Goal: Task Accomplishment & Management: Manage account settings

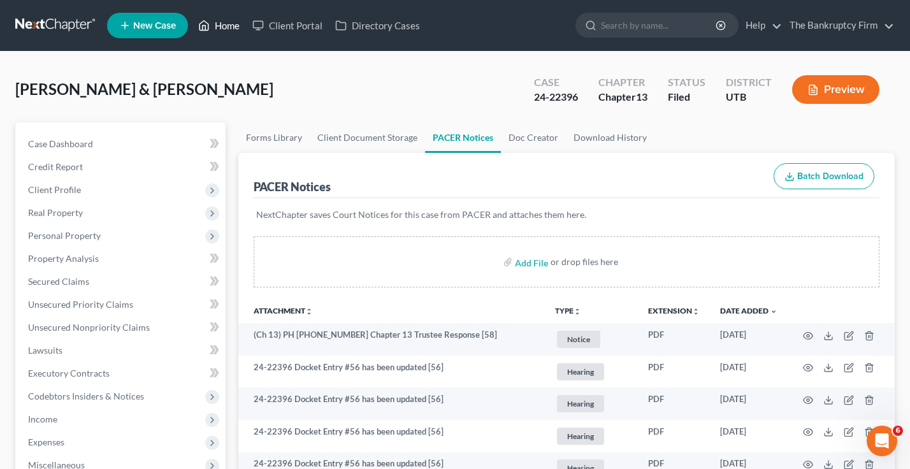
click at [222, 24] on link "Home" at bounding box center [219, 25] width 54 height 23
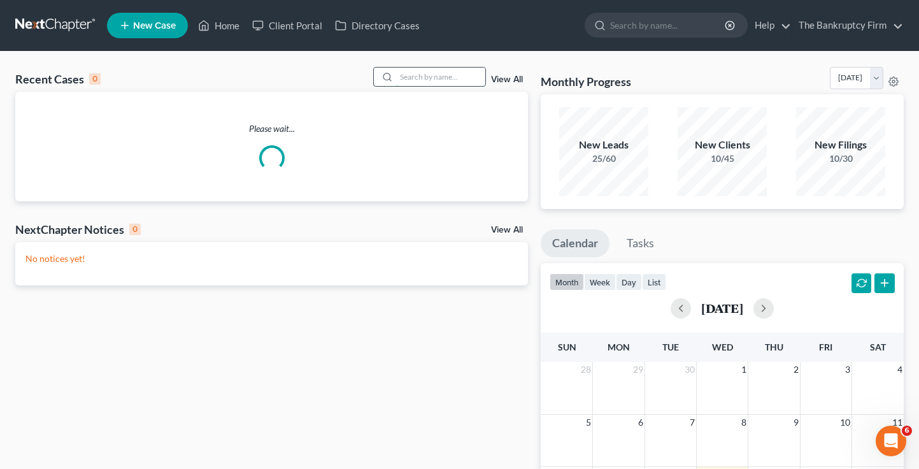
click at [440, 79] on input "search" at bounding box center [440, 77] width 89 height 18
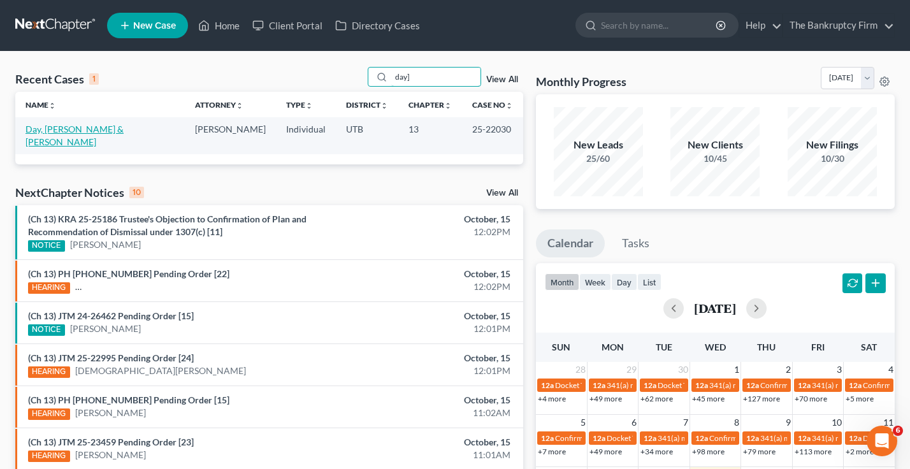
type input "day]"
click at [90, 129] on link "Day, [PERSON_NAME] & [PERSON_NAME]" at bounding box center [74, 136] width 98 height 24
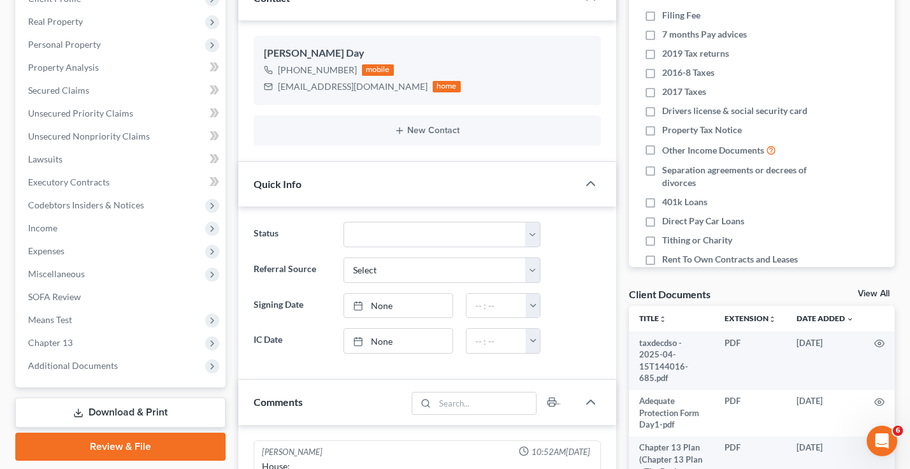
click at [868, 294] on link "View All" at bounding box center [873, 293] width 32 height 9
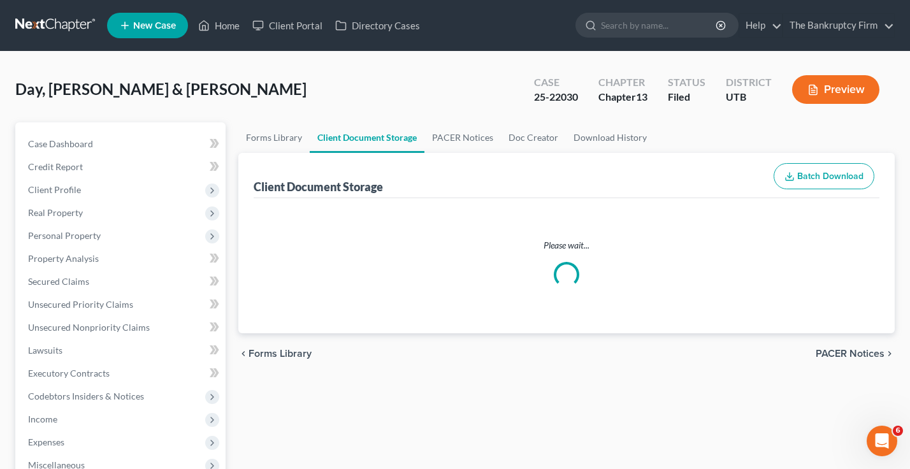
select select "30"
select select "26"
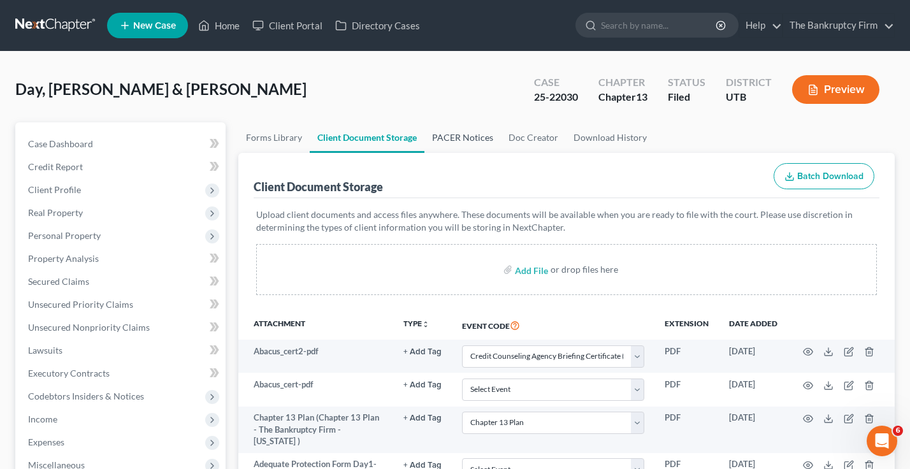
click at [468, 139] on link "PACER Notices" at bounding box center [462, 137] width 76 height 31
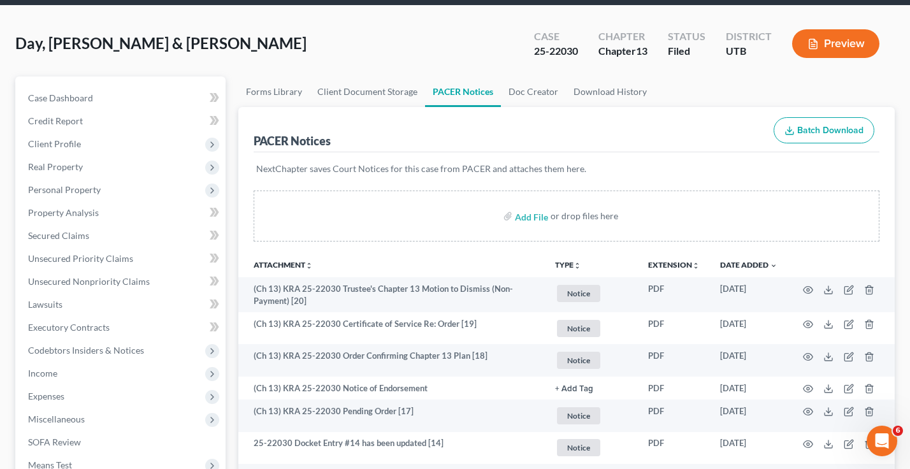
scroll to position [127, 0]
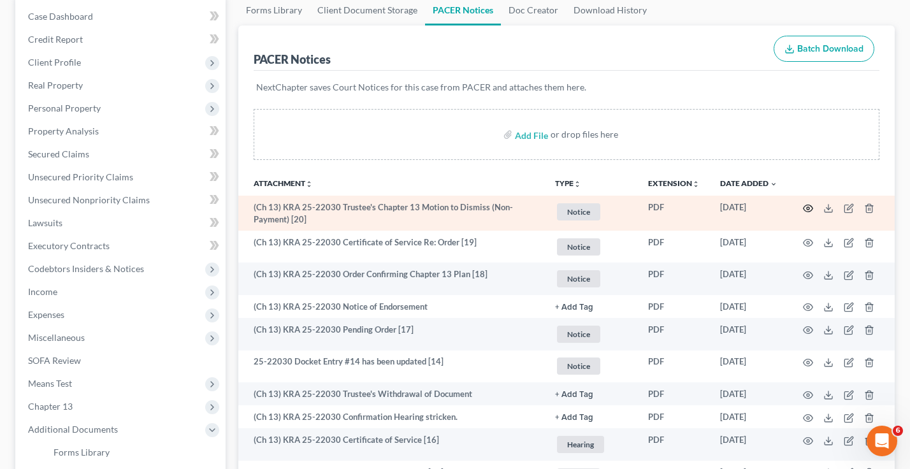
click at [804, 206] on icon "button" at bounding box center [808, 207] width 10 height 7
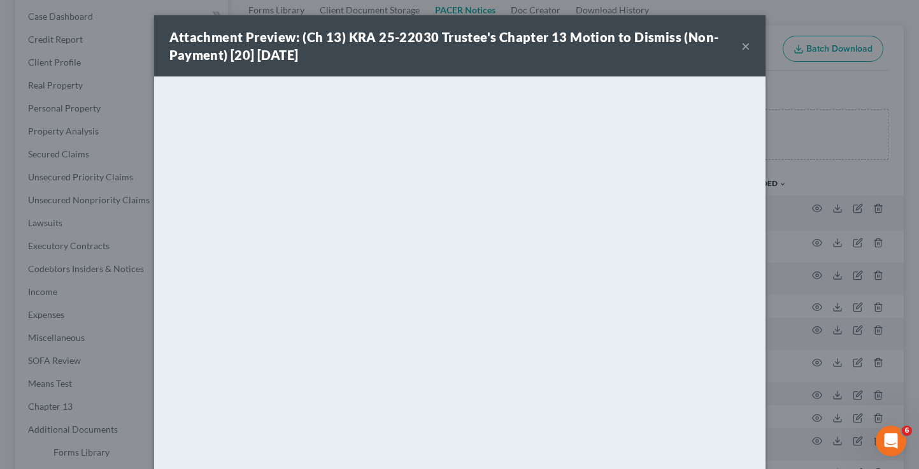
click at [741, 43] on button "×" at bounding box center [745, 45] width 9 height 15
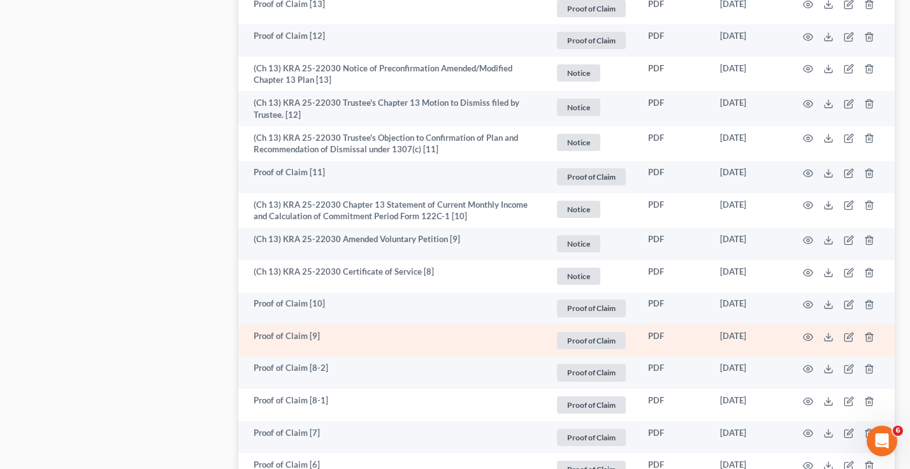
scroll to position [892, 0]
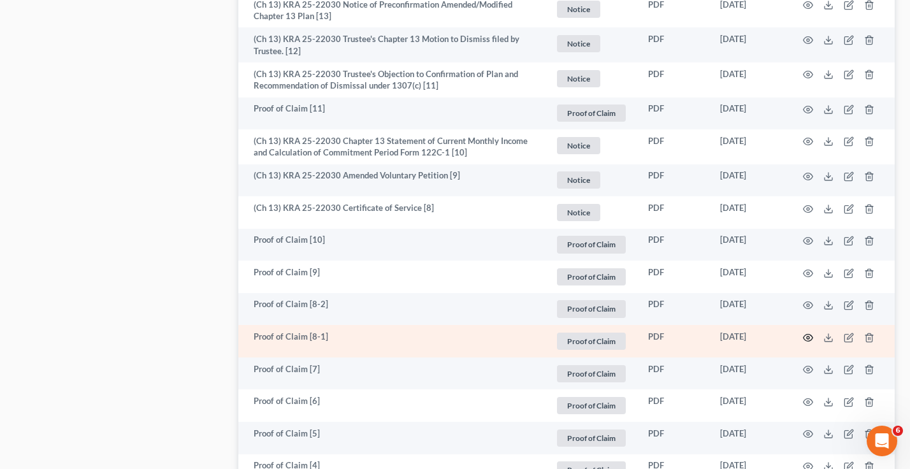
click at [811, 338] on icon "button" at bounding box center [808, 337] width 10 height 10
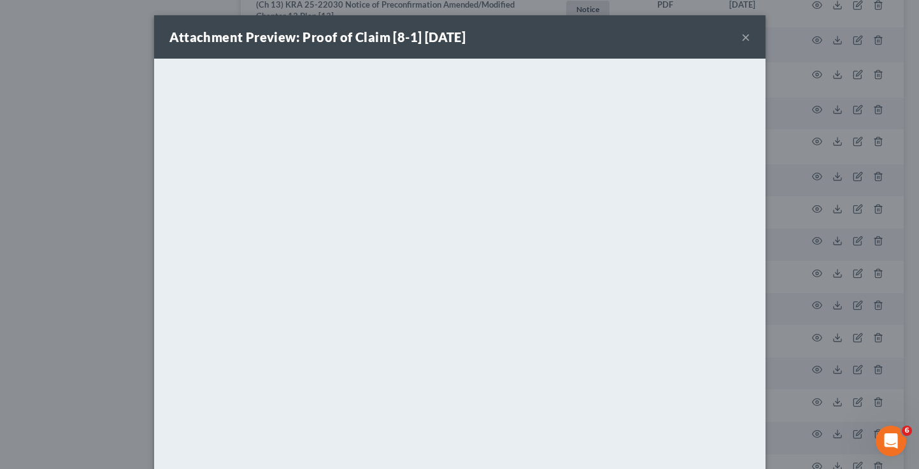
click at [741, 38] on button "×" at bounding box center [745, 36] width 9 height 15
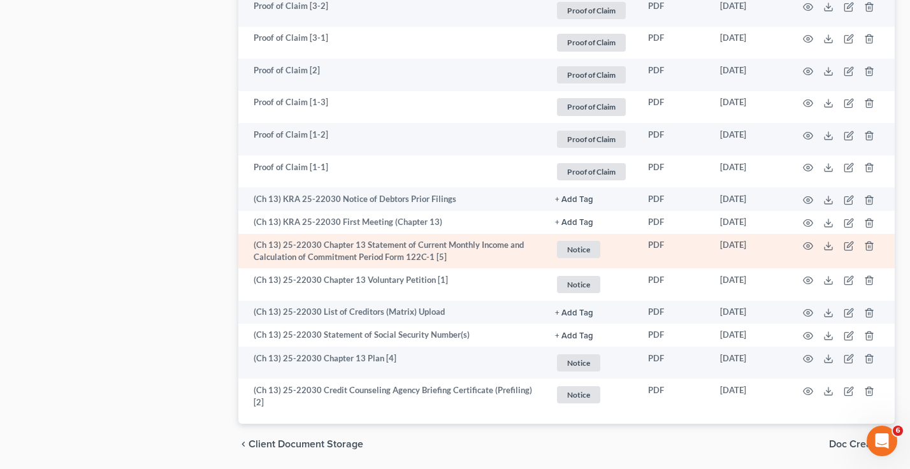
scroll to position [1492, 0]
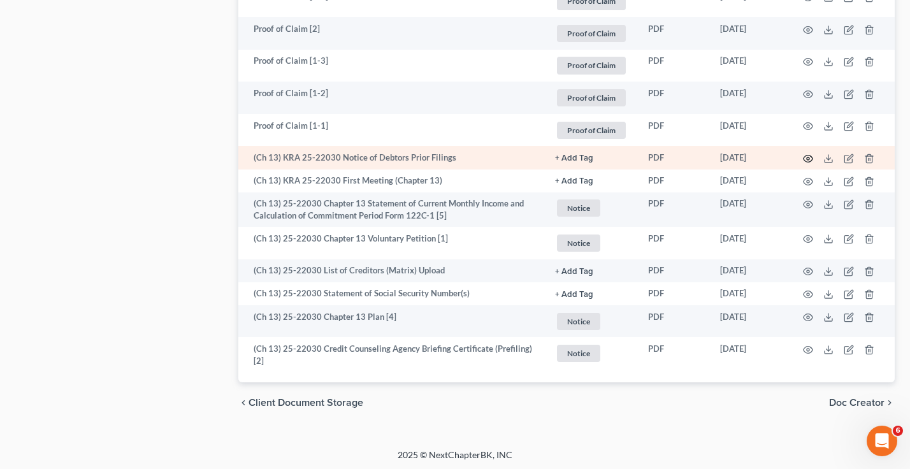
click at [806, 159] on icon "button" at bounding box center [808, 158] width 10 height 7
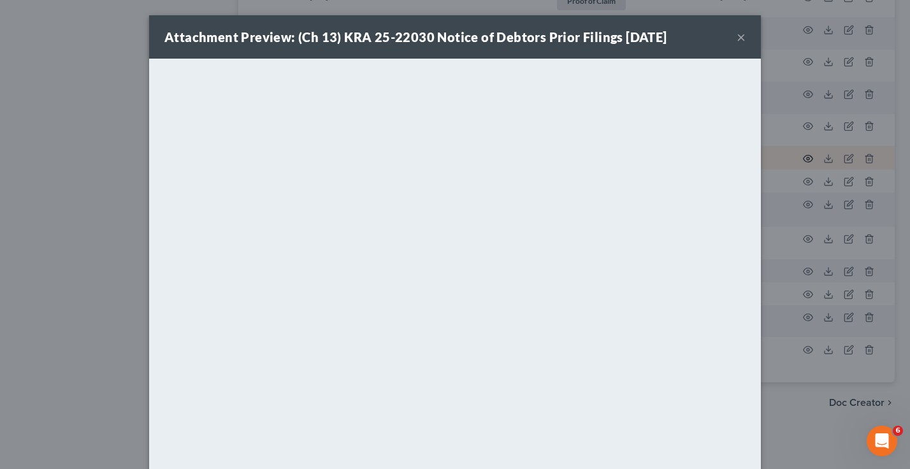
scroll to position [1489, 0]
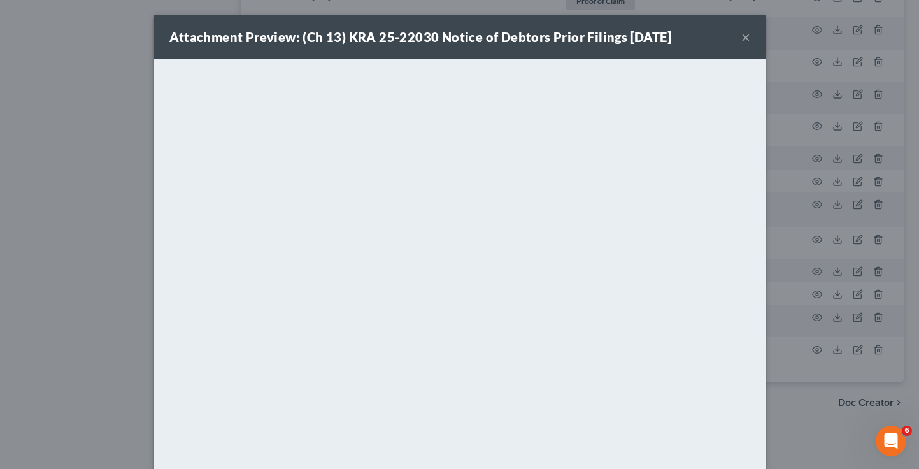
click at [741, 34] on button "×" at bounding box center [745, 36] width 9 height 15
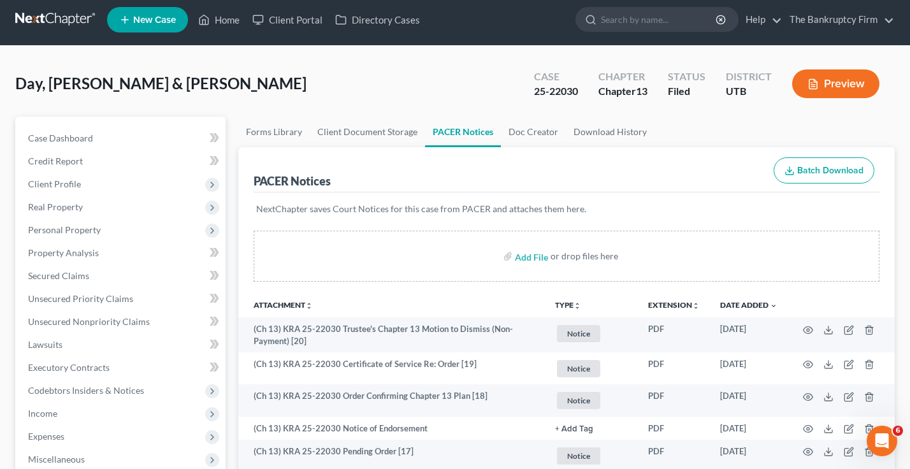
scroll to position [0, 0]
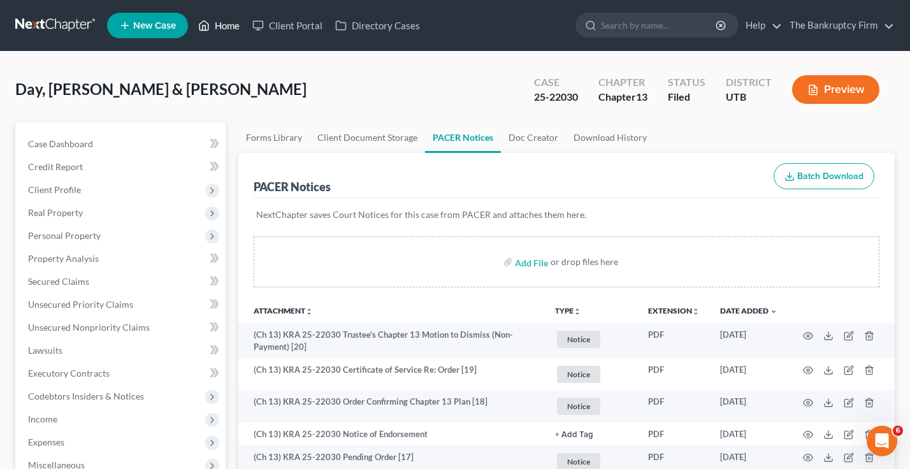
click at [215, 21] on link "Home" at bounding box center [219, 25] width 54 height 23
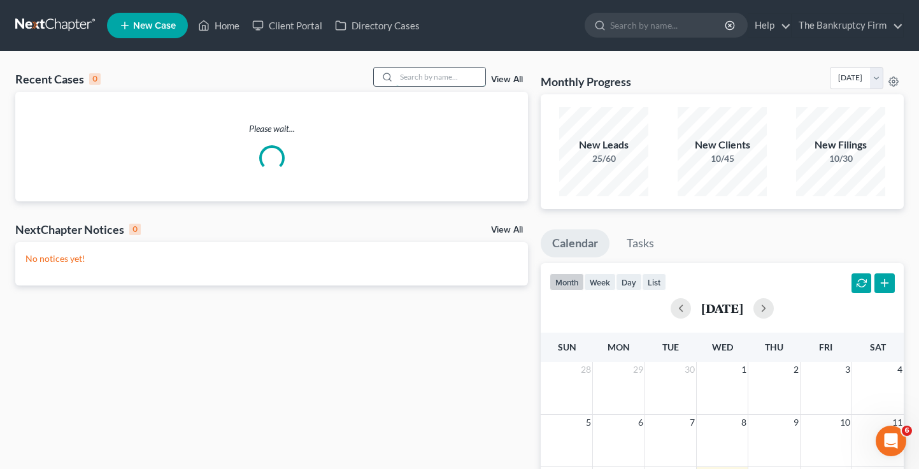
drag, startPoint x: 406, startPoint y: 68, endPoint x: 406, endPoint y: 75, distance: 7.6
click at [406, 69] on input "search" at bounding box center [440, 77] width 89 height 18
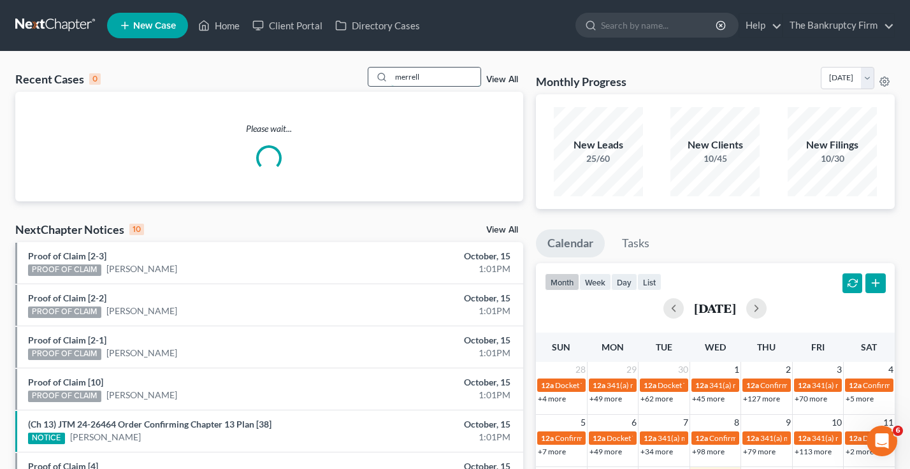
type input "merrell"
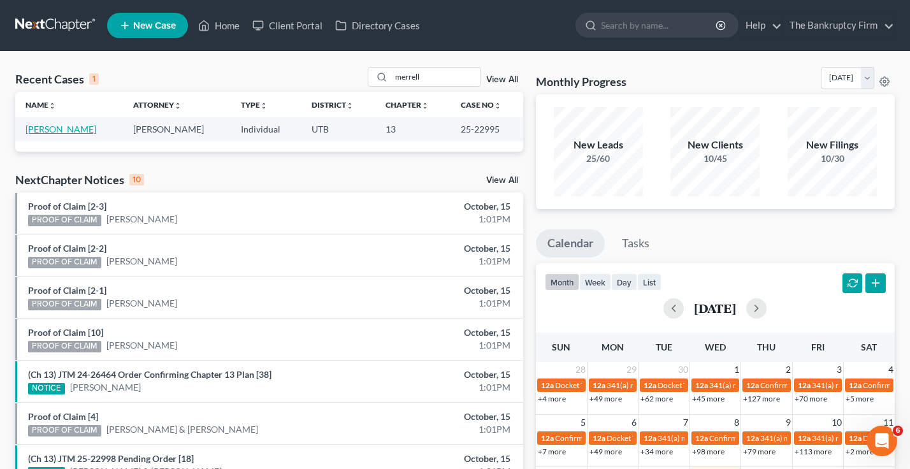
click at [62, 129] on link "[PERSON_NAME]" at bounding box center [60, 129] width 71 height 11
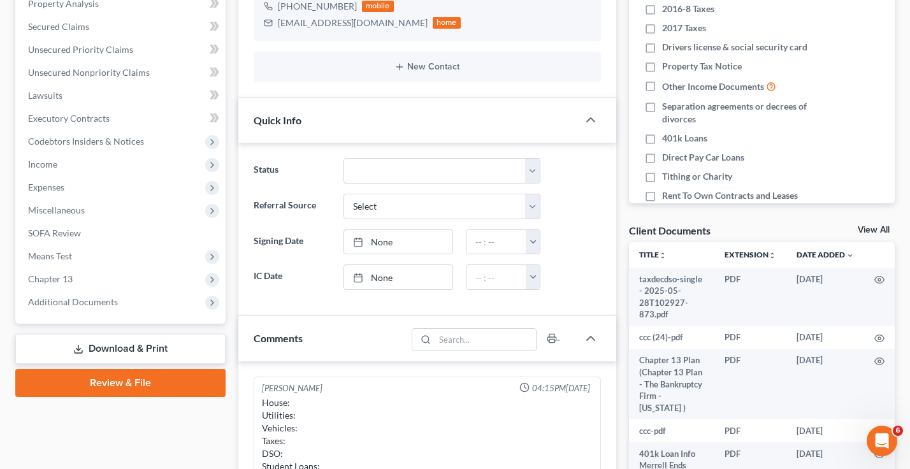
click at [865, 228] on link "View All" at bounding box center [873, 229] width 32 height 9
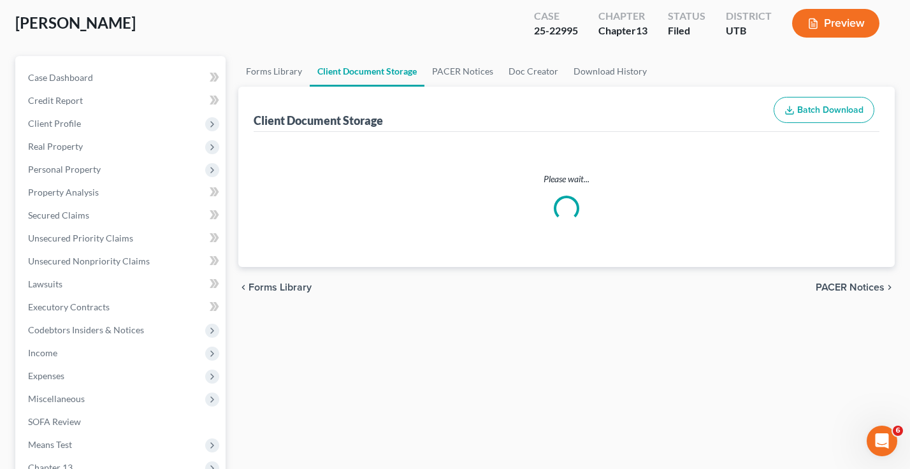
scroll to position [4, 0]
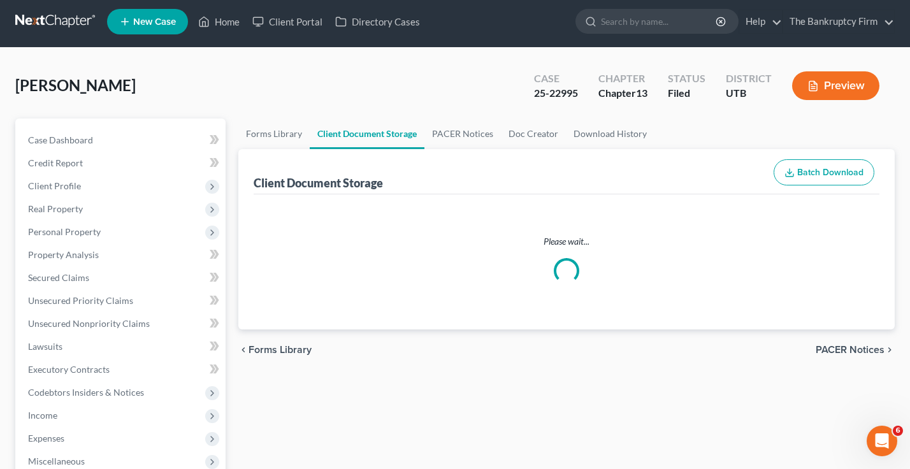
select select "30"
select select "26"
select select "30"
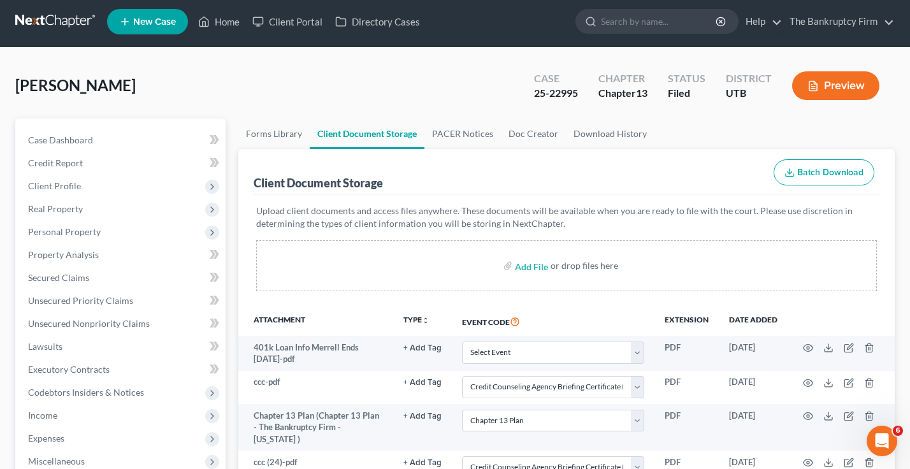
scroll to position [0, 0]
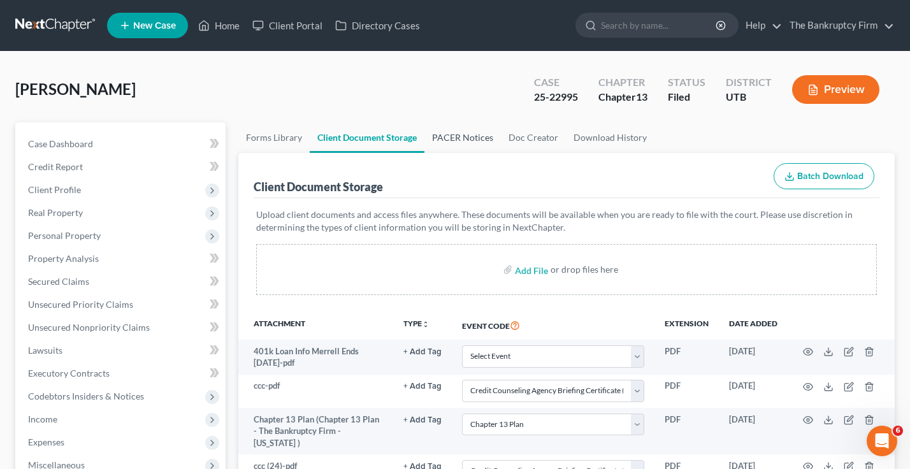
click at [460, 132] on link "PACER Notices" at bounding box center [462, 137] width 76 height 31
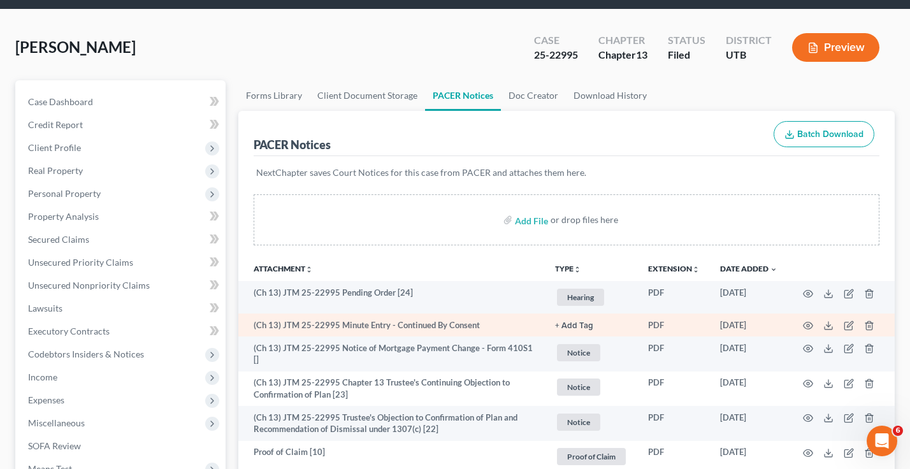
scroll to position [64, 0]
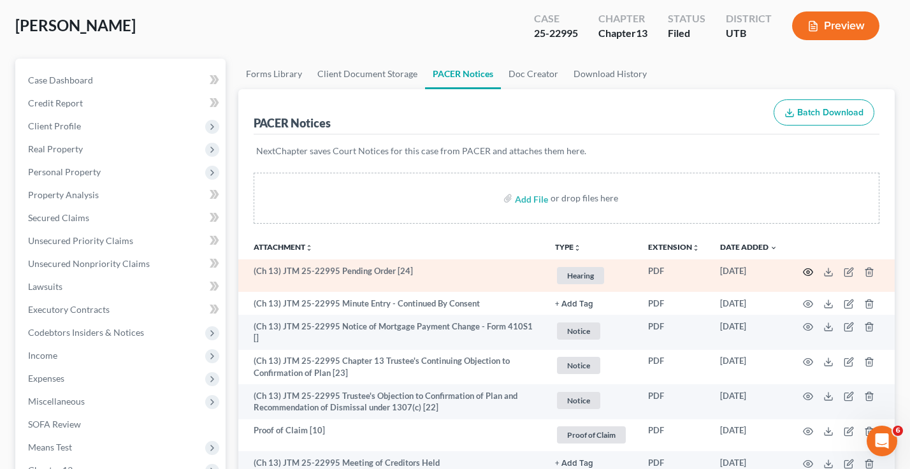
click at [804, 272] on icon "button" at bounding box center [808, 272] width 10 height 10
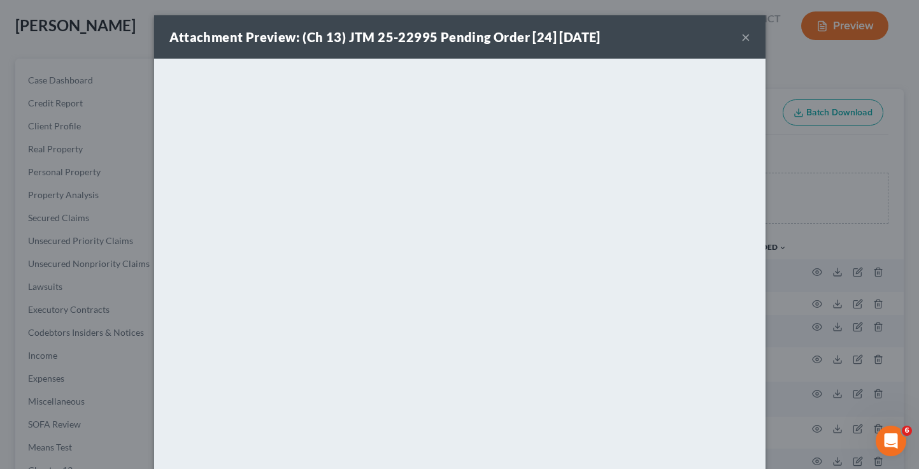
click at [742, 36] on button "×" at bounding box center [745, 36] width 9 height 15
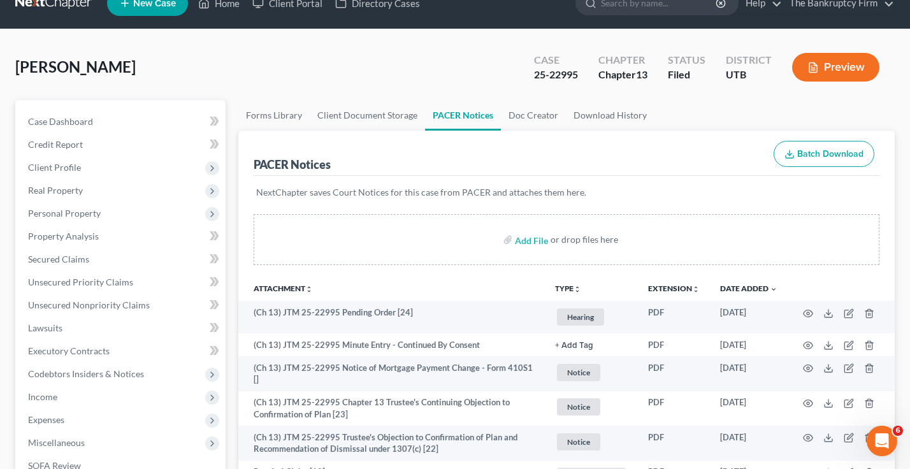
scroll to position [0, 0]
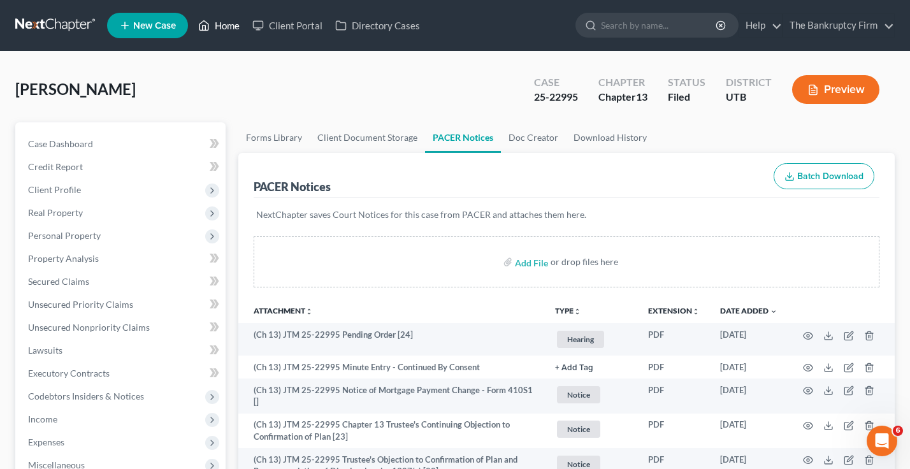
click at [229, 16] on link "Home" at bounding box center [219, 25] width 54 height 23
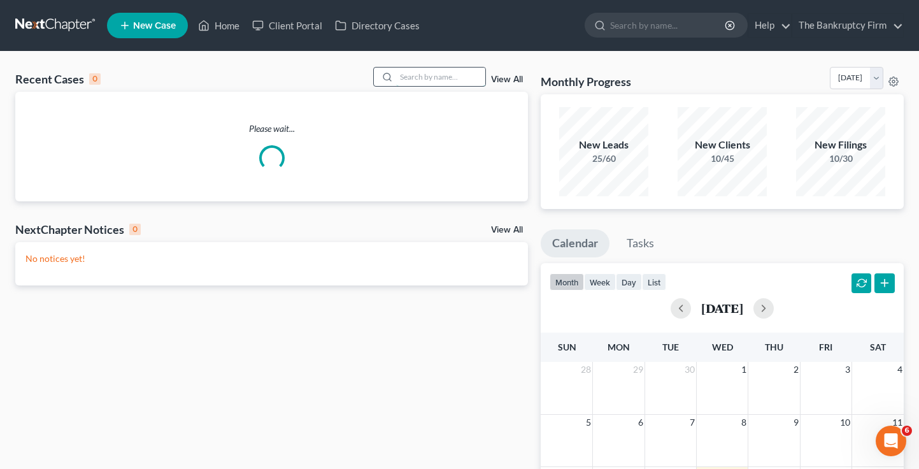
click at [439, 78] on input "search" at bounding box center [440, 77] width 89 height 18
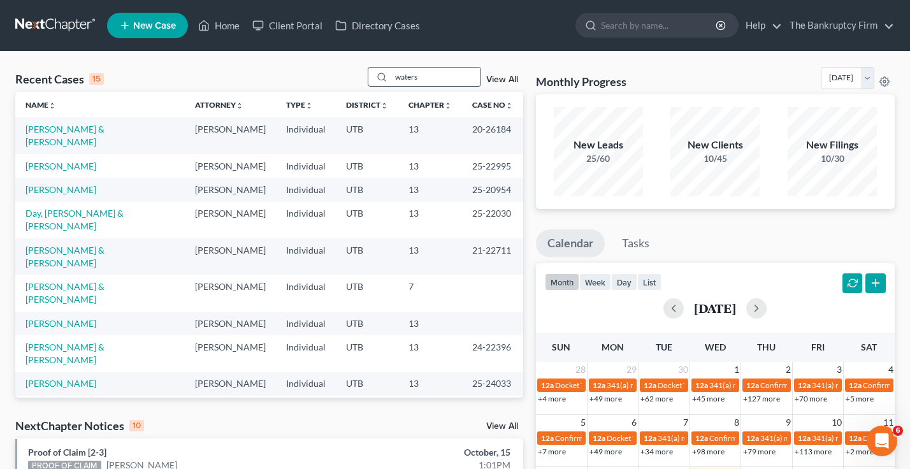
type input "waters"
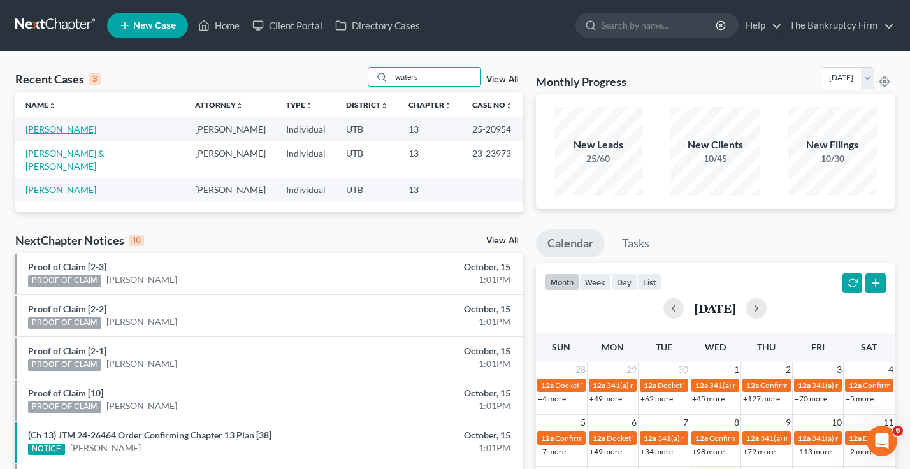
click at [82, 132] on link "[PERSON_NAME]" at bounding box center [60, 129] width 71 height 11
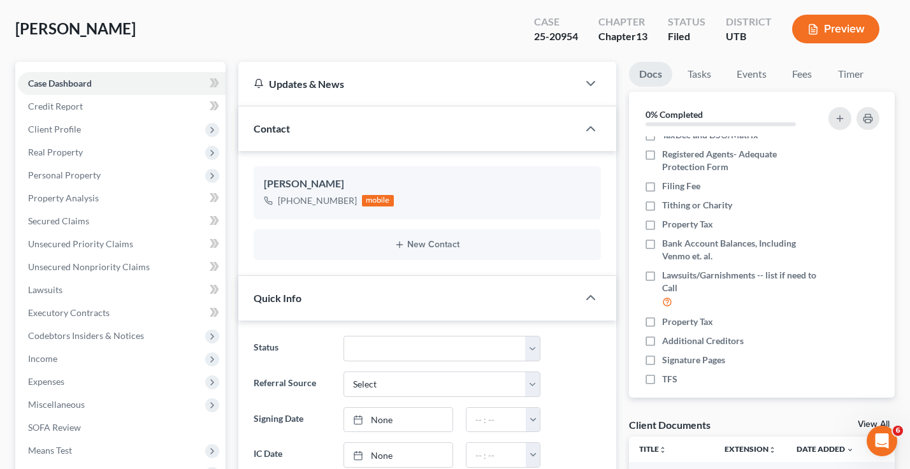
scroll to position [127, 0]
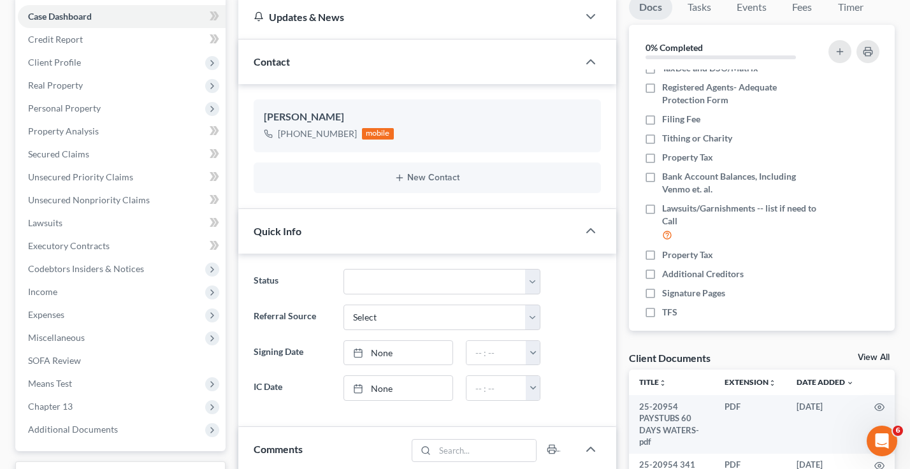
click at [866, 359] on link "View All" at bounding box center [873, 357] width 32 height 9
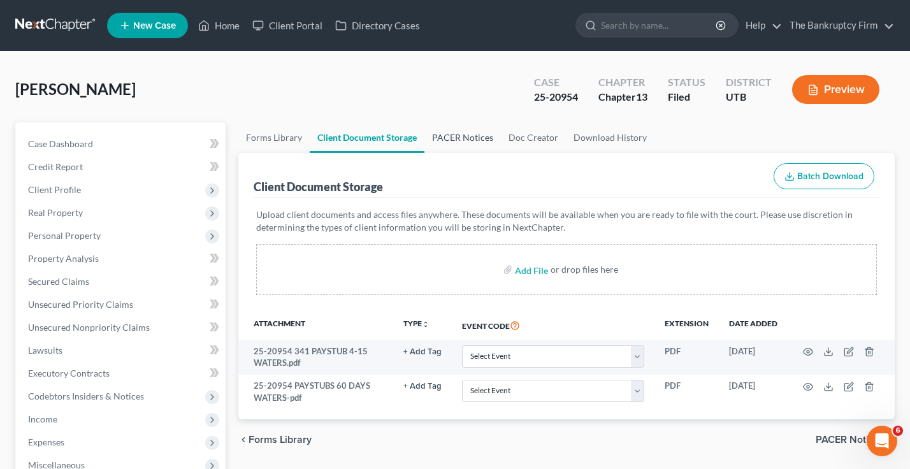
click at [443, 132] on link "PACER Notices" at bounding box center [462, 137] width 76 height 31
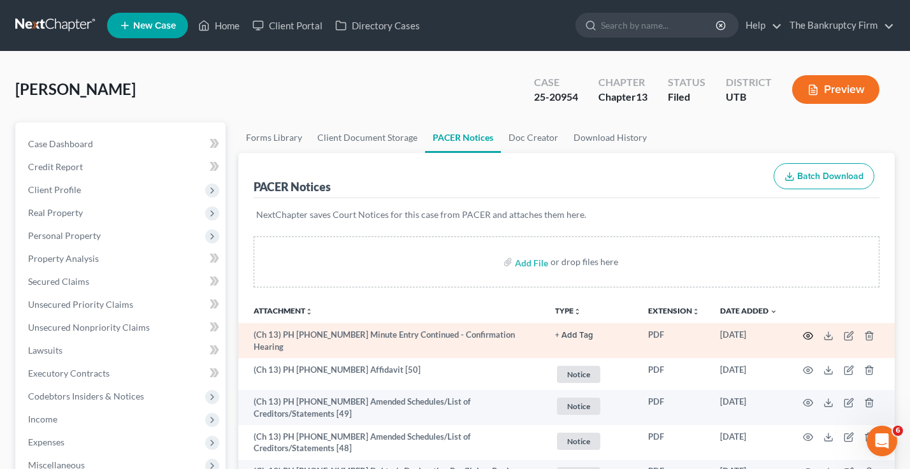
click at [808, 337] on circle "button" at bounding box center [807, 335] width 3 height 3
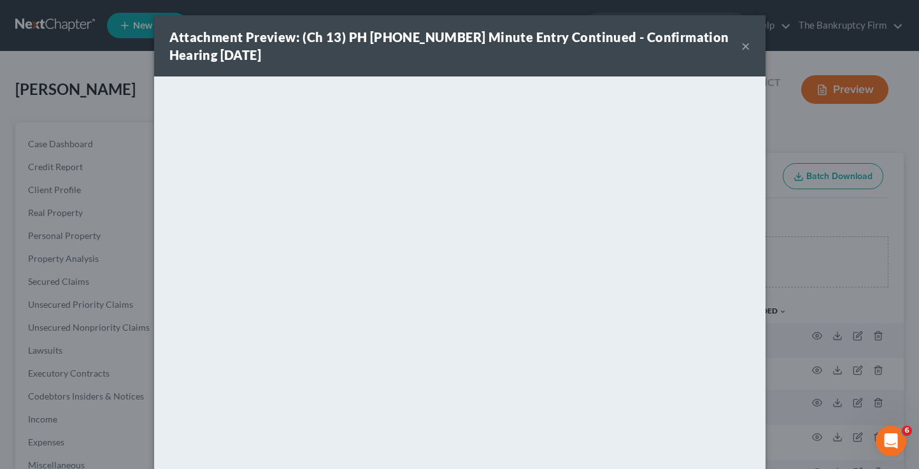
click at [741, 41] on button "×" at bounding box center [745, 45] width 9 height 15
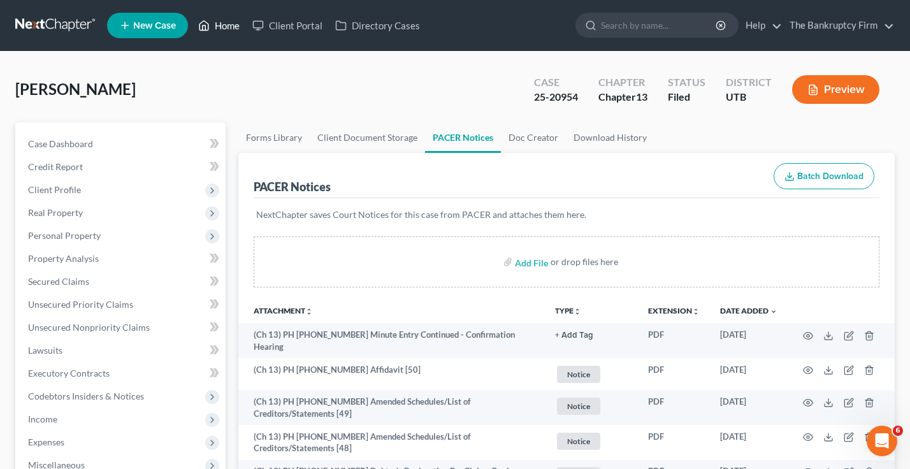
click at [239, 22] on link "Home" at bounding box center [219, 25] width 54 height 23
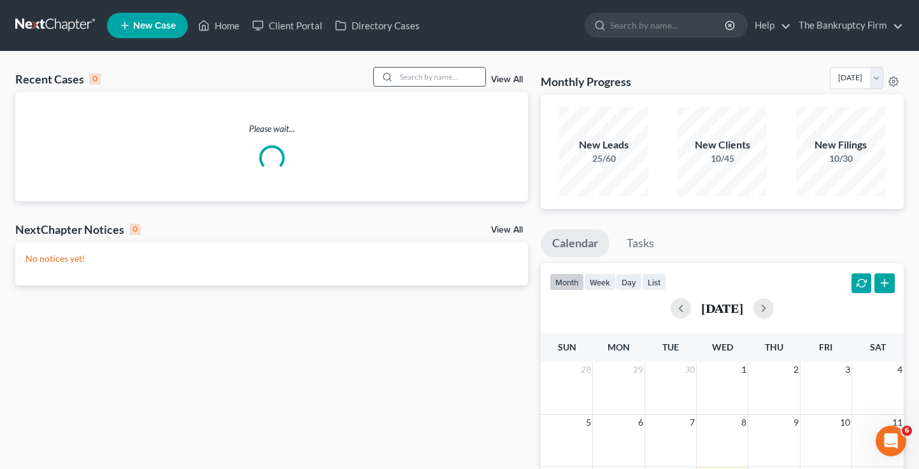
click at [409, 77] on input "search" at bounding box center [440, 77] width 89 height 18
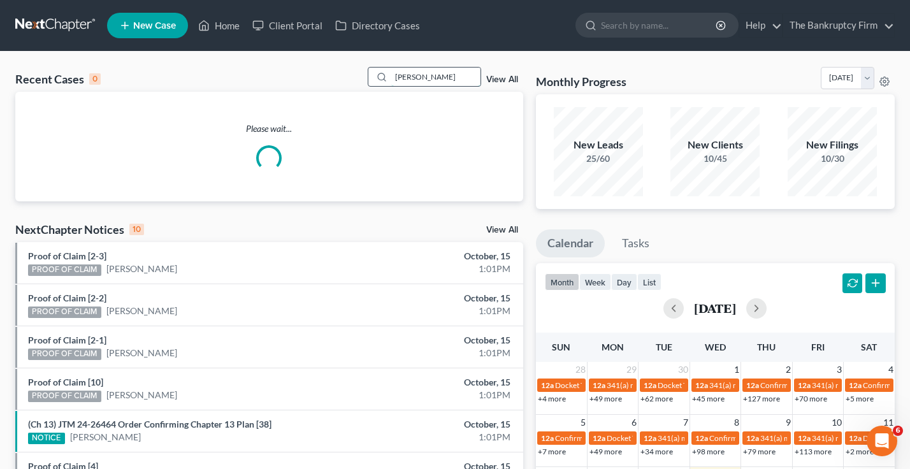
type input "[PERSON_NAME]"
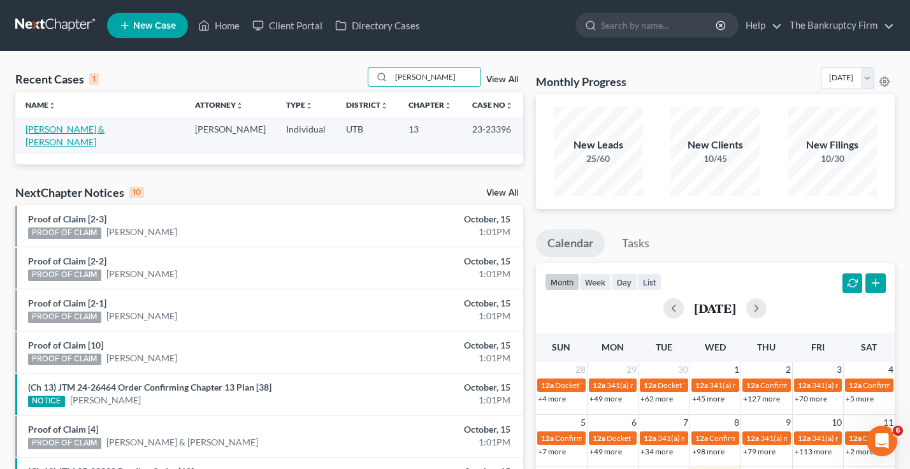
click at [51, 124] on link "[PERSON_NAME] & [PERSON_NAME]" at bounding box center [64, 136] width 79 height 24
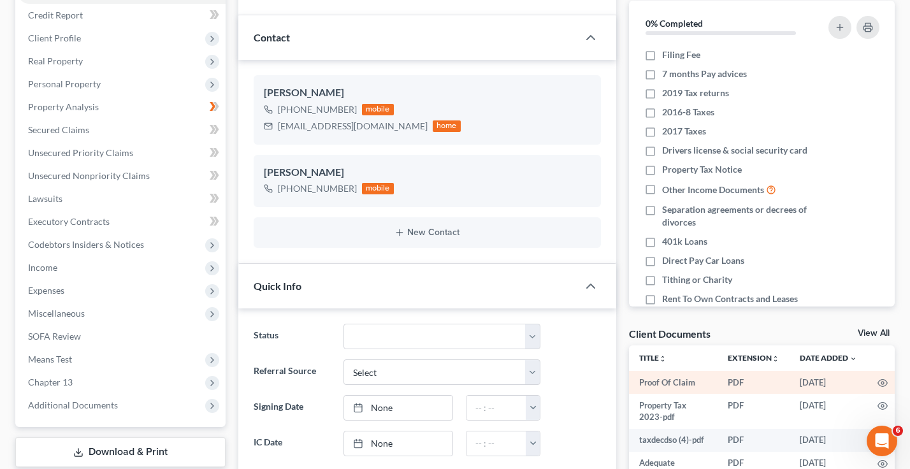
scroll to position [191, 0]
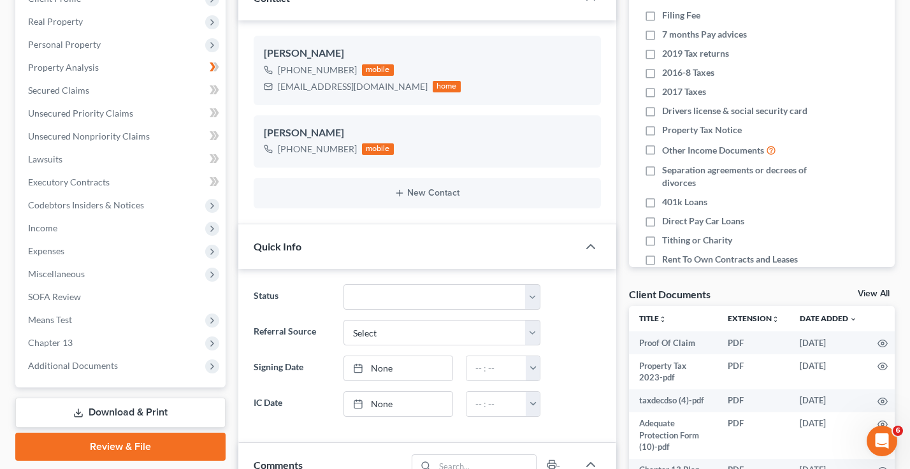
click at [875, 293] on link "View All" at bounding box center [873, 293] width 32 height 9
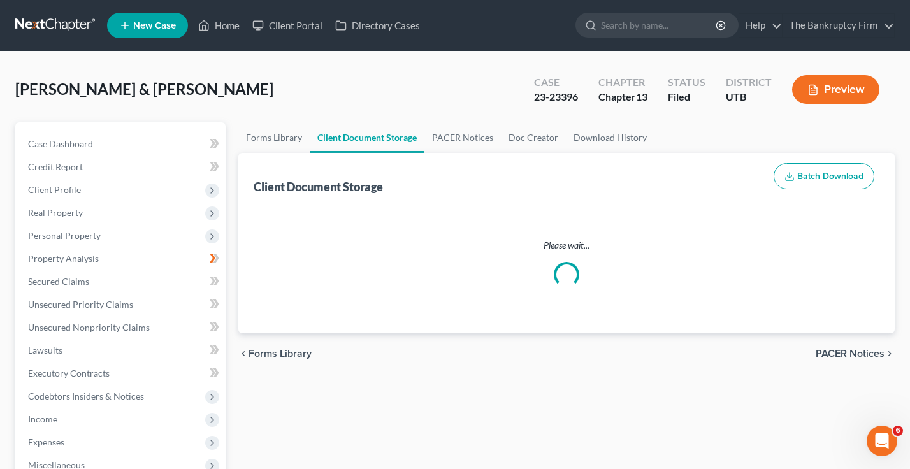
select select "30"
select select "26"
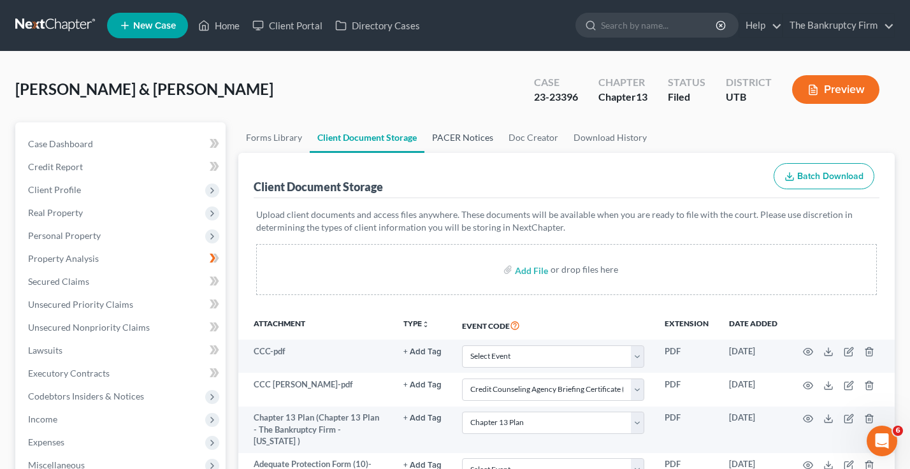
click at [445, 139] on link "PACER Notices" at bounding box center [462, 137] width 76 height 31
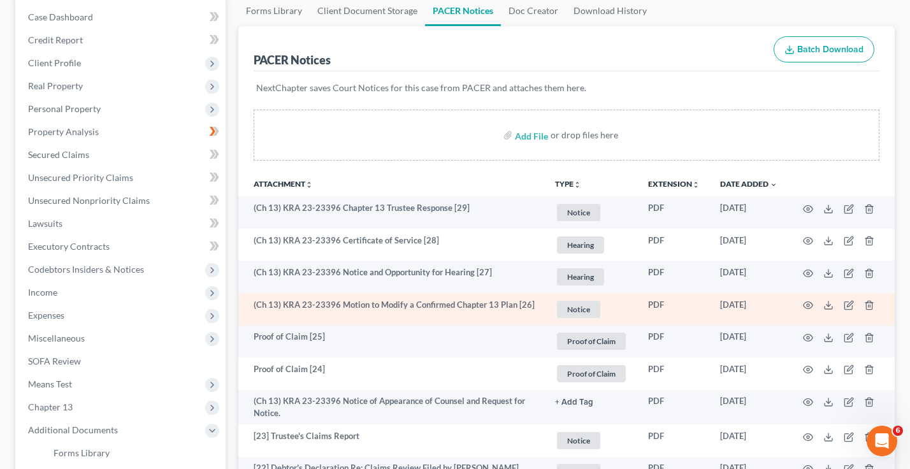
scroll to position [127, 0]
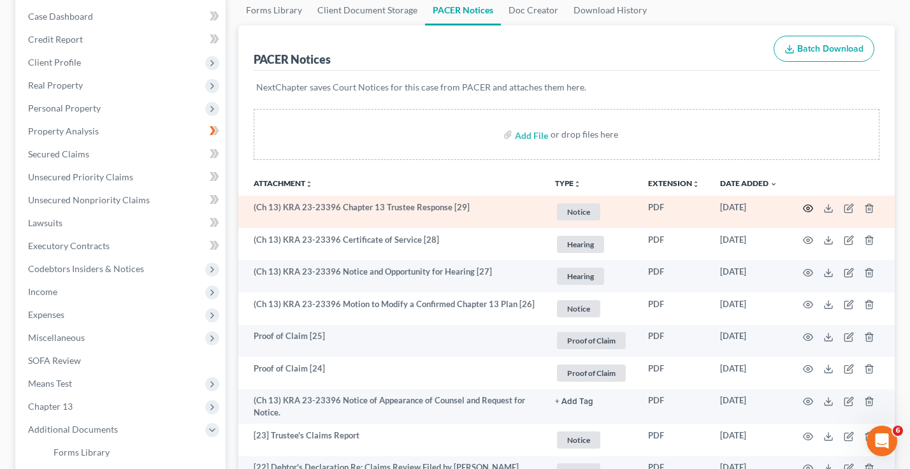
click at [807, 208] on icon "button" at bounding box center [808, 208] width 10 height 10
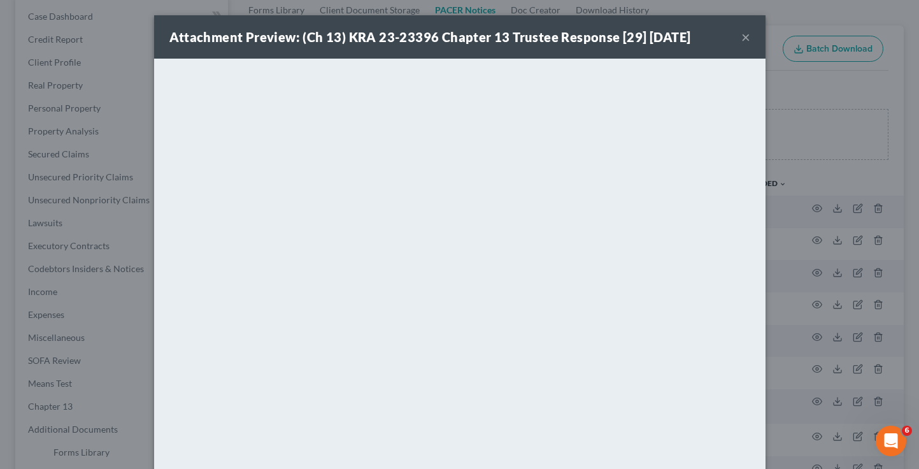
click at [735, 36] on div "Attachment Preview: (Ch 13) KRA 23-23396 Chapter 13 Trustee Response [29] [DATE…" at bounding box center [459, 36] width 611 height 43
click at [806, 167] on div "Attachment Preview: (Ch 13) KRA 23-23396 Chapter 13 Trustee Response [29] [DATE…" at bounding box center [459, 234] width 919 height 469
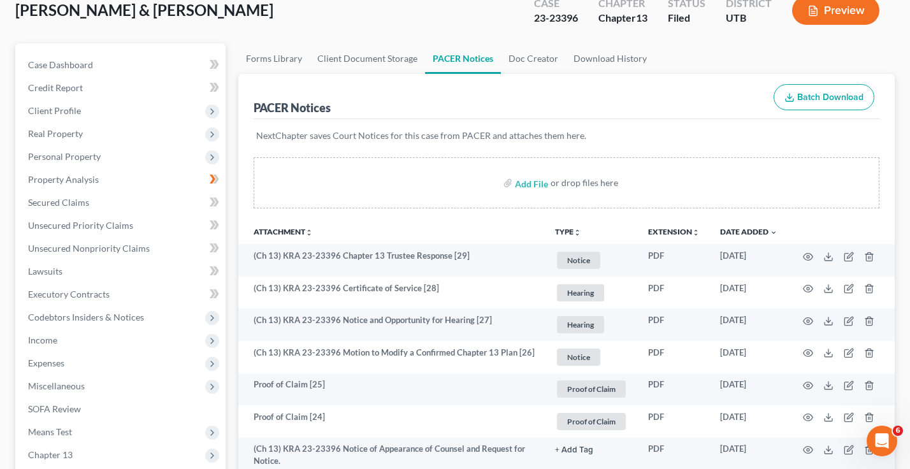
scroll to position [0, 0]
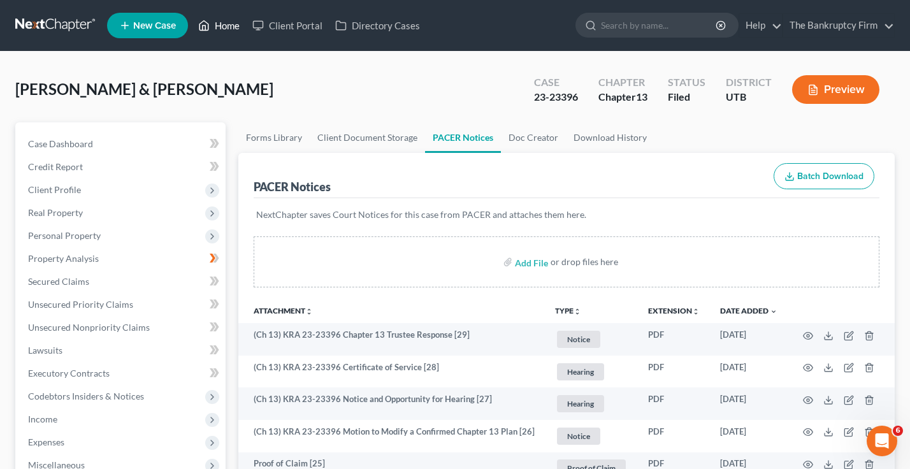
click at [238, 29] on link "Home" at bounding box center [219, 25] width 54 height 23
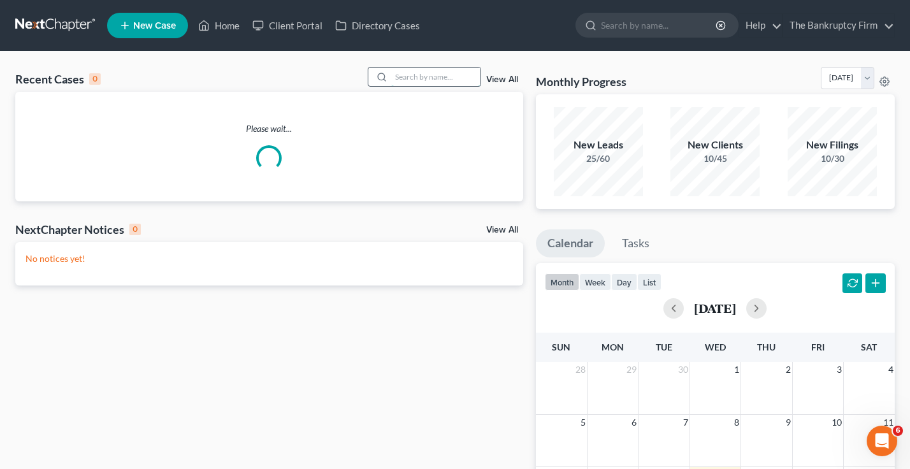
click at [434, 72] on input "search" at bounding box center [435, 77] width 89 height 18
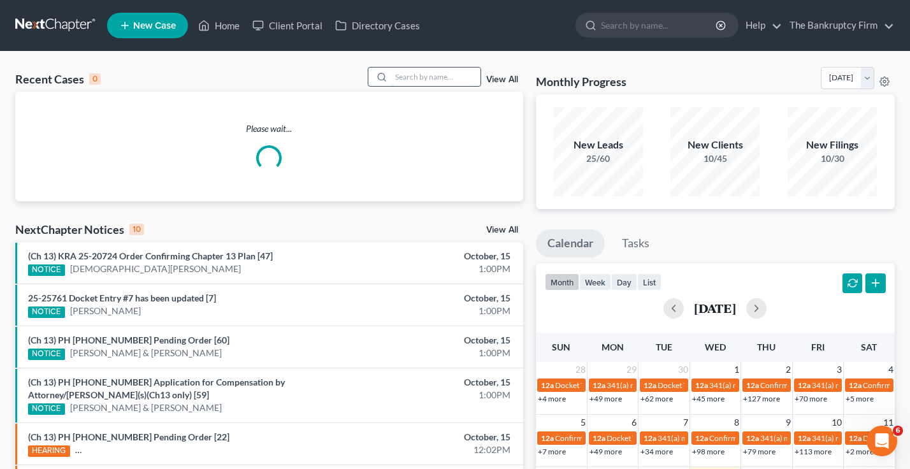
click at [426, 78] on input "search" at bounding box center [435, 77] width 89 height 18
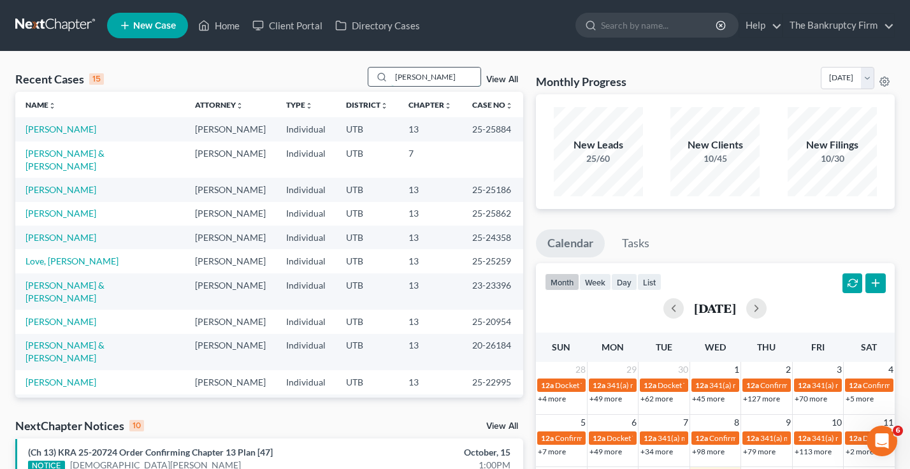
type input "[PERSON_NAME]"
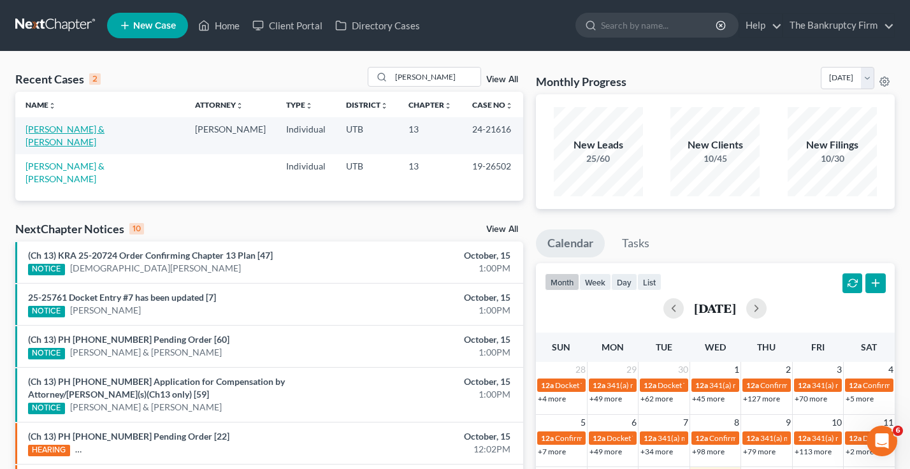
click at [104, 129] on link "[PERSON_NAME] & [PERSON_NAME]" at bounding box center [64, 136] width 79 height 24
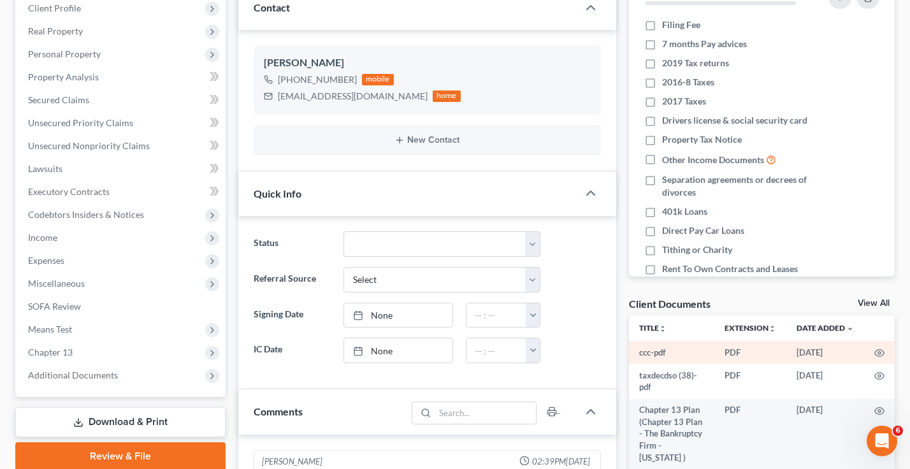
scroll to position [255, 0]
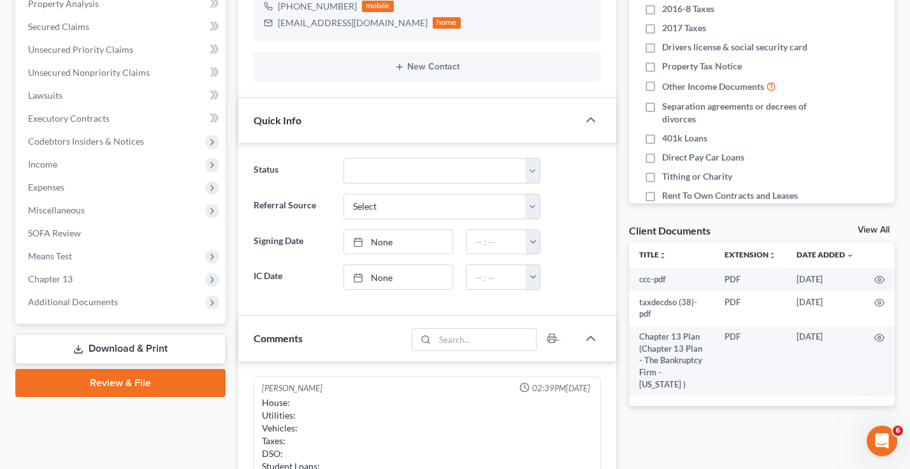
click at [861, 224] on div "Client Documents View All" at bounding box center [762, 233] width 266 height 18
click at [862, 227] on link "View All" at bounding box center [873, 229] width 32 height 9
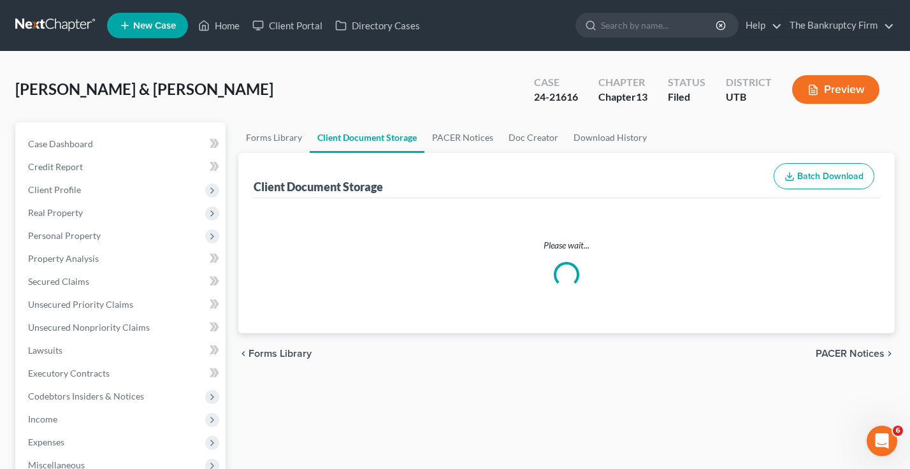
select select "26"
select select "30"
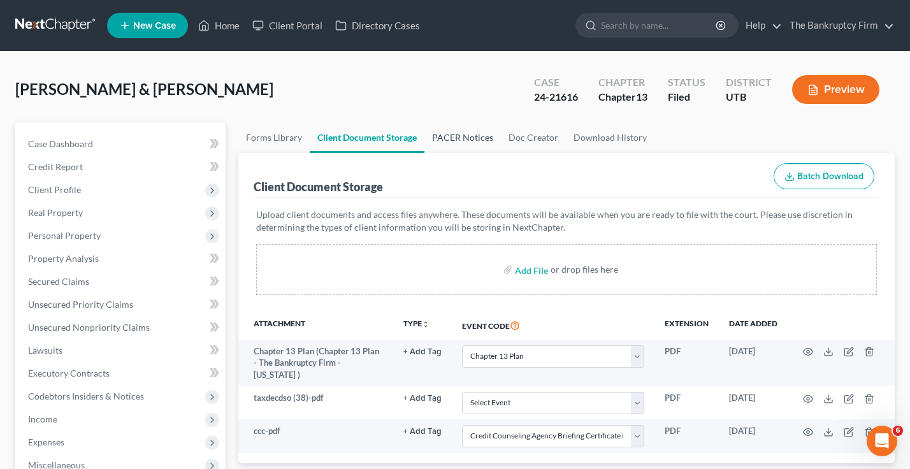
click at [452, 136] on link "PACER Notices" at bounding box center [462, 137] width 76 height 31
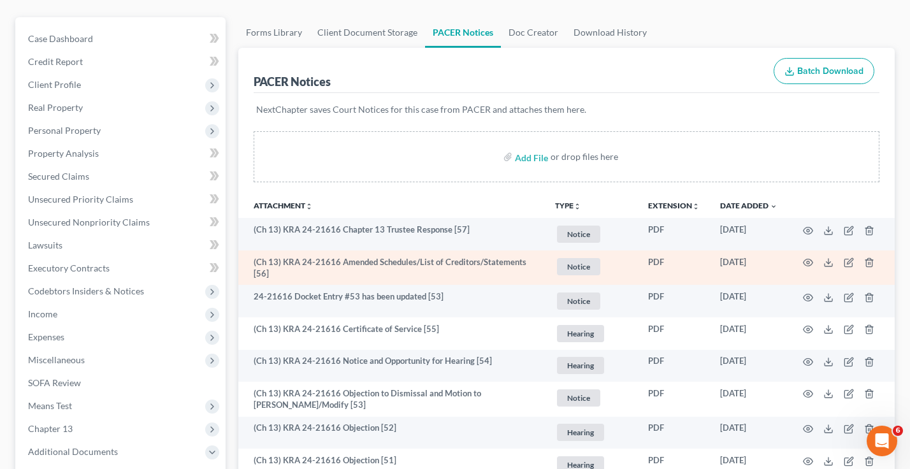
scroll to position [127, 0]
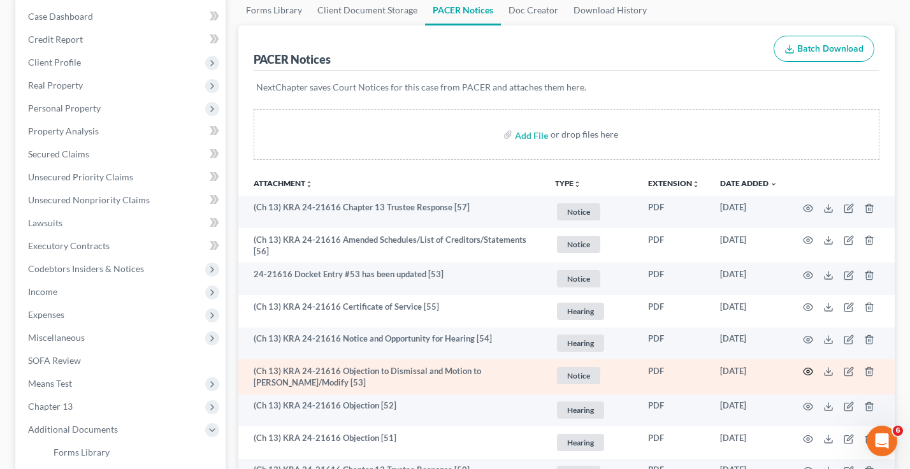
click at [808, 369] on icon "button" at bounding box center [808, 371] width 10 height 10
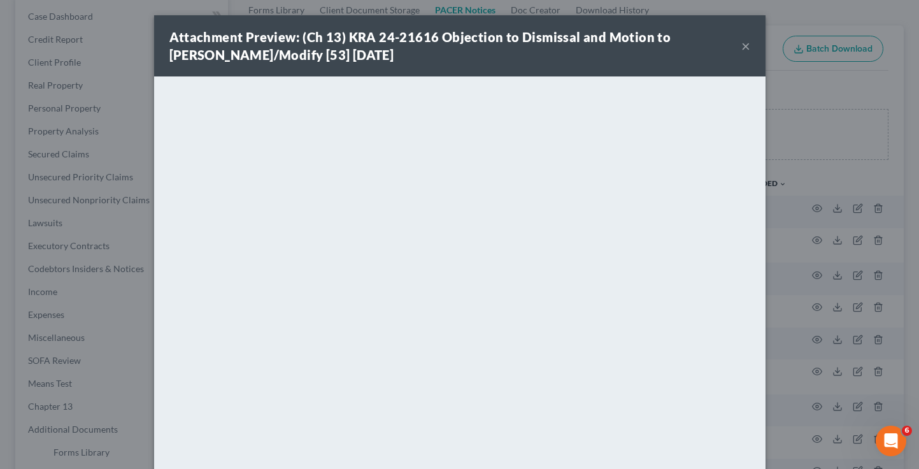
click at [743, 41] on button "×" at bounding box center [745, 45] width 9 height 15
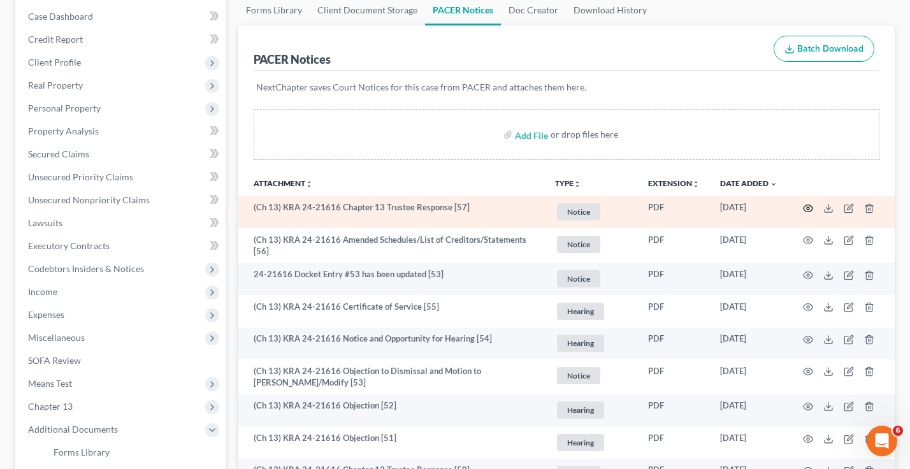
click at [809, 208] on circle "button" at bounding box center [807, 208] width 3 height 3
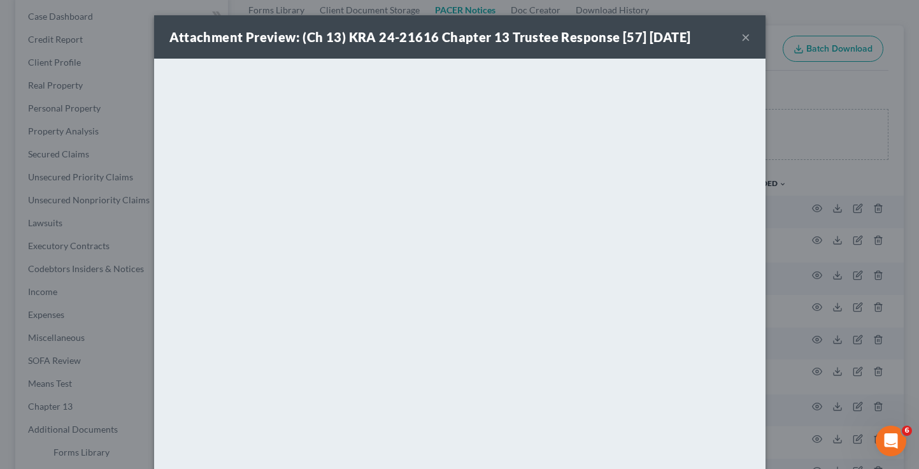
click at [741, 34] on button "×" at bounding box center [745, 36] width 9 height 15
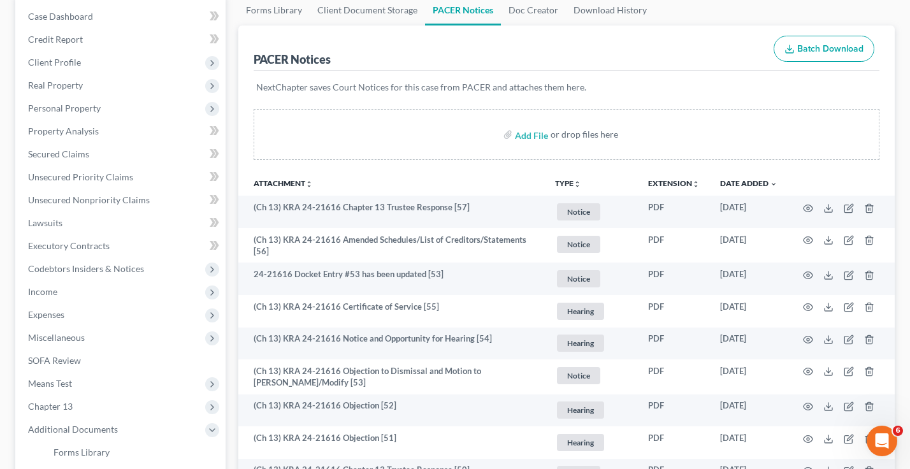
click at [322, 184] on th "Attachment unfold_more expand_more expand_less" at bounding box center [391, 182] width 306 height 25
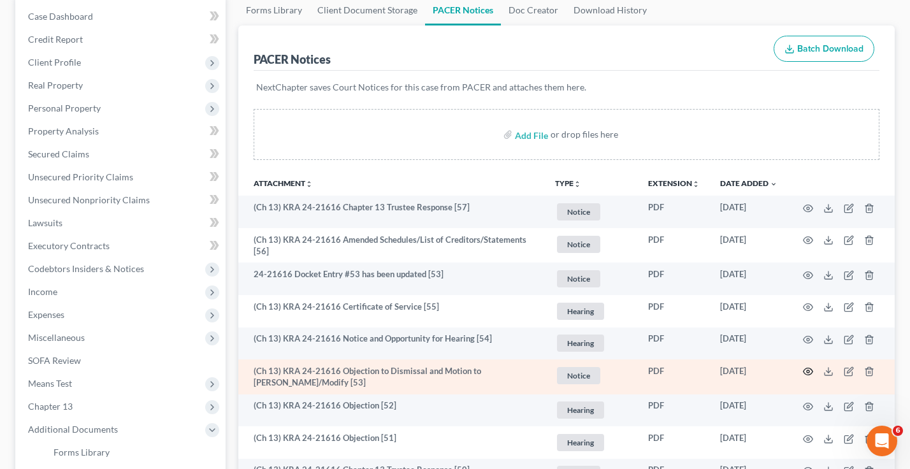
click at [807, 369] on icon "button" at bounding box center [808, 371] width 10 height 10
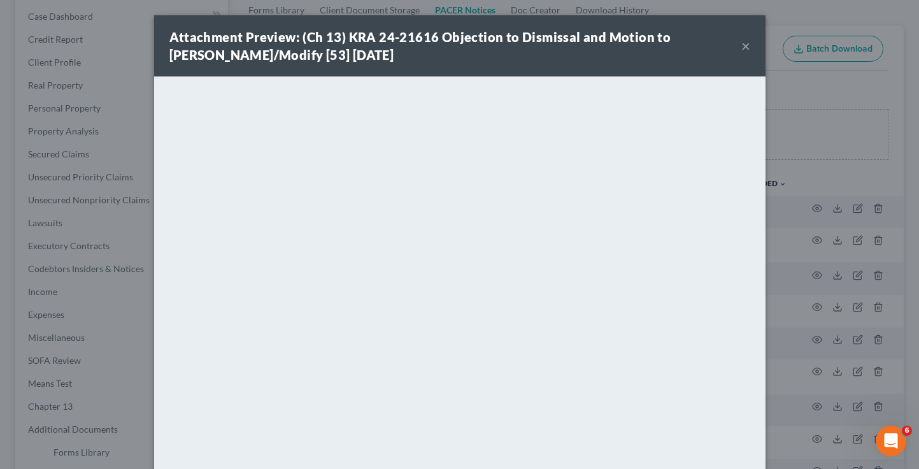
click at [125, 276] on div "Attachment Preview: (Ch 13) KRA 24-21616 Objection to Dismissal and Motion to […" at bounding box center [459, 234] width 919 height 469
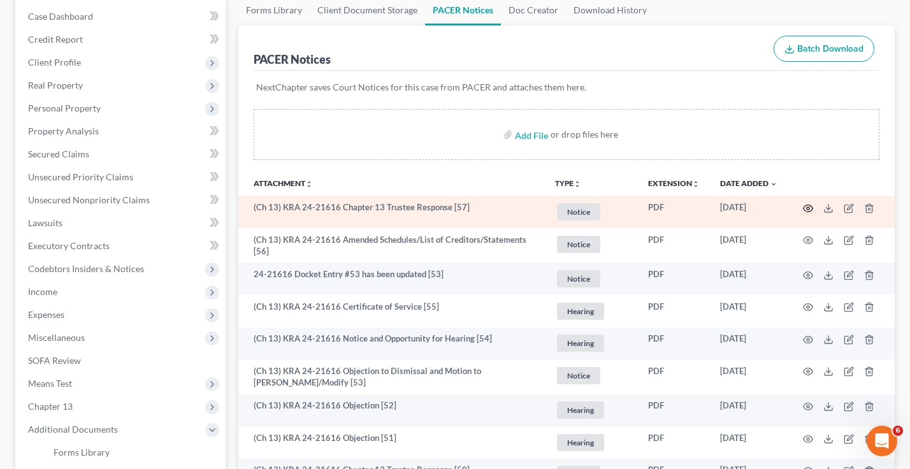
click at [807, 206] on icon "button" at bounding box center [808, 208] width 10 height 10
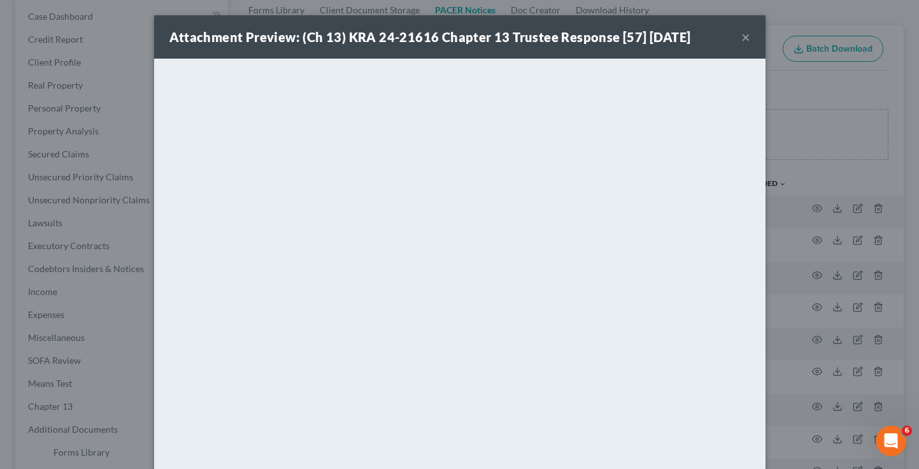
click at [11, 422] on div "Attachment Preview: (Ch 13) KRA 24-21616 Chapter 13 Trustee Response [57] [DATE…" at bounding box center [459, 234] width 919 height 469
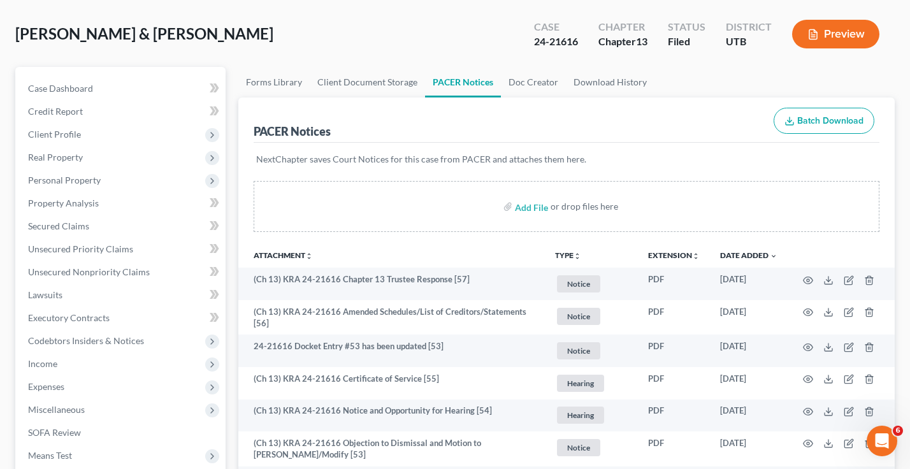
scroll to position [0, 0]
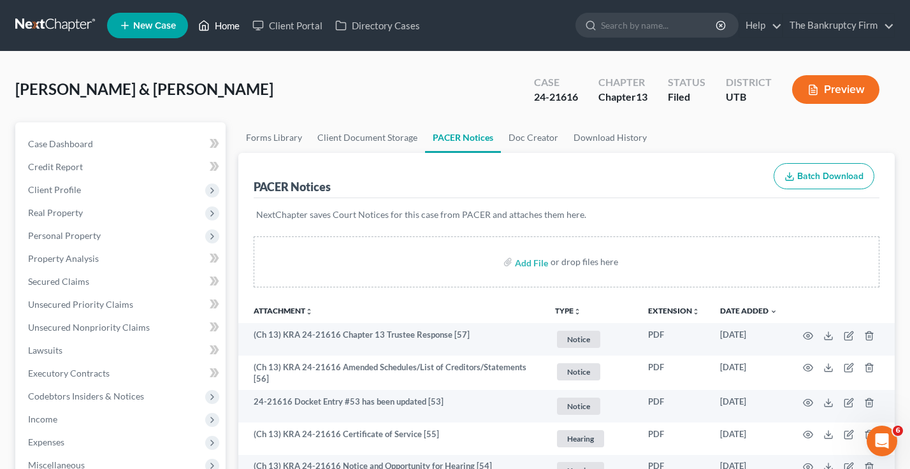
click at [227, 27] on link "Home" at bounding box center [219, 25] width 54 height 23
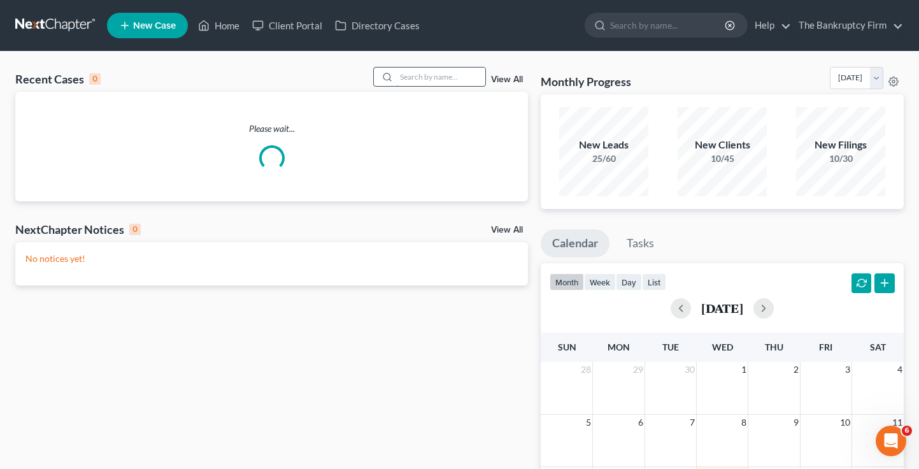
click at [408, 80] on input "search" at bounding box center [440, 77] width 89 height 18
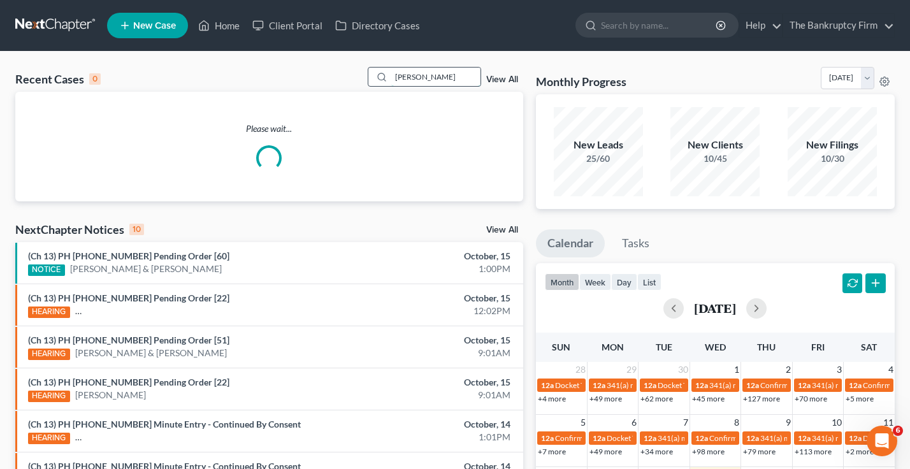
type input "[PERSON_NAME]"
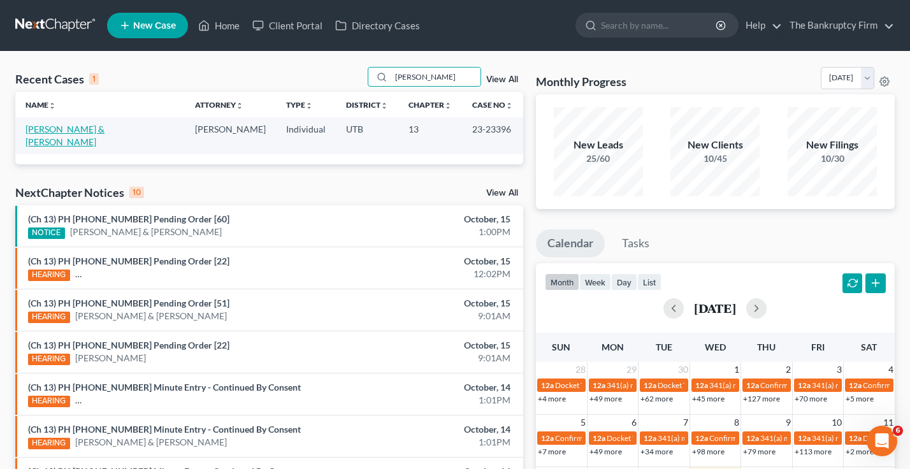
click at [82, 129] on link "[PERSON_NAME] & [PERSON_NAME]" at bounding box center [64, 136] width 79 height 24
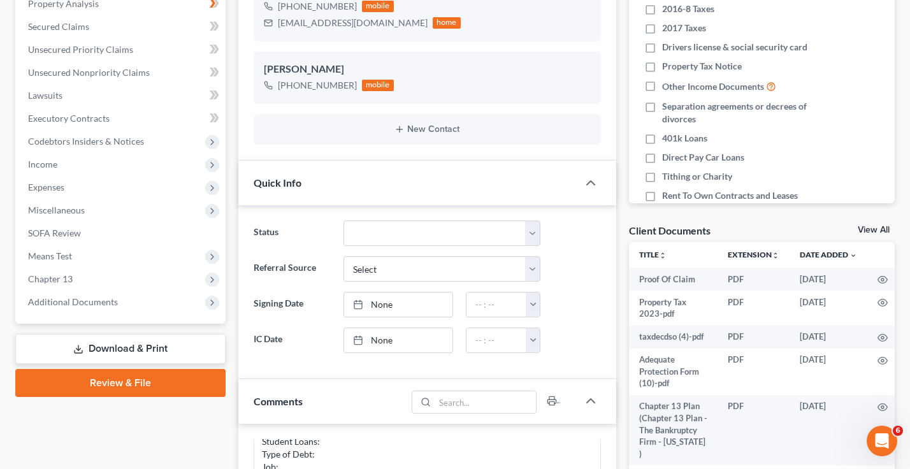
click at [875, 228] on link "View All" at bounding box center [873, 229] width 32 height 9
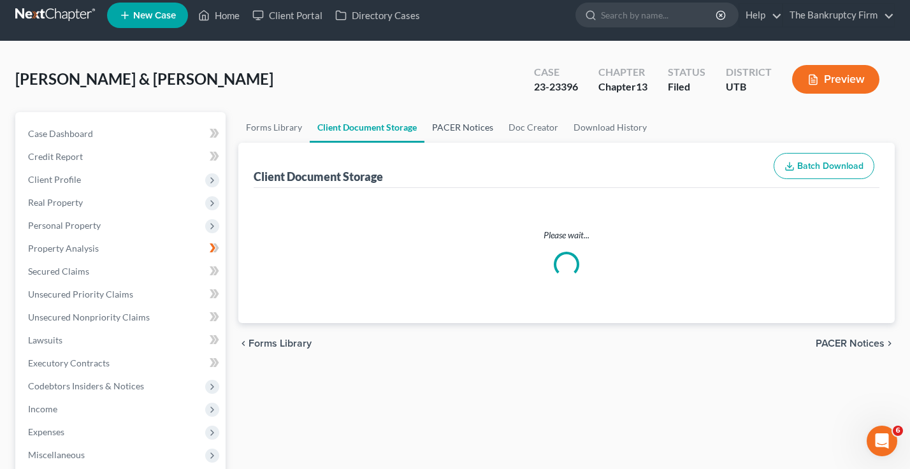
select select "30"
select select "26"
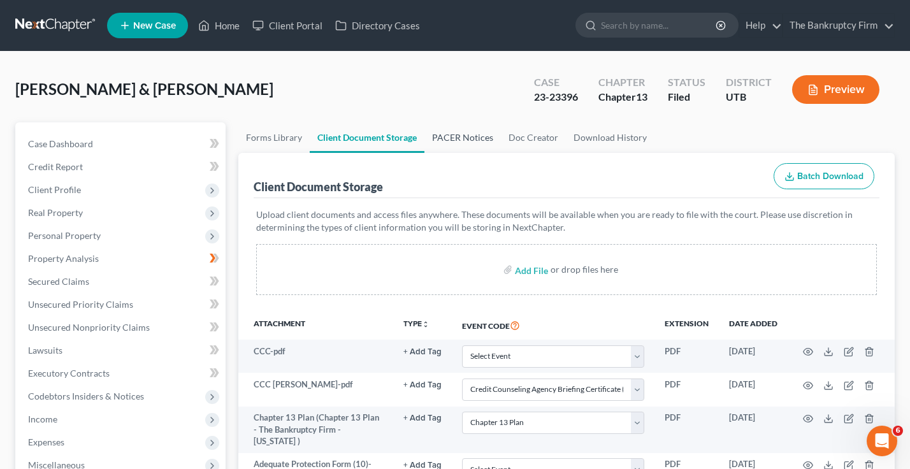
click at [455, 142] on link "PACER Notices" at bounding box center [462, 137] width 76 height 31
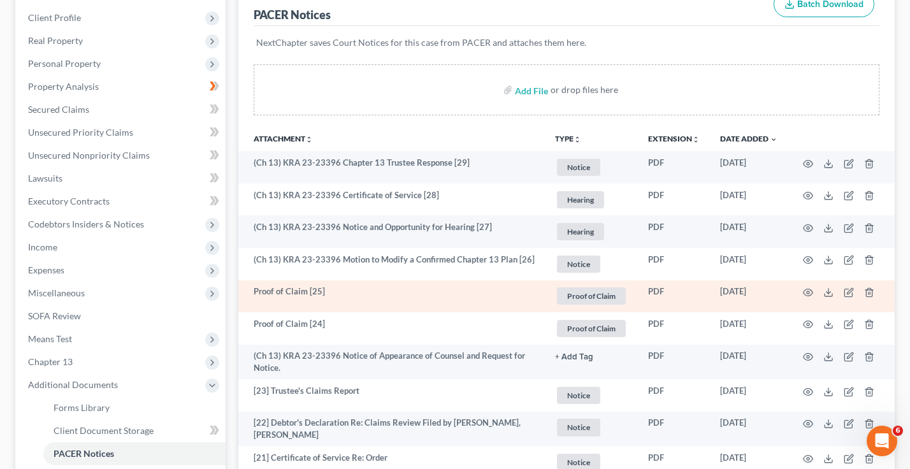
scroll to position [191, 0]
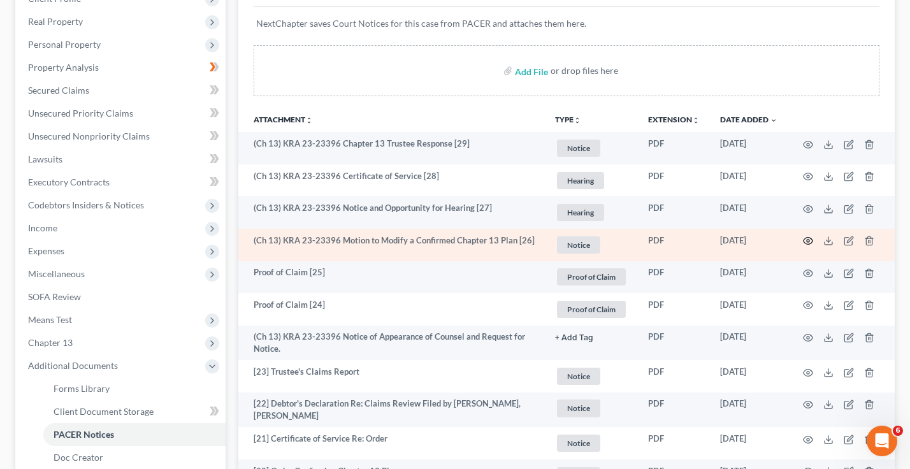
click at [808, 240] on circle "button" at bounding box center [807, 241] width 3 height 3
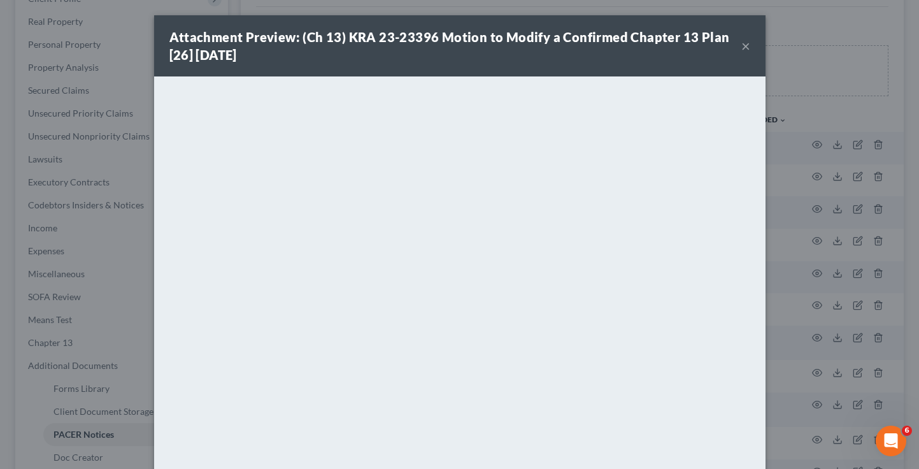
click at [741, 45] on button "×" at bounding box center [745, 45] width 9 height 15
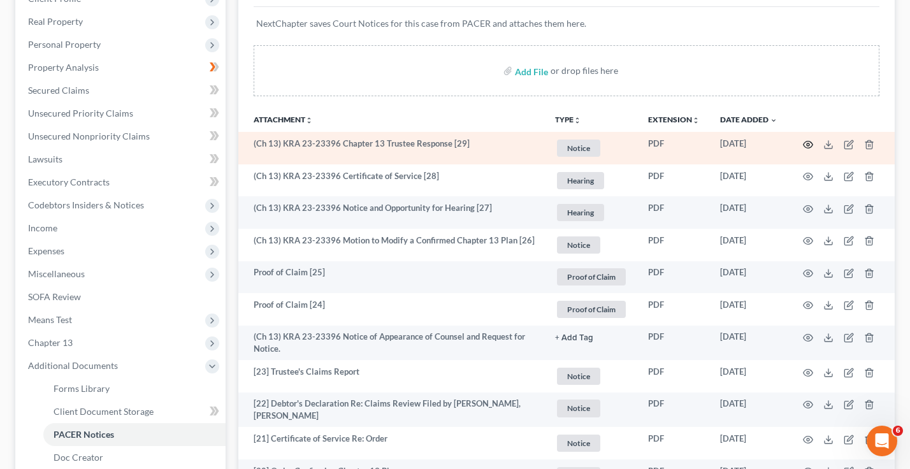
click at [806, 146] on icon "button" at bounding box center [808, 144] width 10 height 10
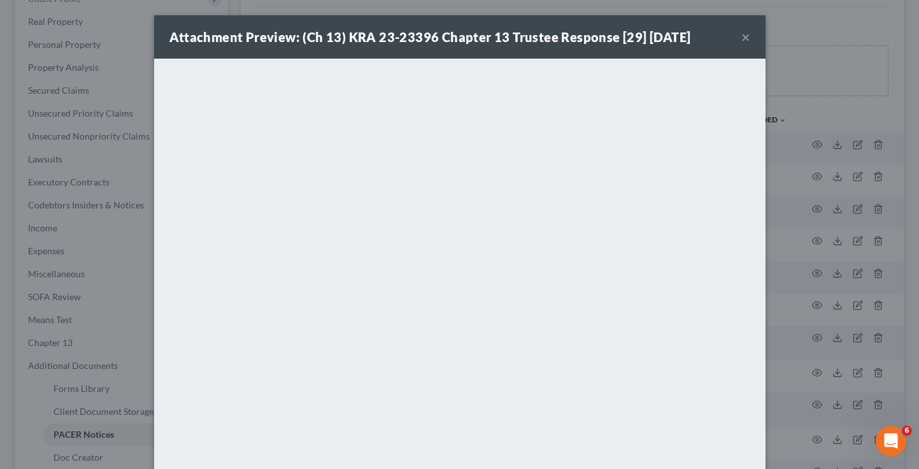
click at [741, 38] on button "×" at bounding box center [745, 36] width 9 height 15
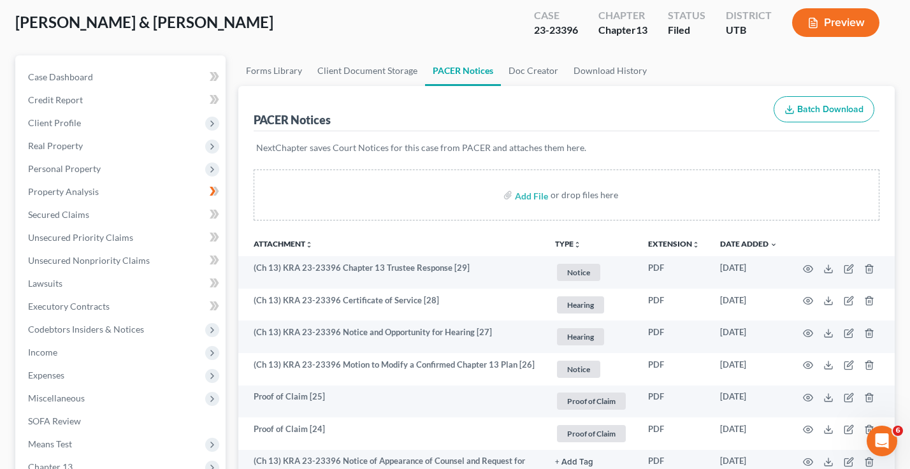
scroll to position [0, 0]
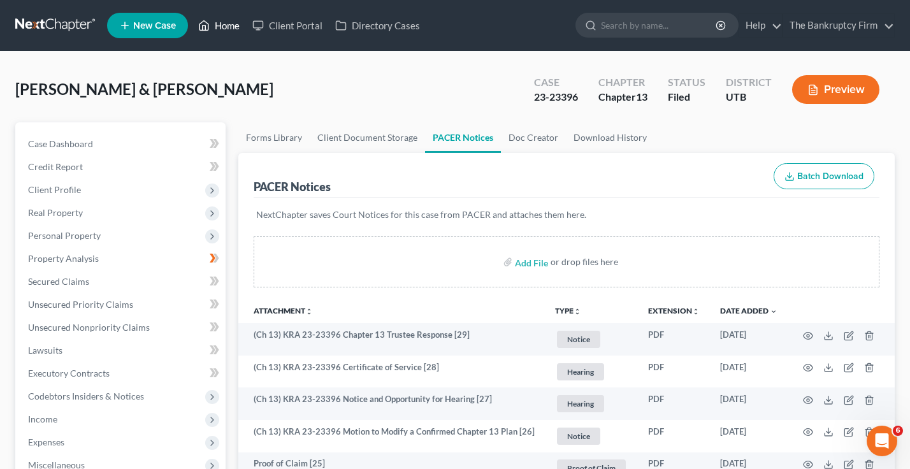
click at [218, 18] on link "Home" at bounding box center [219, 25] width 54 height 23
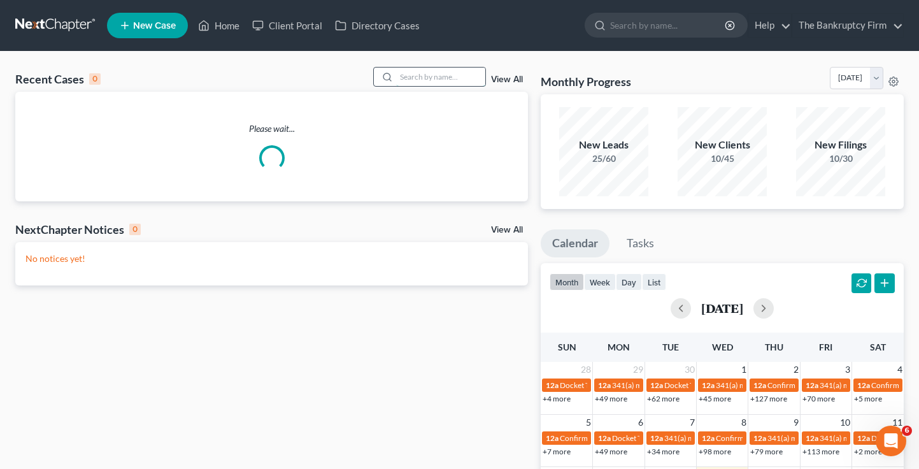
click at [406, 75] on input "search" at bounding box center [440, 77] width 89 height 18
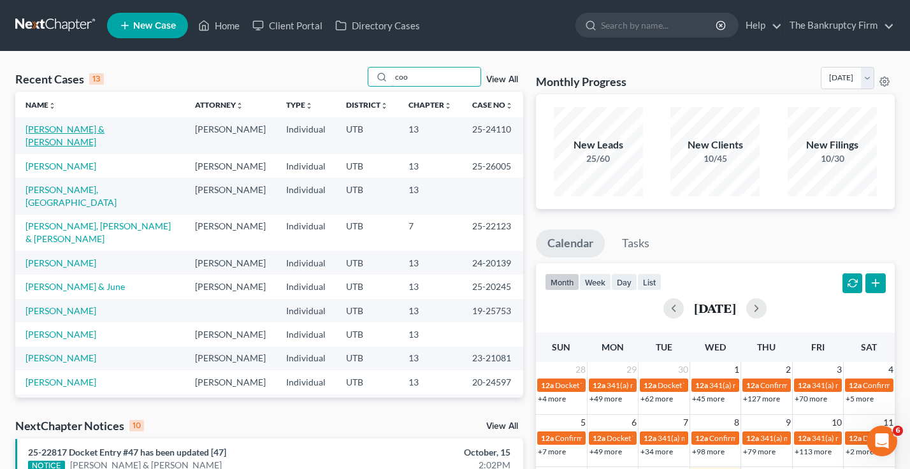
type input "coo"
click at [55, 127] on link "[PERSON_NAME] & [PERSON_NAME]" at bounding box center [64, 136] width 79 height 24
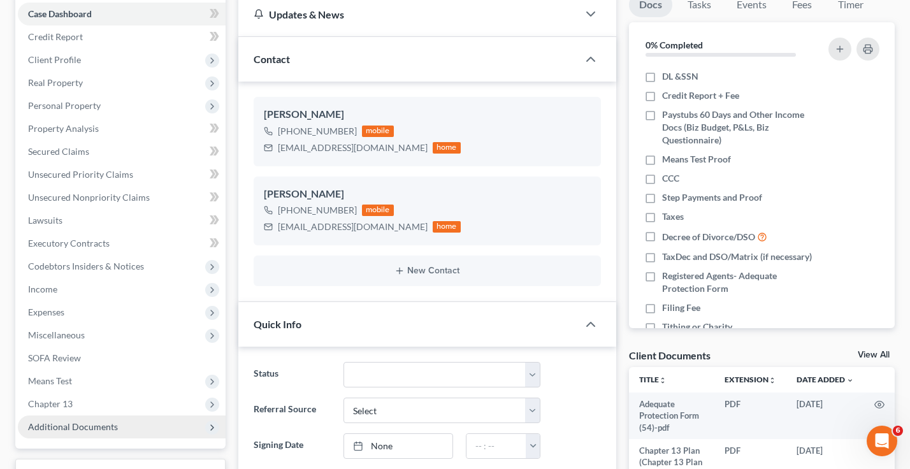
scroll to position [318, 0]
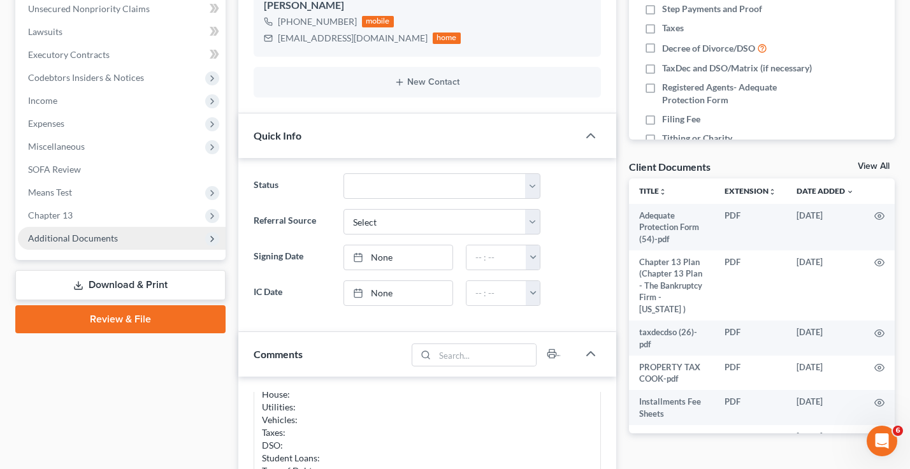
click at [84, 243] on span "Additional Documents" at bounding box center [122, 238] width 208 height 23
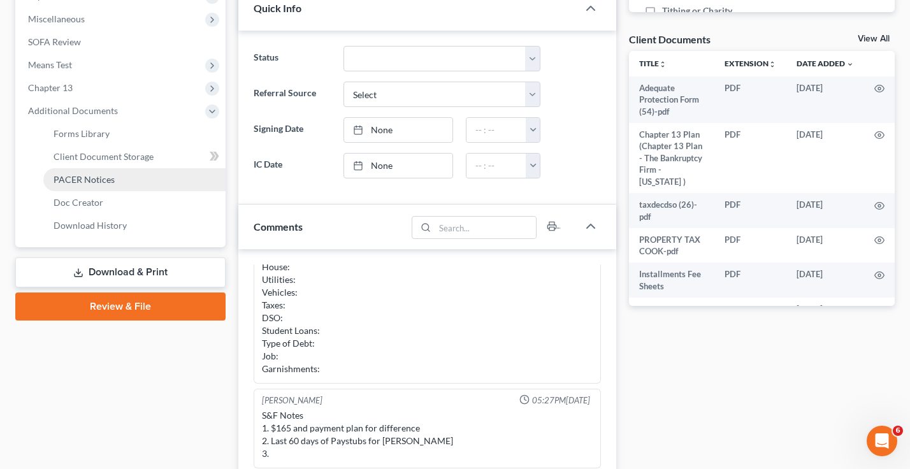
click at [98, 182] on span "PACER Notices" at bounding box center [84, 179] width 61 height 11
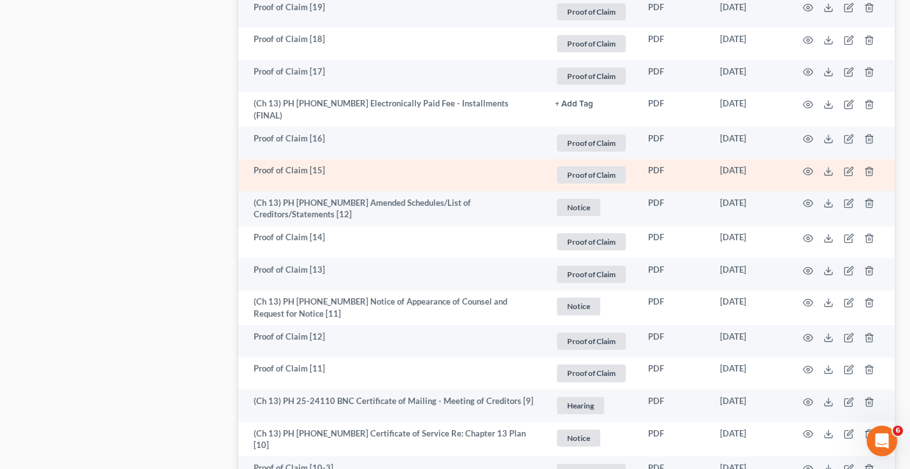
scroll to position [1338, 0]
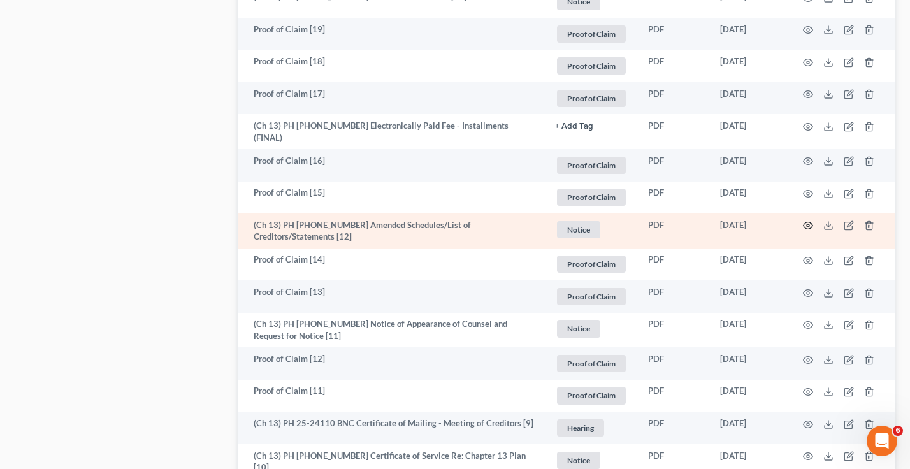
click at [805, 220] on icon "button" at bounding box center [808, 225] width 10 height 10
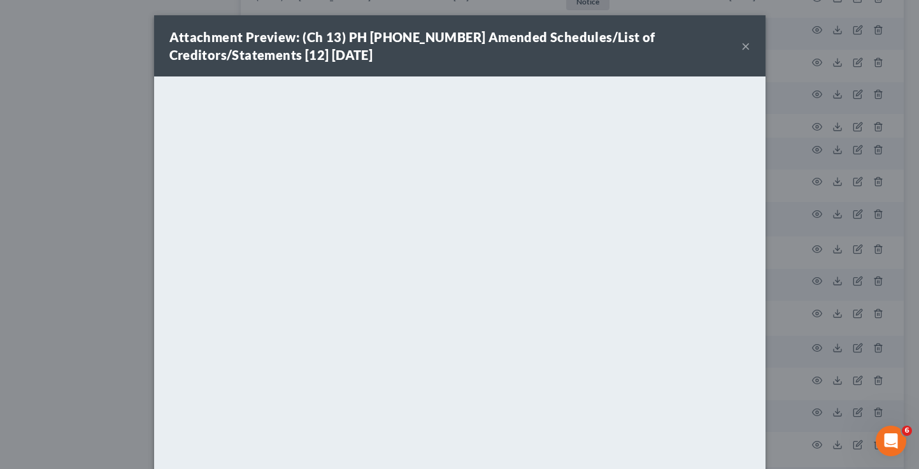
click at [741, 42] on button "×" at bounding box center [745, 45] width 9 height 15
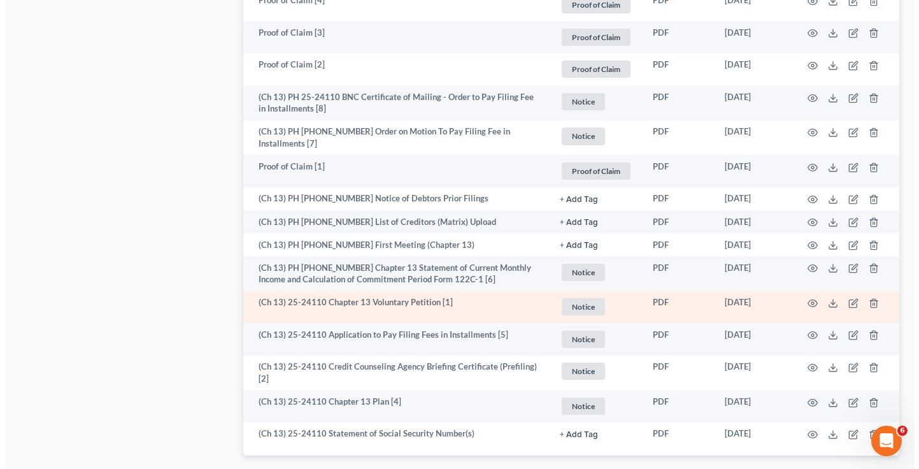
scroll to position [2217, 0]
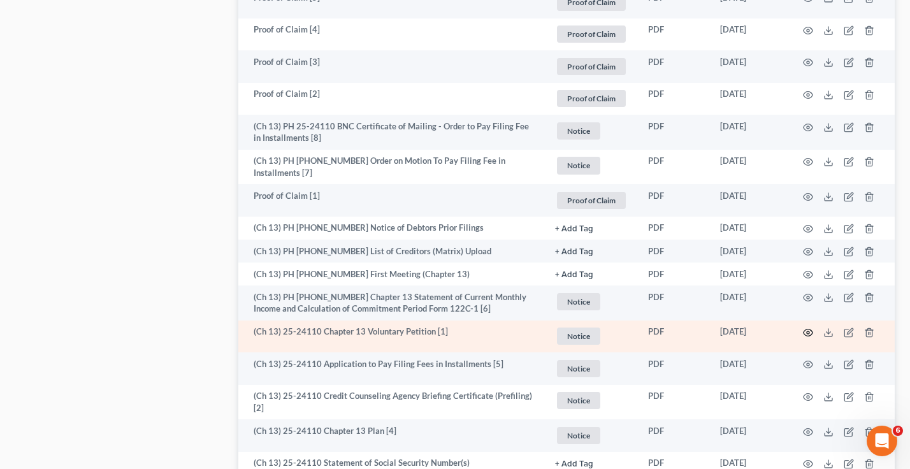
click at [810, 327] on icon "button" at bounding box center [808, 332] width 10 height 10
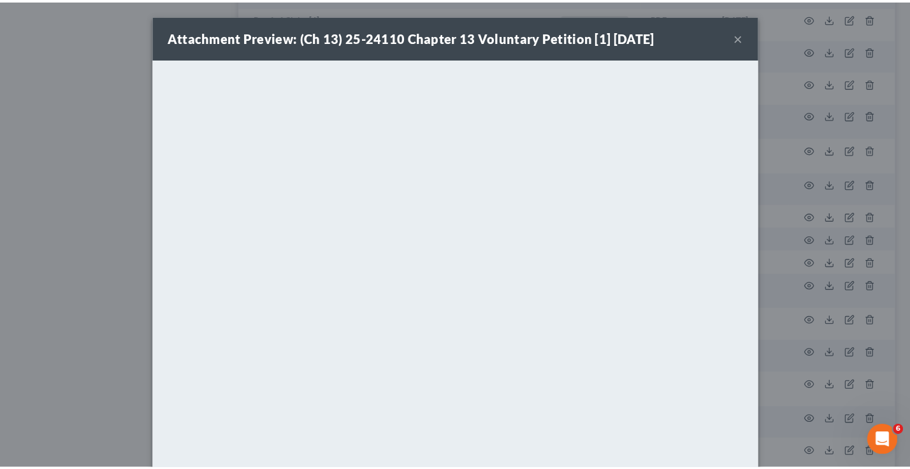
scroll to position [64, 0]
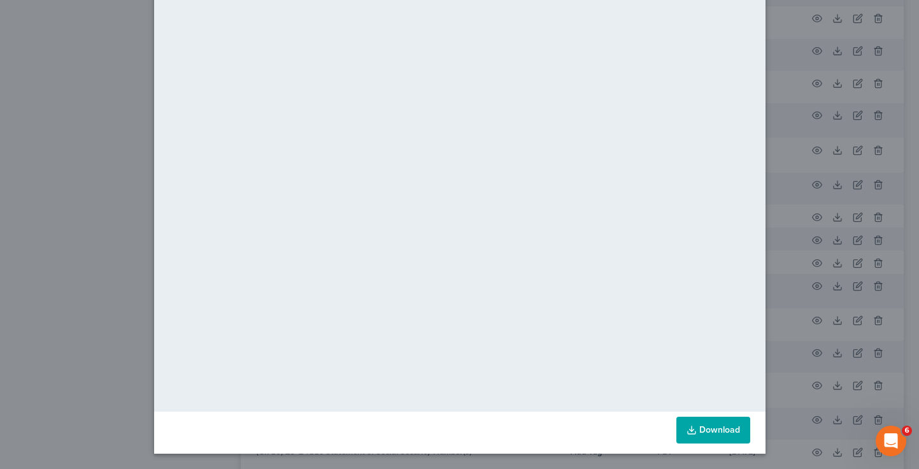
drag, startPoint x: 39, startPoint y: 120, endPoint x: 112, endPoint y: 82, distance: 82.4
click at [39, 120] on div "Attachment Preview: (Ch 13) 25-24110 Chapter 13 Voluntary Petition [1] [DATE] ×…" at bounding box center [459, 234] width 919 height 469
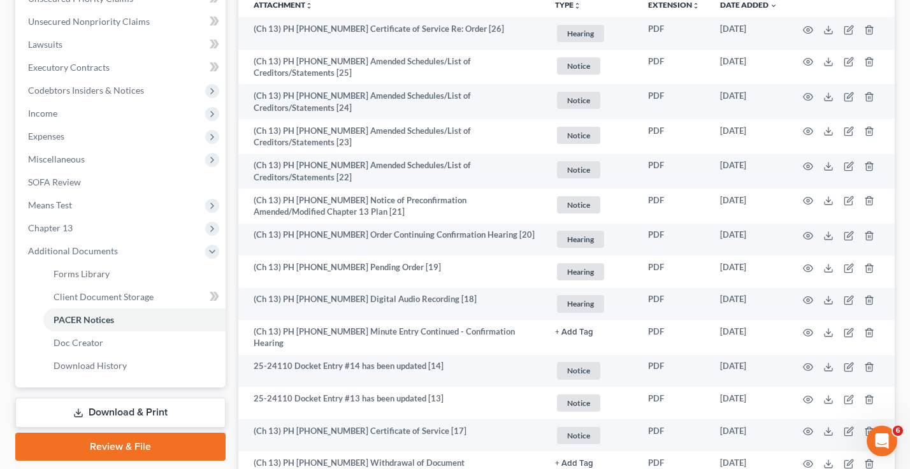
scroll to position [0, 0]
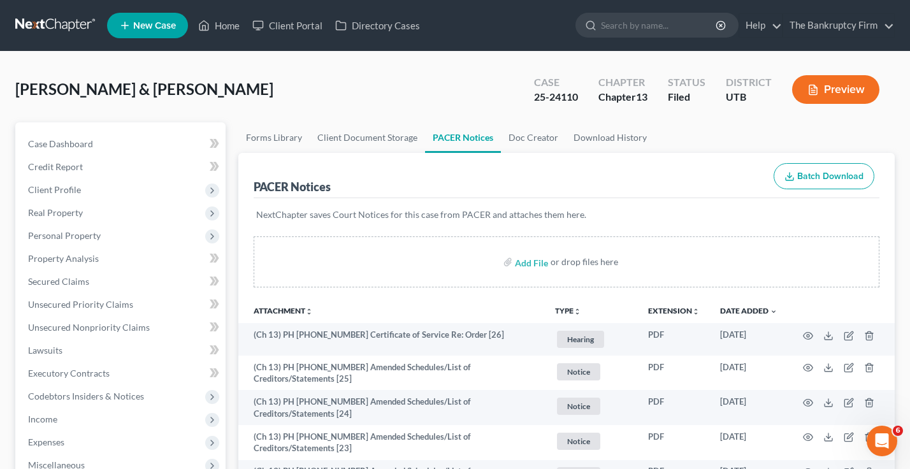
click at [229, 13] on ul "New Case Home Client Portal Directory Cases - No Result - See all results Or Pr…" at bounding box center [500, 25] width 787 height 33
click at [225, 33] on link "Home" at bounding box center [219, 25] width 54 height 23
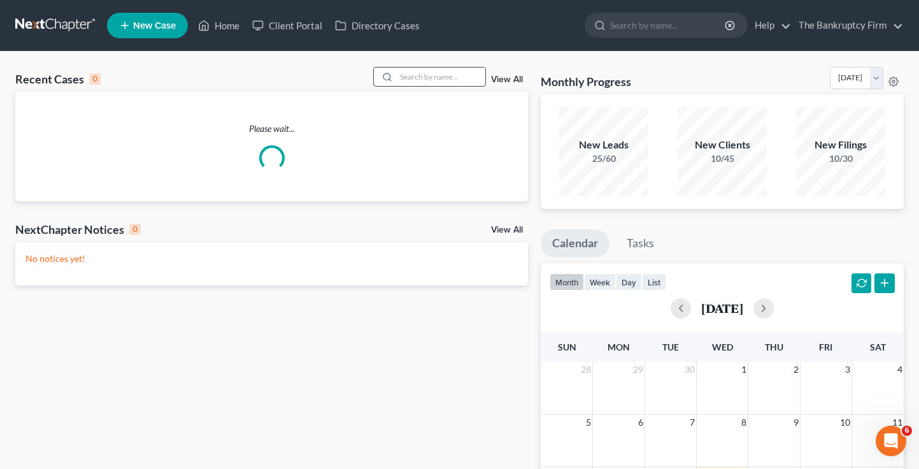
click at [410, 76] on input "search" at bounding box center [440, 77] width 89 height 18
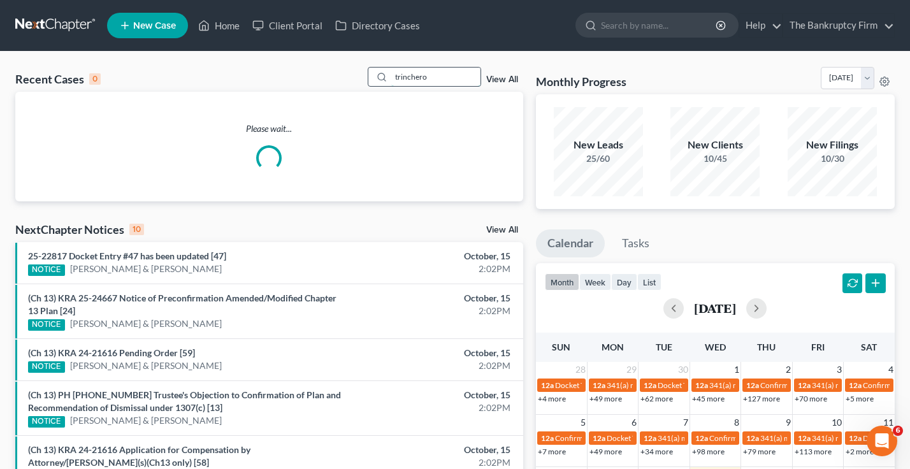
type input "trinchero"
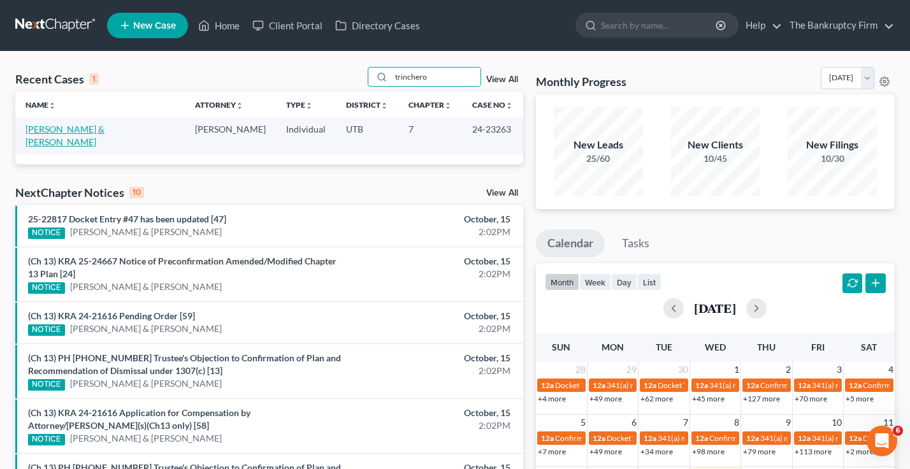
click at [50, 133] on link "[PERSON_NAME] & [PERSON_NAME]" at bounding box center [64, 136] width 79 height 24
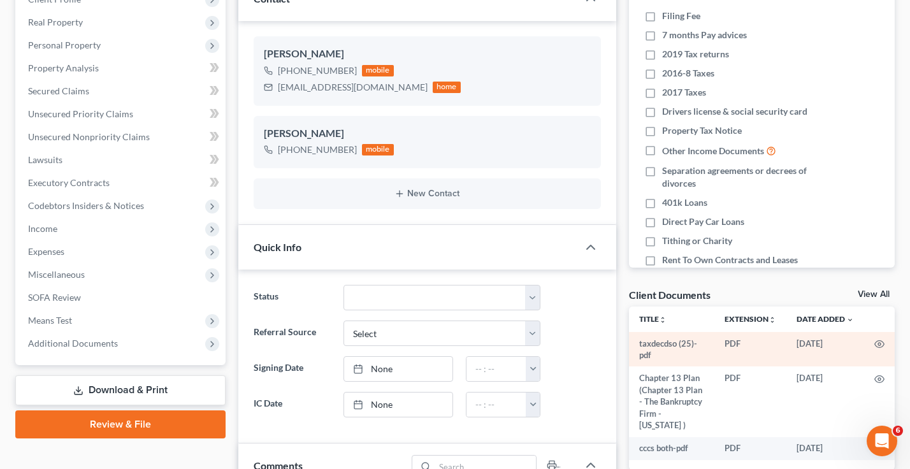
scroll to position [191, 0]
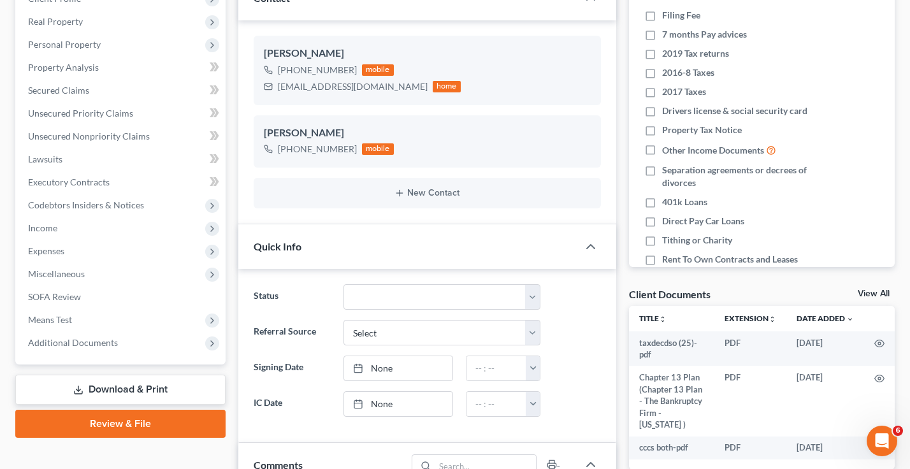
click at [859, 292] on link "View All" at bounding box center [873, 293] width 32 height 9
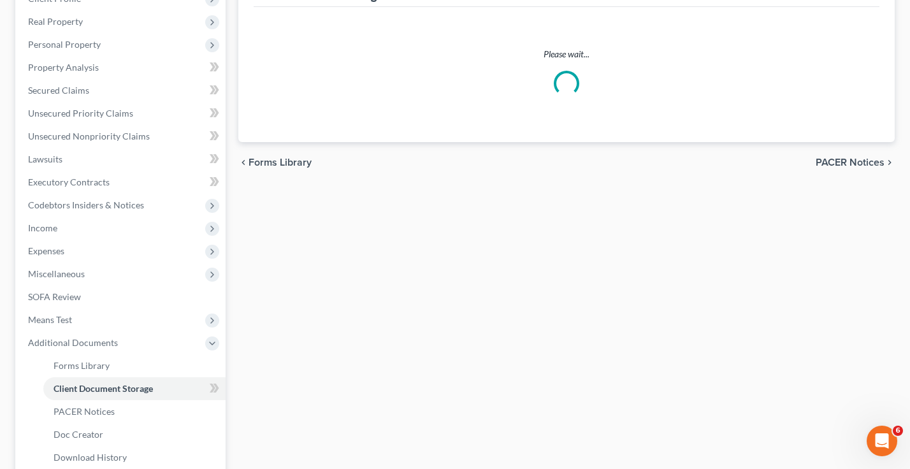
scroll to position [3, 0]
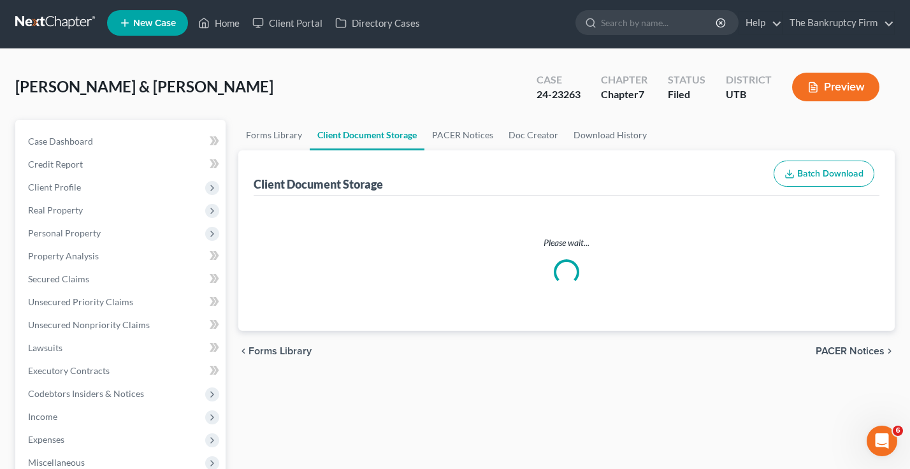
select select "30"
select select "26"
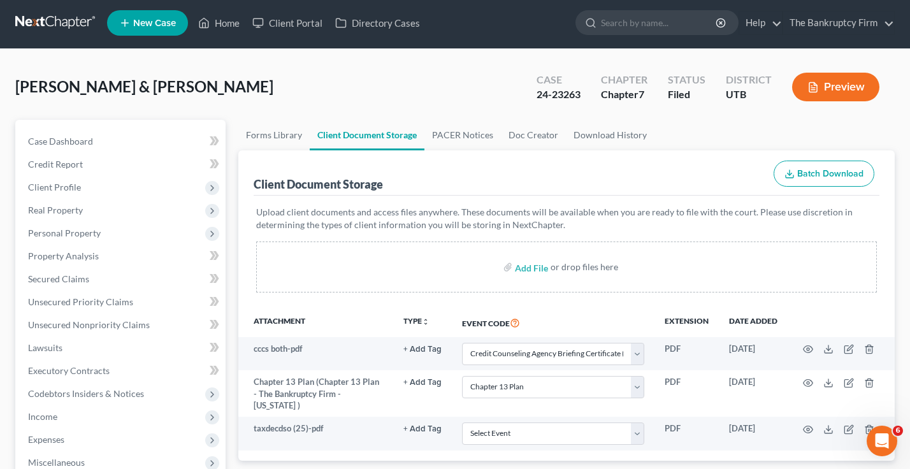
scroll to position [0, 0]
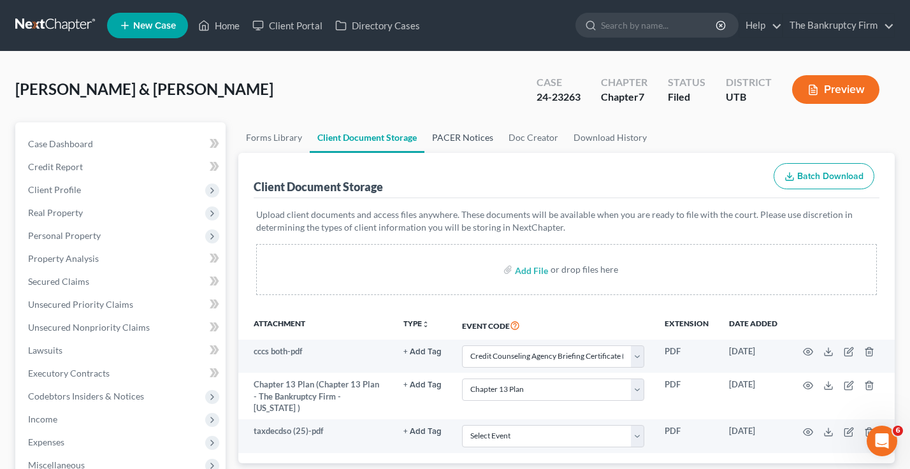
click at [458, 133] on link "PACER Notices" at bounding box center [462, 137] width 76 height 31
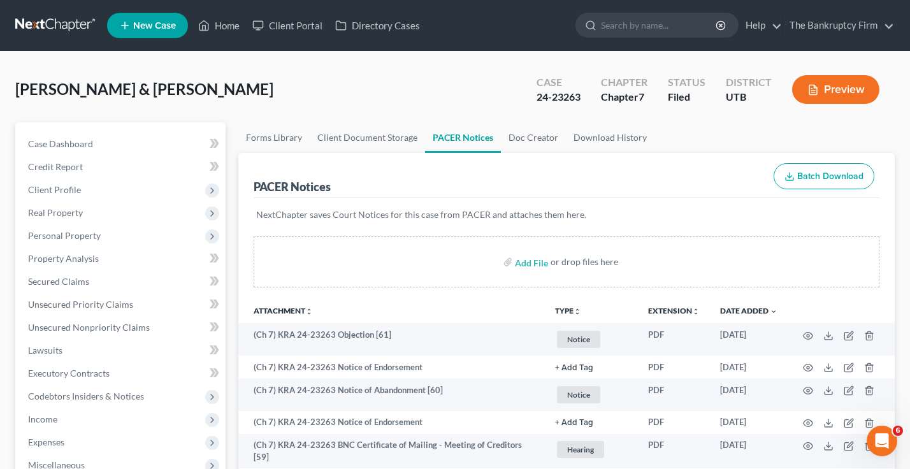
click at [226, 87] on div "[PERSON_NAME] & [PERSON_NAME] Upgraded Case 24-23263 Chapter Chapter 7 Status F…" at bounding box center [454, 94] width 879 height 55
click at [225, 24] on link "Home" at bounding box center [219, 25] width 54 height 23
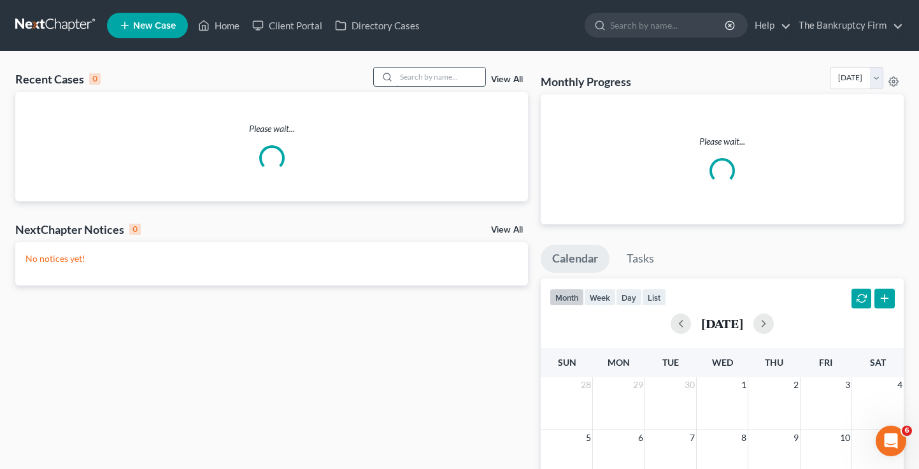
click at [415, 78] on input "search" at bounding box center [440, 77] width 89 height 18
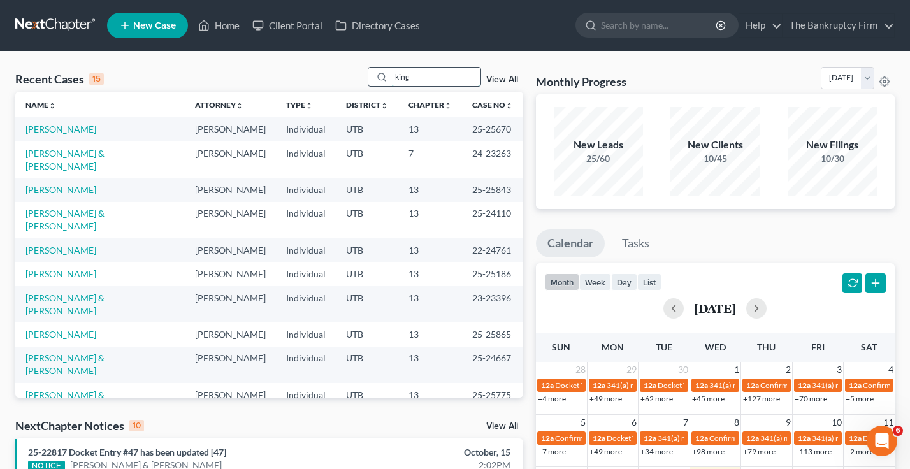
type input "king"
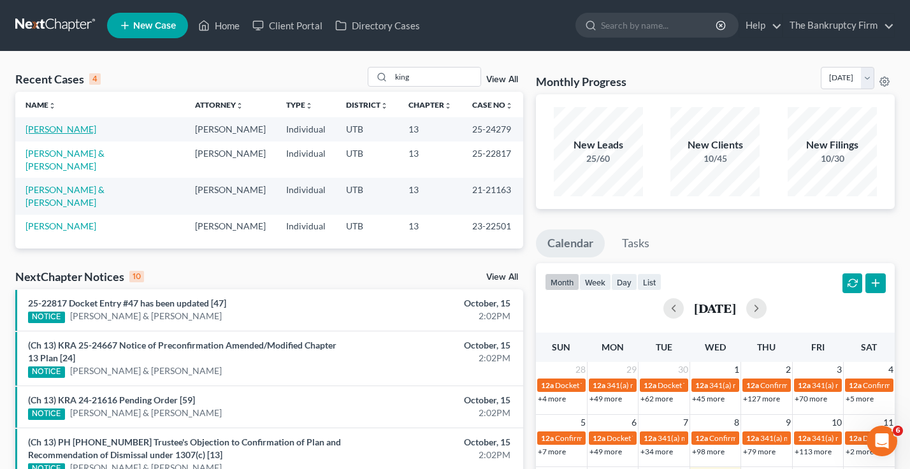
click at [46, 133] on link "[PERSON_NAME]" at bounding box center [60, 129] width 71 height 11
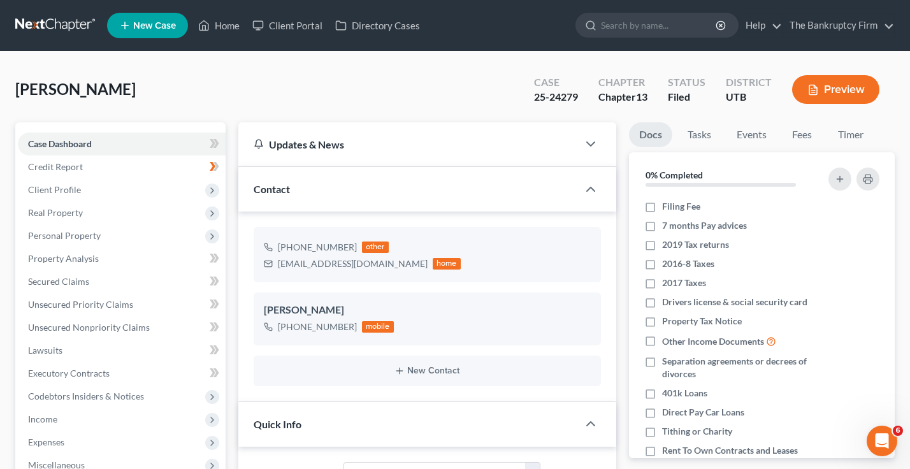
scroll to position [122, 0]
drag, startPoint x: 576, startPoint y: 96, endPoint x: 513, endPoint y: 97, distance: 62.4
click at [513, 97] on div "[PERSON_NAME] Upgraded Case 25-24279 Chapter Chapter 13 Status [GEOGRAPHIC_DATA…" at bounding box center [454, 94] width 879 height 55
copy div "25-24279"
drag, startPoint x: 236, startPoint y: 87, endPoint x: 218, endPoint y: 0, distance: 88.6
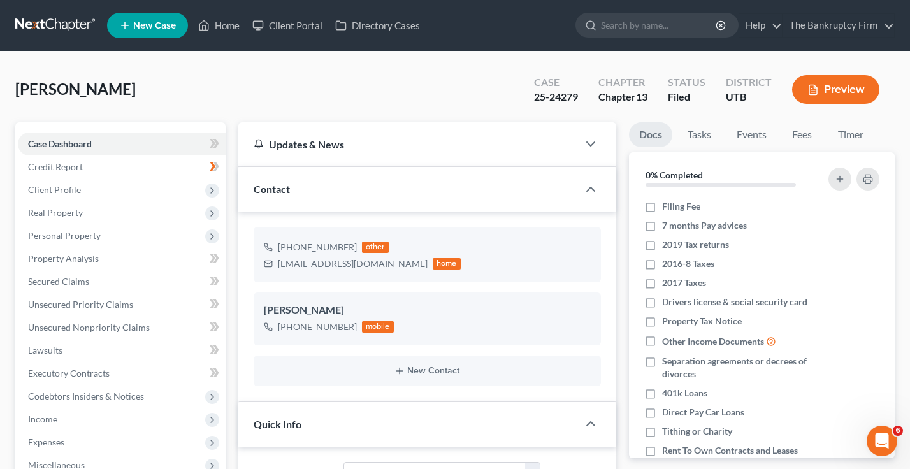
click at [234, 85] on div "[PERSON_NAME] Upgraded Case 25-24279 Chapter Chapter 13 Status [GEOGRAPHIC_DATA…" at bounding box center [454, 94] width 879 height 55
drag, startPoint x: 219, startPoint y: 23, endPoint x: 229, endPoint y: 36, distance: 16.4
click at [219, 23] on link "Home" at bounding box center [219, 25] width 54 height 23
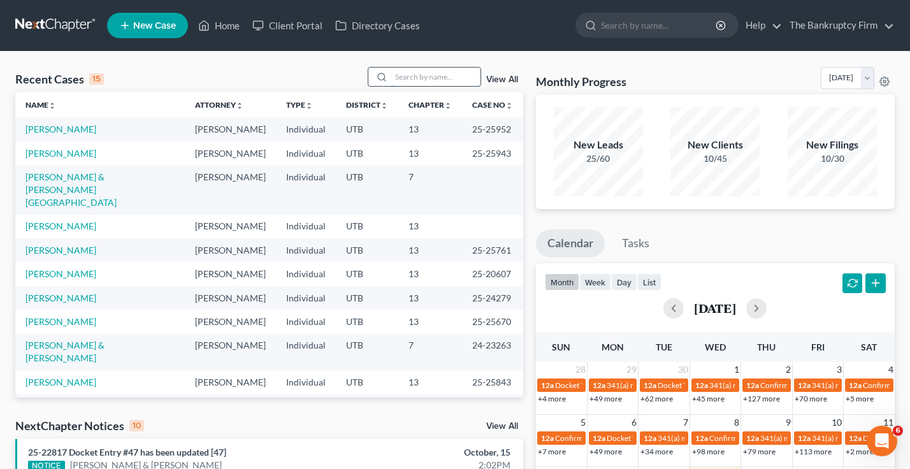
click at [436, 73] on input "search" at bounding box center [435, 77] width 89 height 18
type input "sellin"
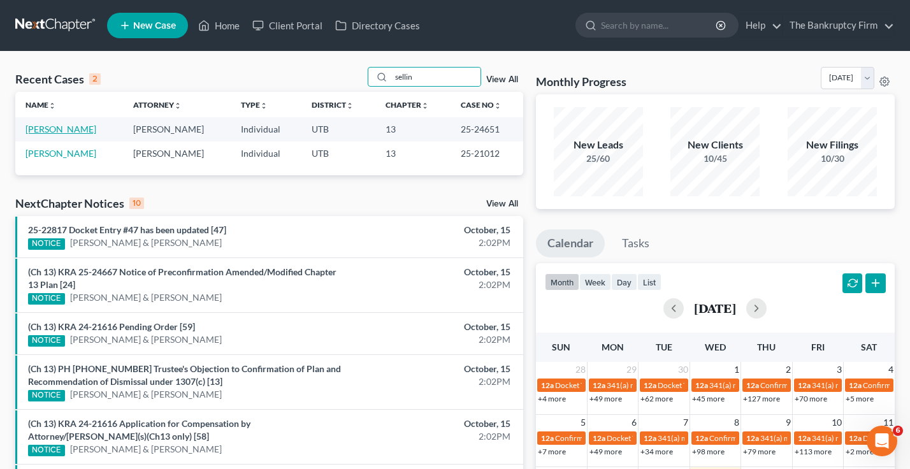
click at [64, 128] on link "[PERSON_NAME]" at bounding box center [60, 129] width 71 height 11
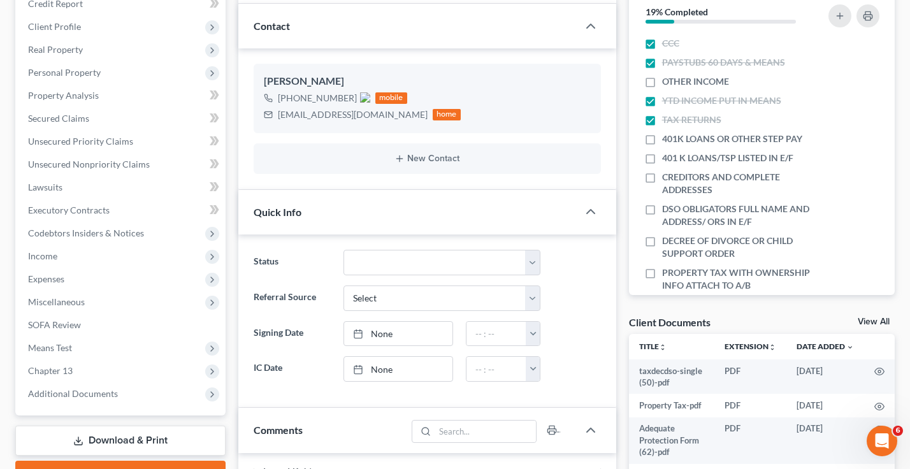
scroll to position [191, 0]
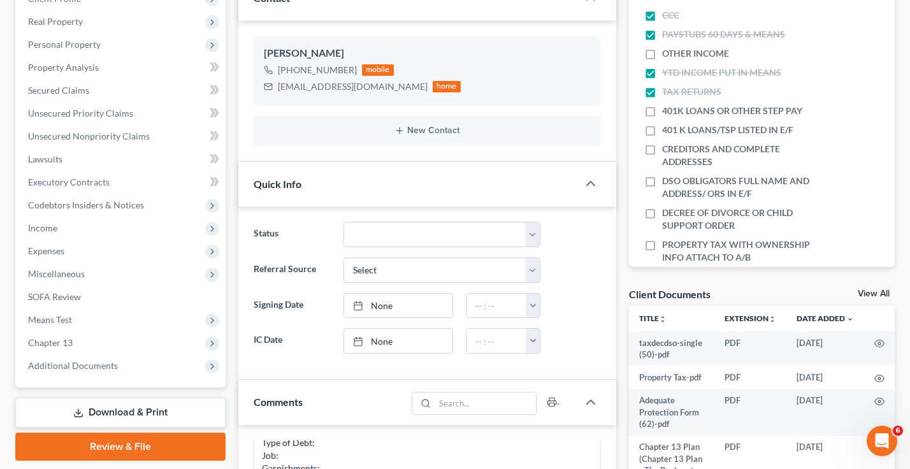
click at [873, 292] on link "View All" at bounding box center [873, 293] width 32 height 9
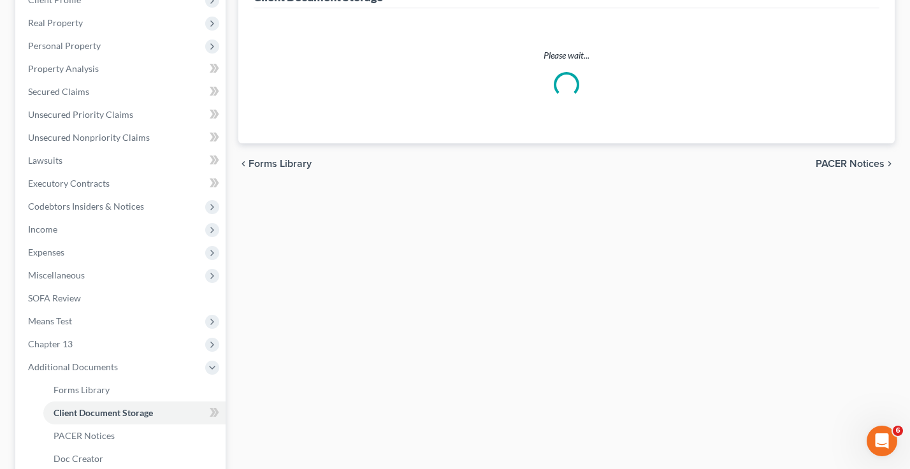
scroll to position [32, 0]
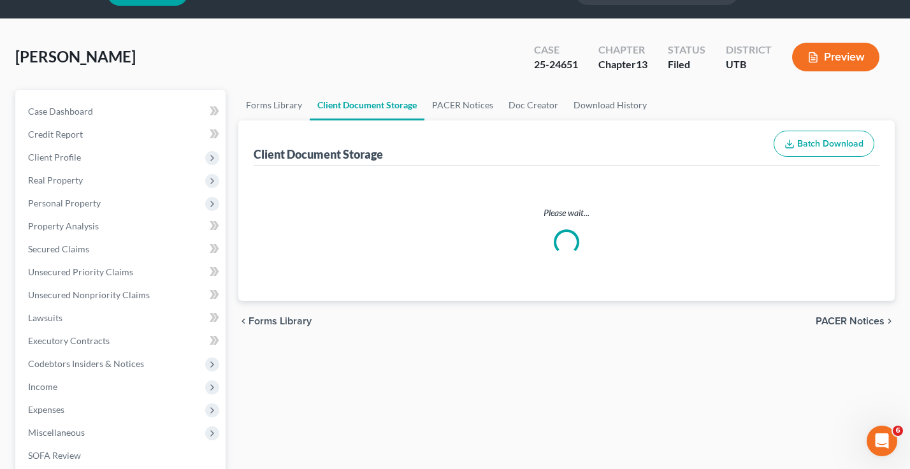
select select "30"
select select "26"
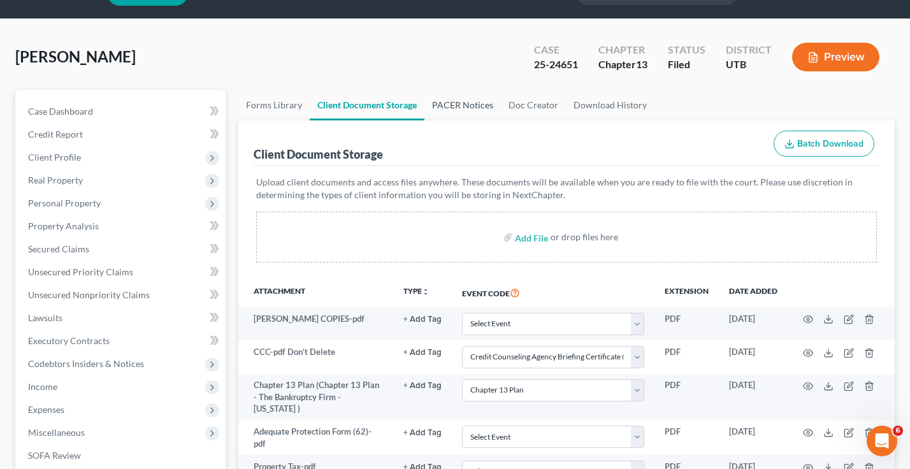
scroll to position [0, 0]
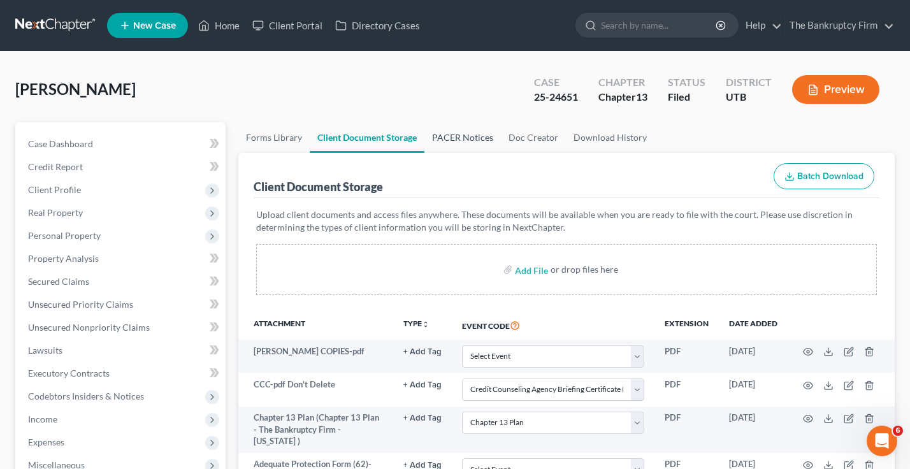
click at [466, 139] on link "PACER Notices" at bounding box center [462, 137] width 76 height 31
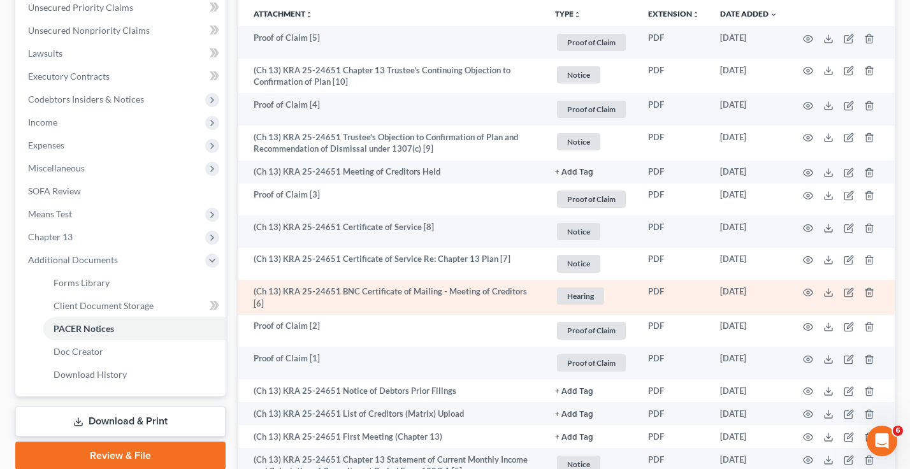
scroll to position [318, 0]
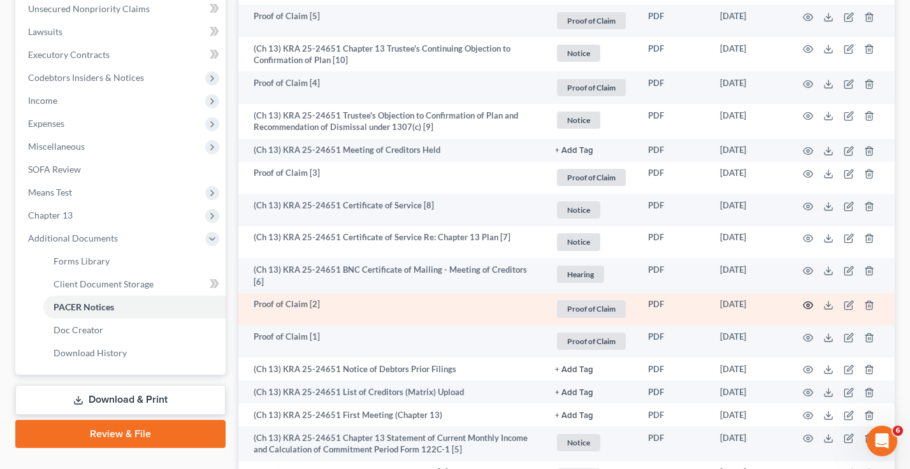
click at [807, 300] on icon "button" at bounding box center [808, 305] width 10 height 10
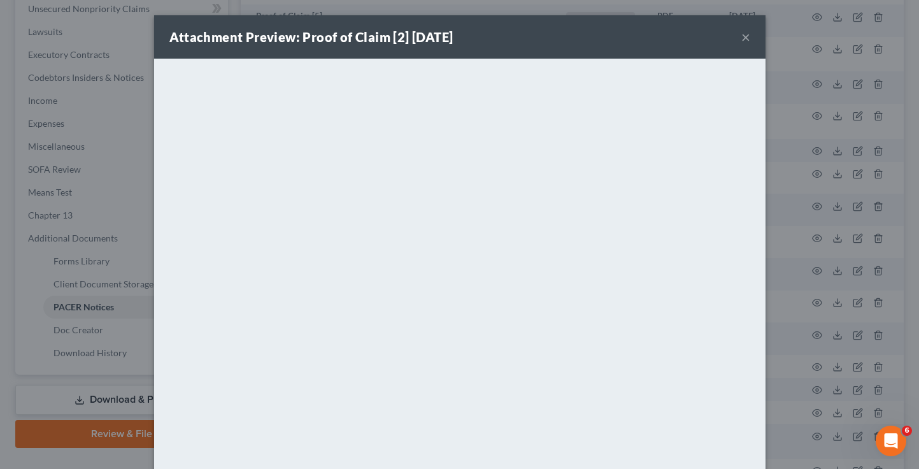
click at [742, 34] on button "×" at bounding box center [745, 36] width 9 height 15
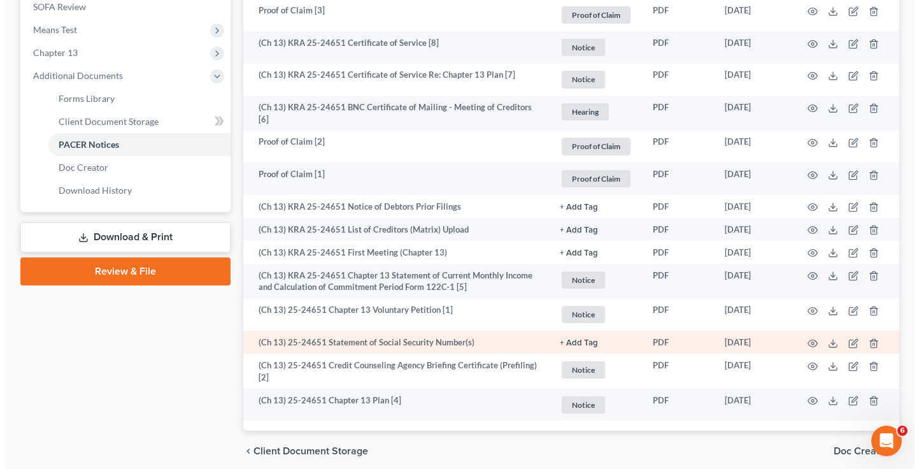
scroll to position [510, 0]
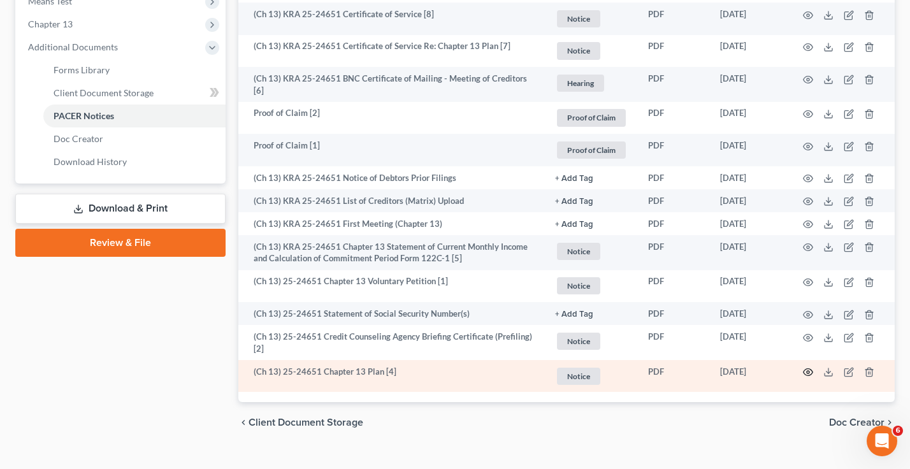
click at [805, 369] on icon "button" at bounding box center [808, 372] width 10 height 10
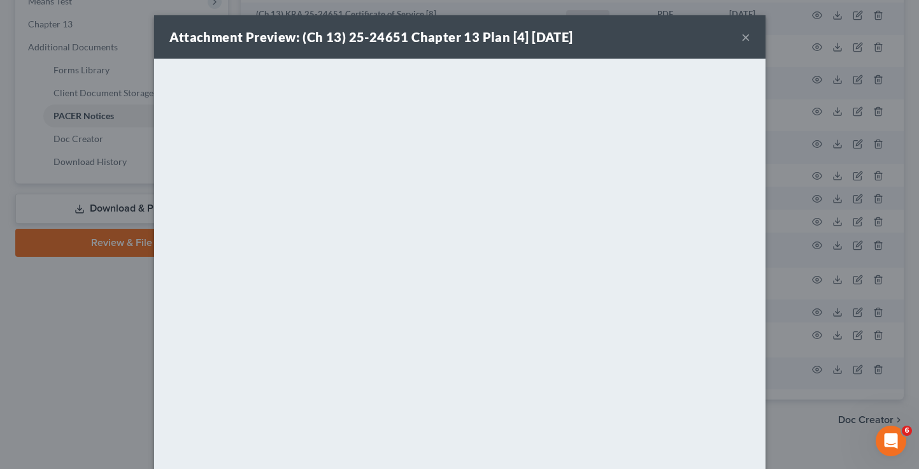
click at [741, 34] on button "×" at bounding box center [745, 36] width 9 height 15
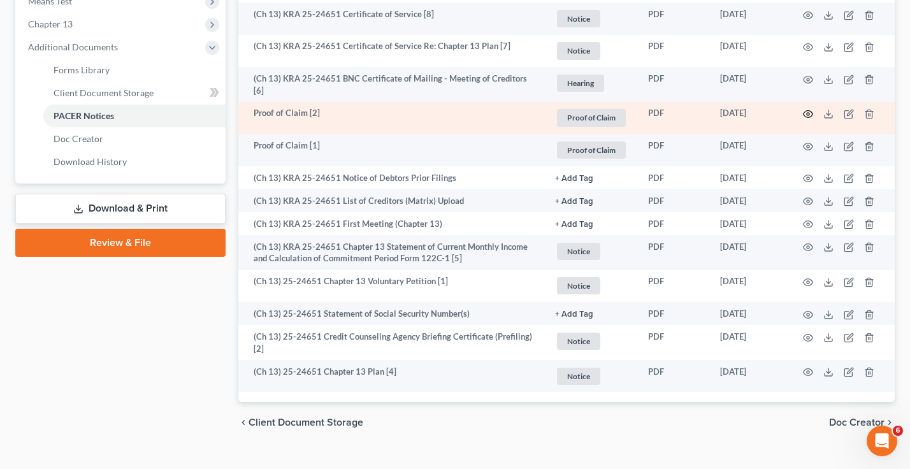
click at [806, 113] on circle "button" at bounding box center [807, 114] width 3 height 3
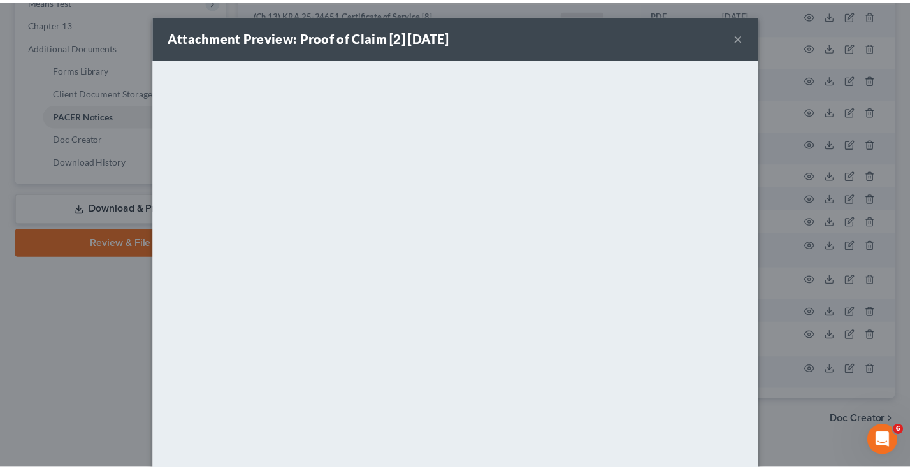
scroll to position [0, 0]
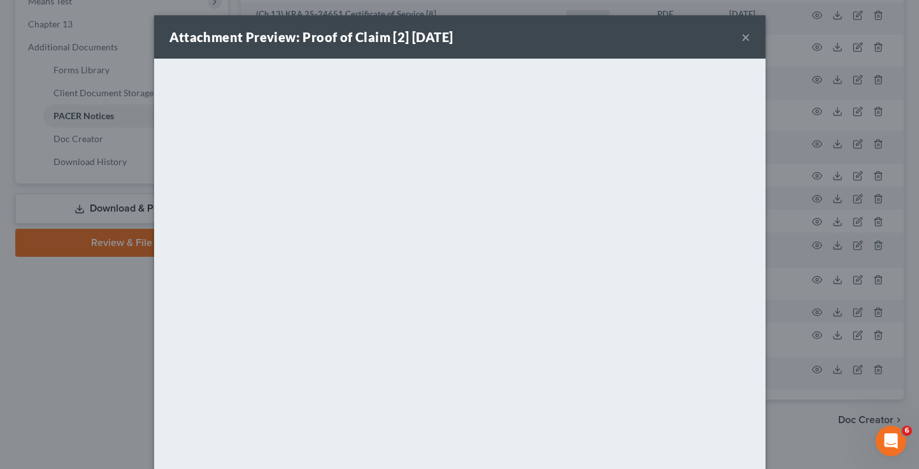
click at [137, 336] on div "Attachment Preview: Proof of Claim [2] [DATE] × <object ng-attr-data='[URL][DOM…" at bounding box center [459, 234] width 919 height 469
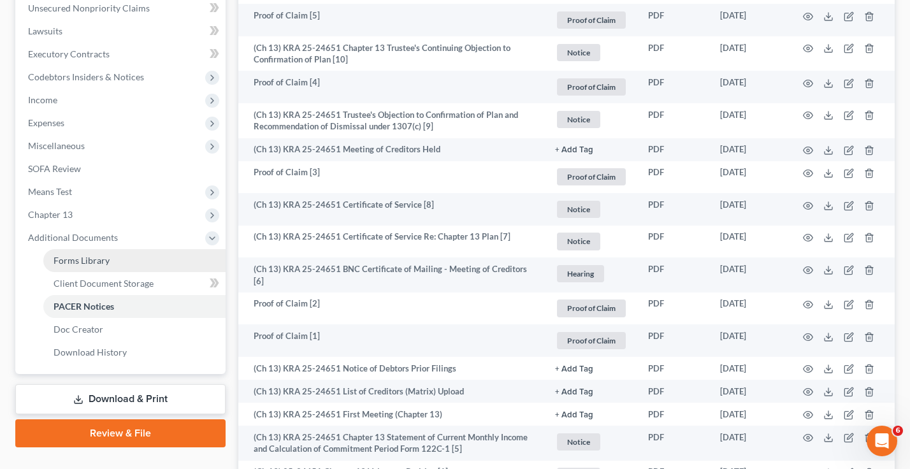
scroll to position [318, 0]
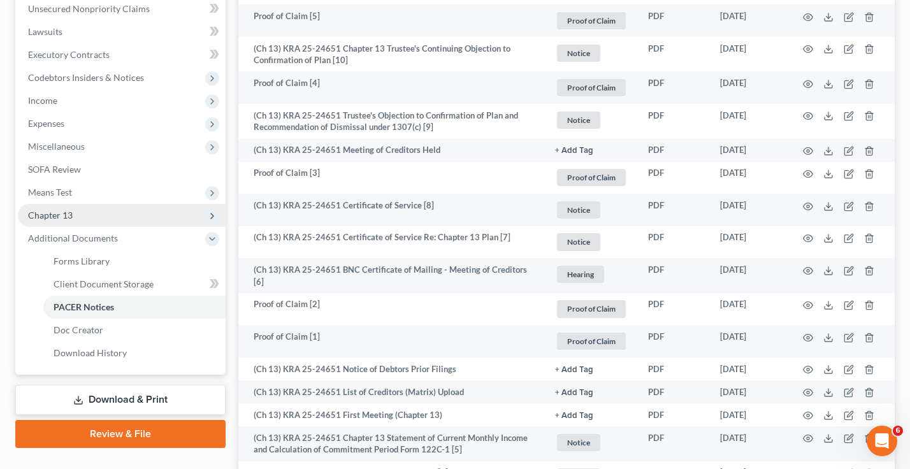
click at [71, 217] on span "Chapter 13" at bounding box center [50, 215] width 45 height 11
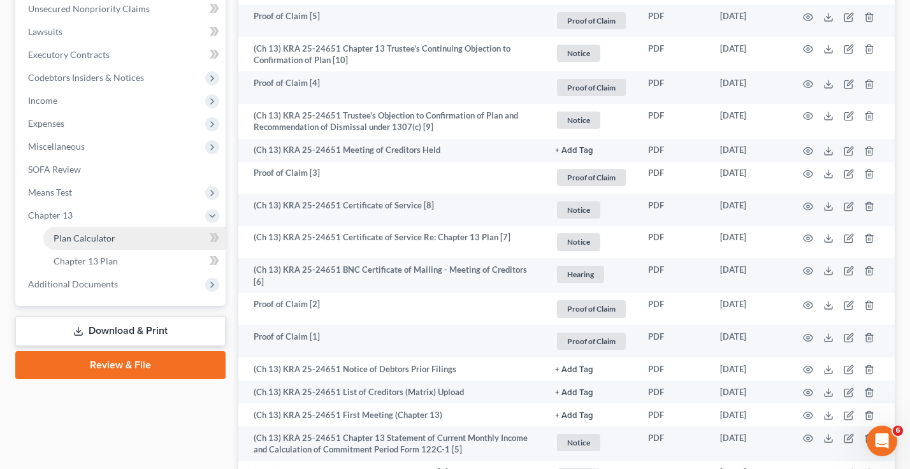
click at [117, 241] on link "Plan Calculator" at bounding box center [134, 238] width 182 height 23
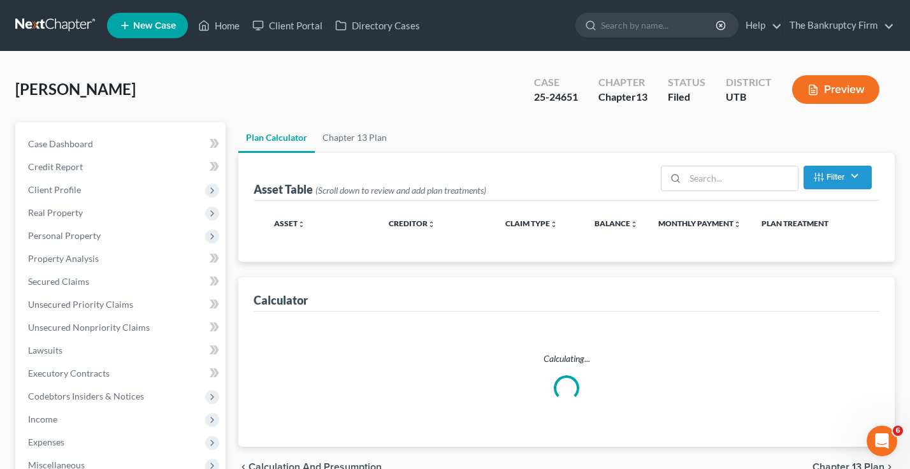
select select "59"
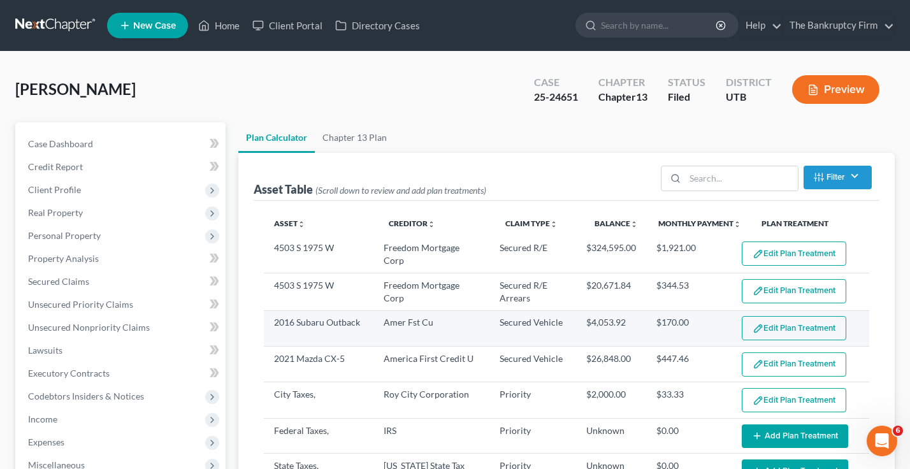
click at [765, 325] on button "Edit Plan Treatment" at bounding box center [793, 328] width 104 height 24
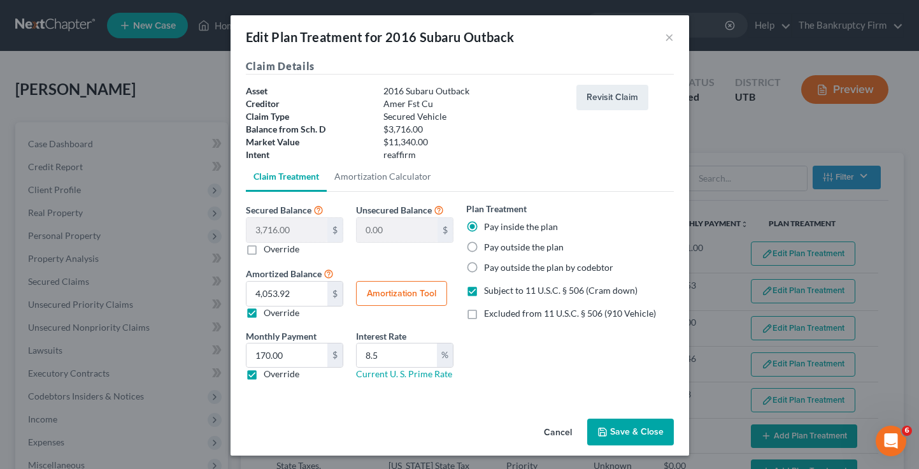
click at [264, 248] on label "Override" at bounding box center [282, 249] width 36 height 13
click at [269, 248] on input "Override" at bounding box center [273, 247] width 8 height 8
checkbox input "true"
type input "3,716.00"
click at [283, 229] on input "0.00" at bounding box center [287, 230] width 81 height 24
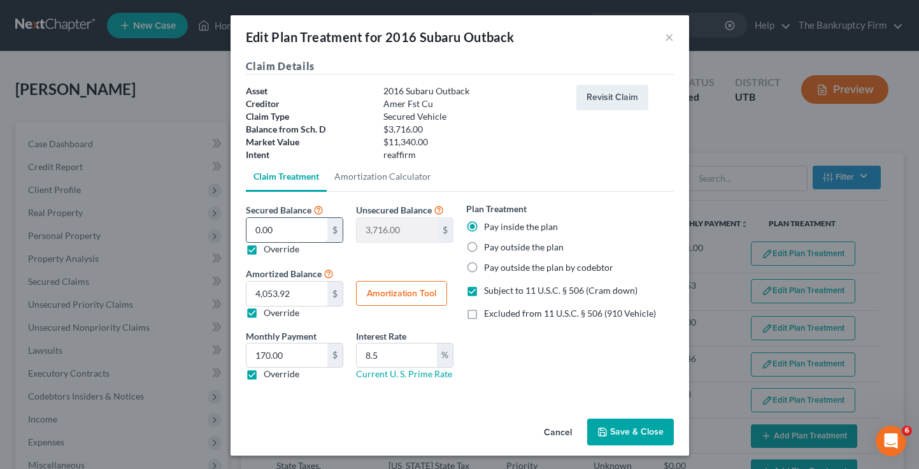
type input "1"
type input "3,715.00"
type input "11"
type input "3,705.00"
type input "114"
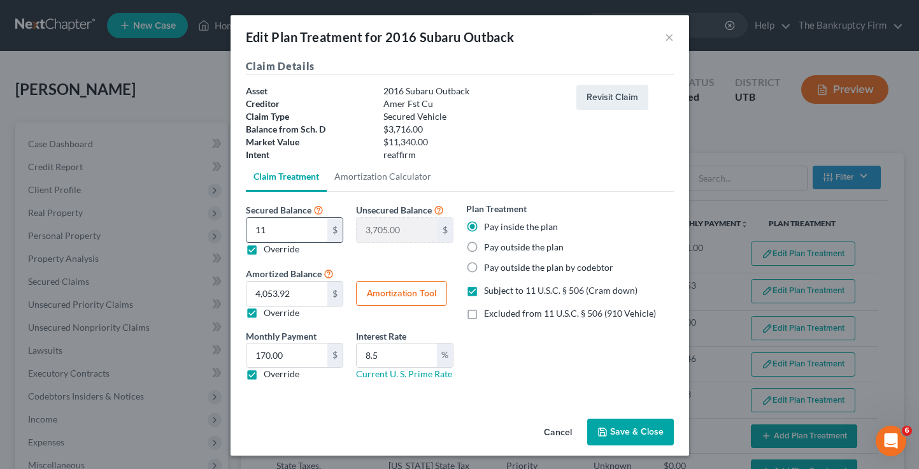
type input "3,602.00"
type input "1149"
type input "2,567.00"
type input "1,1495"
type input "-7,779.00"
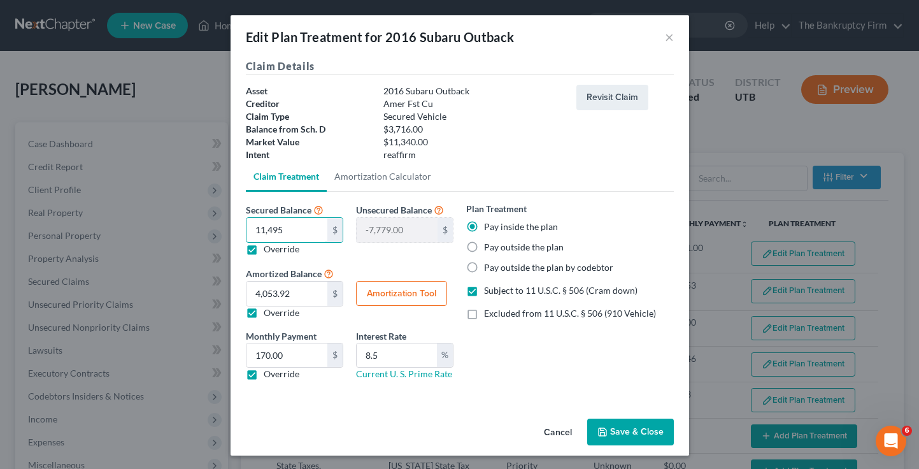
type input "11,495"
click at [376, 292] on button "Amortization Tool" at bounding box center [401, 293] width 91 height 25
type input "11,495.00"
type input "8.5"
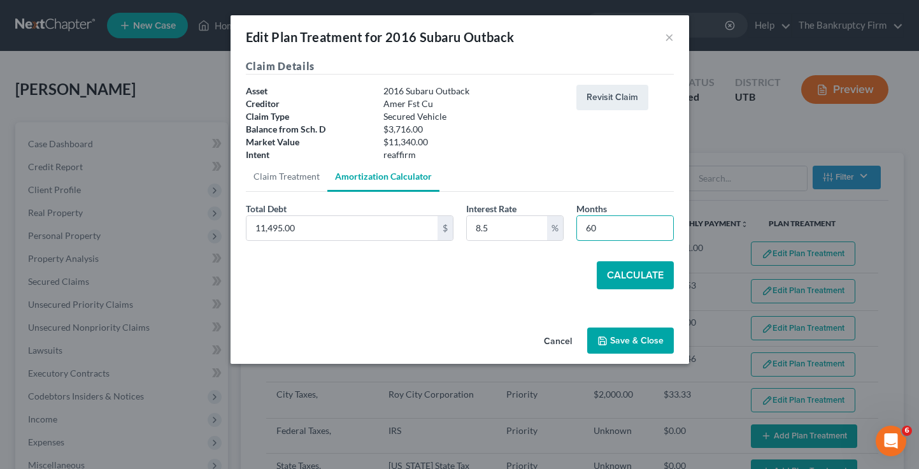
drag, startPoint x: 615, startPoint y: 231, endPoint x: 550, endPoint y: 247, distance: 66.9
click at [550, 247] on div "Total Debt 11,495.00 $ Interest Rate 8.5 % Months 60" at bounding box center [460, 226] width 441 height 49
type input "54"
click at [641, 275] on button "Calculate" at bounding box center [635, 275] width 77 height 28
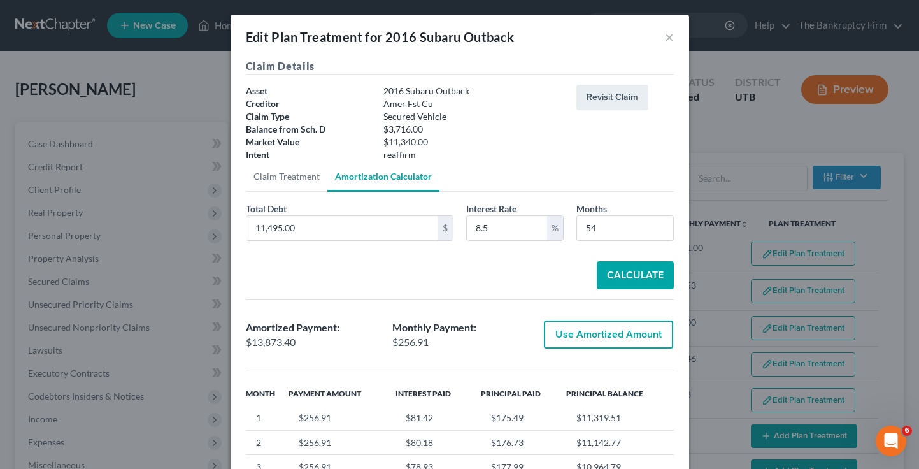
click at [580, 331] on button "Use Amortized Amount" at bounding box center [608, 334] width 129 height 28
type input "13,873.40"
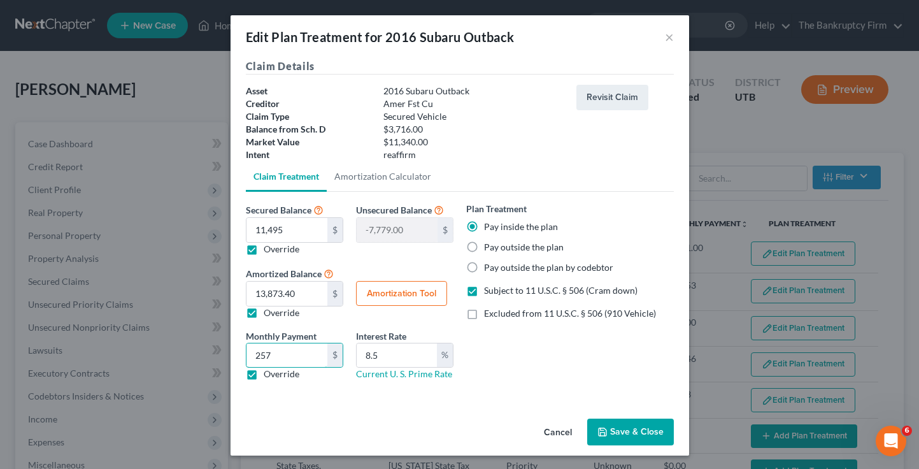
type input "257"
click at [613, 428] on button "Save & Close" at bounding box center [630, 431] width 87 height 27
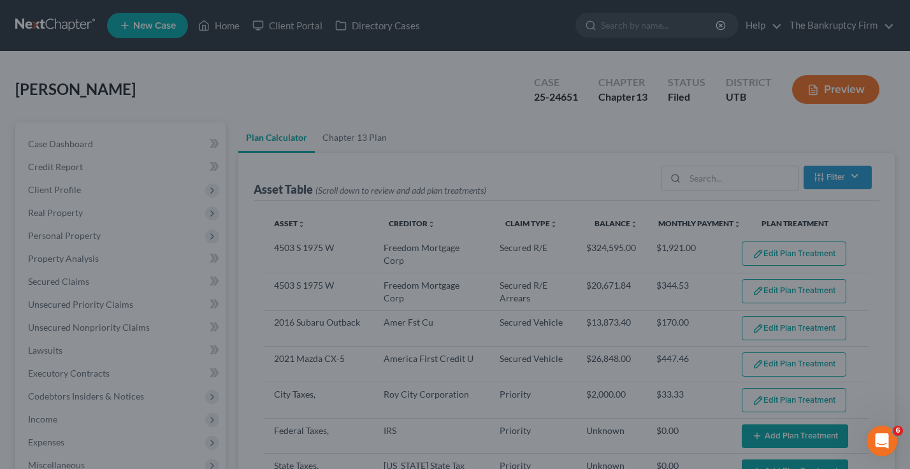
select select "59"
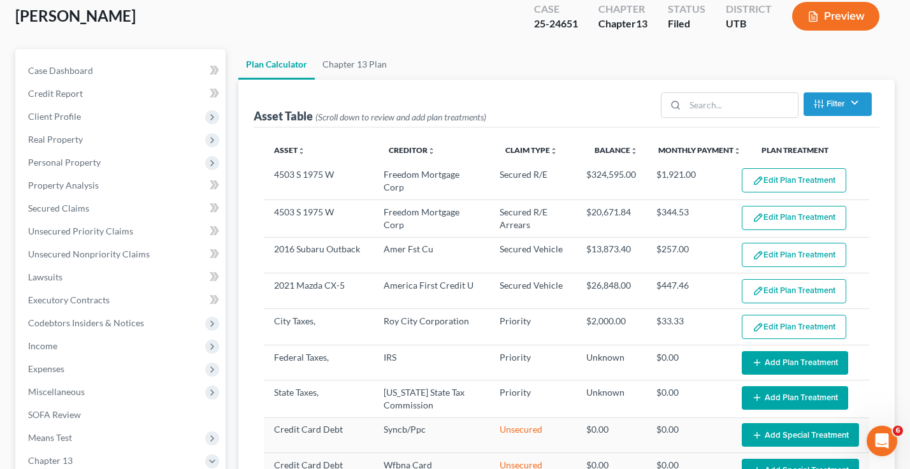
scroll to position [69, 0]
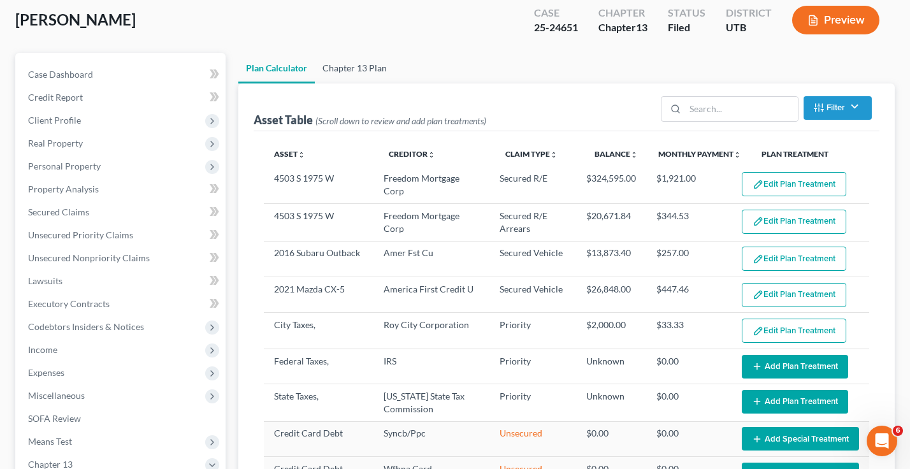
click at [355, 66] on link "Chapter 13 Plan" at bounding box center [355, 68] width 80 height 31
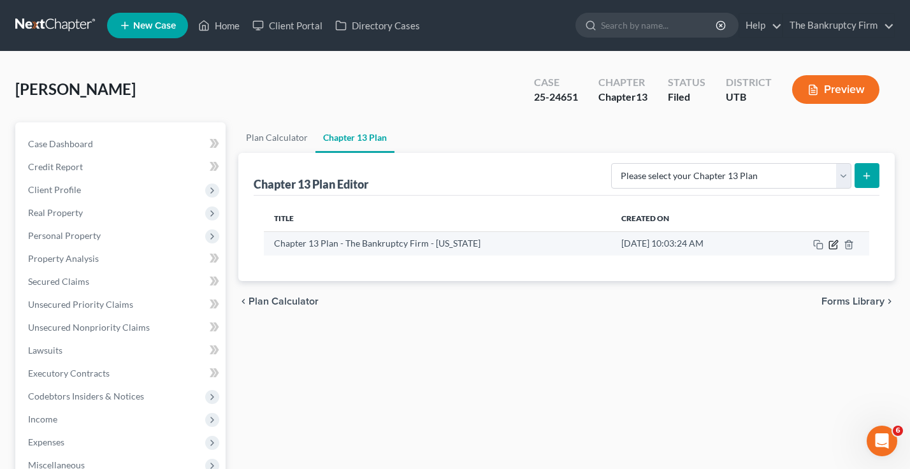
click at [833, 243] on icon "button" at bounding box center [833, 245] width 10 height 10
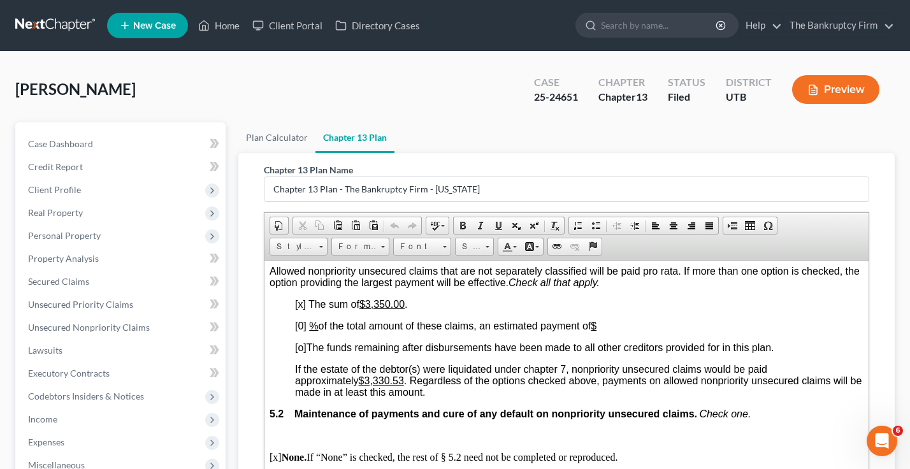
scroll to position [2994, 0]
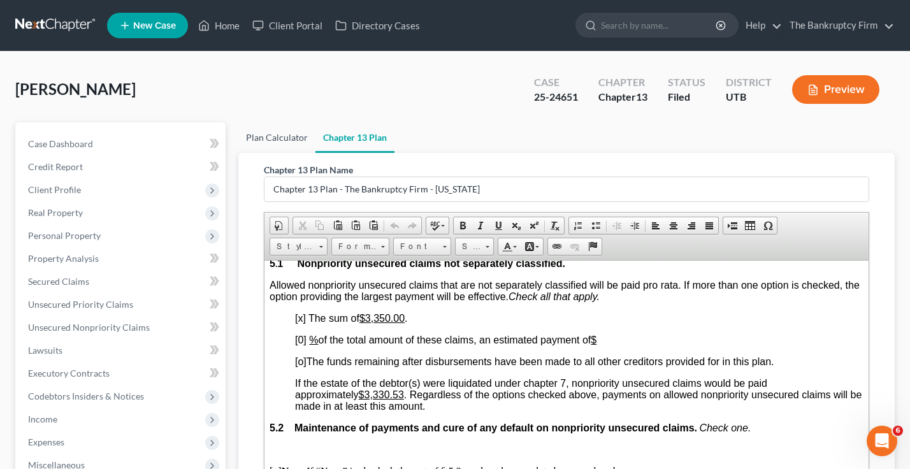
click at [269, 138] on link "Plan Calculator" at bounding box center [276, 137] width 77 height 31
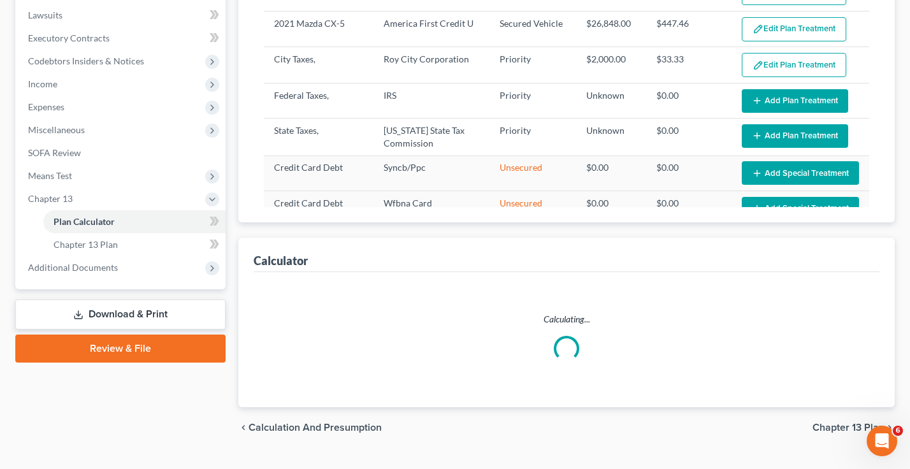
scroll to position [362, 0]
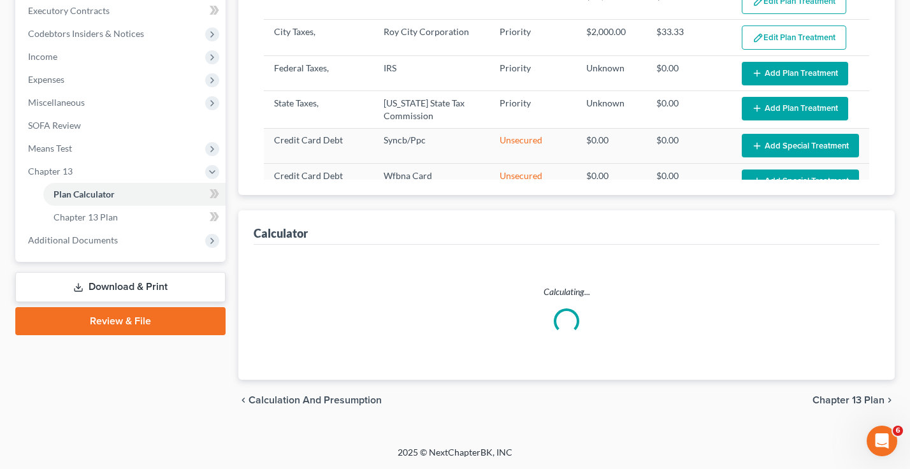
select select "59"
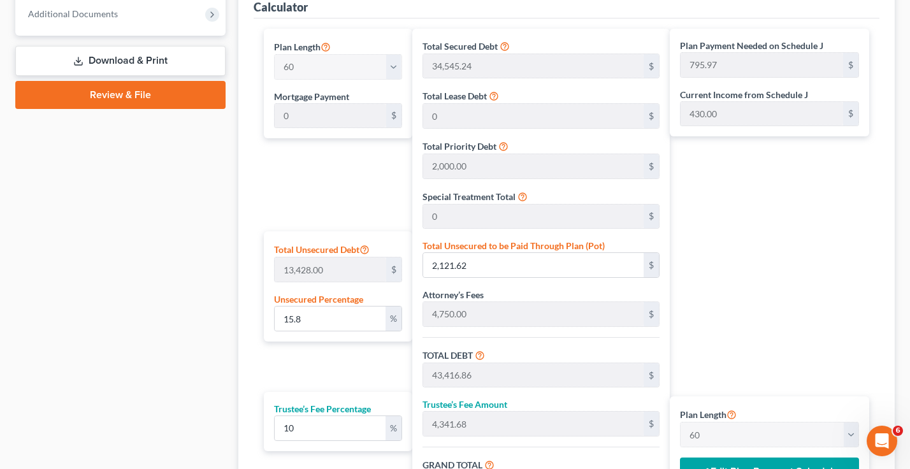
scroll to position [617, 0]
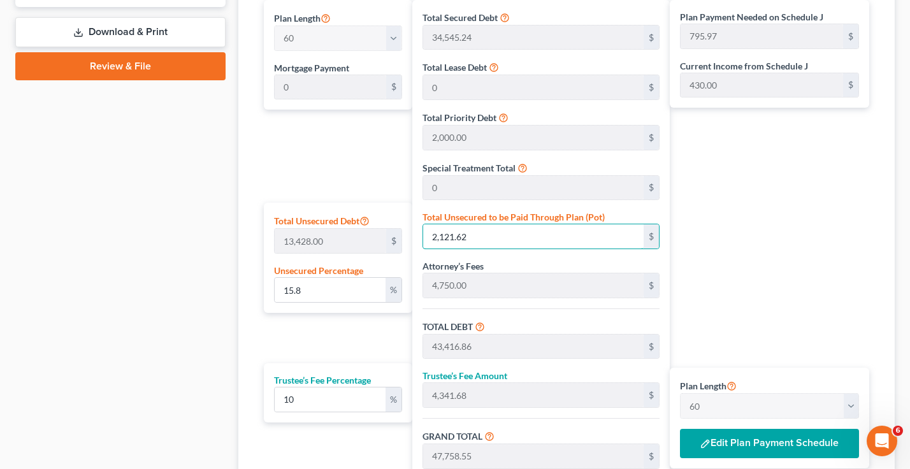
type input "0.022341376228775692"
type input "3"
type input "41,298.24"
type input "4,129.82"
type input "45,428.06"
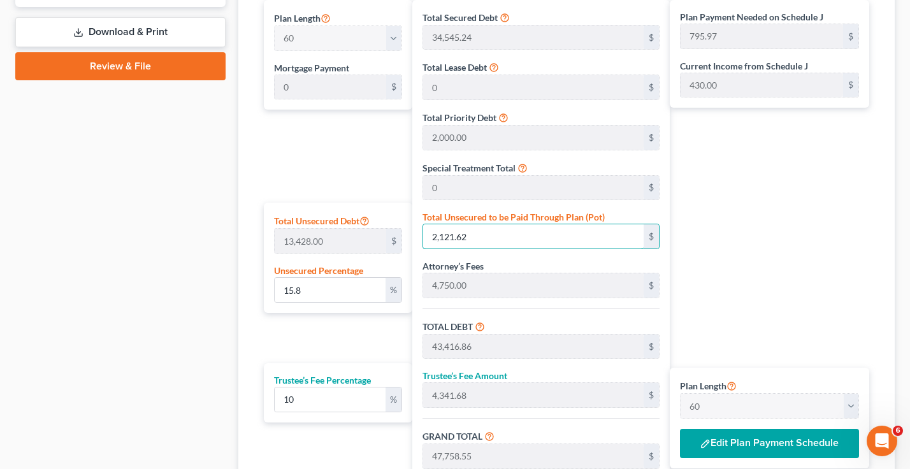
type input "757.13"
type input "0.24575513851653263"
type input "33"
type input "41,328.24"
type input "4,132.82"
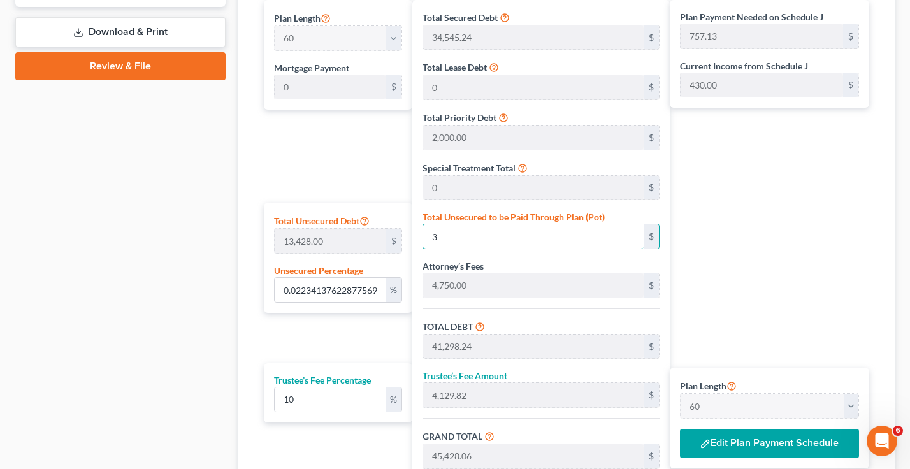
type input "45,461.06"
type input "757.68"
type input "2.4947870122132856"
type input "335"
type input "41,630.24"
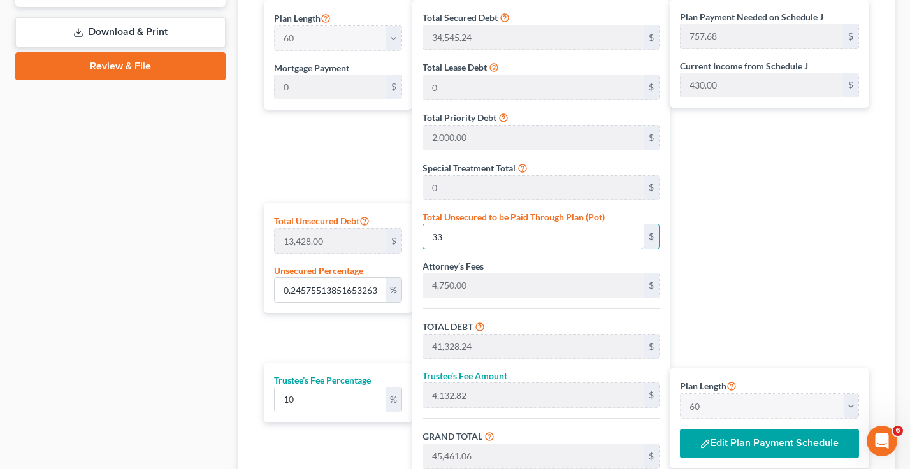
type input "4,163.02"
type input "45,793.26"
type input "763.22"
type input "24.947870122132855"
type input "3350"
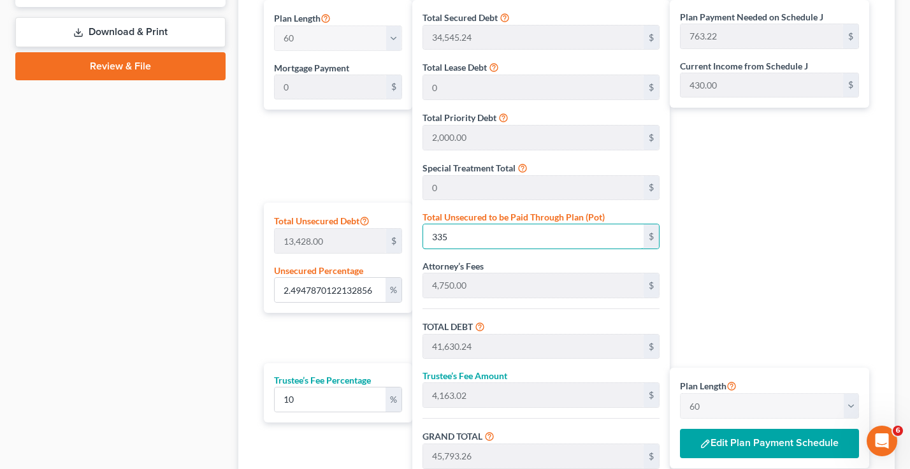
type input "44,645.24"
type input "4,464.52"
type input "49,109.76"
type input "818.49"
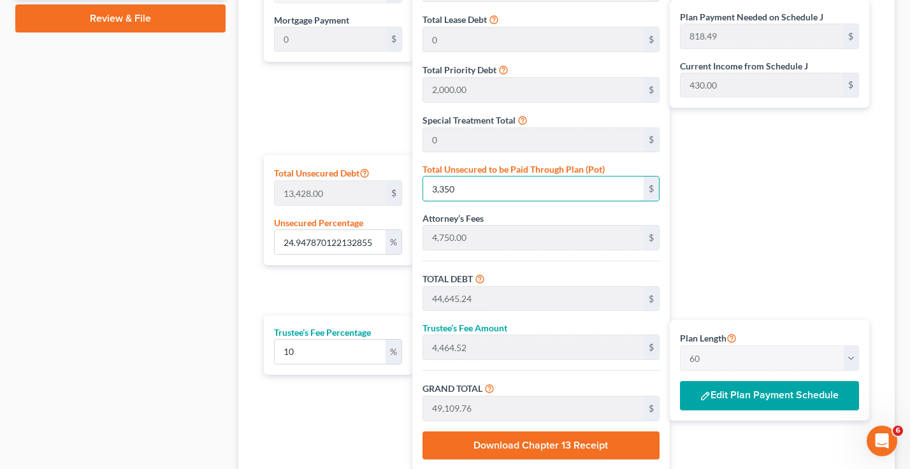
scroll to position [745, 0]
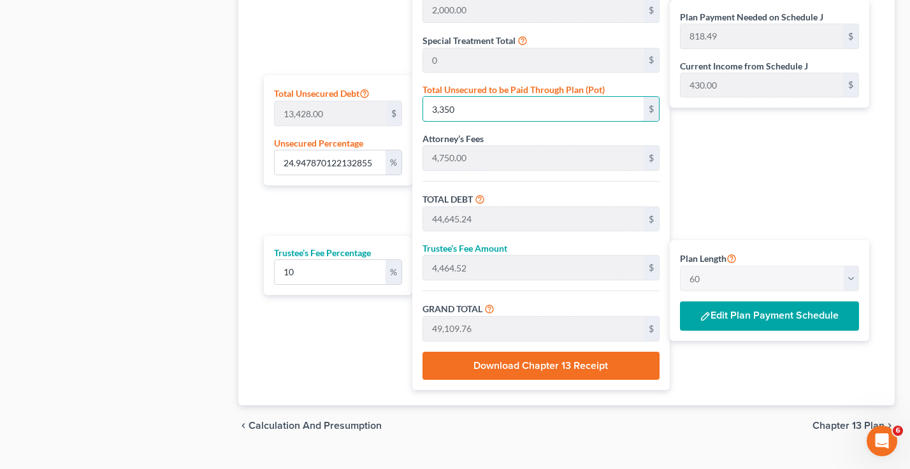
type input "3,350"
click at [745, 316] on button "Edit Plan Payment Schedule" at bounding box center [769, 315] width 179 height 29
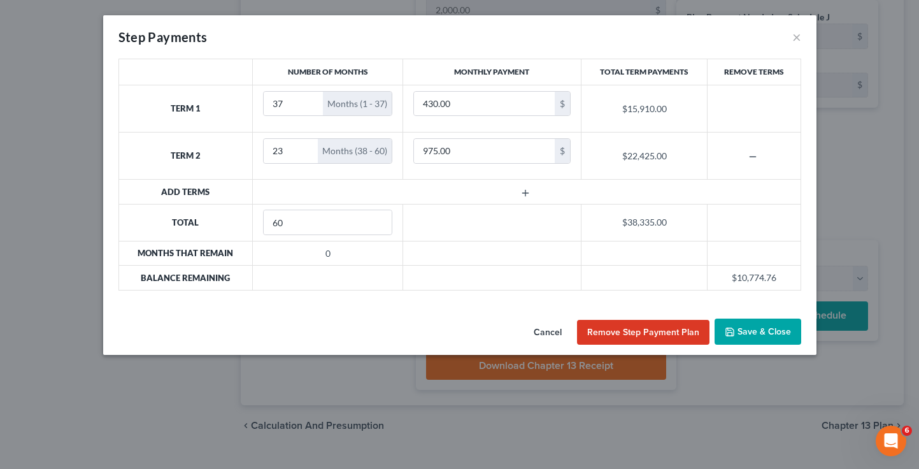
click at [525, 191] on icon "button" at bounding box center [525, 193] width 10 height 10
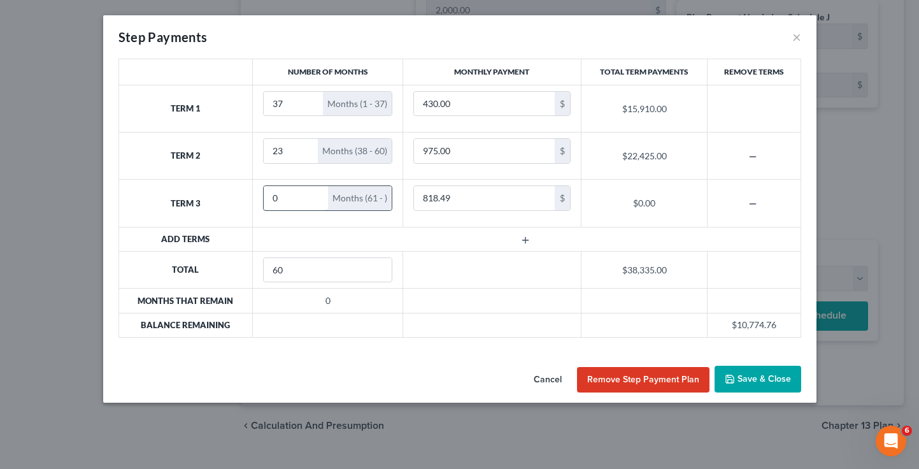
drag, startPoint x: 283, startPoint y: 203, endPoint x: 275, endPoint y: 203, distance: 7.7
click at [276, 203] on input "0" at bounding box center [296, 198] width 64 height 24
drag, startPoint x: 275, startPoint y: 203, endPoint x: 266, endPoint y: 204, distance: 9.6
click at [266, 204] on input "0" at bounding box center [296, 198] width 64 height 24
drag, startPoint x: 282, startPoint y: 196, endPoint x: 263, endPoint y: 199, distance: 18.7
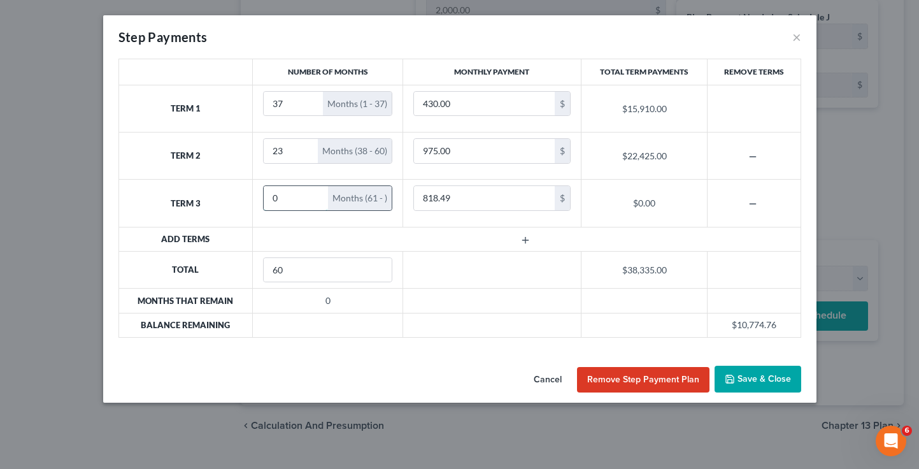
click at [263, 199] on div "0 Months (61 - )" at bounding box center [327, 197] width 129 height 25
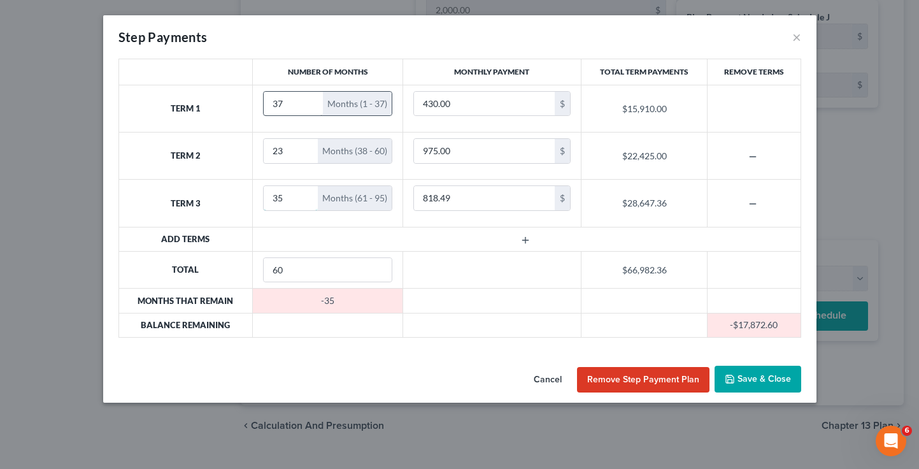
type input "35"
drag, startPoint x: 283, startPoint y: 104, endPoint x: 268, endPoint y: 107, distance: 15.0
click at [269, 106] on input "37" at bounding box center [293, 104] width 59 height 24
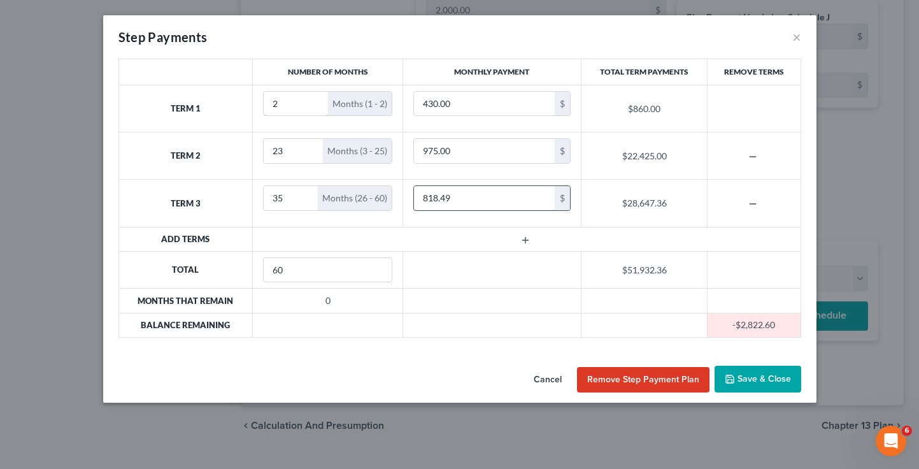
type input "2"
click at [451, 196] on input "818.49" at bounding box center [484, 198] width 141 height 24
type input "600"
click at [468, 154] on input "975.00" at bounding box center [484, 151] width 141 height 24
type input "1,145"
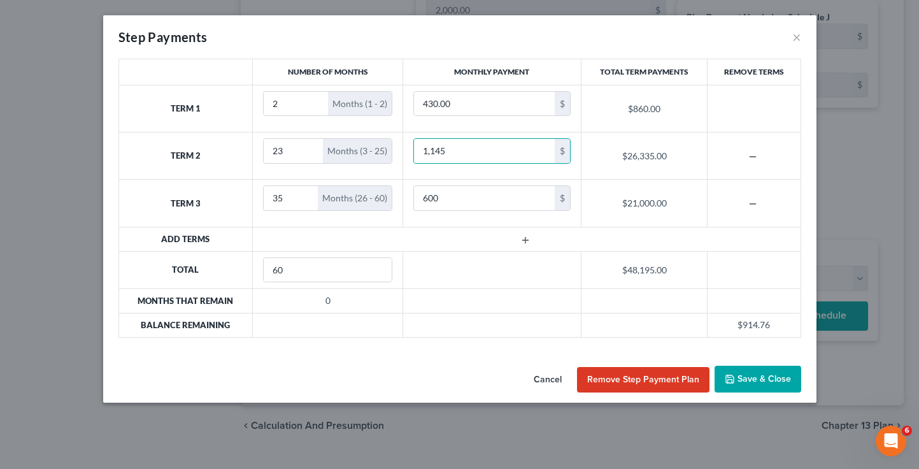
click at [755, 373] on button "Save & Close" at bounding box center [758, 379] width 87 height 27
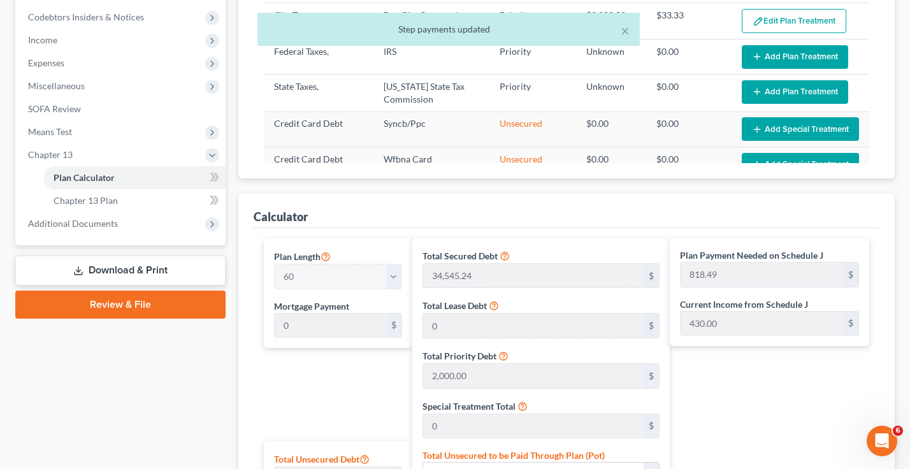
scroll to position [362, 0]
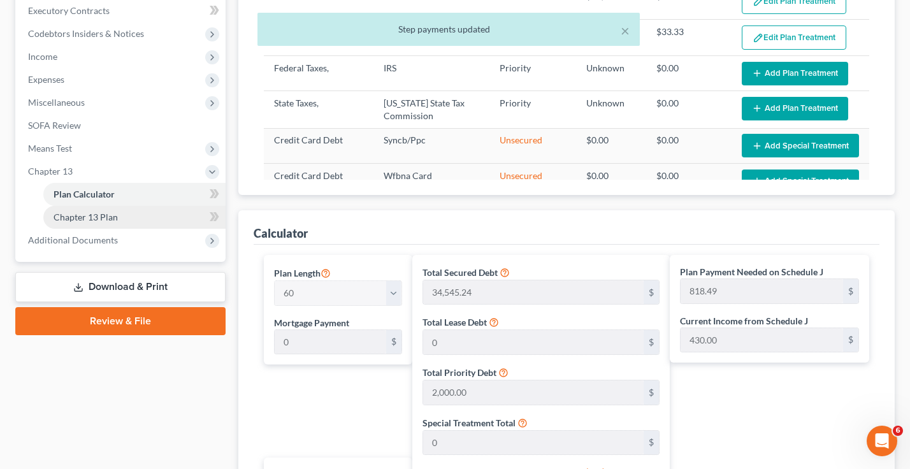
click at [110, 218] on span "Chapter 13 Plan" at bounding box center [86, 216] width 64 height 11
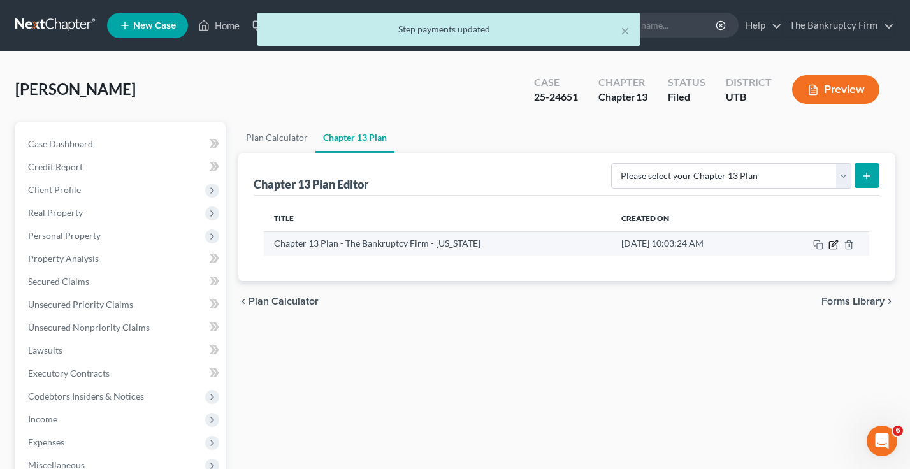
click at [828, 247] on icon "button" at bounding box center [833, 245] width 10 height 10
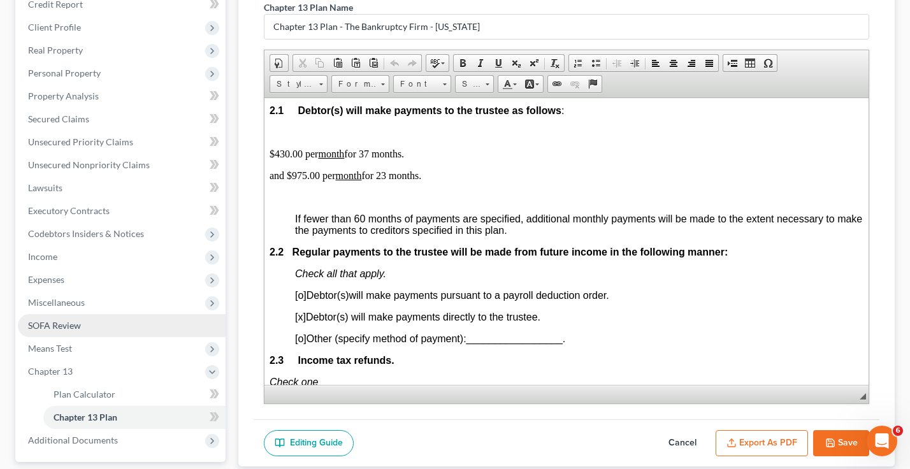
scroll to position [255, 0]
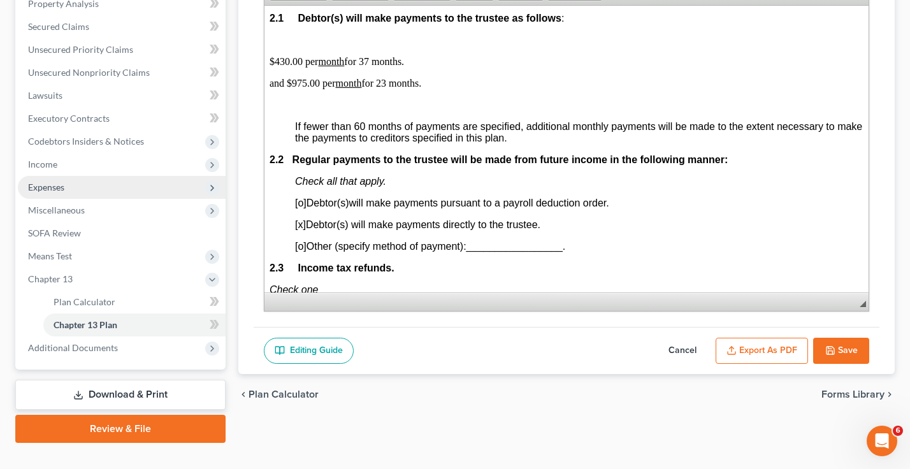
click at [57, 184] on span "Expenses" at bounding box center [46, 187] width 36 height 11
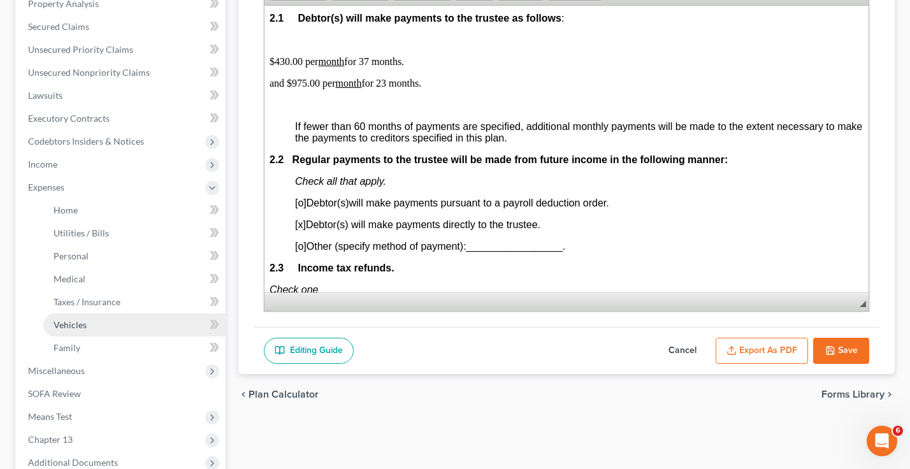
click at [75, 325] on span "Vehicles" at bounding box center [70, 324] width 33 height 11
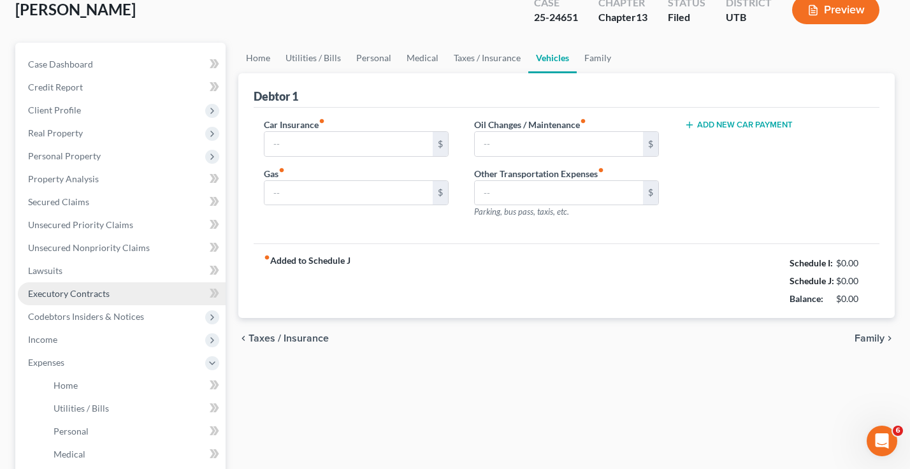
type input "456.00"
type input "250.00"
type input "100.00"
type input "0.00"
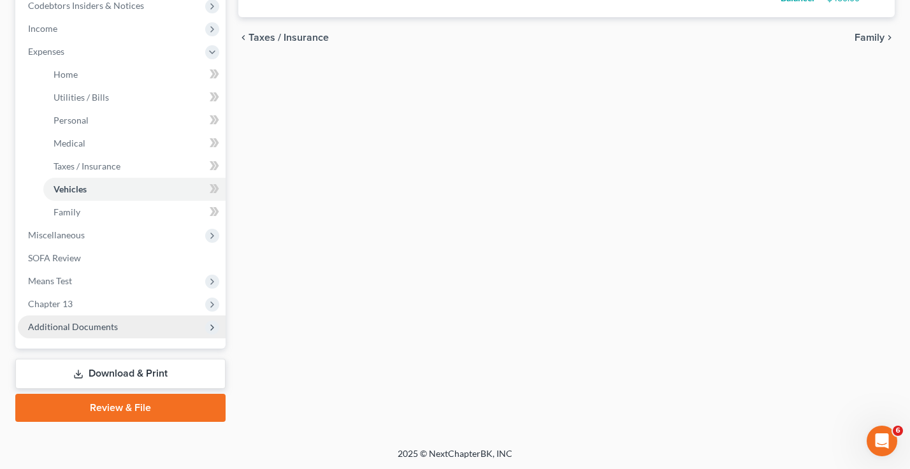
scroll to position [392, 0]
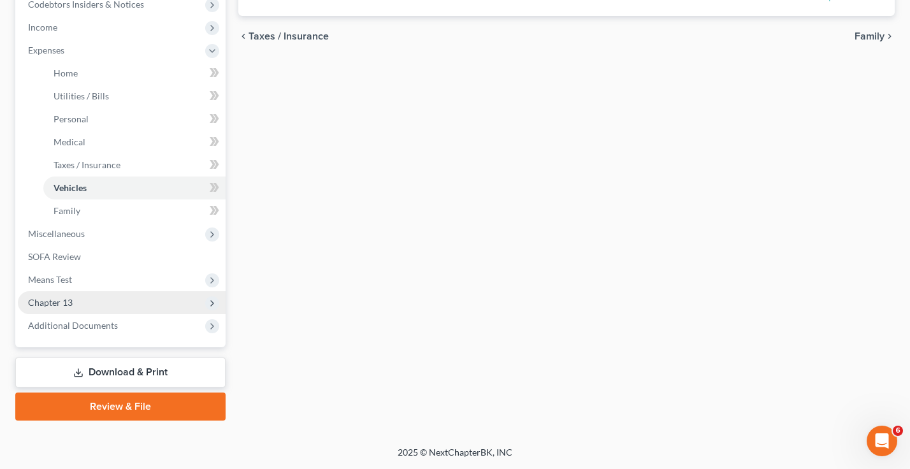
click at [58, 297] on span "Chapter 13" at bounding box center [50, 302] width 45 height 11
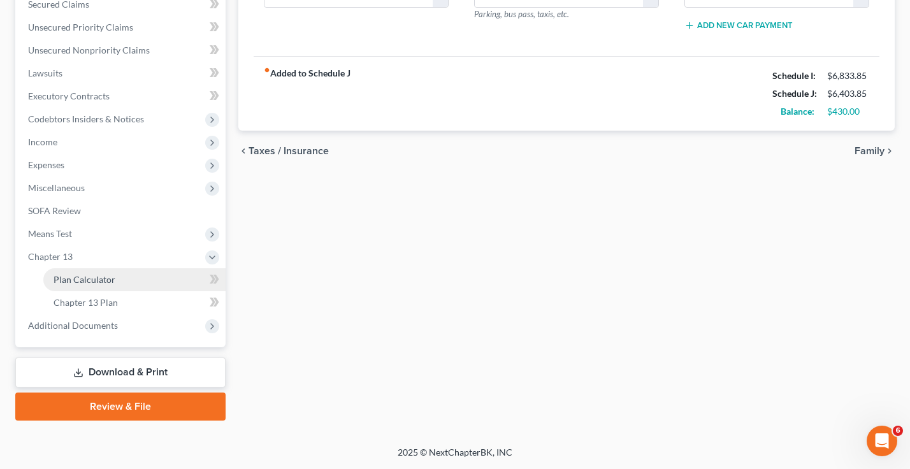
click at [97, 281] on span "Plan Calculator" at bounding box center [85, 279] width 62 height 11
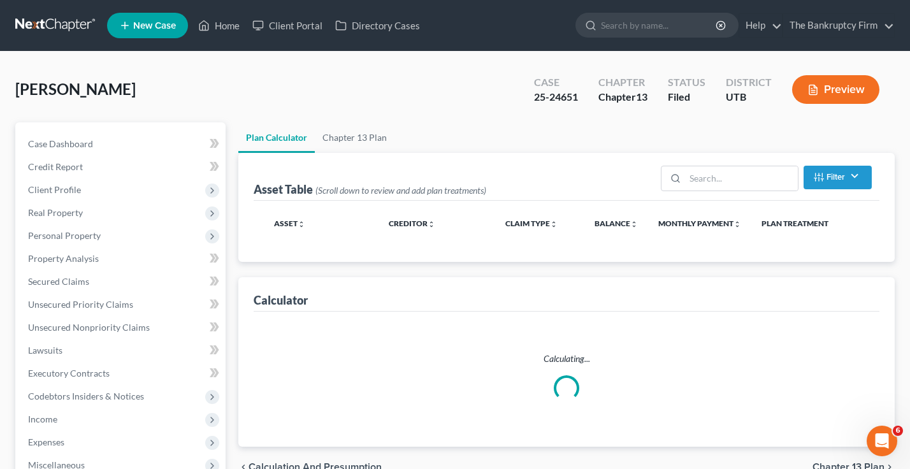
select select "59"
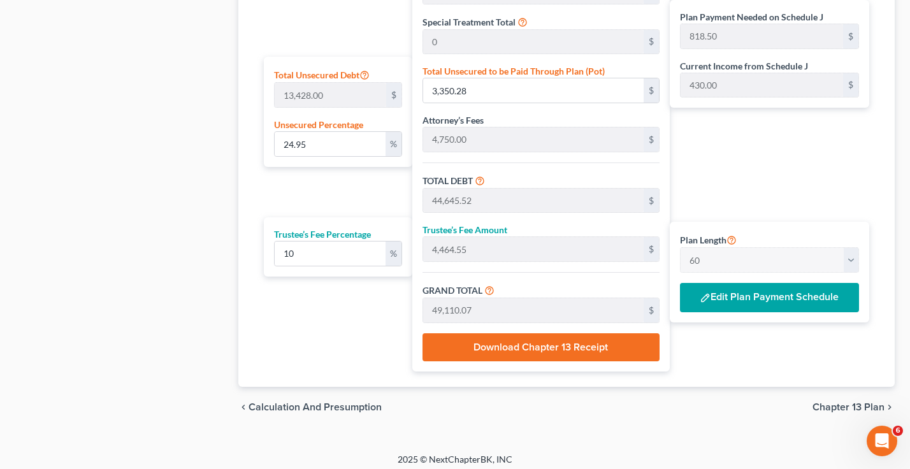
scroll to position [770, 0]
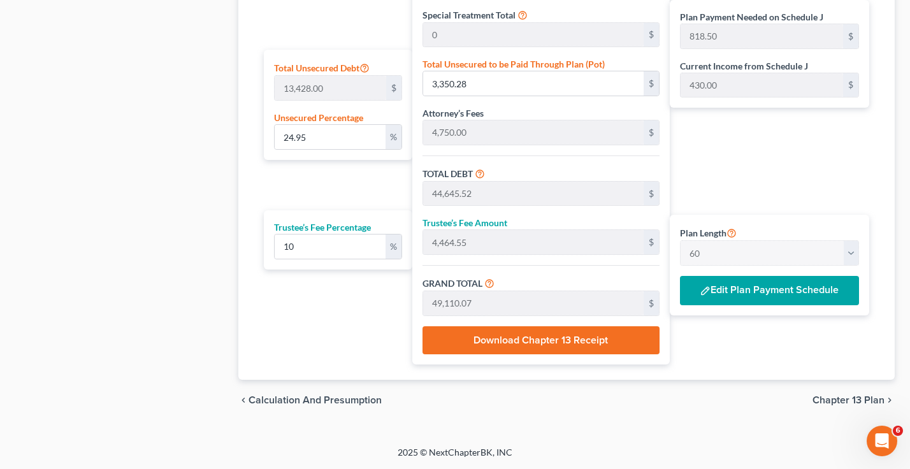
click at [763, 298] on button "Edit Plan Payment Schedule" at bounding box center [769, 290] width 179 height 29
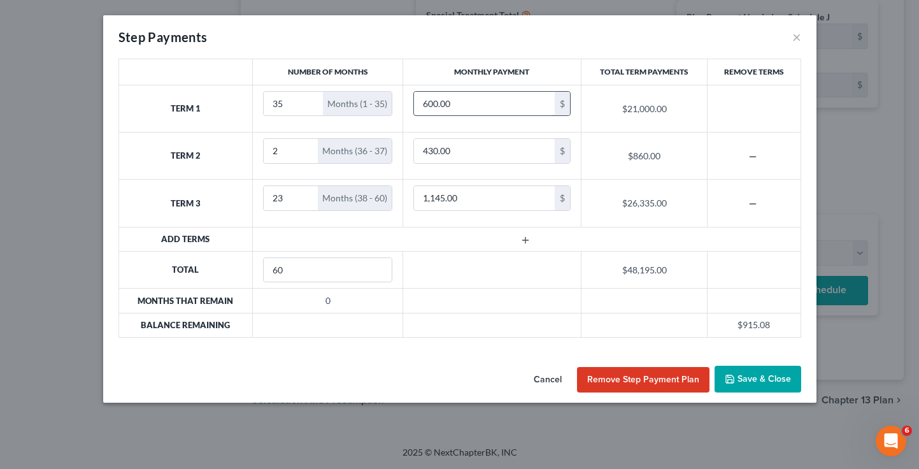
click at [431, 101] on input "600.00" at bounding box center [484, 104] width 141 height 24
click at [430, 106] on input "600.00" at bounding box center [484, 104] width 141 height 24
click at [429, 106] on input "600.00" at bounding box center [484, 104] width 141 height 24
type input "610.00"
click at [436, 199] on input "1,145.00" at bounding box center [484, 198] width 141 height 24
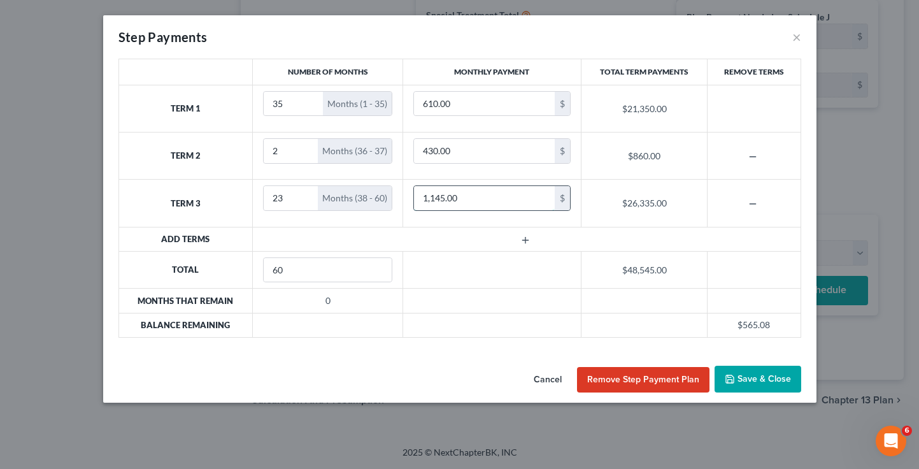
click at [439, 194] on input "1,145.00" at bounding box center [484, 198] width 141 height 24
click at [430, 199] on input "115.00" at bounding box center [484, 198] width 141 height 24
click at [433, 197] on input "115.00" at bounding box center [484, 198] width 141 height 24
click at [438, 201] on input "1,155.00" at bounding box center [484, 198] width 141 height 24
drag, startPoint x: 444, startPoint y: 195, endPoint x: 435, endPoint y: 201, distance: 11.0
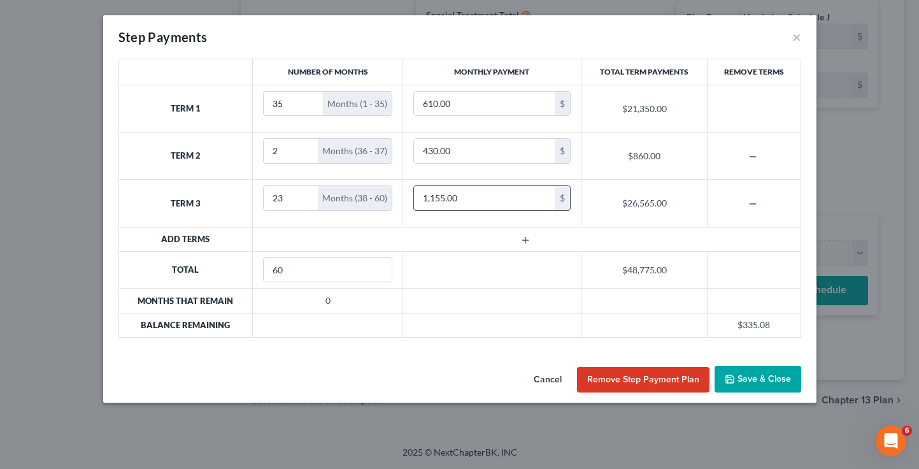
click at [435, 201] on input "1,155.00" at bounding box center [484, 198] width 141 height 24
type input "1,160.00"
click at [433, 104] on input "610.00" at bounding box center [484, 104] width 141 height 24
click at [430, 103] on input "610.00" at bounding box center [484, 104] width 141 height 24
drag, startPoint x: 433, startPoint y: 103, endPoint x: 430, endPoint y: 113, distance: 11.1
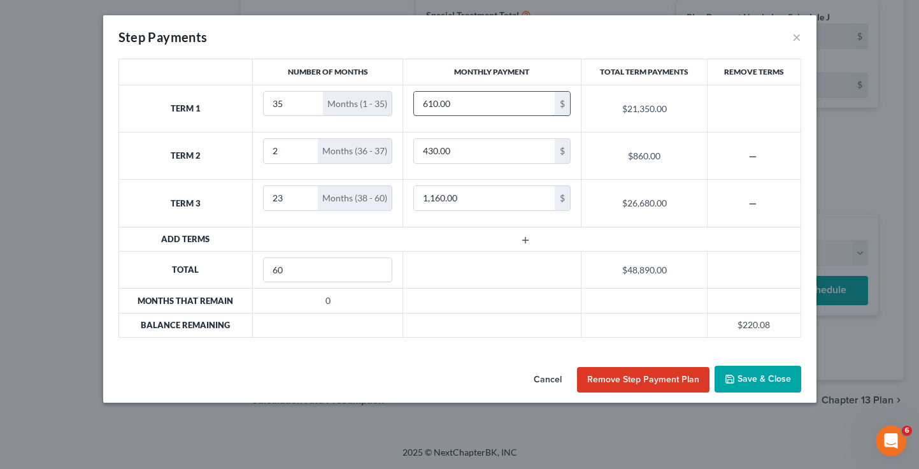
click at [433, 103] on input "610.00" at bounding box center [484, 104] width 141 height 24
click at [439, 107] on input "610.00" at bounding box center [484, 104] width 141 height 24
click at [433, 104] on input "610.00" at bounding box center [484, 104] width 141 height 24
click at [431, 106] on input "615.00" at bounding box center [484, 104] width 141 height 24
drag, startPoint x: 438, startPoint y: 103, endPoint x: 427, endPoint y: 110, distance: 13.3
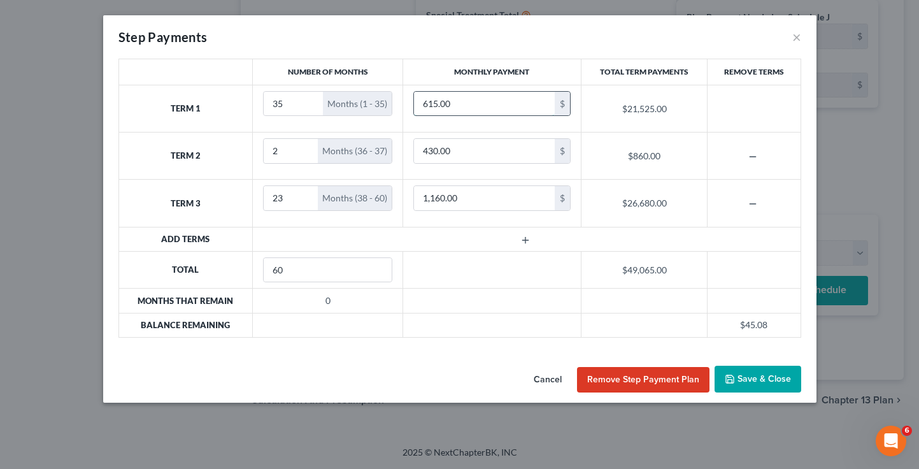
click at [429, 106] on input "615.00" at bounding box center [484, 104] width 141 height 24
type input "620.00"
click at [443, 199] on input "1,160.00" at bounding box center [484, 198] width 141 height 24
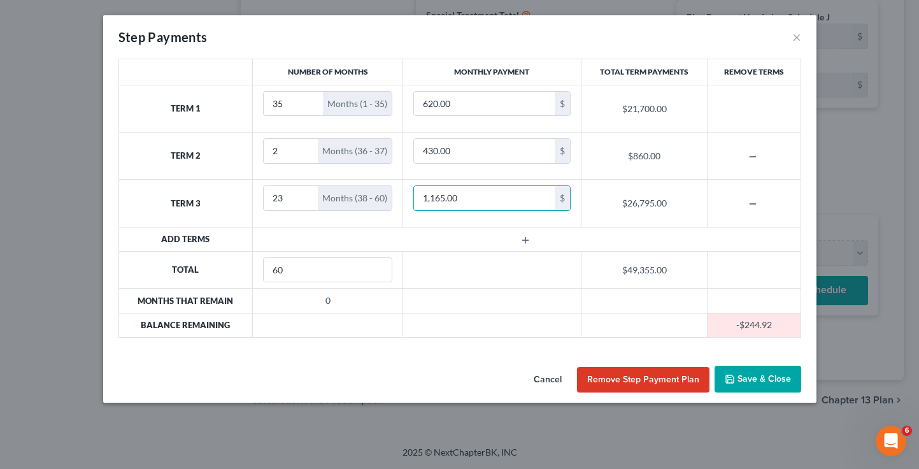
type input "1,165.00"
click at [764, 379] on button "Save & Close" at bounding box center [758, 379] width 87 height 27
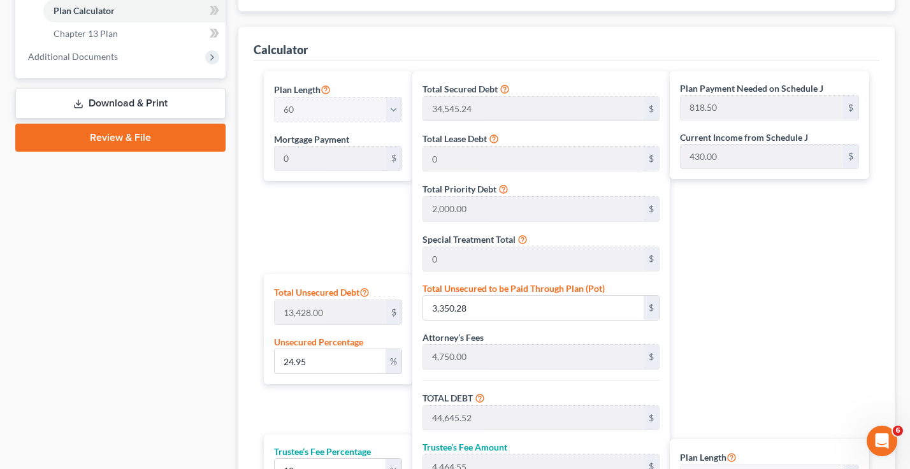
scroll to position [706, 0]
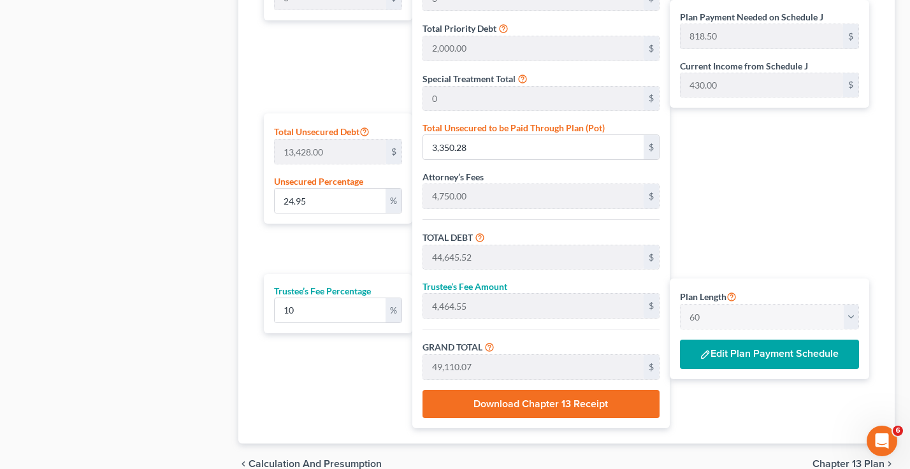
click at [717, 340] on div "Plan Length 1 2 3 4 5 6 7 8 9 10 11 12 13 14 15 16 17 18 19 20 21 22 23 24 25 2…" at bounding box center [768, 328] width 199 height 100
click at [720, 347] on button "Edit Plan Payment Schedule" at bounding box center [769, 354] width 179 height 29
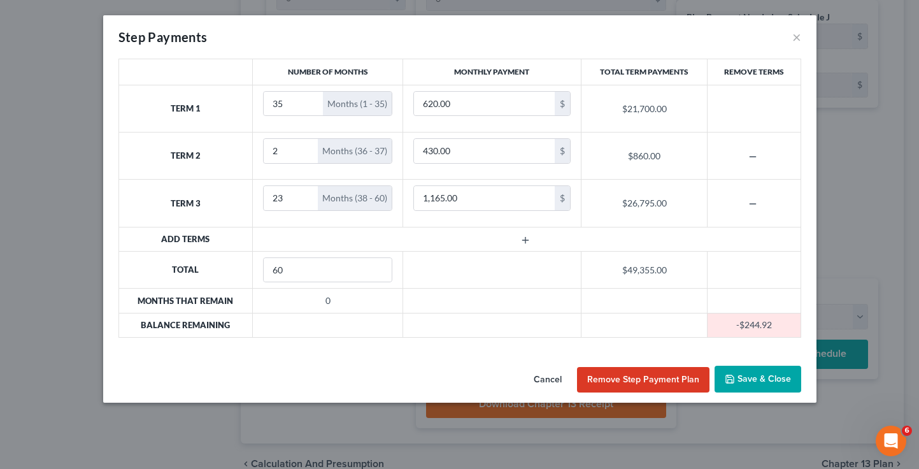
click at [753, 375] on button "Save & Close" at bounding box center [758, 379] width 87 height 27
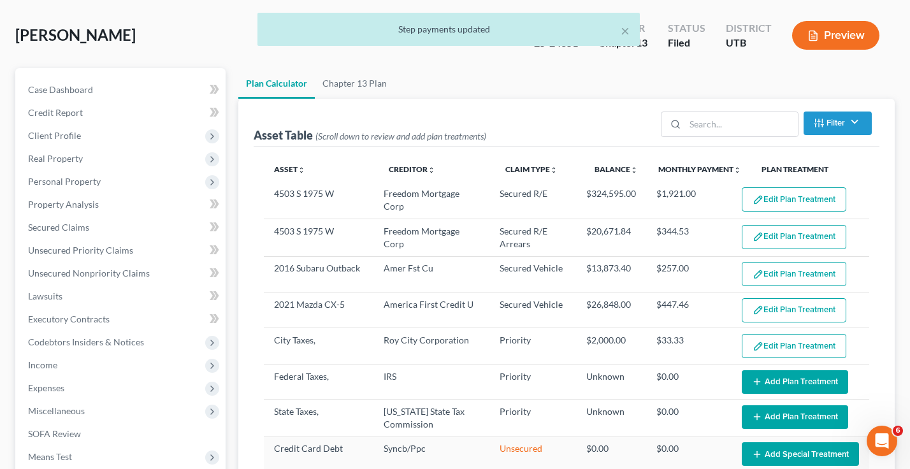
scroll to position [0, 0]
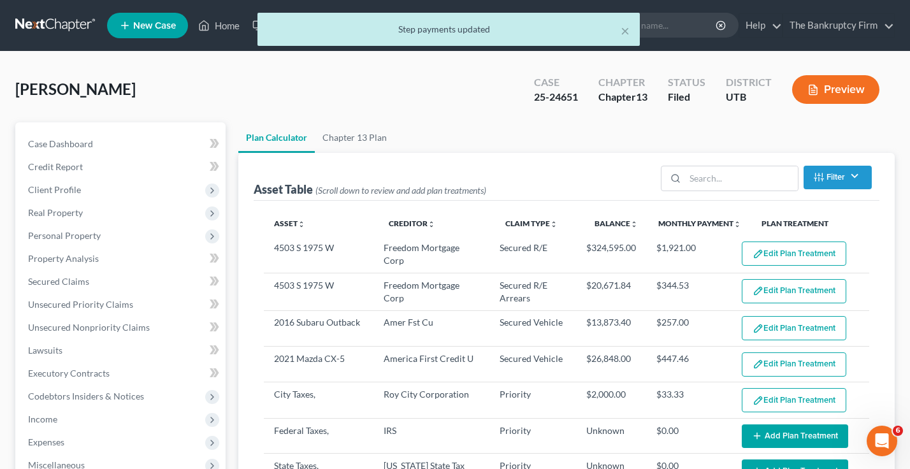
click at [224, 25] on div "× Step payments updated" at bounding box center [449, 32] width 910 height 39
click at [225, 25] on div "× Step payments updated" at bounding box center [449, 32] width 910 height 39
click at [625, 31] on button "×" at bounding box center [624, 30] width 9 height 15
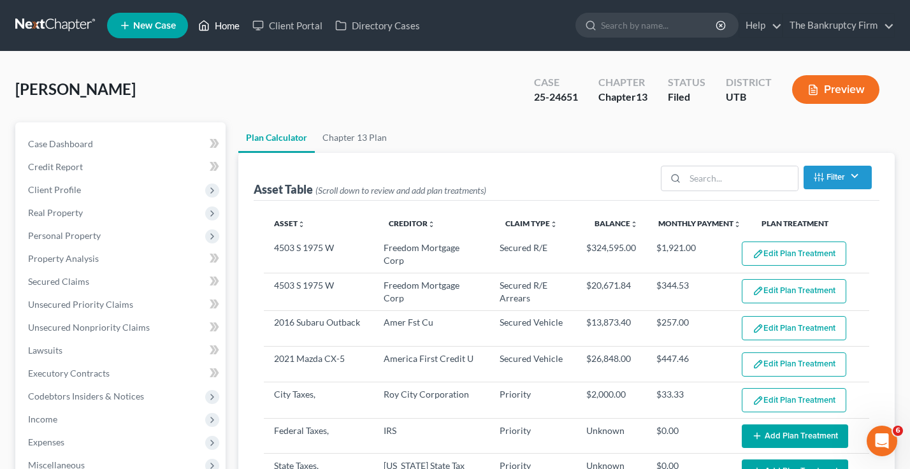
click at [230, 26] on link "Home" at bounding box center [219, 25] width 54 height 23
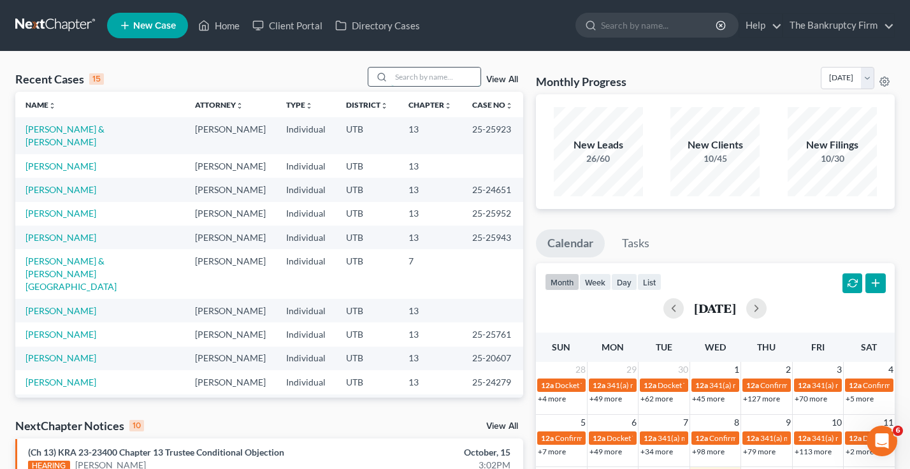
click at [425, 72] on input "search" at bounding box center [435, 77] width 89 height 18
type input "[PERSON_NAME]"
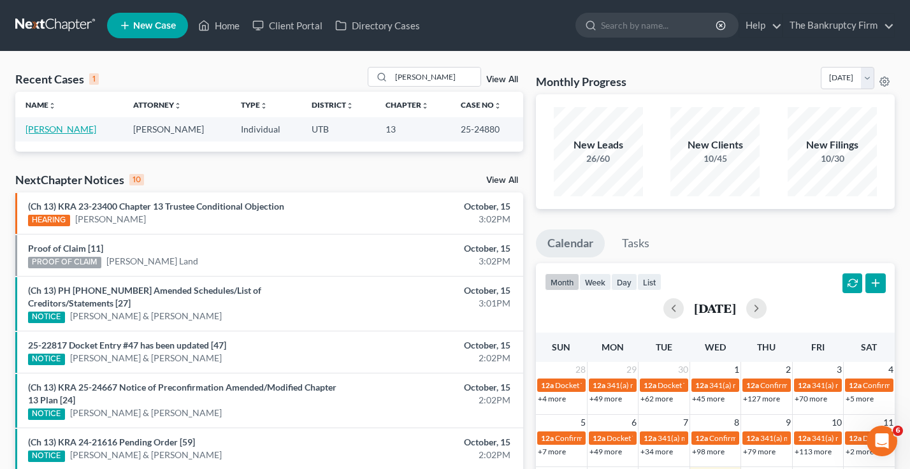
click at [59, 129] on link "[PERSON_NAME]" at bounding box center [60, 129] width 71 height 11
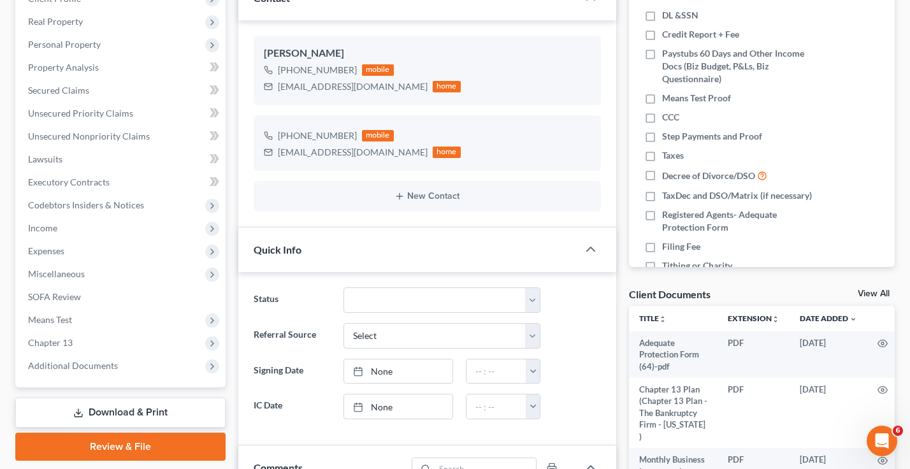
scroll to position [248, 0]
click at [869, 290] on link "View All" at bounding box center [873, 293] width 32 height 9
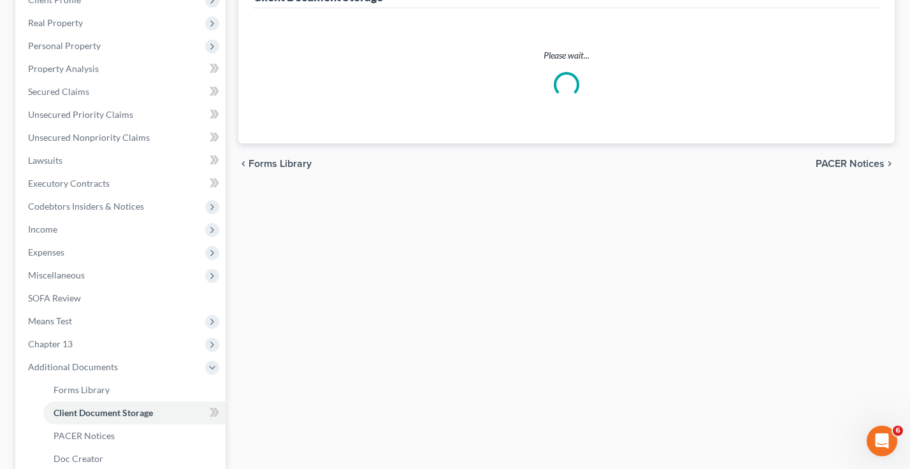
select select "26"
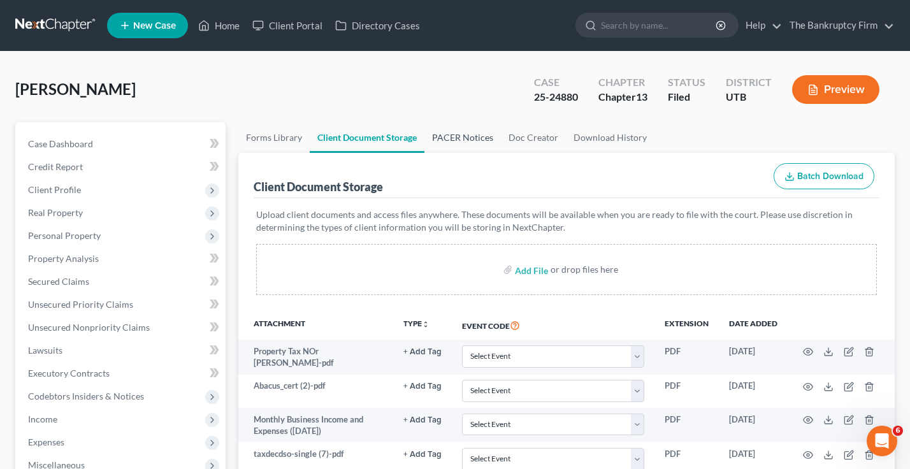
click at [456, 131] on link "PACER Notices" at bounding box center [462, 137] width 76 height 31
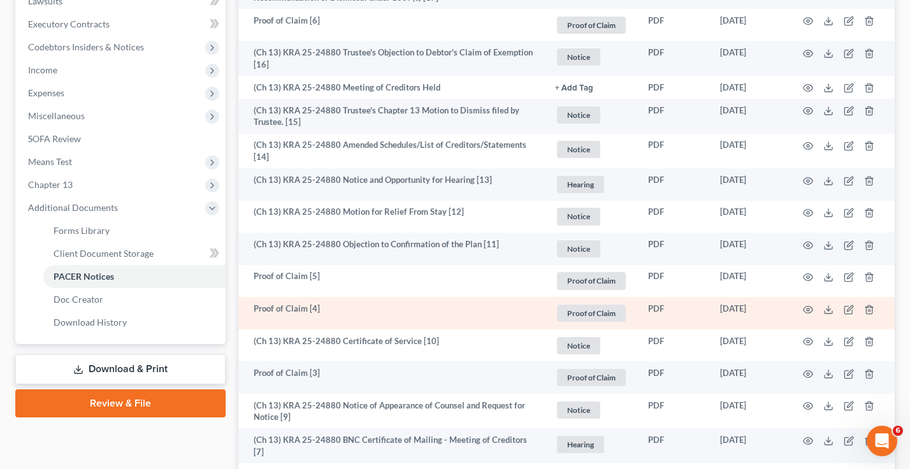
scroll to position [382, 0]
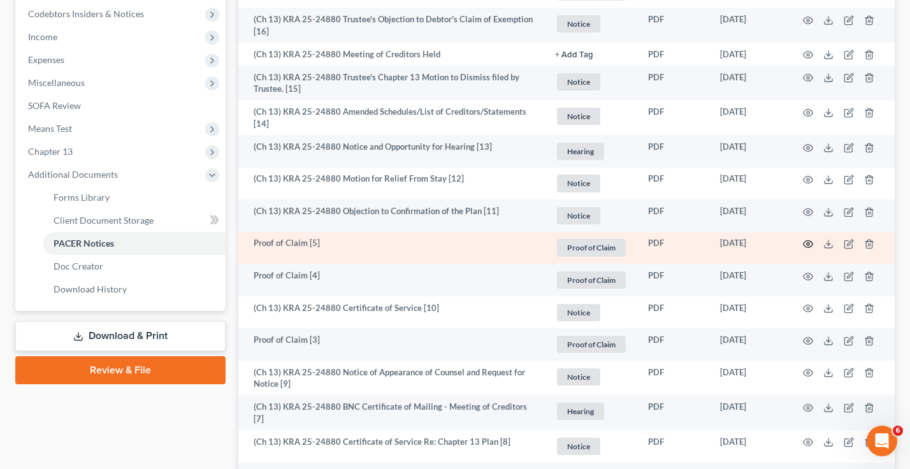
click at [807, 245] on circle "button" at bounding box center [807, 244] width 3 height 3
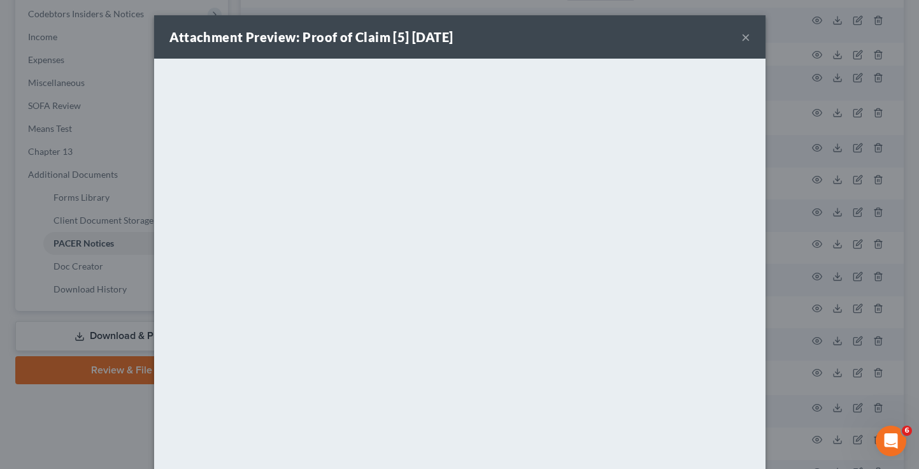
click at [118, 242] on div "Attachment Preview: Proof of Claim [5] [DATE] × <object ng-attr-data='[URL][DOM…" at bounding box center [459, 234] width 919 height 469
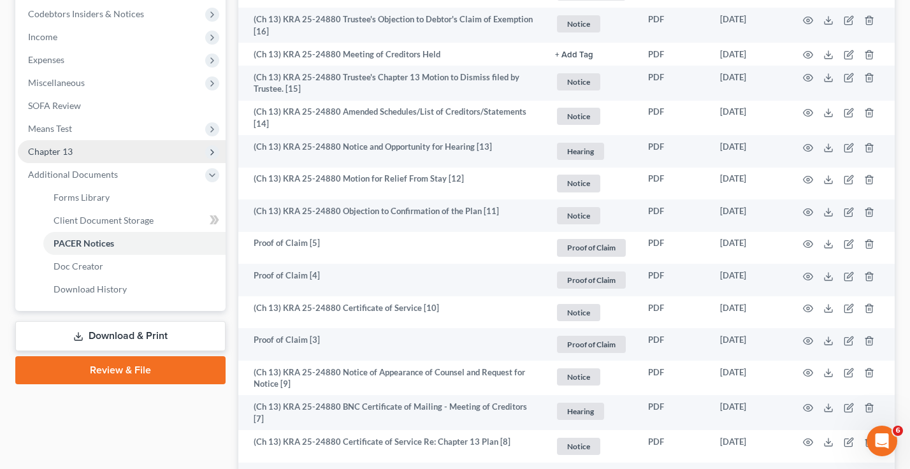
click at [63, 148] on span "Chapter 13" at bounding box center [50, 151] width 45 height 11
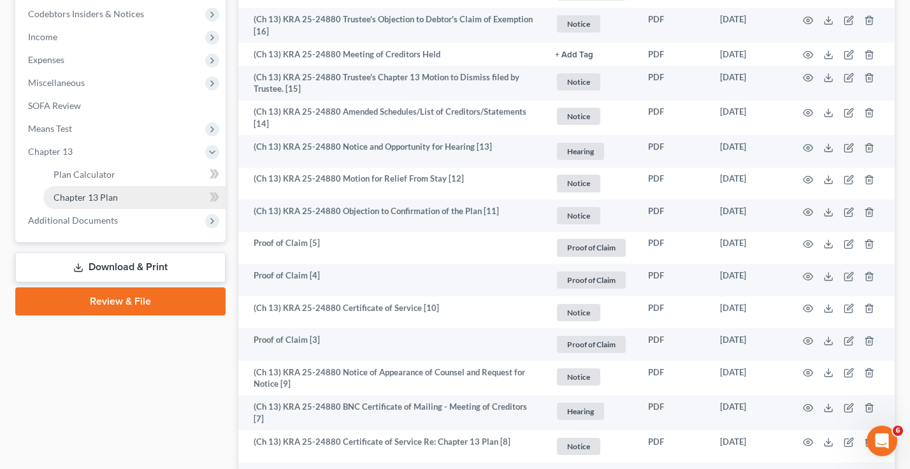
click at [107, 194] on span "Chapter 13 Plan" at bounding box center [86, 197] width 64 height 11
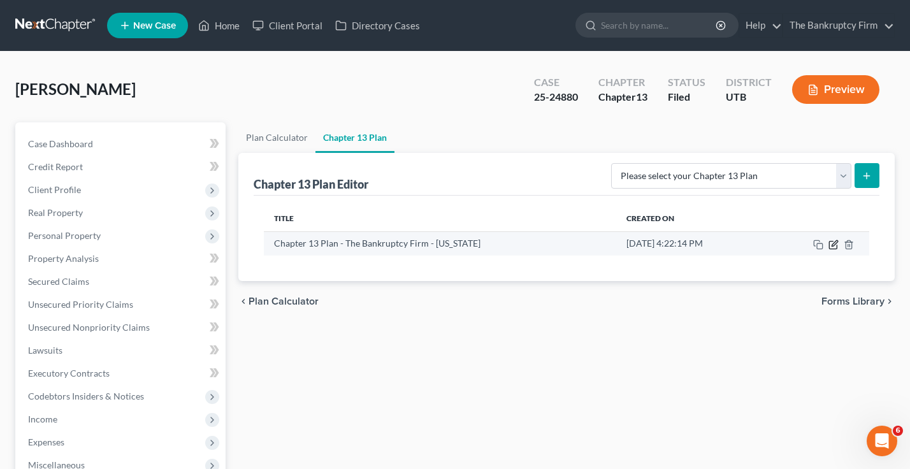
click at [829, 246] on icon "button" at bounding box center [833, 245] width 8 height 8
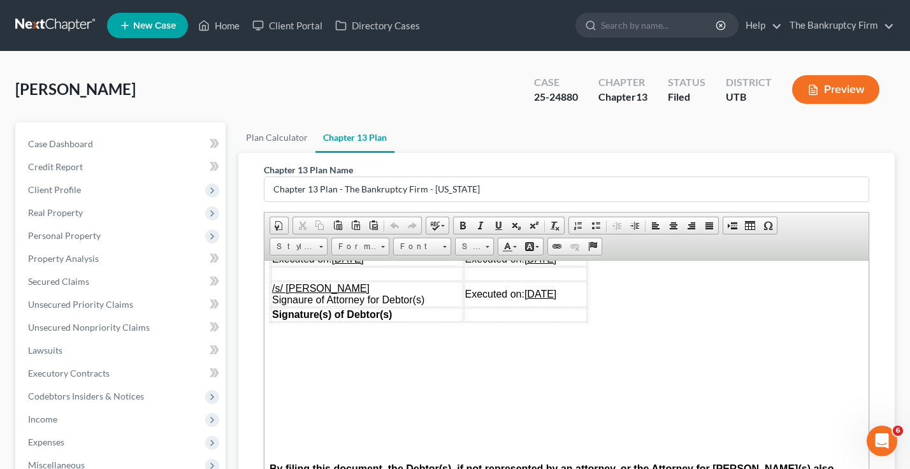
scroll to position [5287, 0]
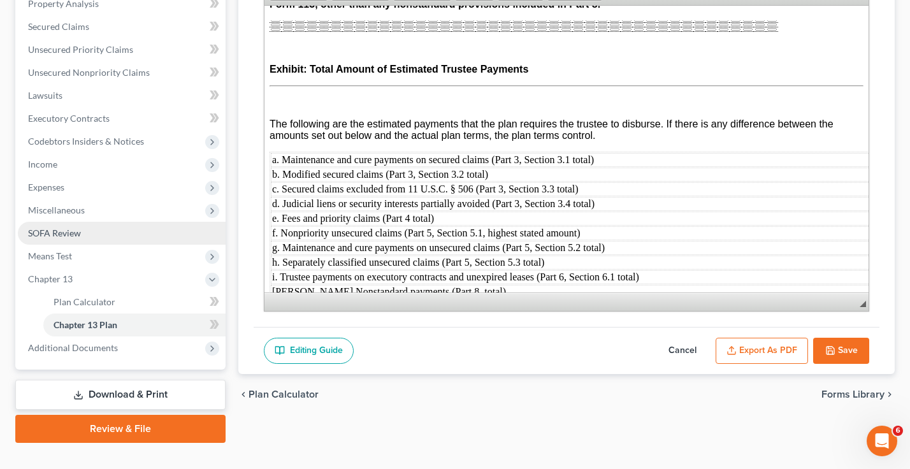
click at [51, 224] on link "SOFA Review" at bounding box center [122, 233] width 208 height 23
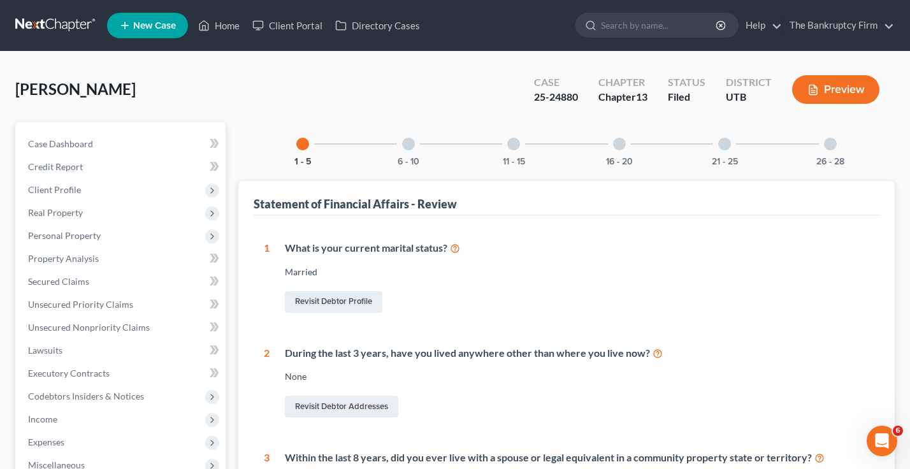
click at [412, 145] on div at bounding box center [408, 144] width 13 height 13
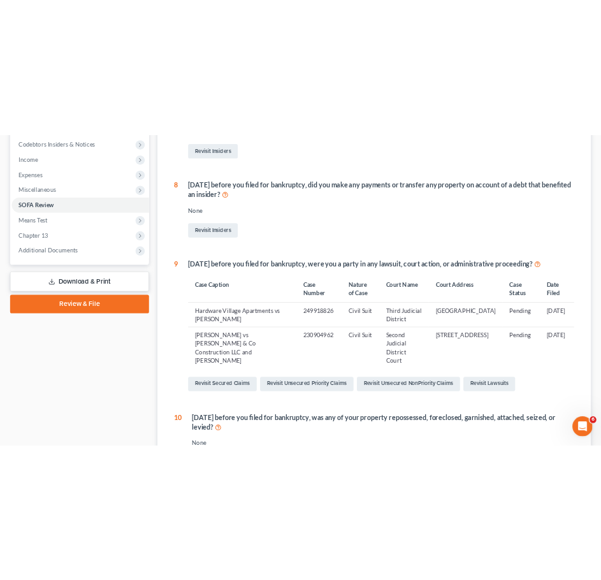
scroll to position [382, 0]
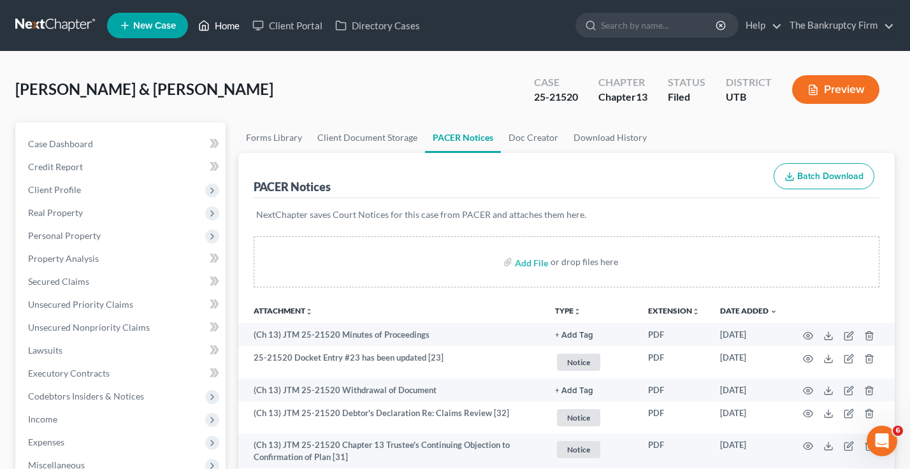
click at [224, 27] on link "Home" at bounding box center [219, 25] width 54 height 23
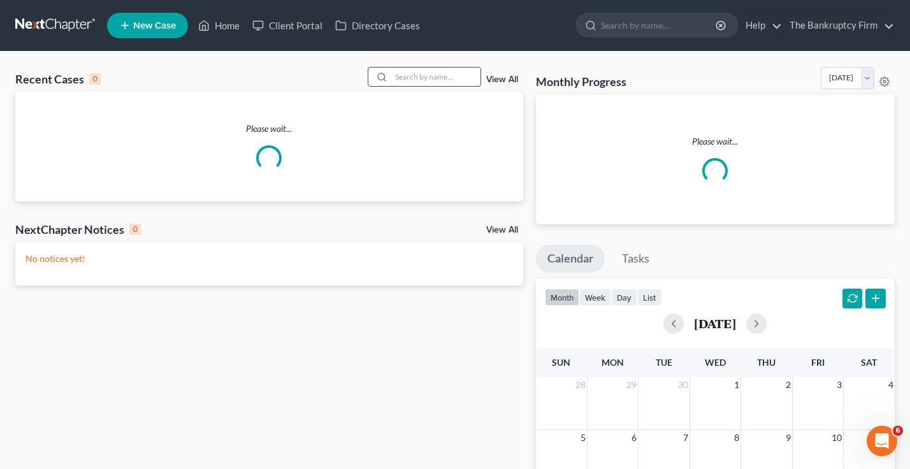
click at [409, 78] on input "search" at bounding box center [435, 77] width 89 height 18
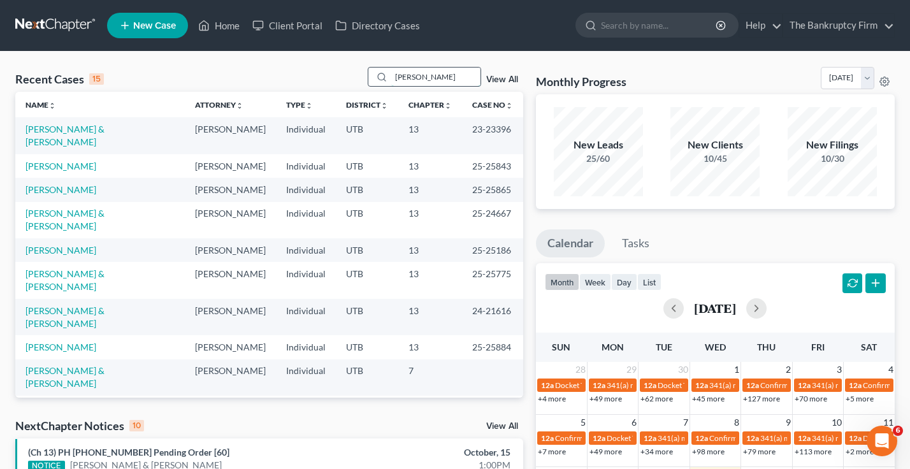
type input "moreno"
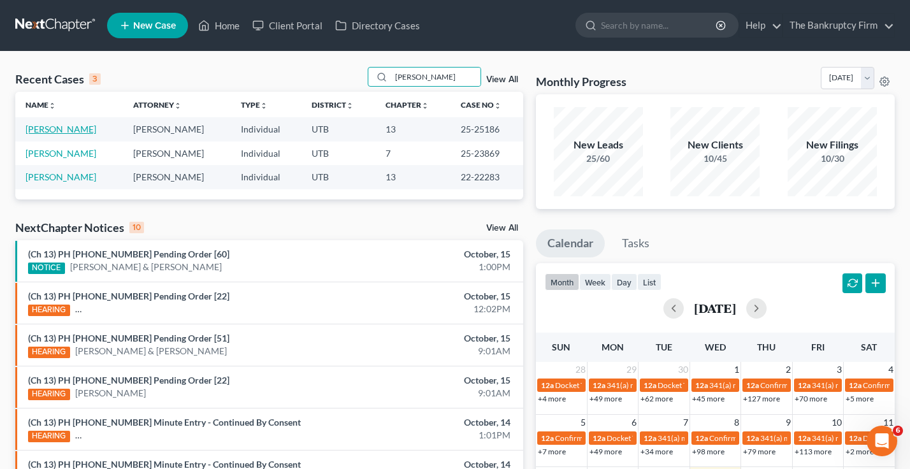
click at [68, 125] on link "[PERSON_NAME]" at bounding box center [60, 129] width 71 height 11
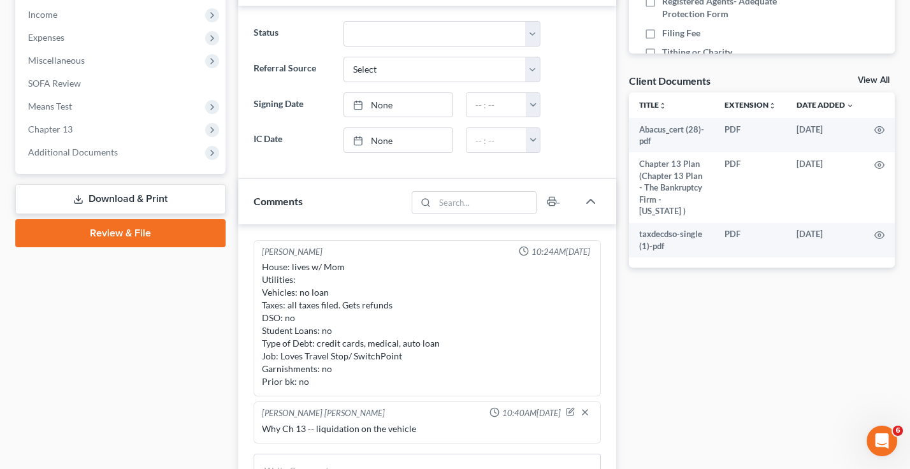
scroll to position [382, 0]
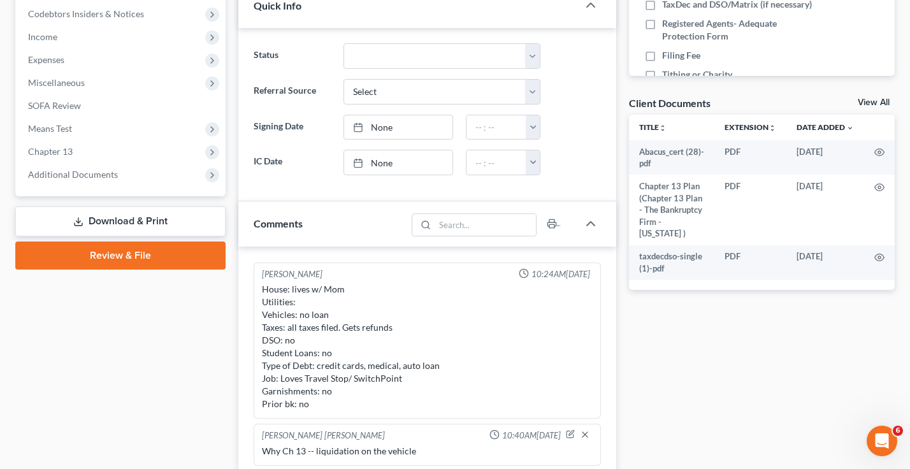
click at [125, 218] on link "Download & Print" at bounding box center [120, 221] width 210 height 30
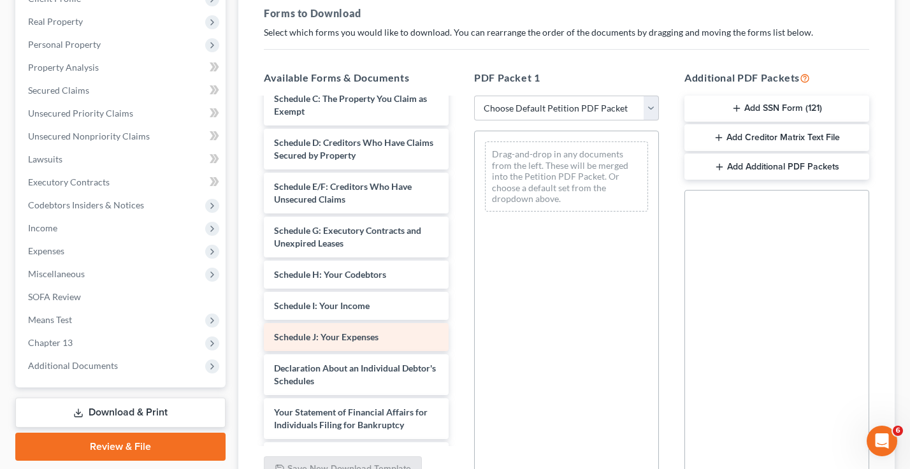
scroll to position [318, 0]
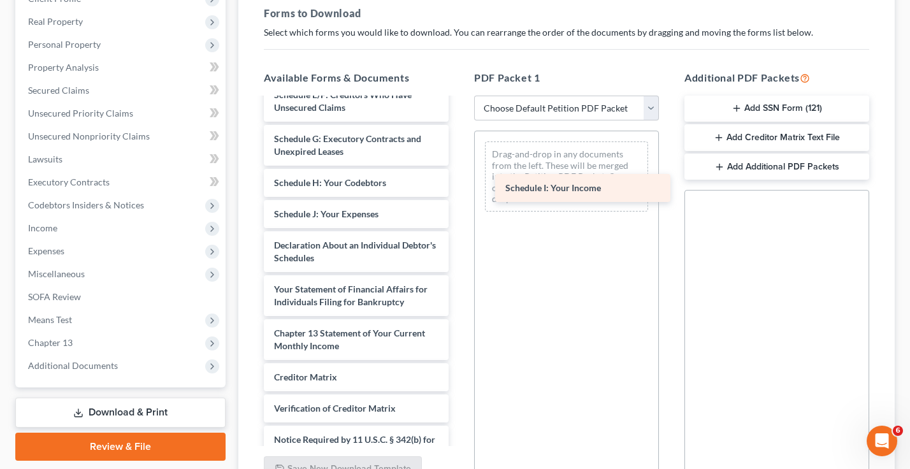
drag, startPoint x: 317, startPoint y: 219, endPoint x: 555, endPoint y: 187, distance: 241.0
click at [459, 188] on div "Schedule I: Your Income Abacus_cert (28)-pdf Chapter 13 Plan (Chapter 13 Plan -…" at bounding box center [356, 138] width 205 height 717
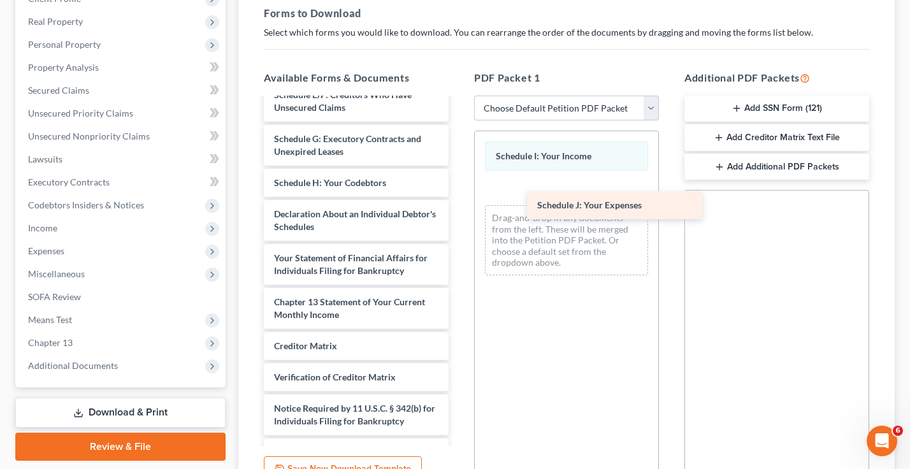
drag, startPoint x: 330, startPoint y: 215, endPoint x: 570, endPoint y: 202, distance: 240.5
click at [459, 202] on div "Schedule J: Your Expenses Abacus_cert (28)-pdf Chapter 13 Plan (Chapter 13 Plan…" at bounding box center [356, 123] width 205 height 686
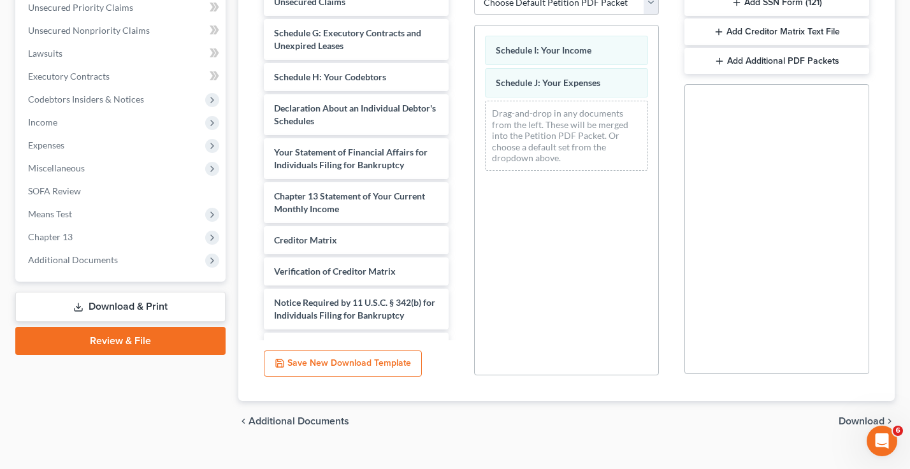
scroll to position [318, 0]
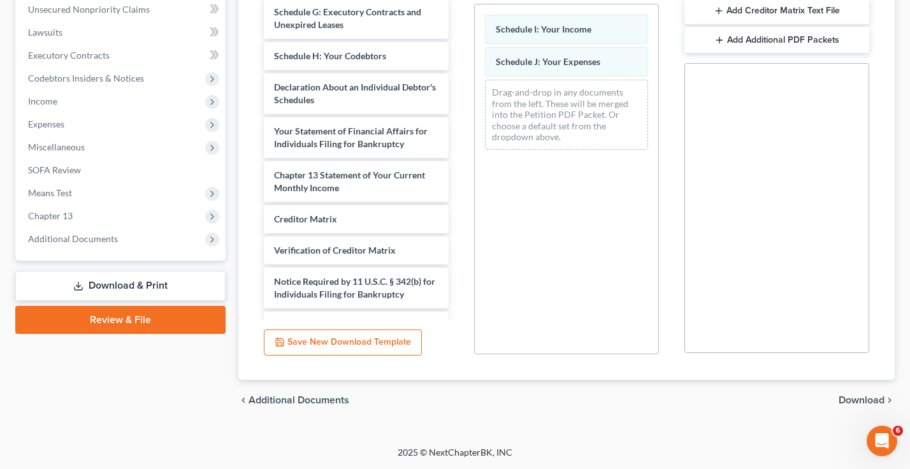
click at [862, 398] on span "Download" at bounding box center [861, 400] width 46 height 10
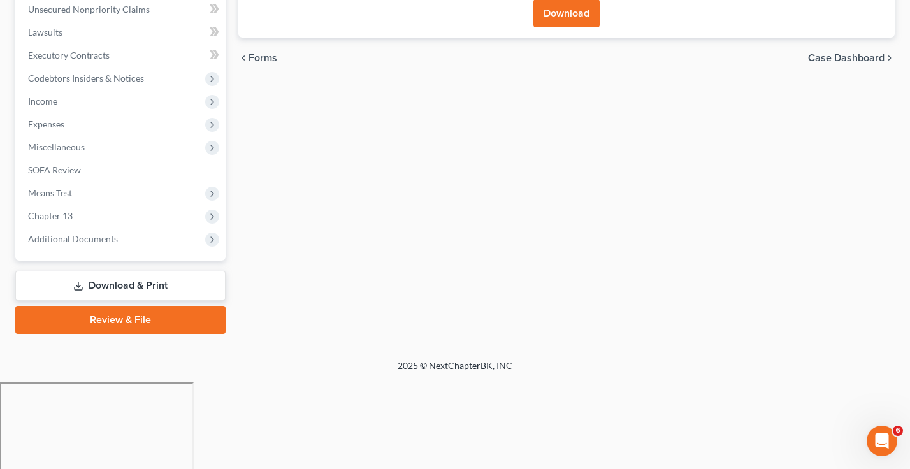
scroll to position [231, 0]
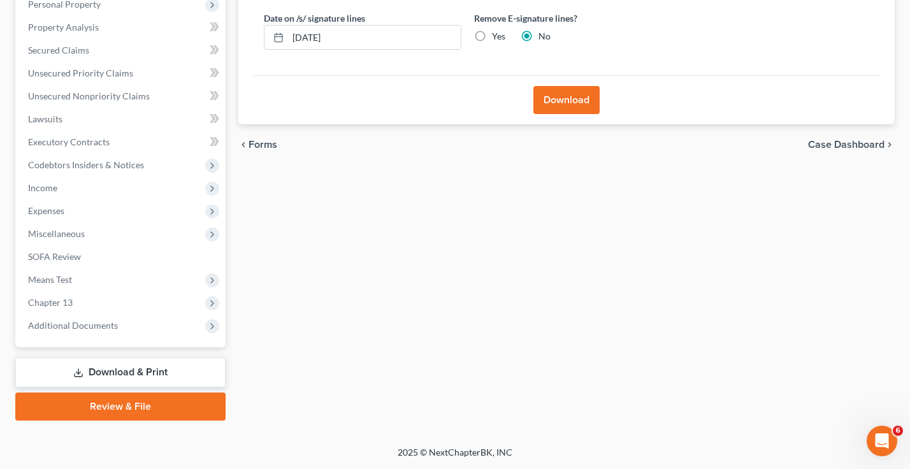
click at [575, 99] on button "Download" at bounding box center [566, 100] width 66 height 28
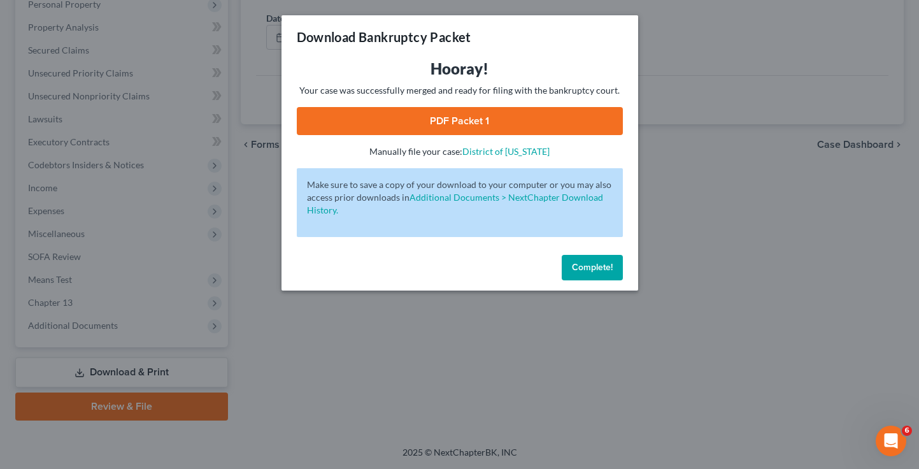
click at [479, 131] on link "PDF Packet 1" at bounding box center [460, 121] width 326 height 28
click at [582, 268] on span "Complete!" at bounding box center [592, 267] width 41 height 11
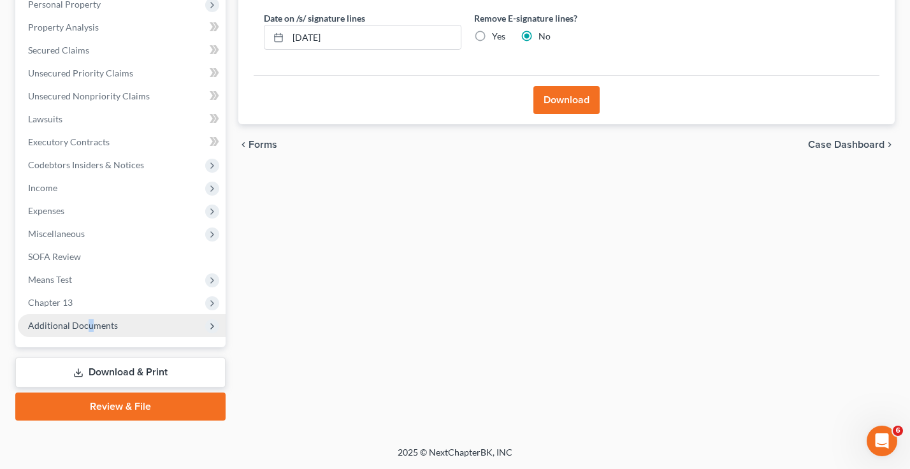
click at [89, 331] on span "Additional Documents" at bounding box center [122, 325] width 208 height 23
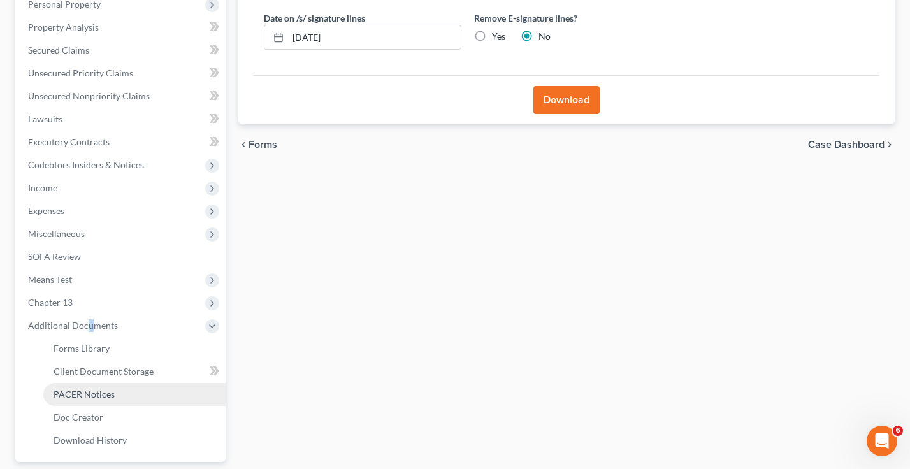
click at [74, 393] on span "PACER Notices" at bounding box center [84, 394] width 61 height 11
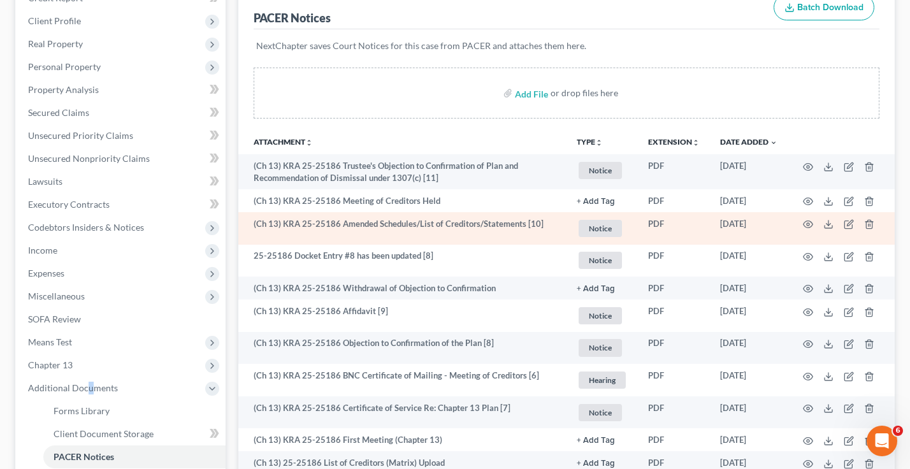
scroll to position [191, 0]
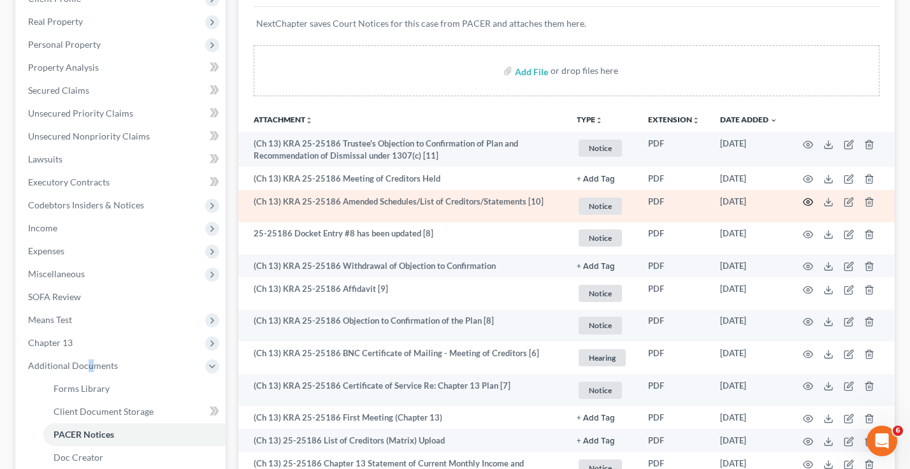
click at [810, 200] on icon "button" at bounding box center [808, 202] width 10 height 7
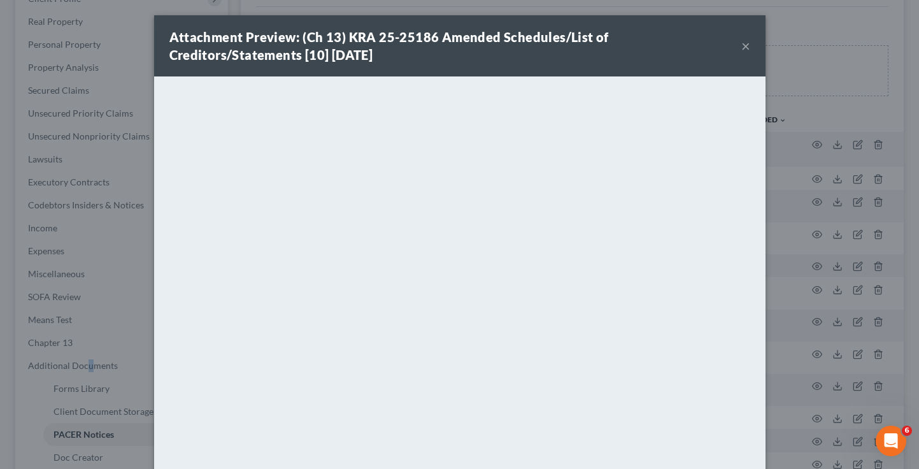
click at [741, 42] on button "×" at bounding box center [745, 45] width 9 height 15
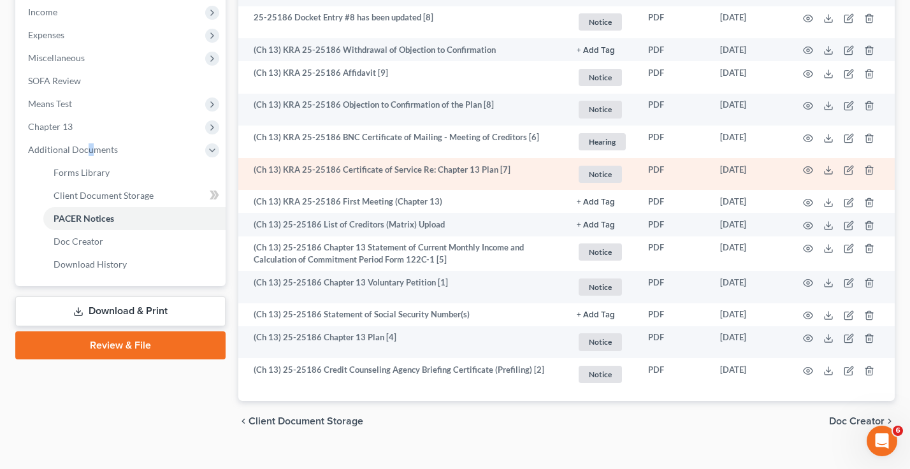
scroll to position [428, 0]
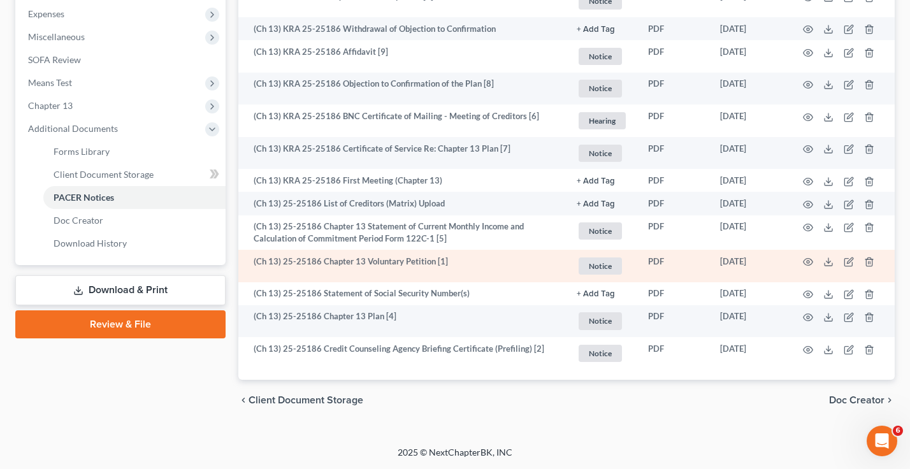
click at [801, 261] on td at bounding box center [840, 266] width 107 height 32
click at [805, 261] on icon "button" at bounding box center [808, 262] width 10 height 10
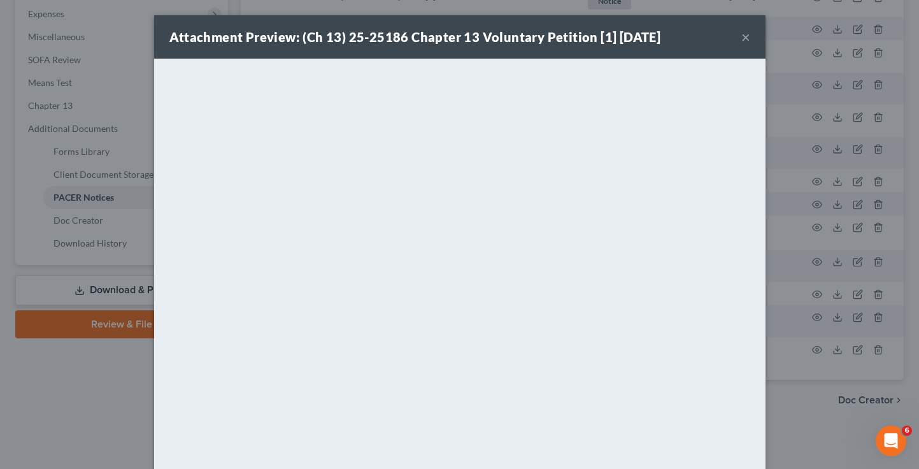
click at [743, 36] on button "×" at bounding box center [745, 36] width 9 height 15
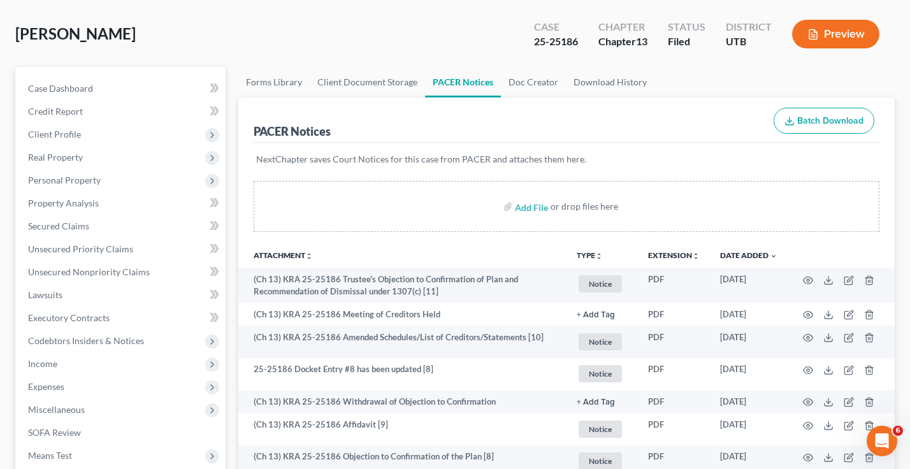
scroll to position [0, 0]
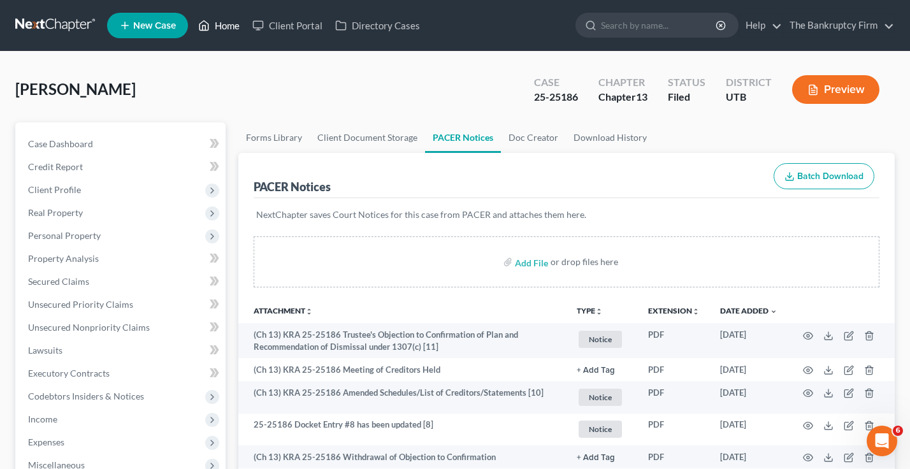
click at [228, 24] on link "Home" at bounding box center [219, 25] width 54 height 23
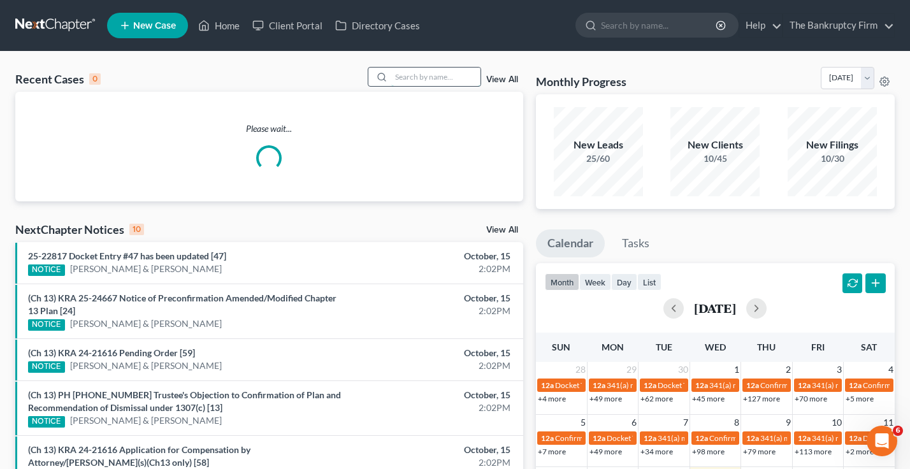
click at [406, 78] on input "search" at bounding box center [435, 77] width 89 height 18
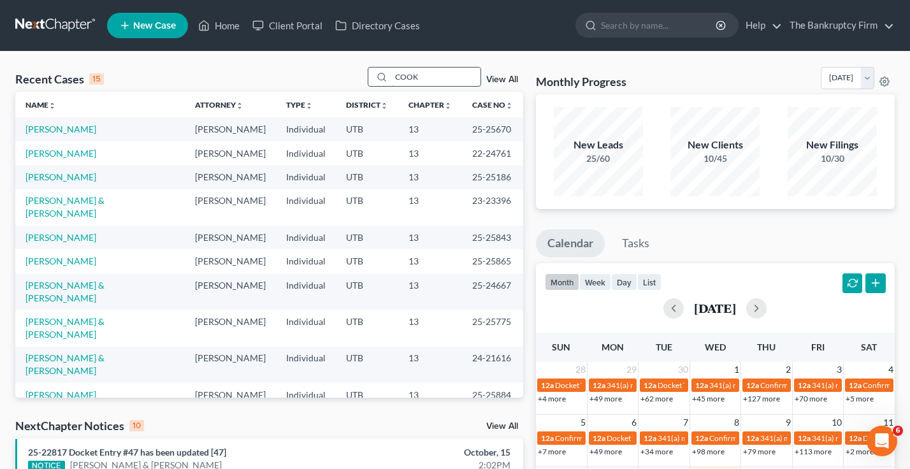
type input "COOK"
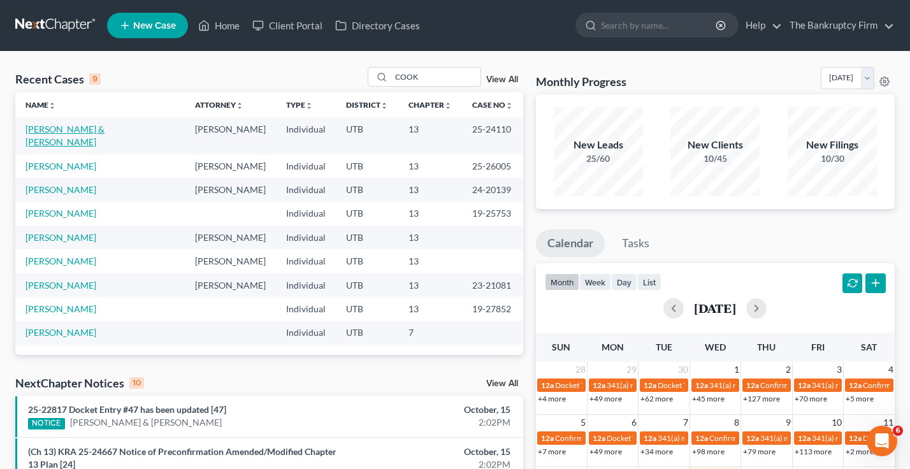
click at [69, 127] on link "[PERSON_NAME] & [PERSON_NAME]" at bounding box center [64, 136] width 79 height 24
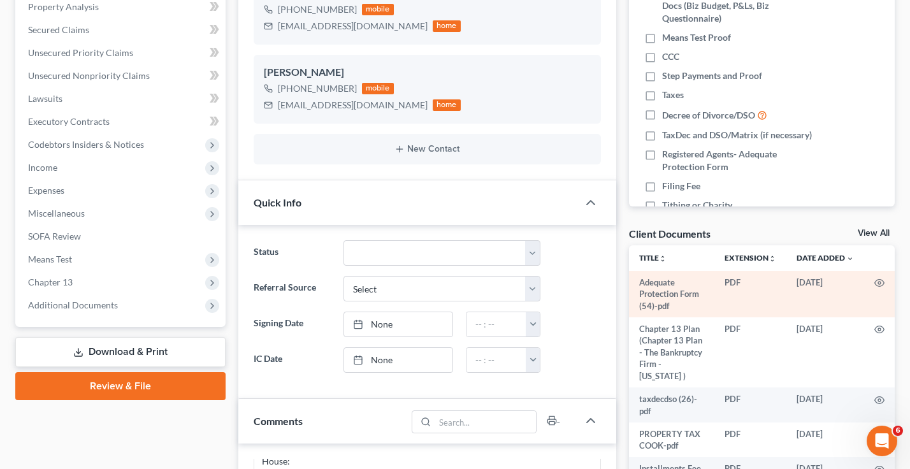
scroll to position [255, 0]
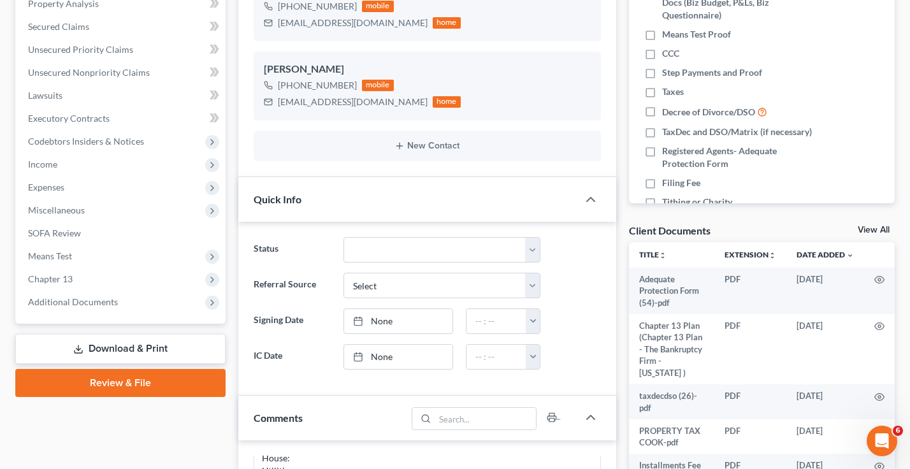
click at [861, 225] on link "View All" at bounding box center [873, 229] width 32 height 9
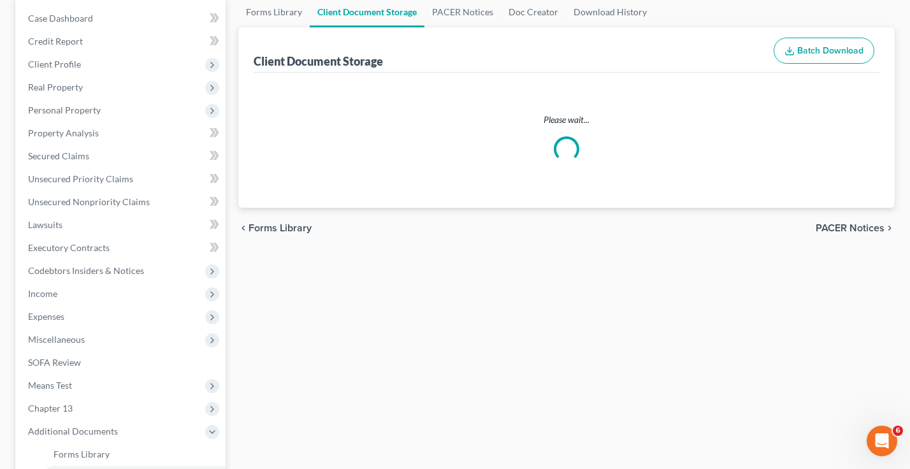
scroll to position [7, 0]
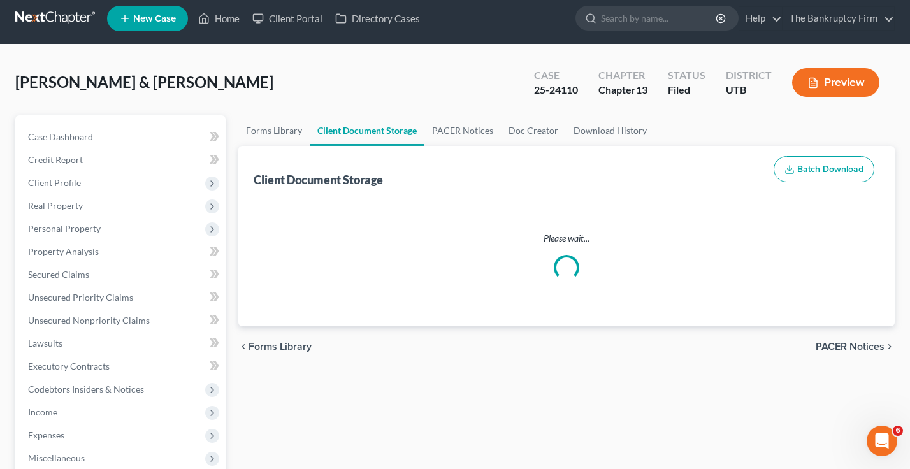
select select "30"
select select "53"
select select "26"
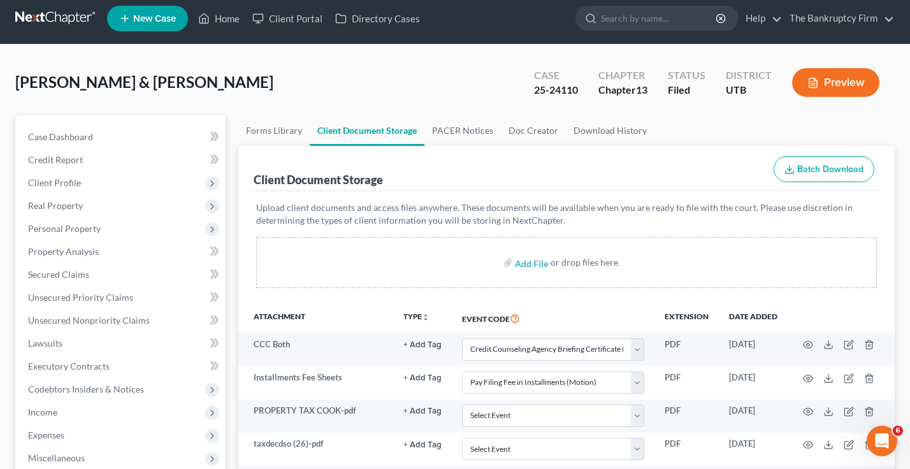
scroll to position [0, 0]
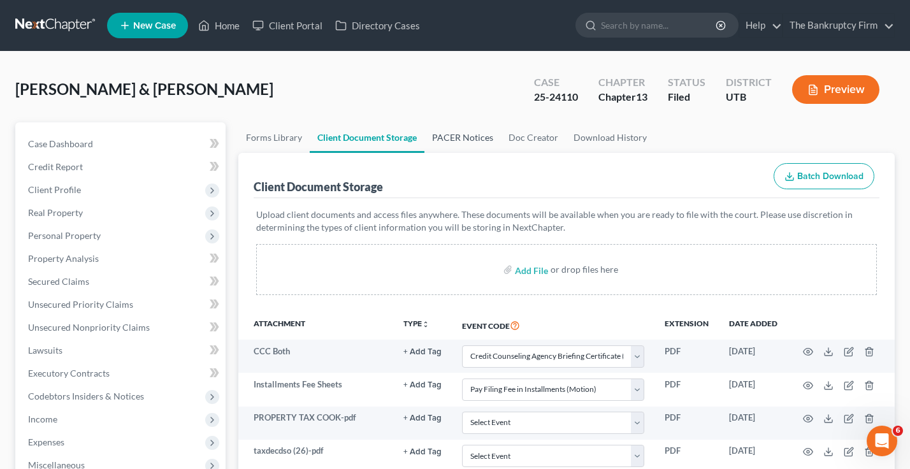
click at [452, 143] on link "PACER Notices" at bounding box center [462, 137] width 76 height 31
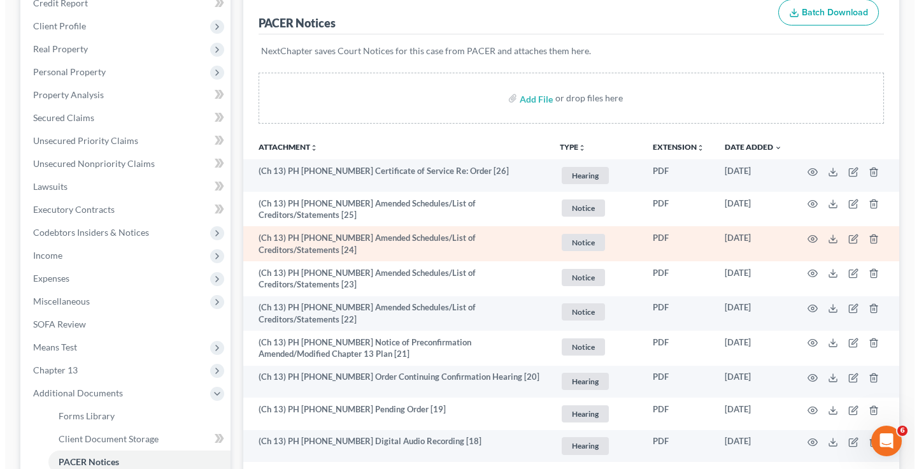
scroll to position [191, 0]
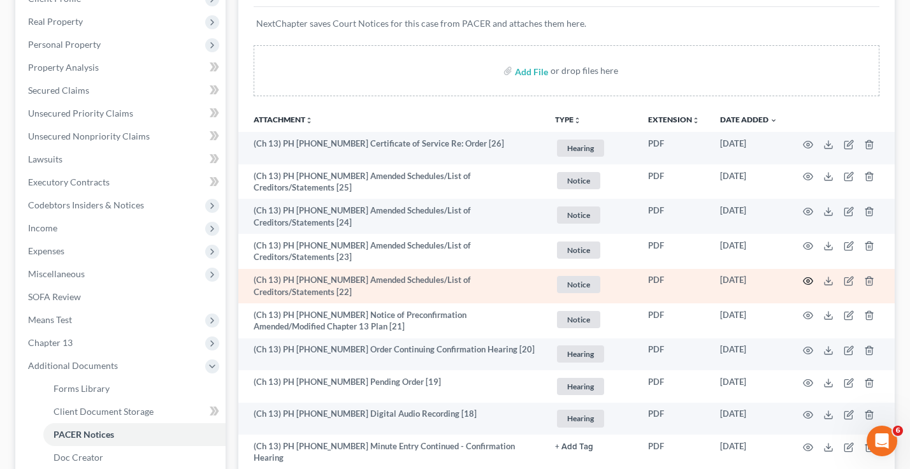
click at [805, 276] on icon "button" at bounding box center [808, 281] width 10 height 10
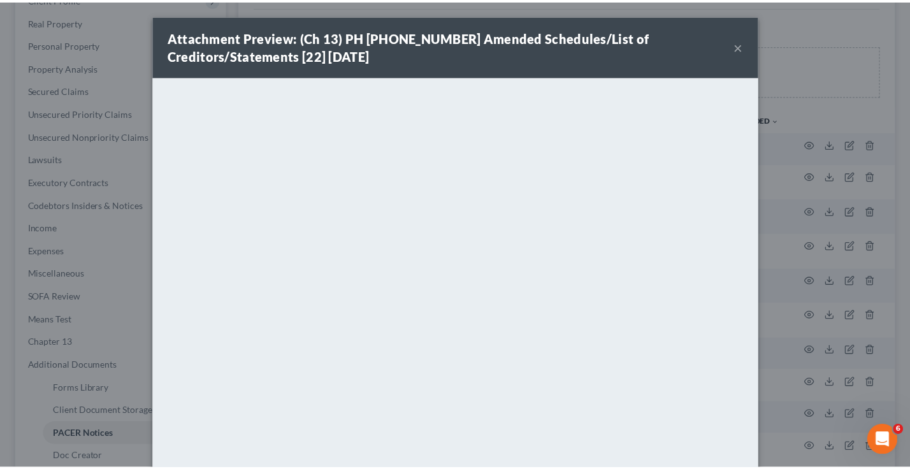
scroll to position [82, 0]
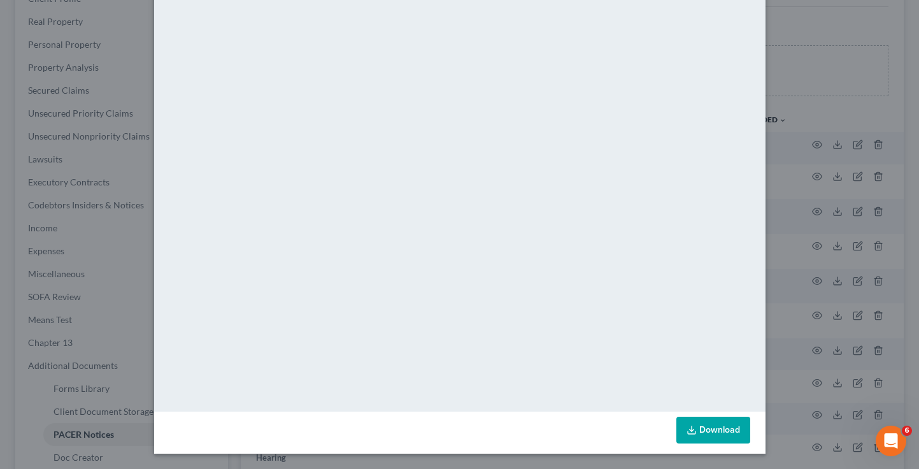
click at [790, 76] on div "Attachment Preview: (Ch 13) PH 25-24110 Amended Schedules/List of Creditors/Sta…" at bounding box center [459, 234] width 919 height 469
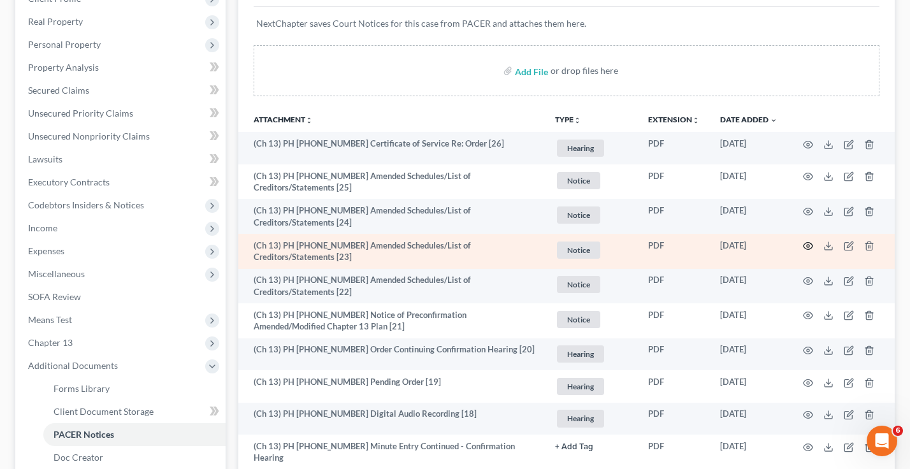
click at [804, 243] on icon "button" at bounding box center [808, 246] width 10 height 7
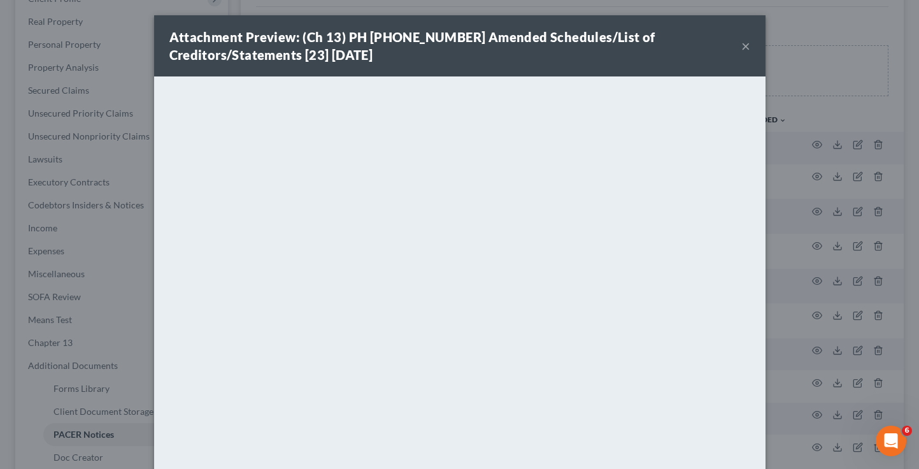
click at [789, 232] on div "Attachment Preview: (Ch 13) PH 25-24110 Amended Schedules/List of Creditors/Sta…" at bounding box center [459, 234] width 919 height 469
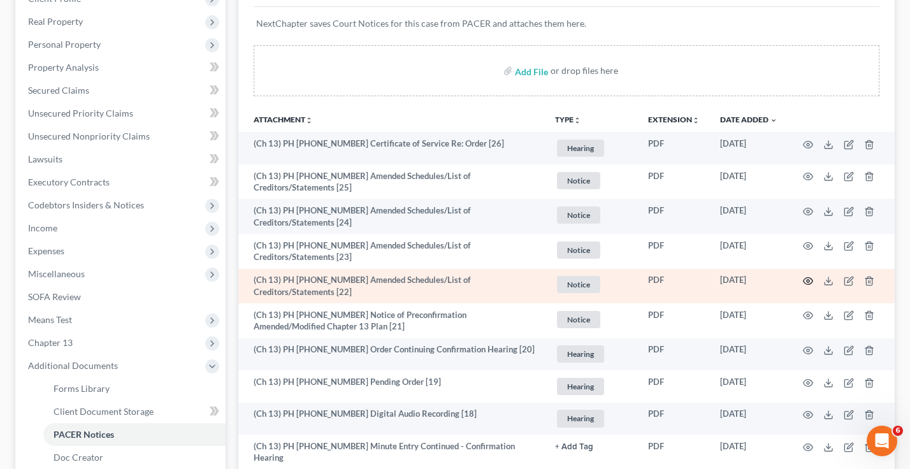
click at [808, 276] on icon "button" at bounding box center [808, 281] width 10 height 10
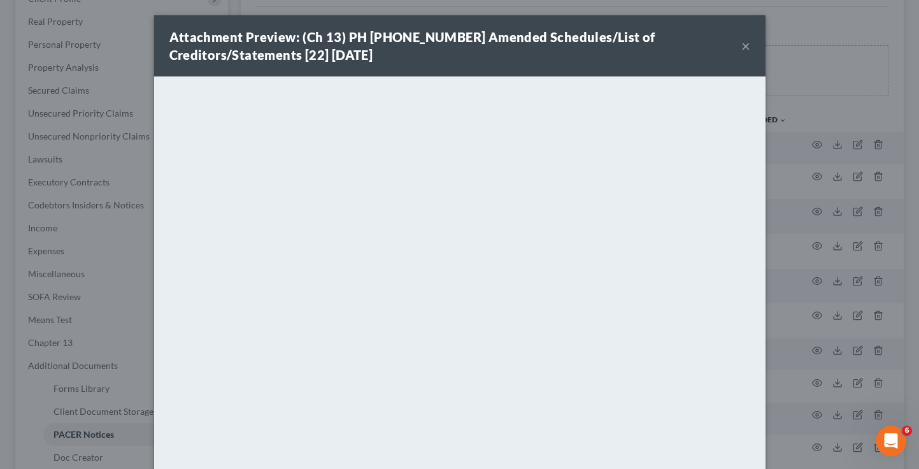
click at [819, 193] on div "Attachment Preview: (Ch 13) PH 25-24110 Amended Schedules/List of Creditors/Sta…" at bounding box center [459, 234] width 919 height 469
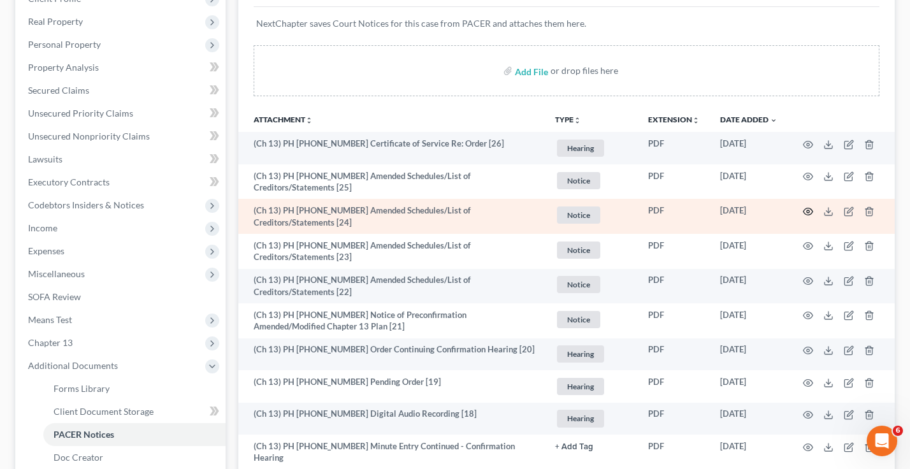
click at [807, 209] on icon "button" at bounding box center [808, 211] width 10 height 10
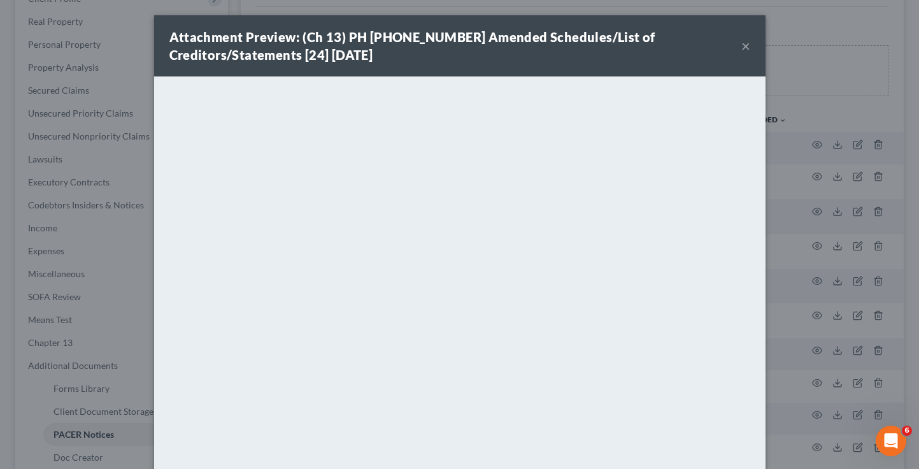
click at [811, 218] on div "Attachment Preview: (Ch 13) PH 25-24110 Amended Schedules/List of Creditors/Sta…" at bounding box center [459, 234] width 919 height 469
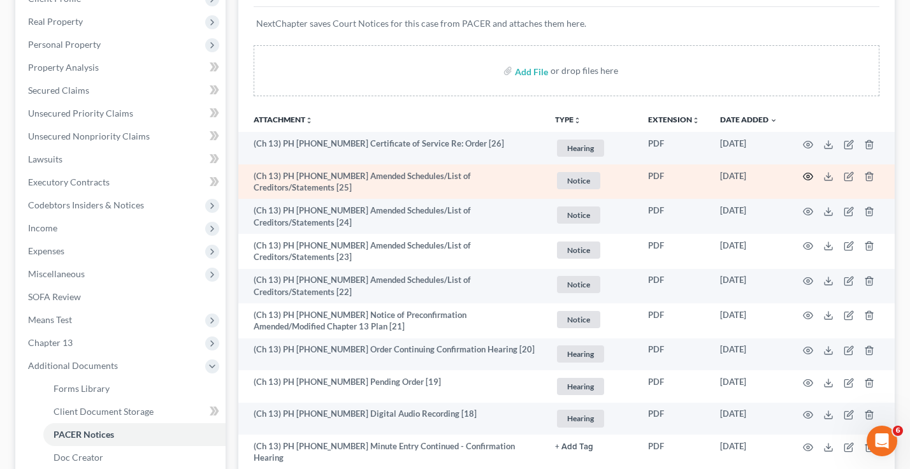
click at [806, 178] on icon "button" at bounding box center [808, 176] width 10 height 10
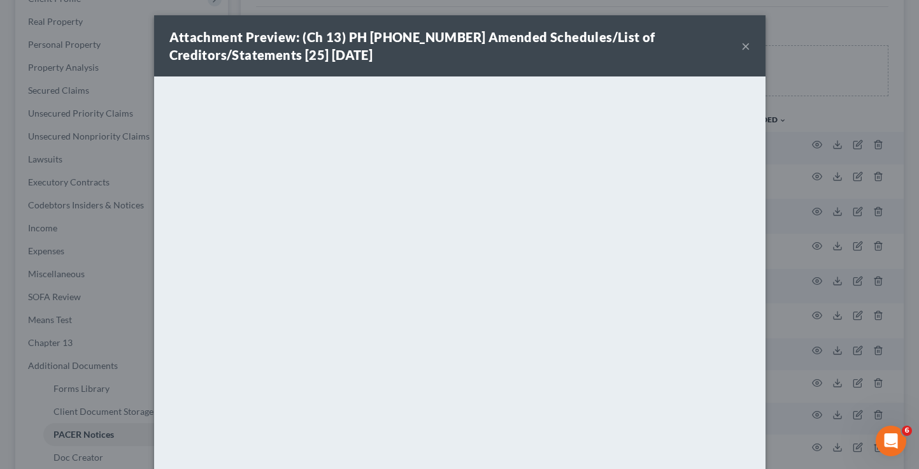
click at [741, 44] on button "×" at bounding box center [745, 45] width 9 height 15
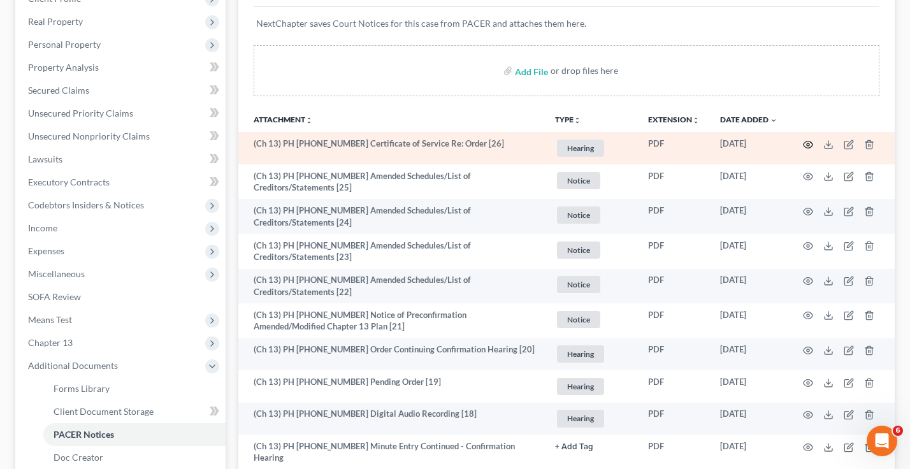
click at [810, 144] on icon "button" at bounding box center [808, 144] width 10 height 10
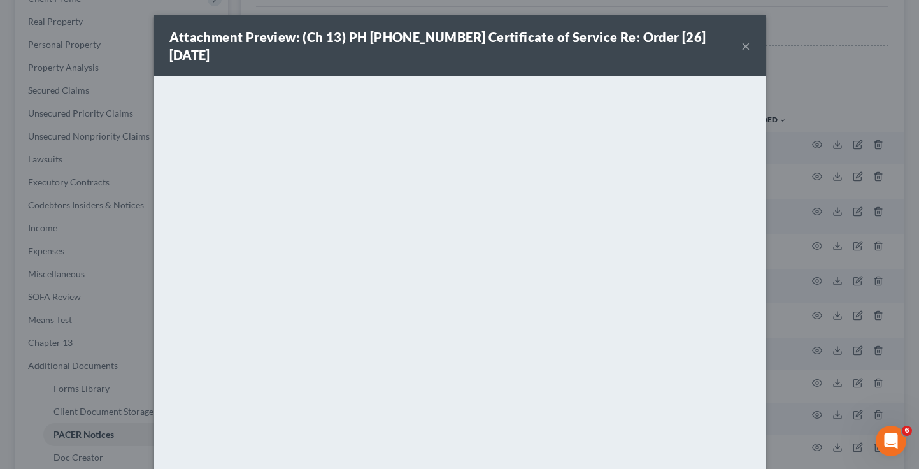
click at [741, 38] on button "×" at bounding box center [745, 45] width 9 height 15
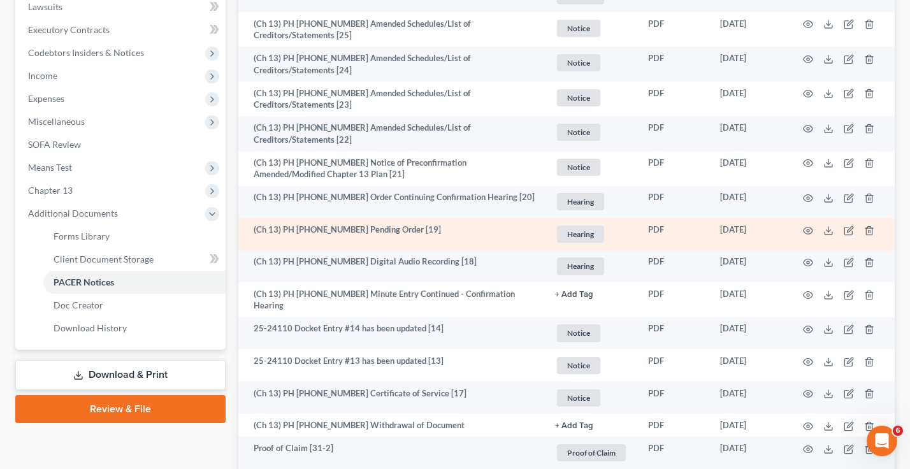
scroll to position [382, 0]
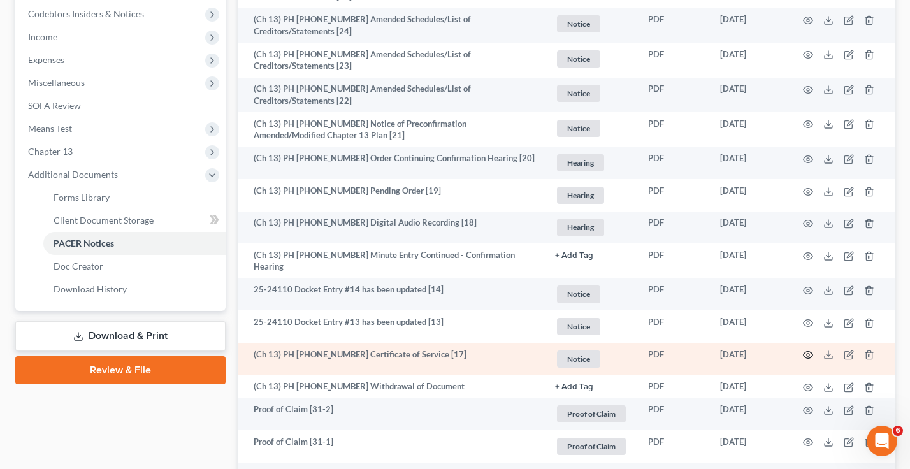
click at [812, 352] on icon "button" at bounding box center [808, 355] width 10 height 7
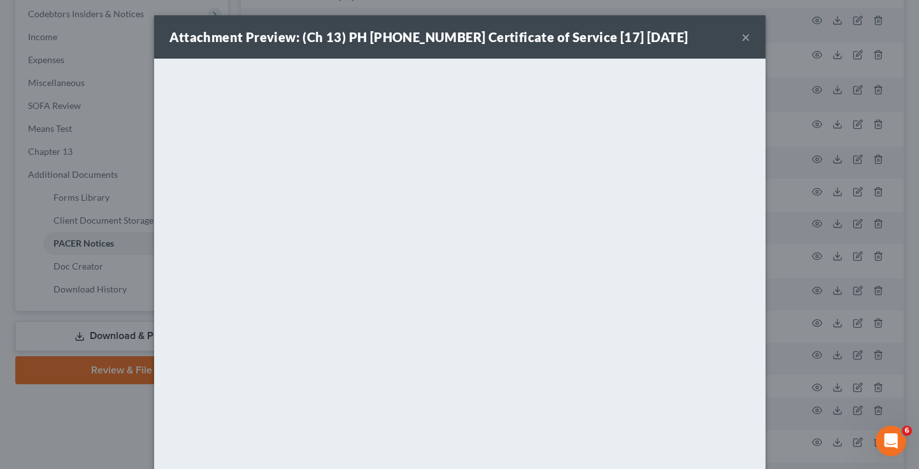
click at [736, 38] on div "Attachment Preview: (Ch 13) PH 25-24110 Certificate of Service [17] 10/01/2025 ×" at bounding box center [459, 36] width 611 height 43
click at [741, 38] on button "×" at bounding box center [745, 36] width 9 height 15
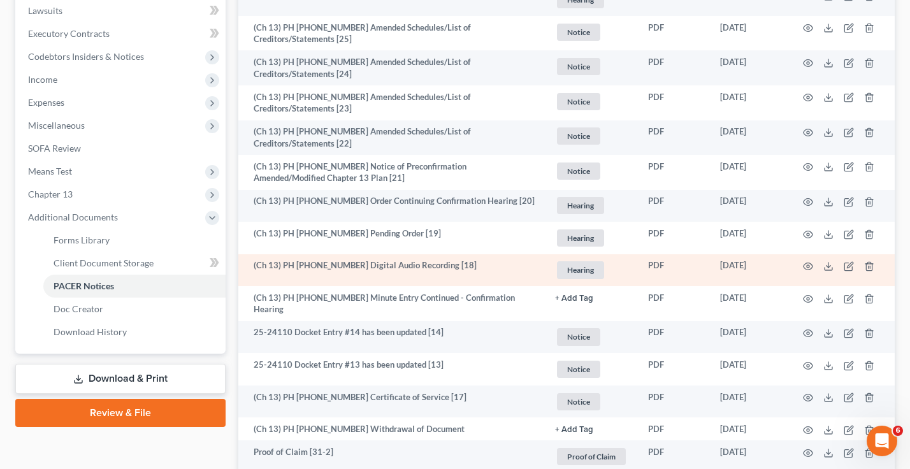
scroll to position [318, 0]
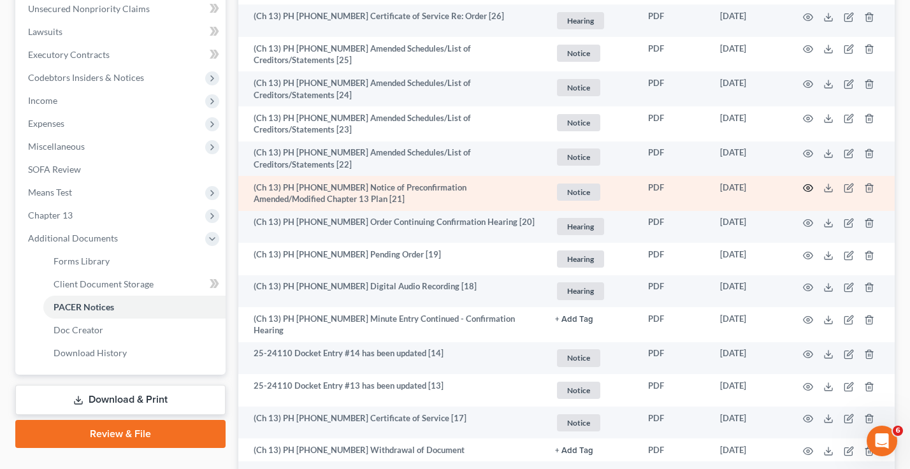
click at [805, 183] on icon "button" at bounding box center [808, 188] width 10 height 10
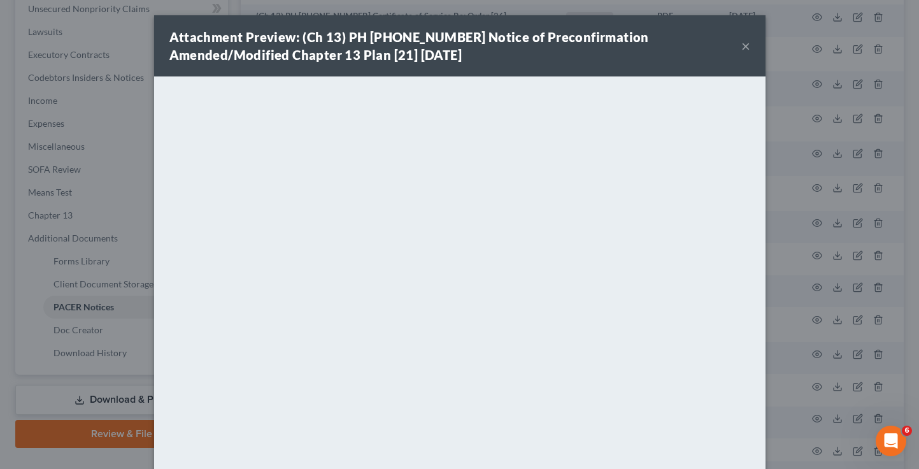
click at [745, 45] on button "×" at bounding box center [745, 45] width 9 height 15
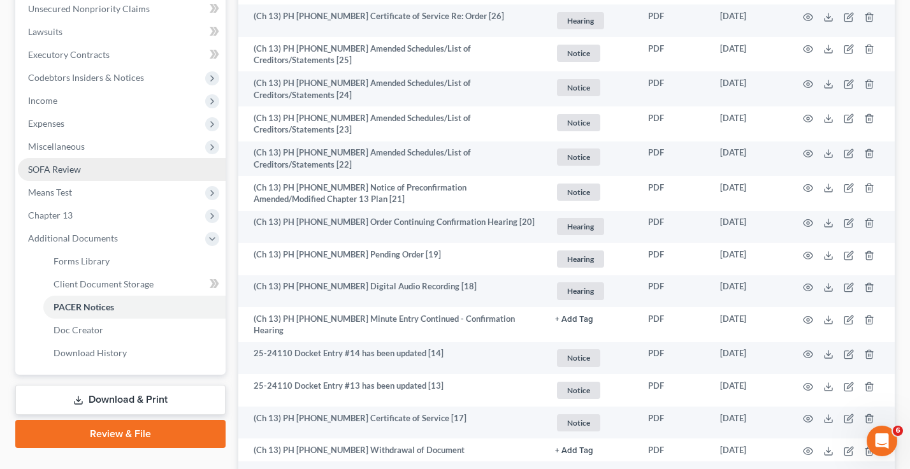
click at [61, 170] on span "SOFA Review" at bounding box center [54, 169] width 53 height 11
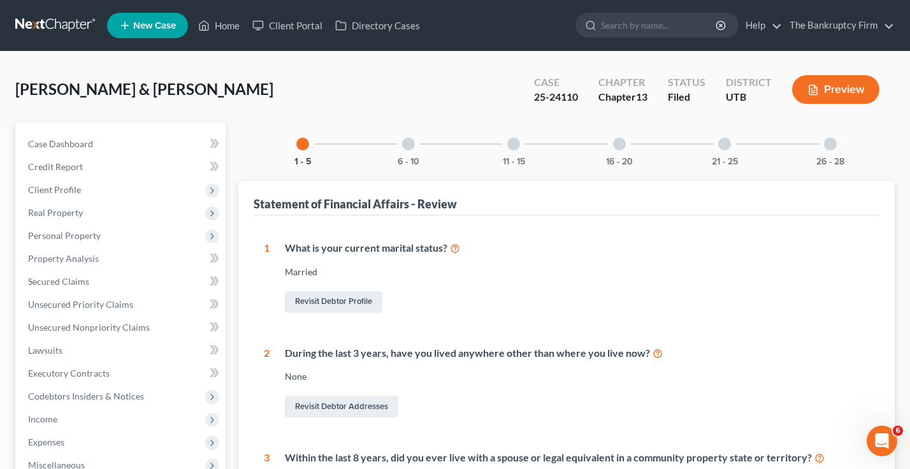
click at [629, 143] on div "16 - 20" at bounding box center [618, 143] width 43 height 43
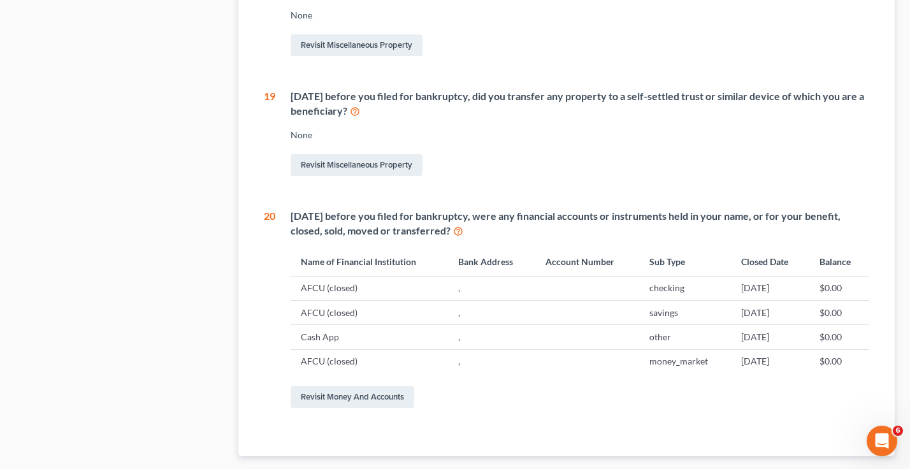
scroll to position [788, 0]
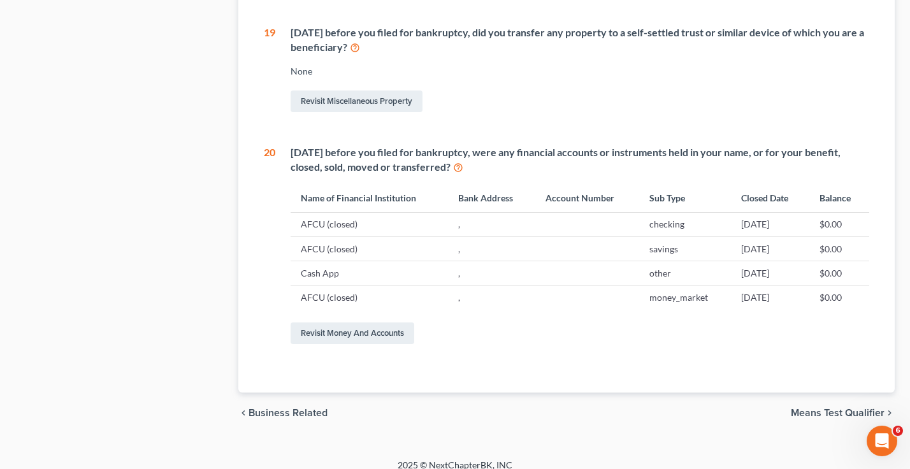
click at [726, 88] on div "Revisit Miscellaneous Property" at bounding box center [579, 101] width 578 height 27
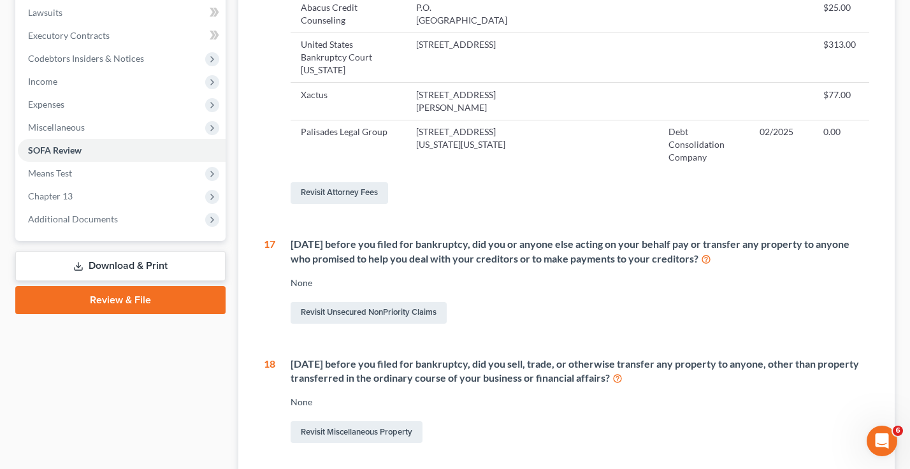
scroll to position [342, 0]
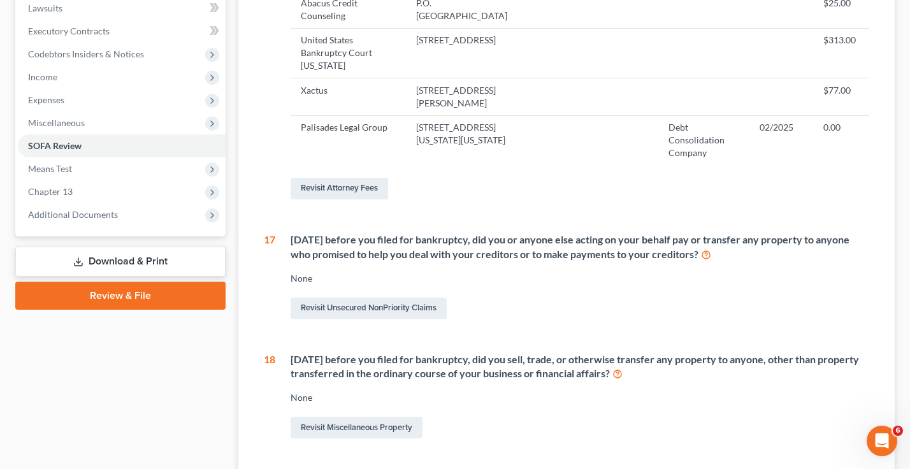
click at [116, 258] on link "Download & Print" at bounding box center [120, 262] width 210 height 30
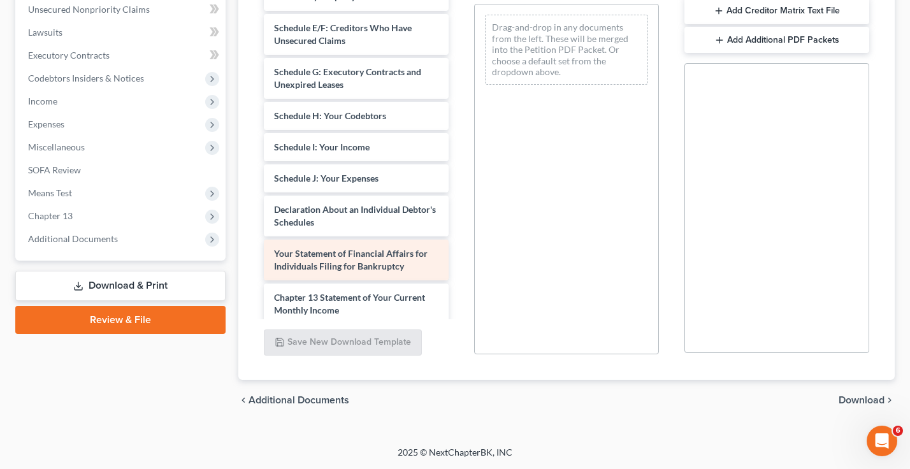
scroll to position [382, 0]
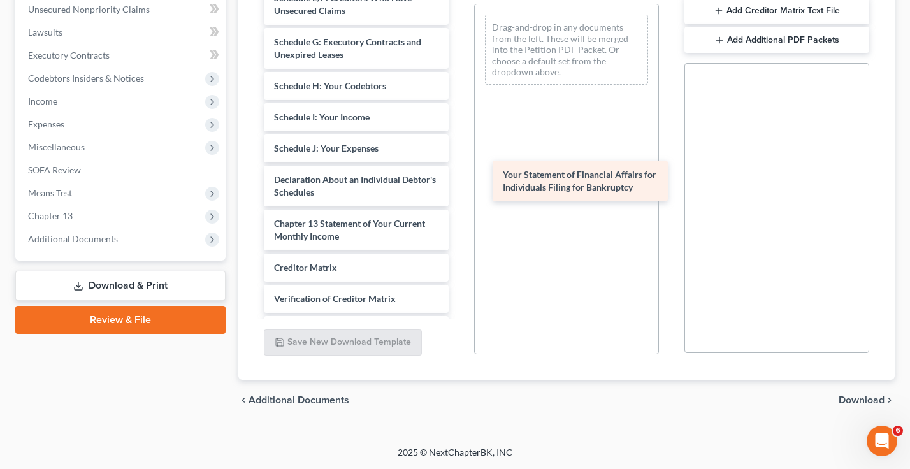
drag, startPoint x: 323, startPoint y: 237, endPoint x: 552, endPoint y: 188, distance: 233.9
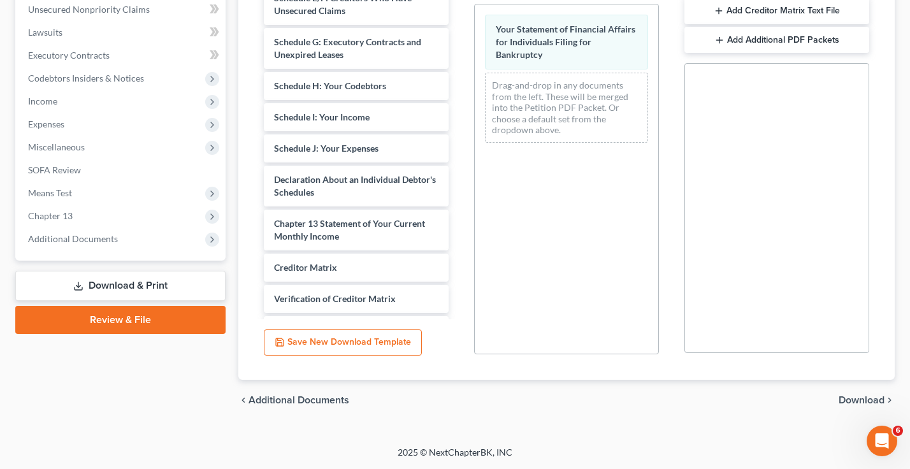
click at [862, 398] on span "Download" at bounding box center [861, 400] width 46 height 10
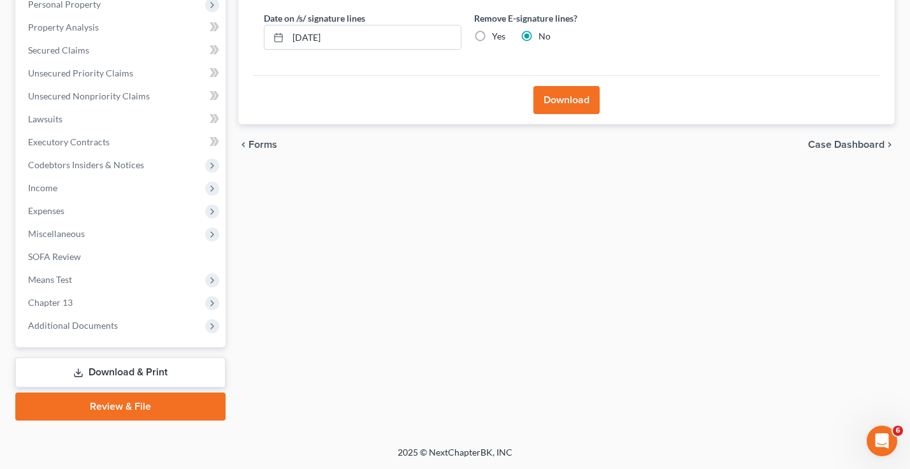
click at [565, 96] on button "Download" at bounding box center [566, 100] width 66 height 28
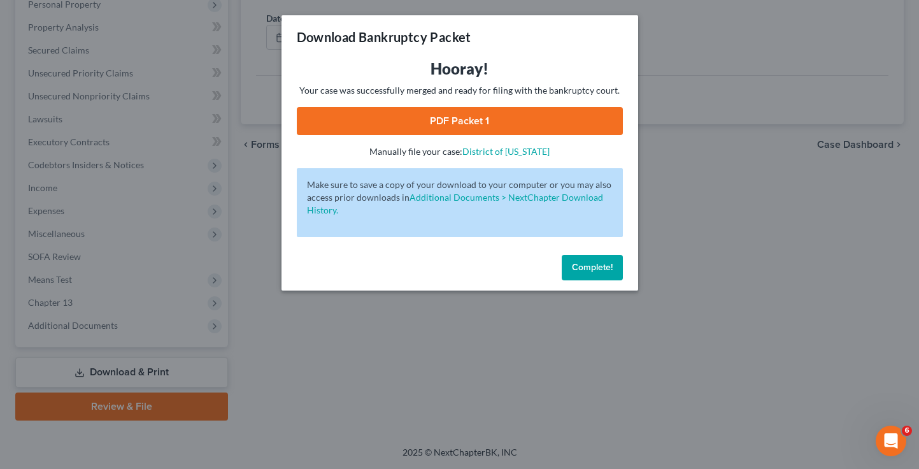
click at [440, 122] on link "PDF Packet 1" at bounding box center [460, 121] width 326 height 28
click at [578, 267] on span "Complete!" at bounding box center [592, 267] width 41 height 11
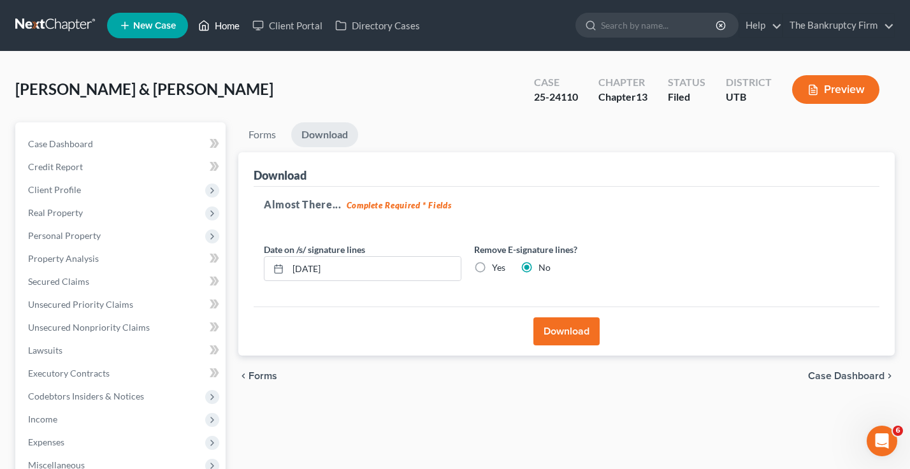
click at [220, 31] on link "Home" at bounding box center [219, 25] width 54 height 23
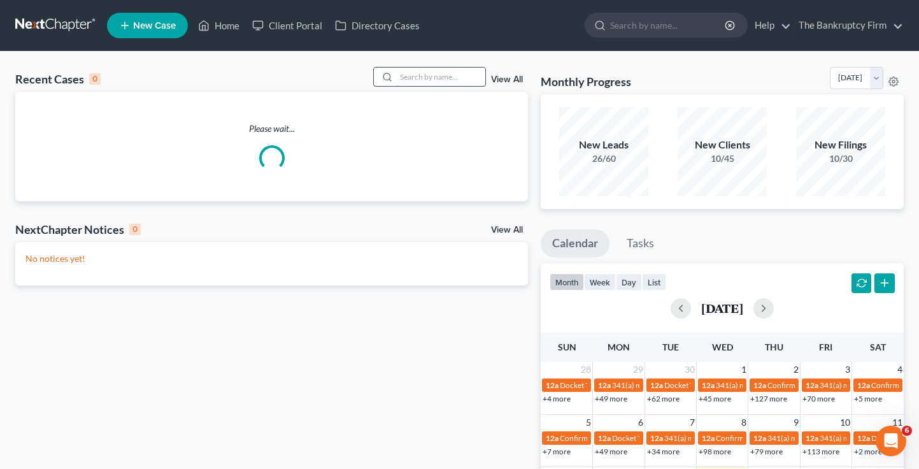
drag, startPoint x: 426, startPoint y: 71, endPoint x: 426, endPoint y: 78, distance: 7.0
click at [426, 78] on input "search" at bounding box center [440, 77] width 89 height 18
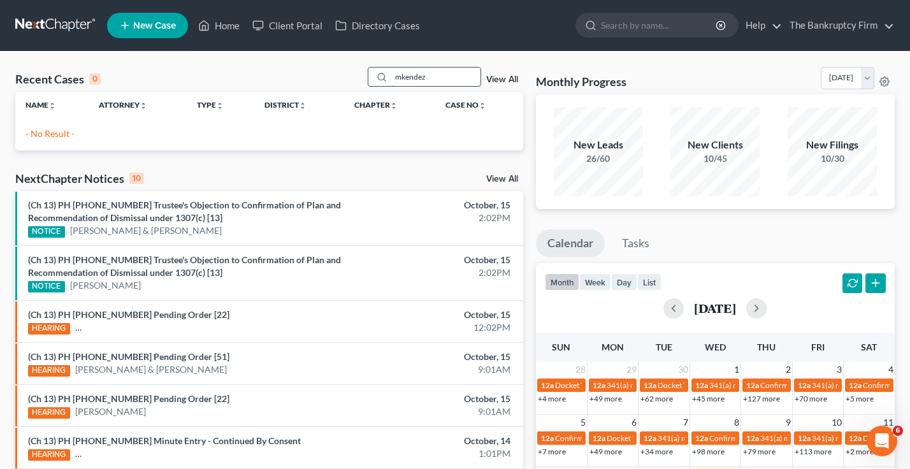
click at [404, 79] on input "mkendez" at bounding box center [435, 77] width 89 height 18
type input "[PERSON_NAME]"
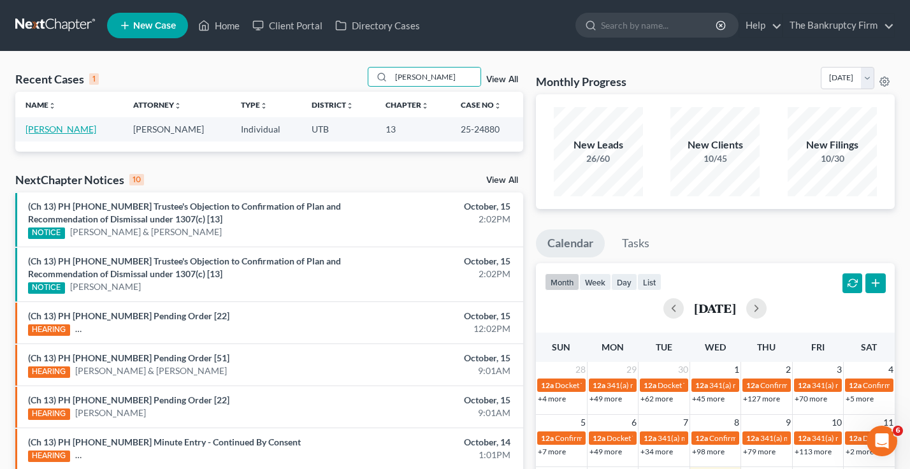
click at [40, 131] on link "[PERSON_NAME]" at bounding box center [60, 129] width 71 height 11
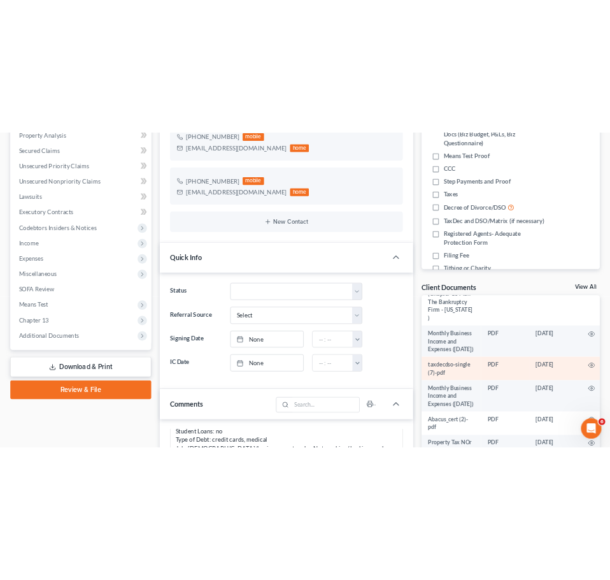
scroll to position [127, 0]
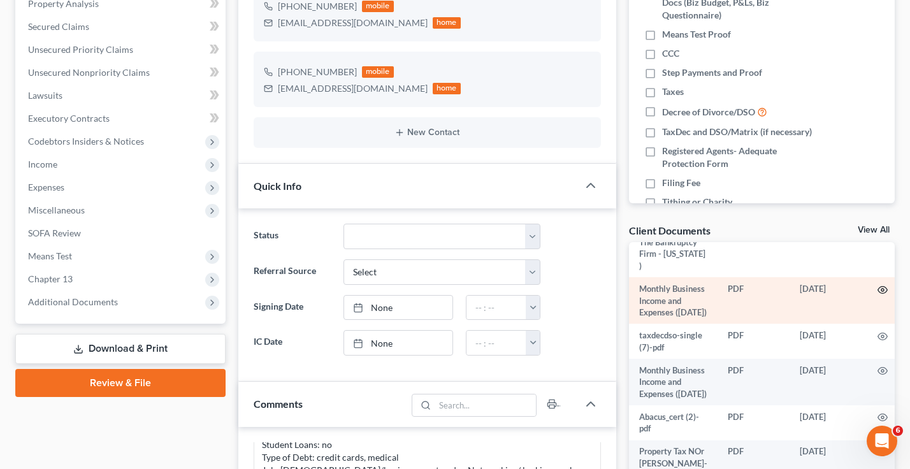
click at [877, 286] on icon "button" at bounding box center [882, 289] width 10 height 7
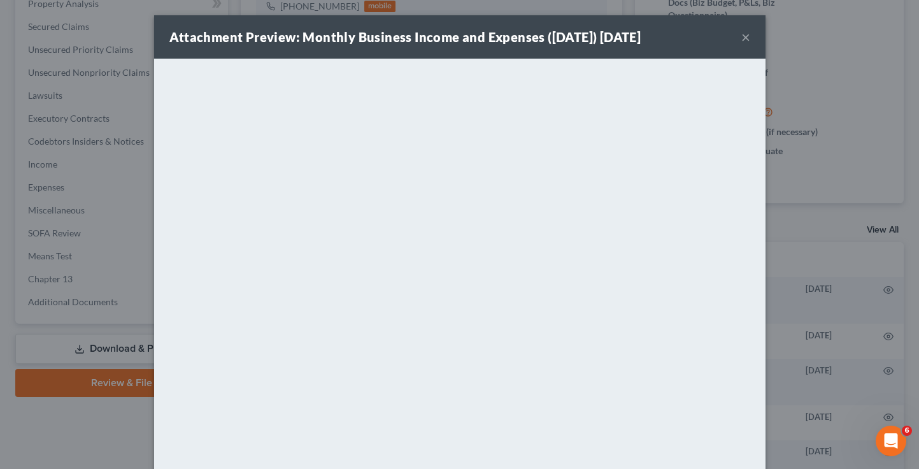
click at [741, 37] on button "×" at bounding box center [745, 36] width 9 height 15
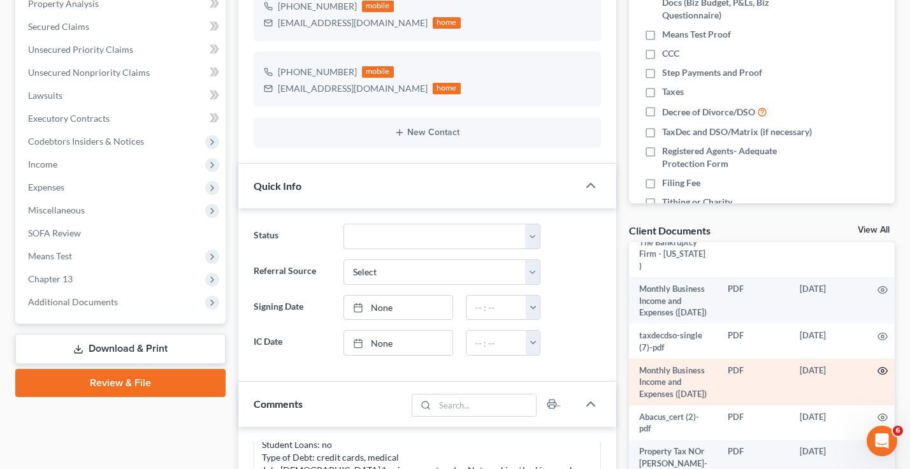
click at [877, 373] on icon "button" at bounding box center [882, 371] width 10 height 7
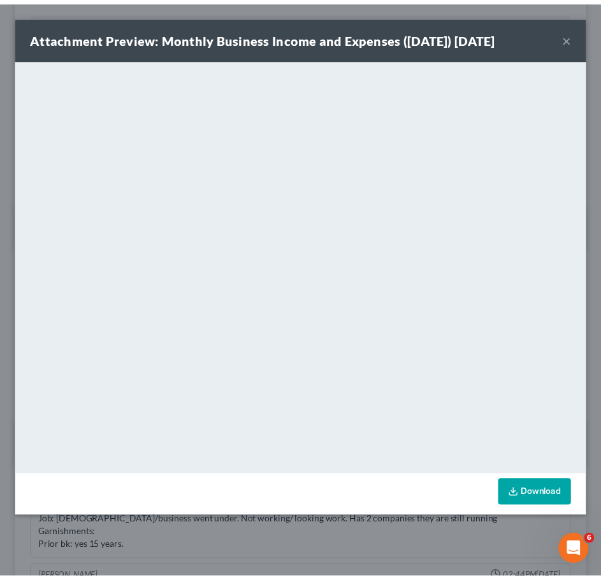
scroll to position [0, 0]
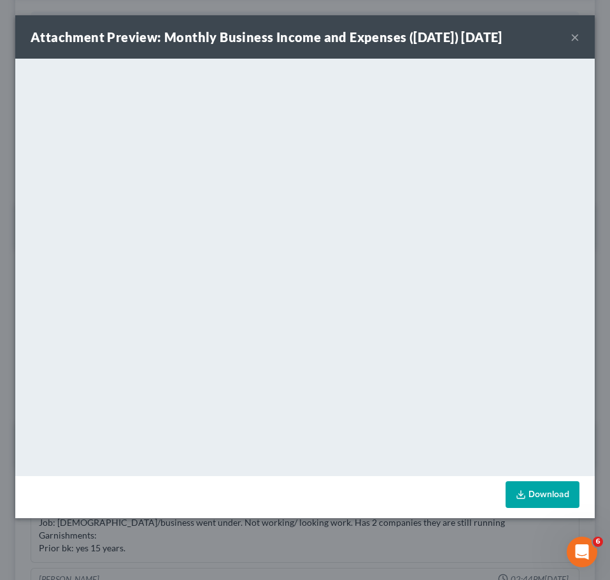
click at [459, 468] on div "Attachment Preview: Monthly Business Income and Expenses (08/20/2025) 08/20/202…" at bounding box center [305, 290] width 610 height 580
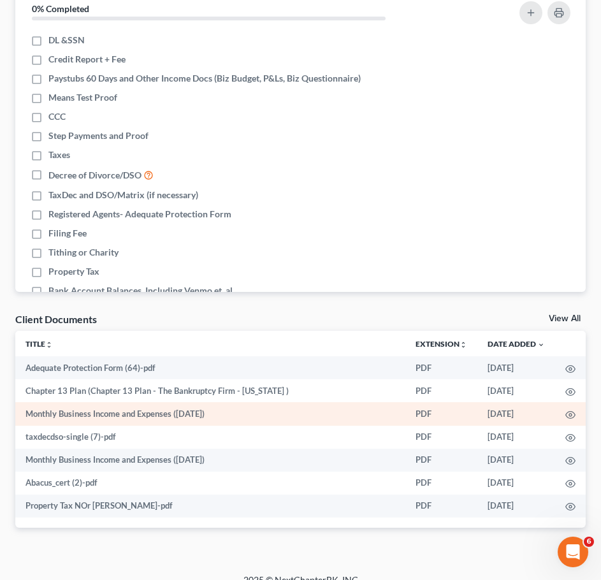
scroll to position [1260, 0]
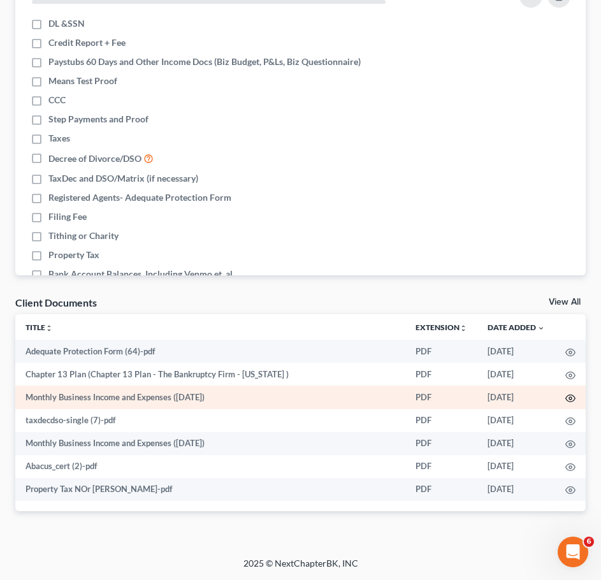
click at [570, 399] on icon "button" at bounding box center [570, 398] width 10 height 10
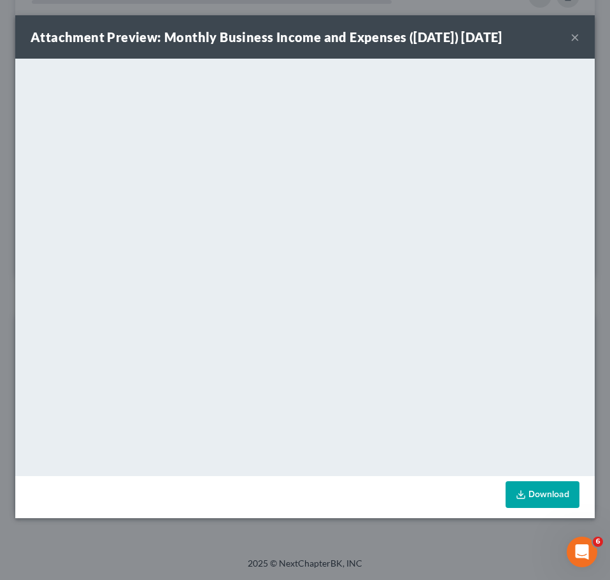
click at [576, 29] on button "×" at bounding box center [575, 36] width 9 height 15
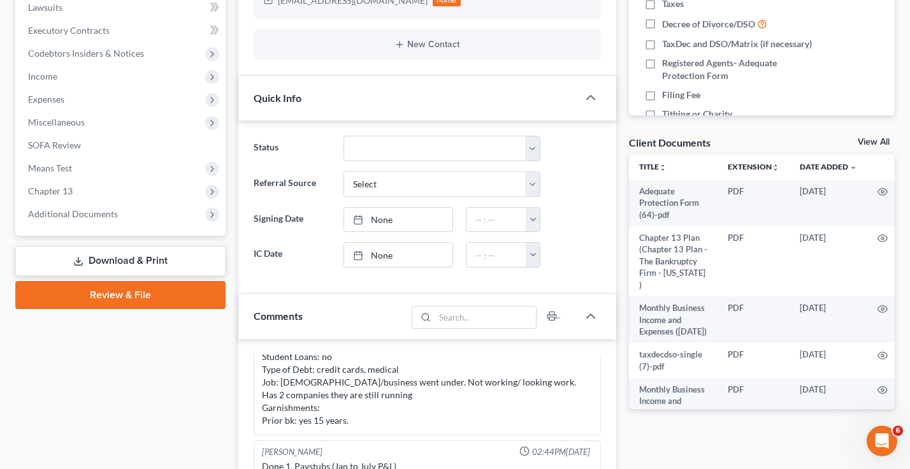
scroll to position [342, 0]
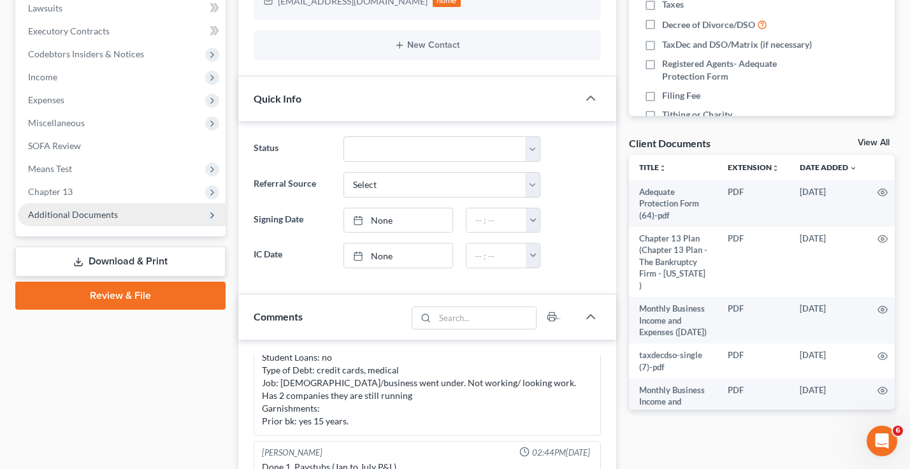
click at [56, 216] on span "Additional Documents" at bounding box center [73, 214] width 90 height 11
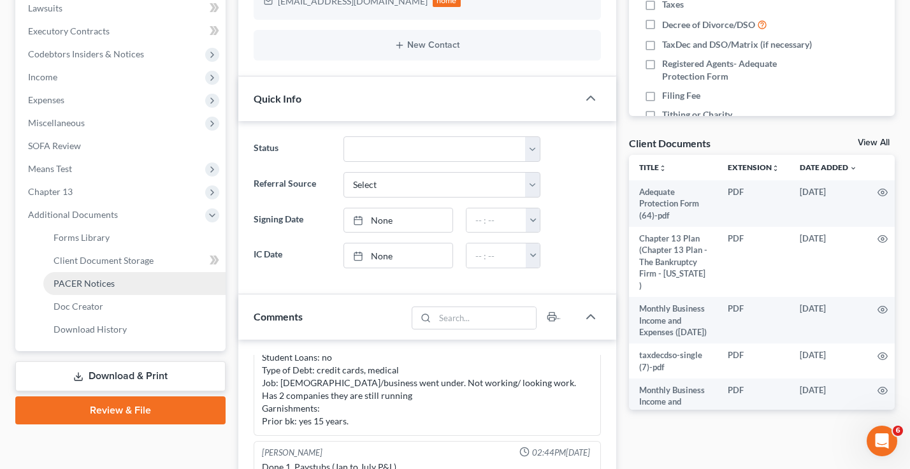
click at [103, 282] on span "PACER Notices" at bounding box center [84, 283] width 61 height 11
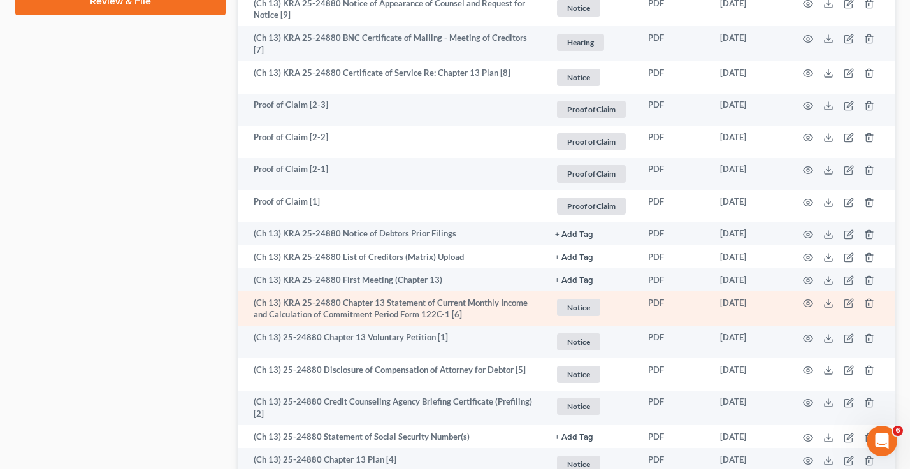
scroll to position [764, 0]
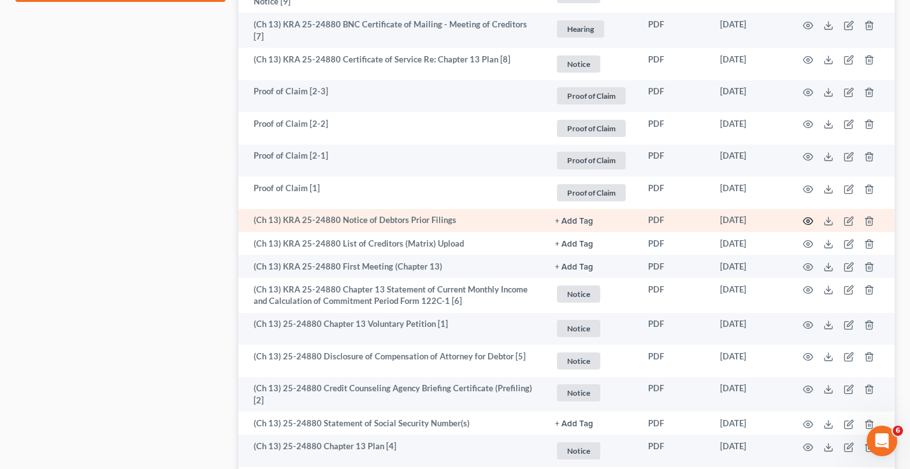
click at [805, 218] on icon "button" at bounding box center [808, 221] width 10 height 10
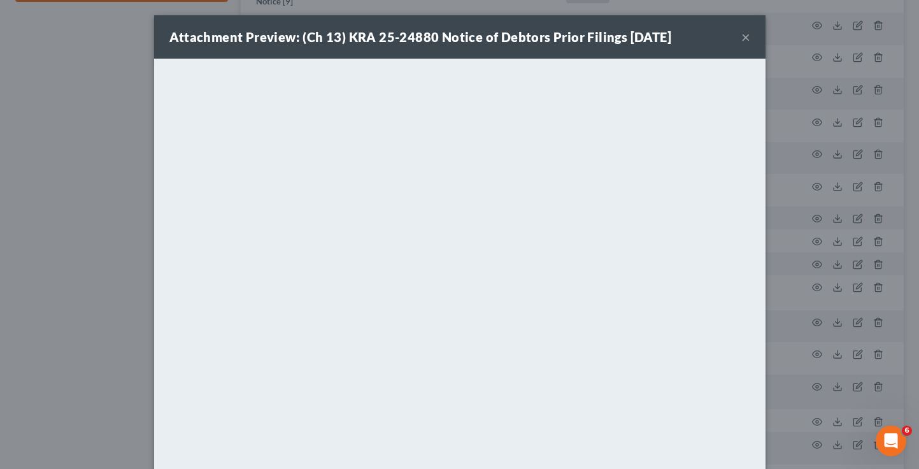
click at [741, 36] on button "×" at bounding box center [745, 36] width 9 height 15
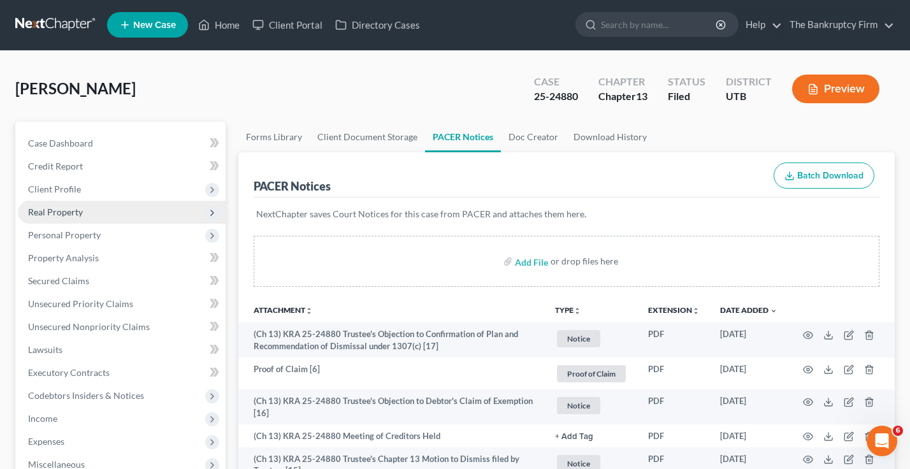
scroll to position [0, 0]
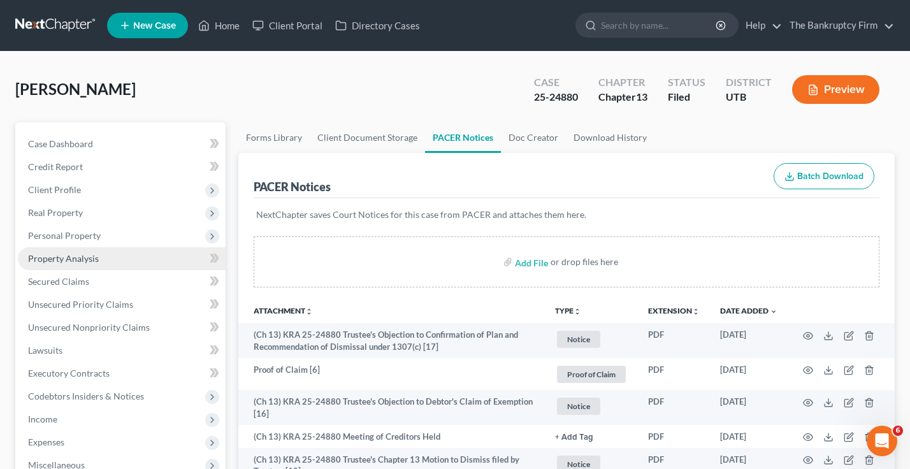
click at [64, 253] on span "Property Analysis" at bounding box center [63, 258] width 71 height 11
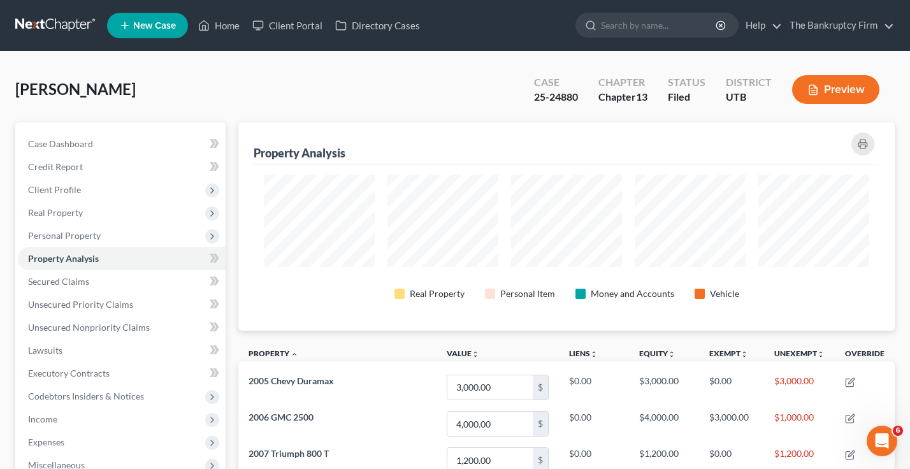
click at [455, 80] on div "Mendez, Eduardo Upgraded Case 25-24880 Chapter Chapter 13 Status Filed District…" at bounding box center [454, 94] width 879 height 55
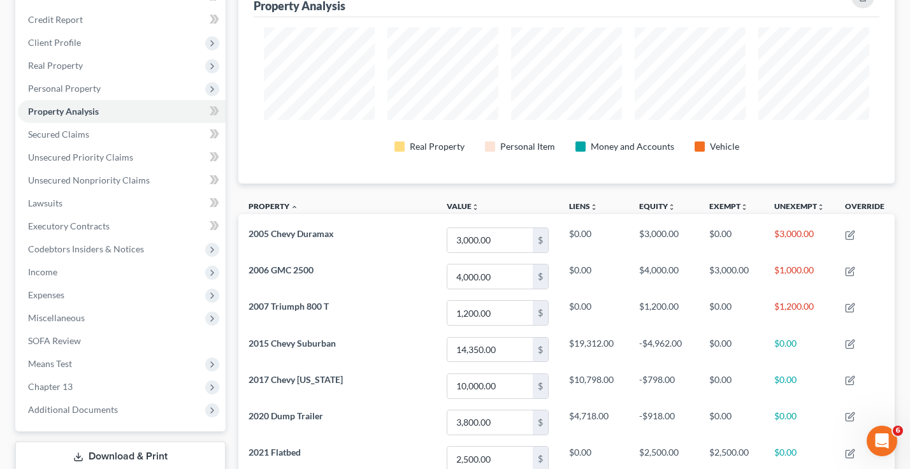
scroll to position [382, 0]
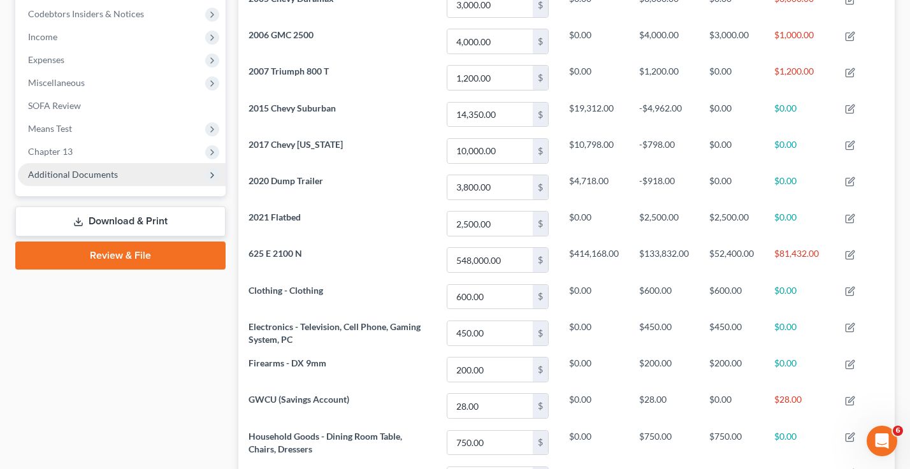
click at [90, 176] on span "Additional Documents" at bounding box center [73, 174] width 90 height 11
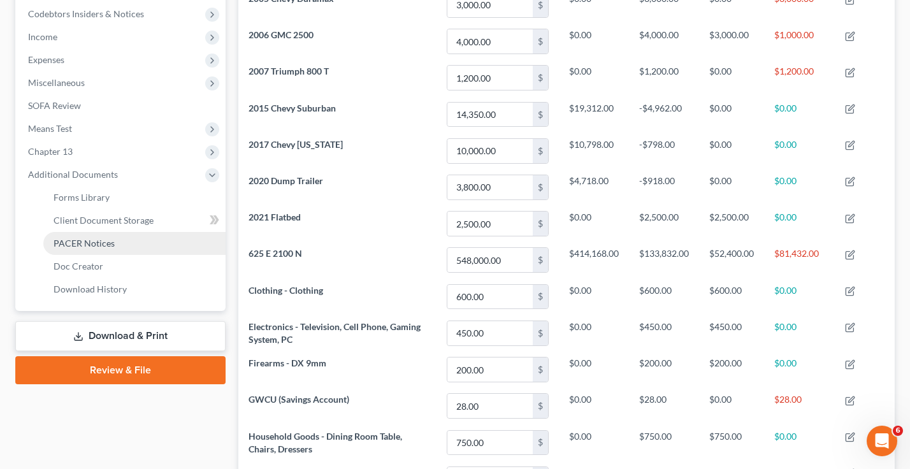
click at [89, 241] on span "PACER Notices" at bounding box center [84, 243] width 61 height 11
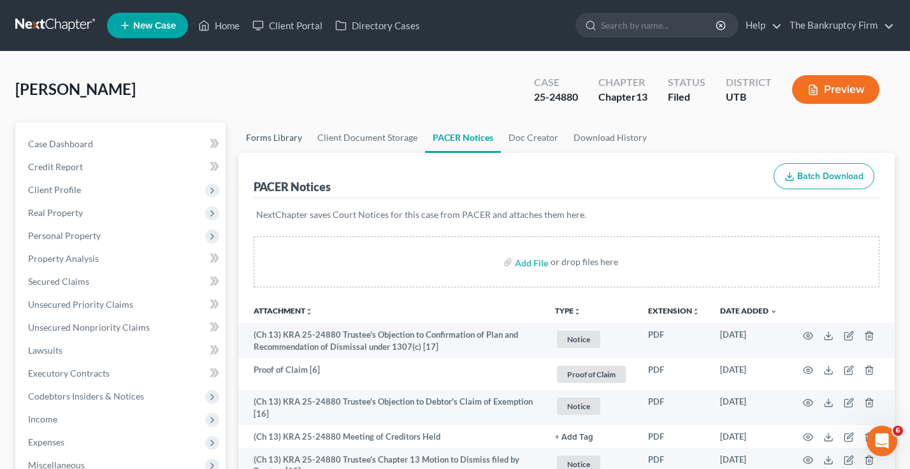
click at [301, 134] on link "Forms Library" at bounding box center [273, 137] width 71 height 31
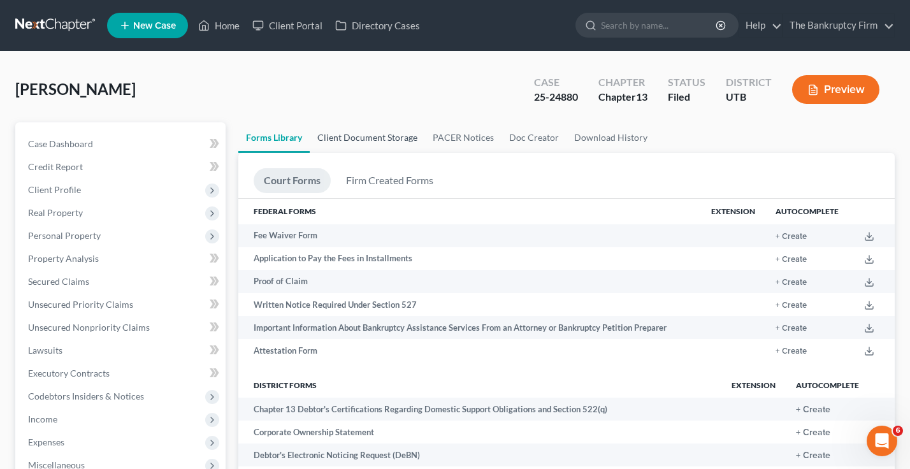
click at [345, 134] on link "Client Document Storage" at bounding box center [367, 137] width 115 height 31
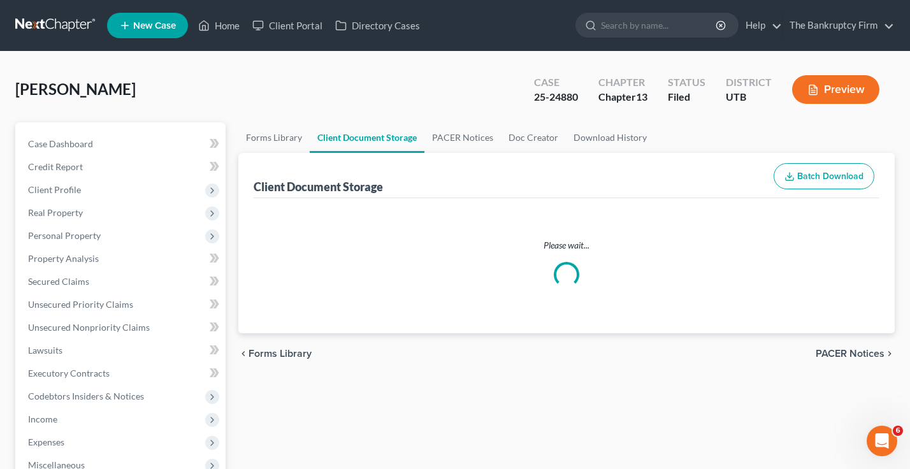
select select "26"
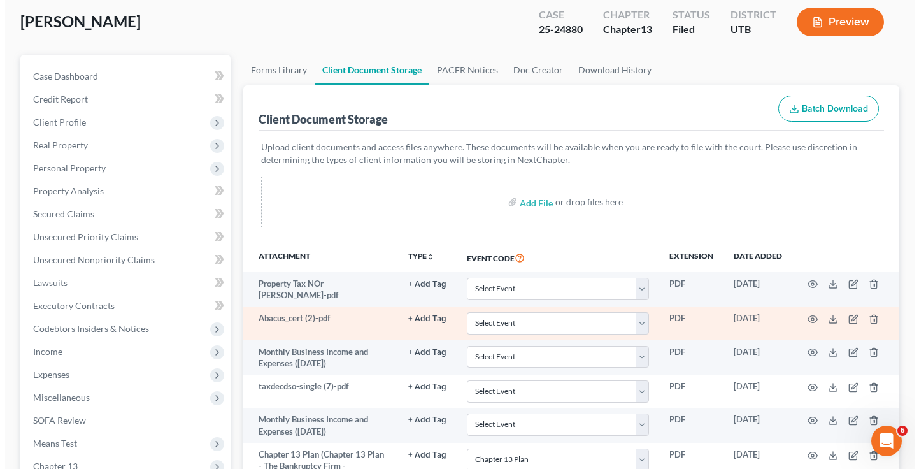
scroll to position [191, 0]
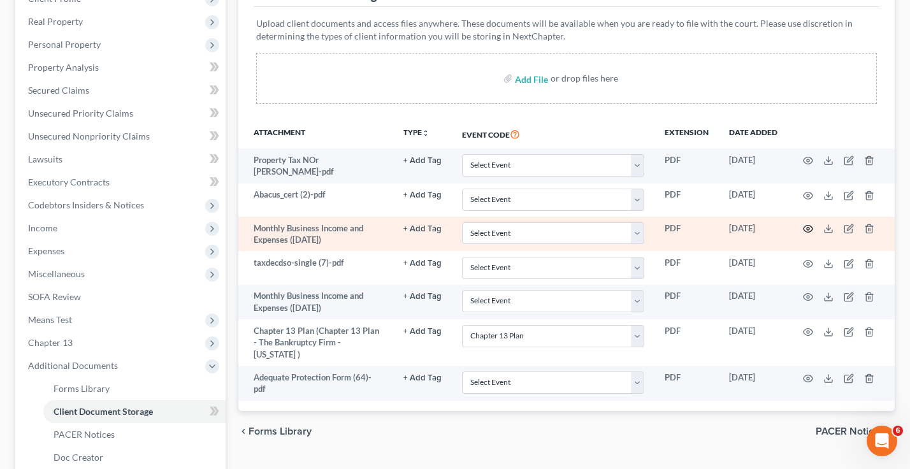
click at [807, 227] on circle "button" at bounding box center [807, 228] width 3 height 3
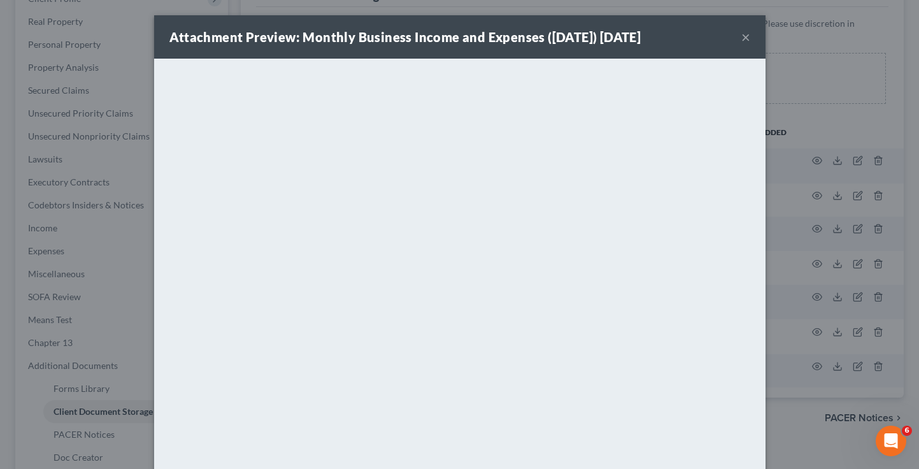
click at [741, 38] on button "×" at bounding box center [745, 36] width 9 height 15
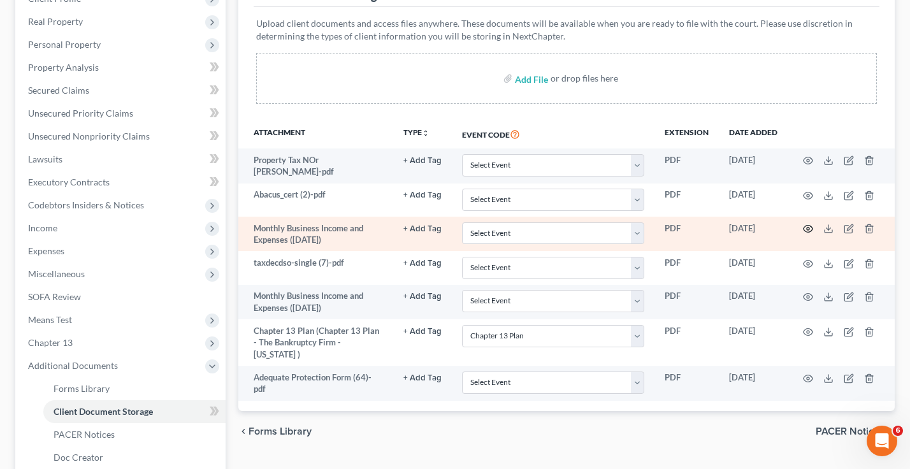
click at [812, 226] on icon "button" at bounding box center [808, 228] width 10 height 7
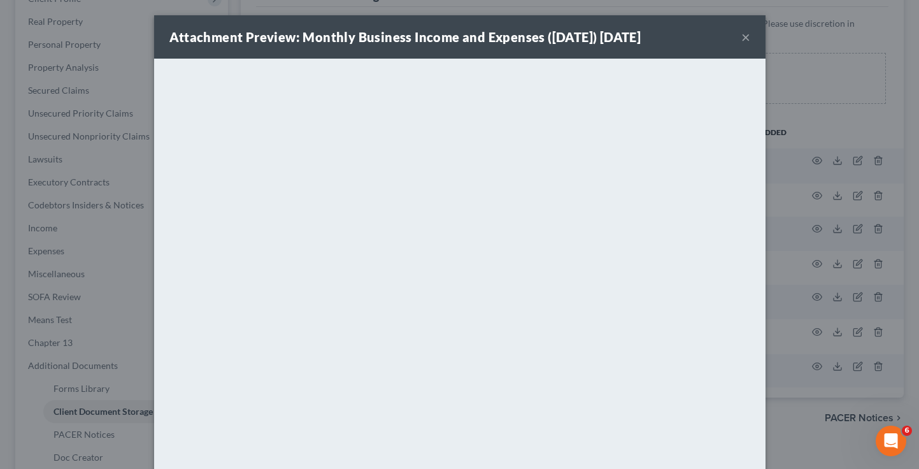
click at [734, 36] on div "Attachment Preview: Monthly Business Income and Expenses (08/20/2025) 08/20/202…" at bounding box center [459, 36] width 611 height 43
click at [747, 37] on div "Attachment Preview: Monthly Business Income and Expenses (08/20/2025) 08/20/202…" at bounding box center [459, 36] width 611 height 43
click at [741, 38] on button "×" at bounding box center [745, 36] width 9 height 15
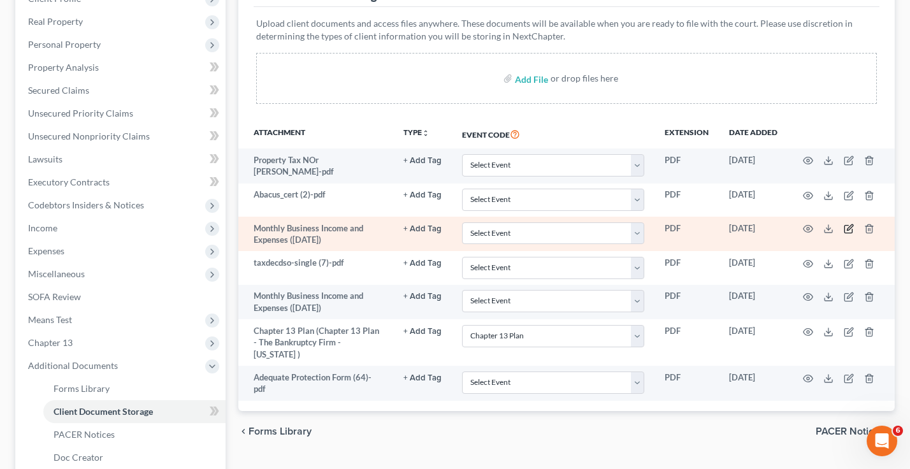
click at [850, 225] on icon "button" at bounding box center [848, 229] width 10 height 10
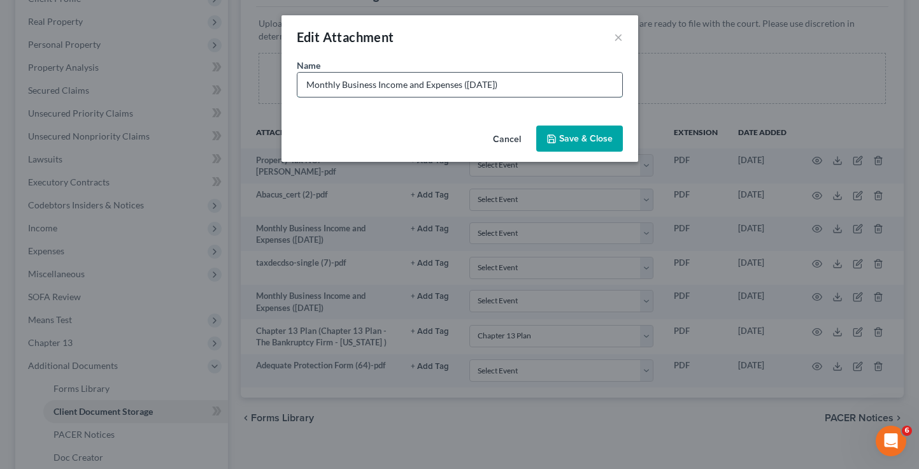
click at [528, 87] on input "Monthly Business Income and Expenses ([DATE])" at bounding box center [459, 85] width 325 height 24
type input "Monthly Business Income and Expenses (08/20/2025) GREMIO"
click at [586, 139] on span "Save & Close" at bounding box center [586, 138] width 54 height 11
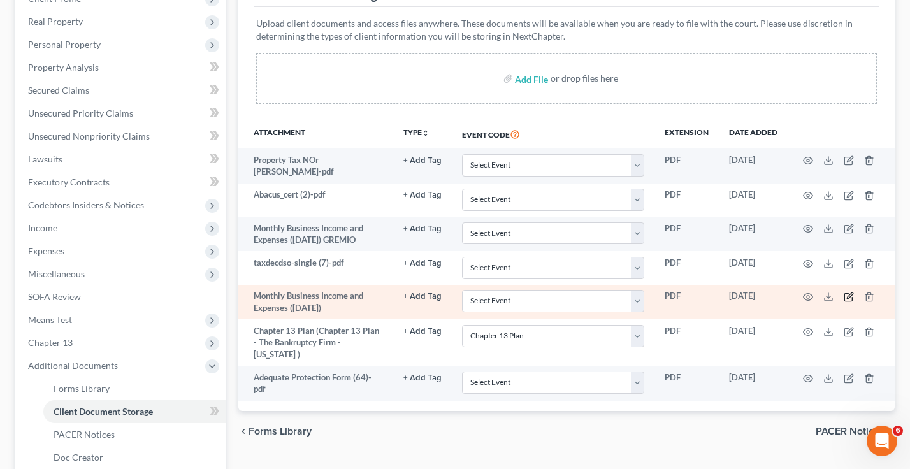
click at [846, 294] on icon "button" at bounding box center [848, 298] width 8 height 8
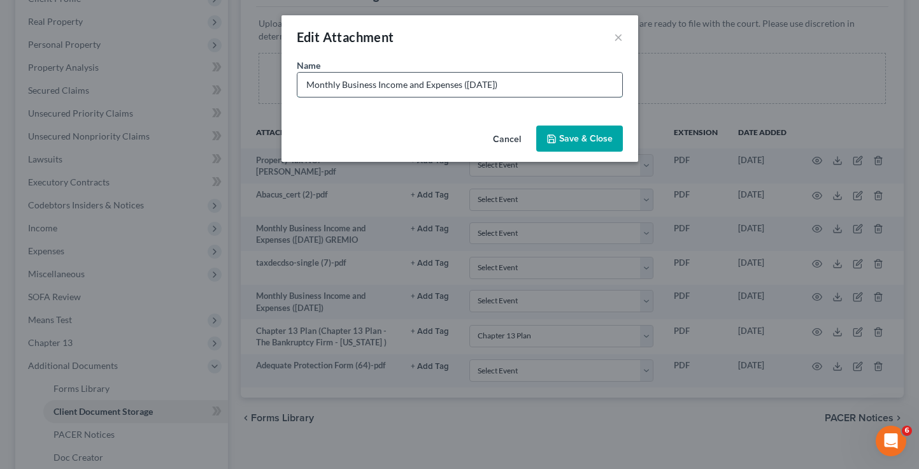
click at [534, 90] on input "Monthly Business Income and Expenses ([DATE])" at bounding box center [459, 85] width 325 height 24
type input "Monthly Business Income and Expenses (08/20/2025) JAGUAR"
click at [605, 134] on span "Save & Close" at bounding box center [586, 138] width 54 height 11
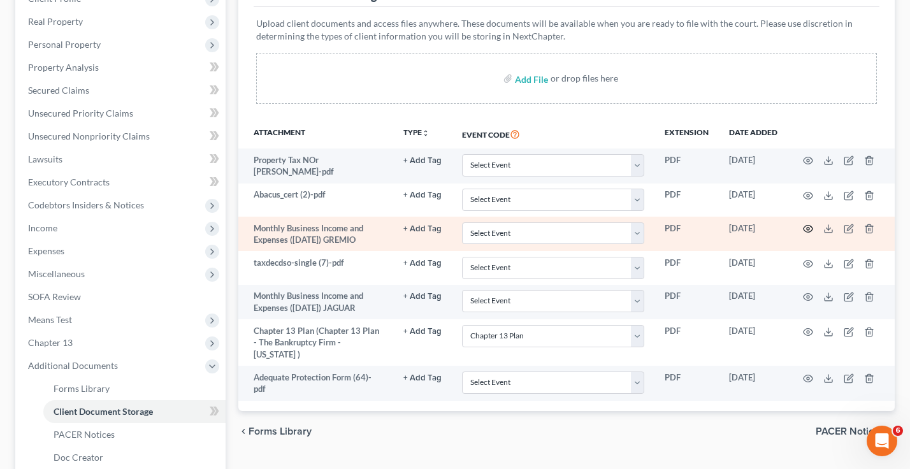
click at [808, 228] on circle "button" at bounding box center [807, 228] width 3 height 3
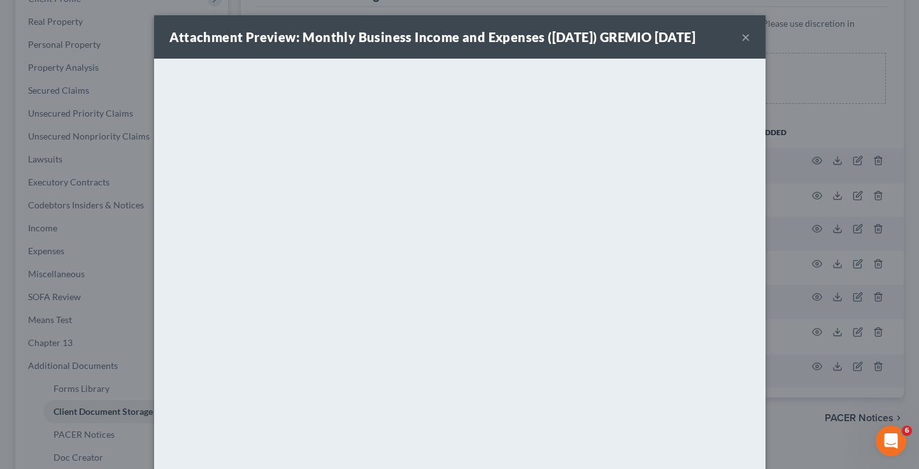
click at [449, 24] on div "Attachment Preview: Monthly Business Income and Expenses (08/20/2025) GREMIO 08…" at bounding box center [459, 36] width 611 height 43
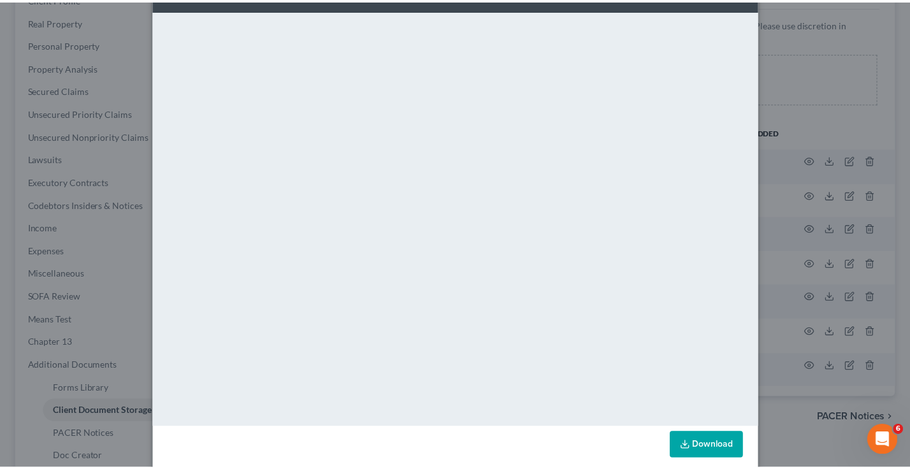
scroll to position [64, 0]
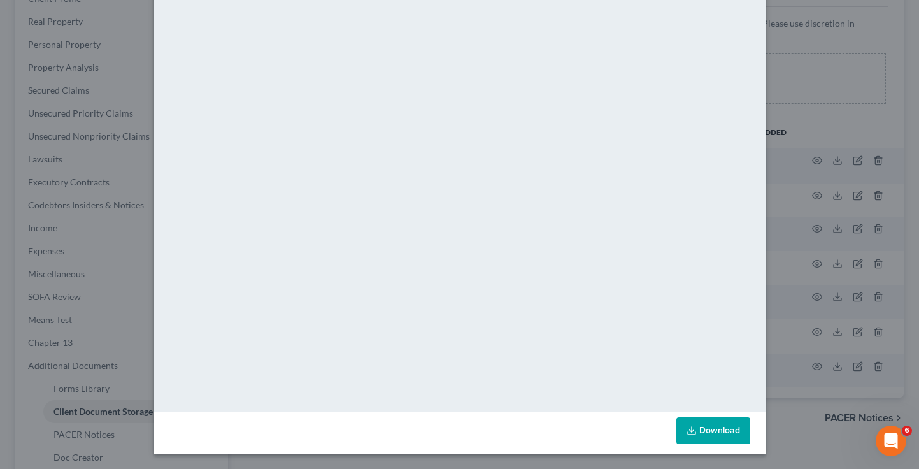
click at [815, 99] on div "Attachment Preview: Monthly Business Income and Expenses (08/20/2025) GREMIO 08…" at bounding box center [459, 234] width 919 height 469
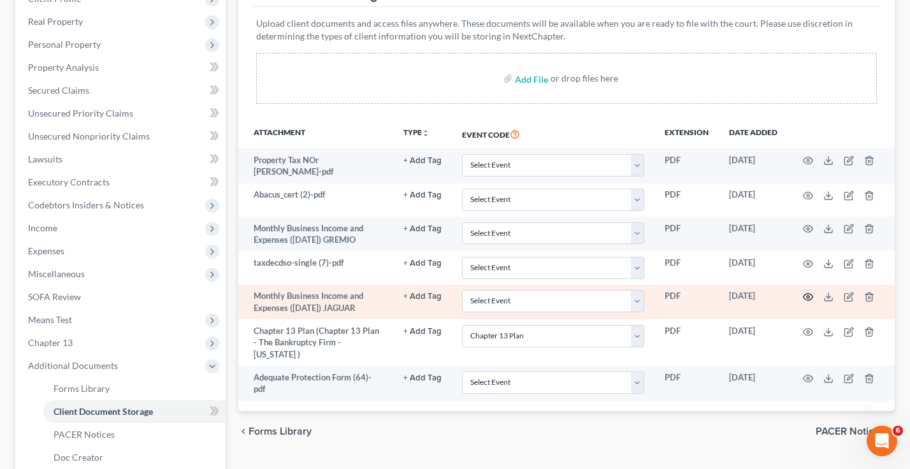
click at [812, 295] on icon "button" at bounding box center [808, 297] width 10 height 10
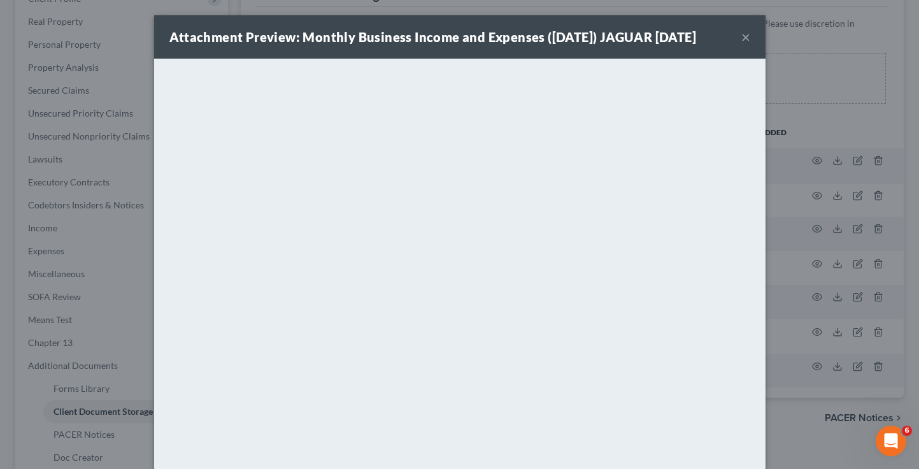
click at [692, 34] on div "Attachment Preview: Monthly Business Income and Expenses (08/20/2025) JAGUAR 08…" at bounding box center [432, 37] width 527 height 18
click at [741, 42] on button "×" at bounding box center [745, 36] width 9 height 15
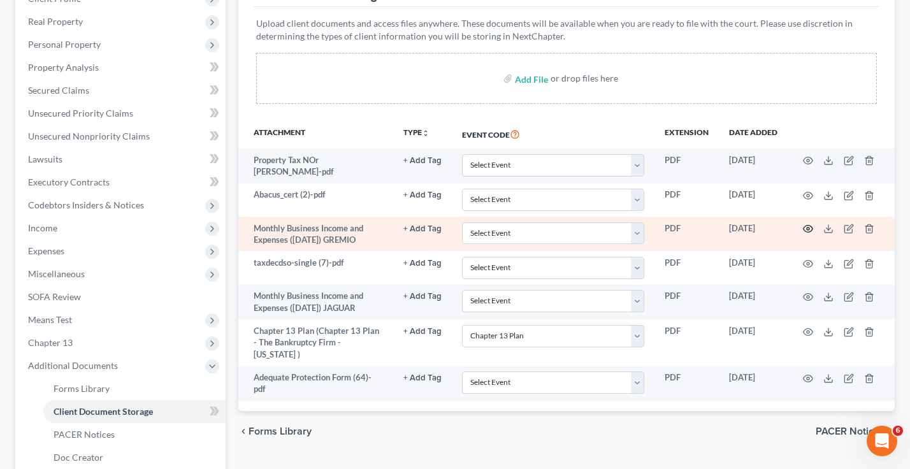
click at [803, 224] on icon "button" at bounding box center [808, 229] width 10 height 10
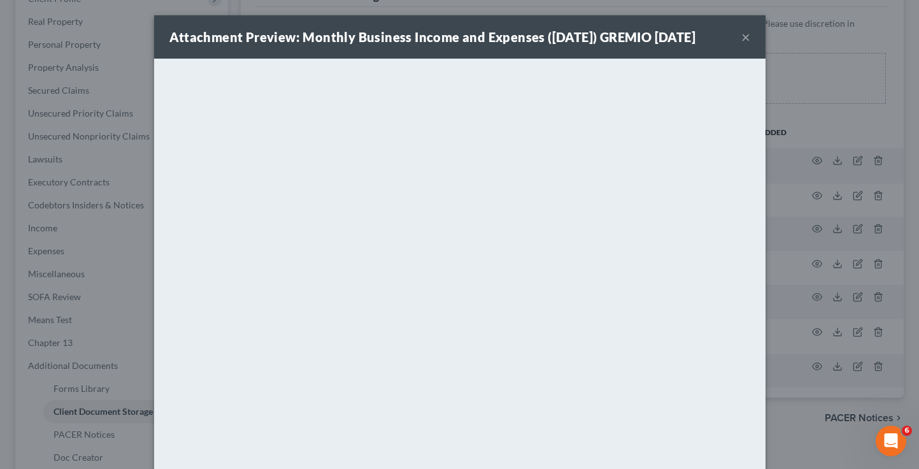
click at [121, 240] on div "Attachment Preview: Monthly Business Income and Expenses (08/20/2025) GREMIO 08…" at bounding box center [459, 234] width 919 height 469
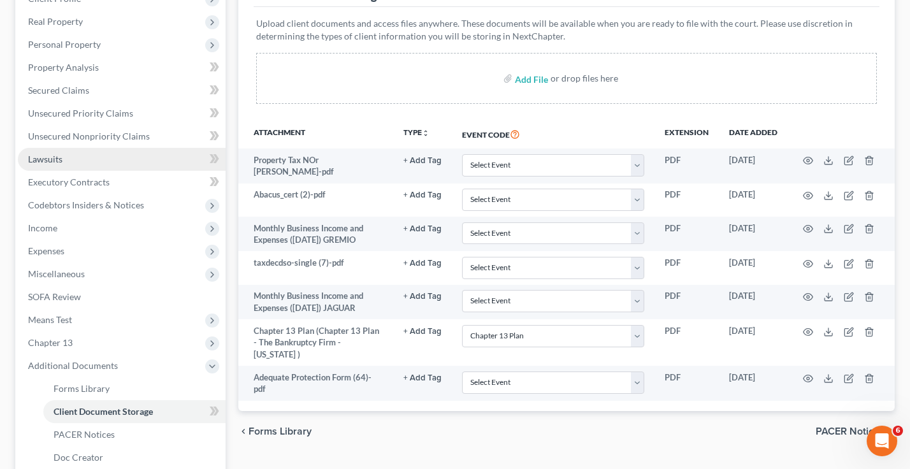
click at [52, 157] on span "Lawsuits" at bounding box center [45, 159] width 34 height 11
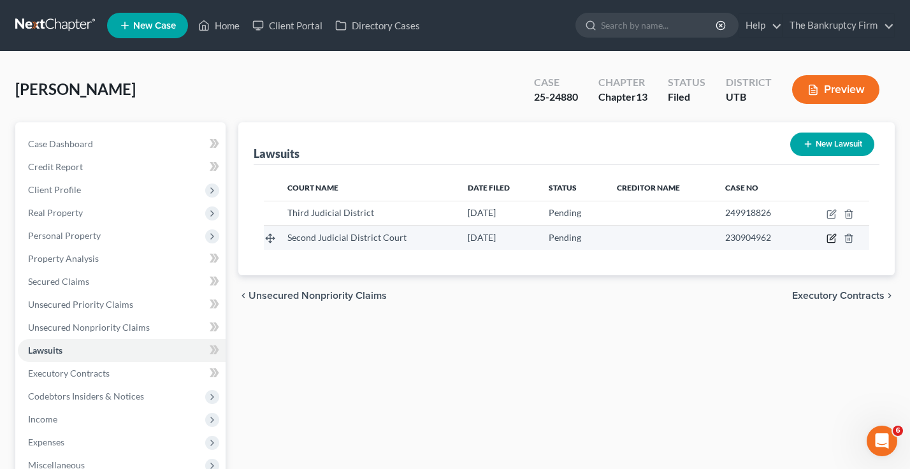
click at [830, 240] on icon "button" at bounding box center [832, 237] width 6 height 6
select select "46"
select select "0"
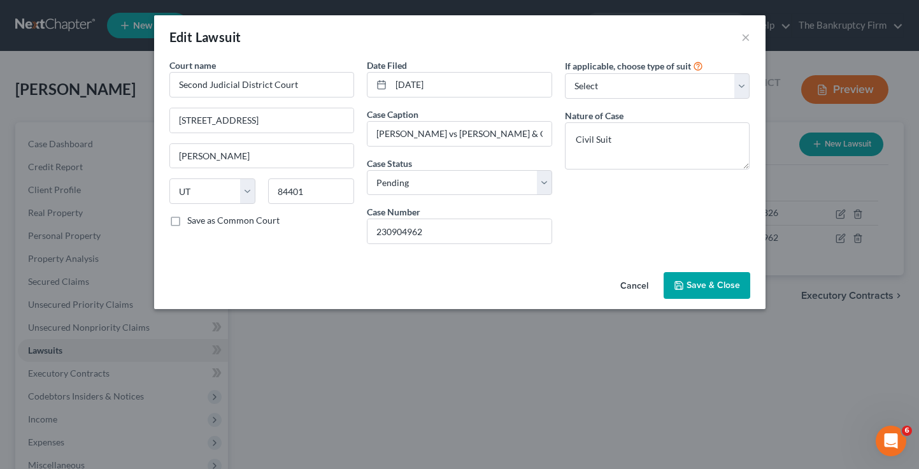
click at [639, 281] on button "Cancel" at bounding box center [634, 285] width 48 height 25
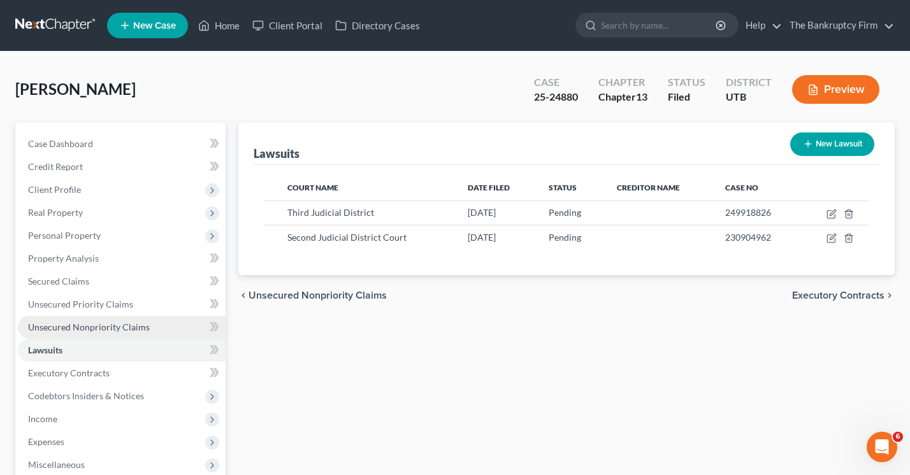
scroll to position [64, 0]
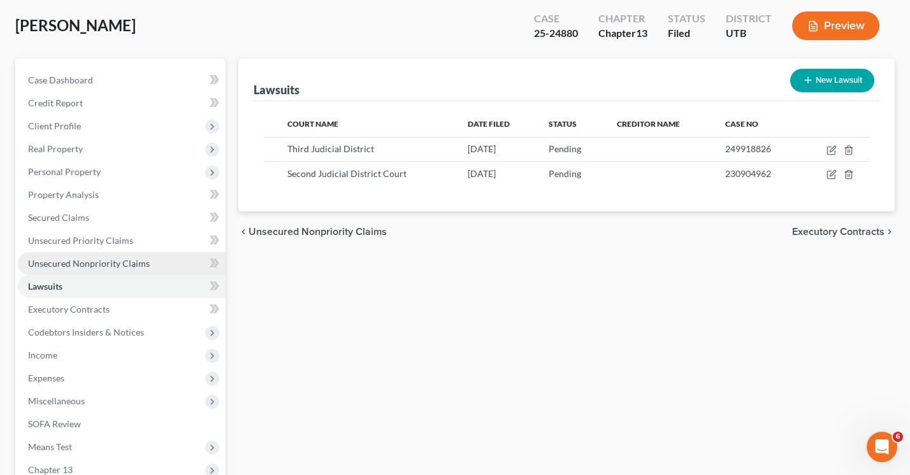
click at [90, 271] on link "Unsecured Nonpriority Claims" at bounding box center [122, 263] width 208 height 23
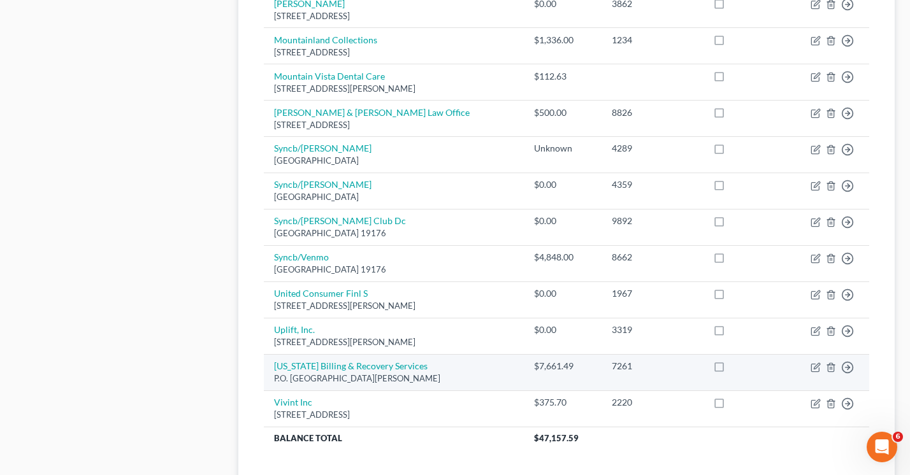
scroll to position [999, 0]
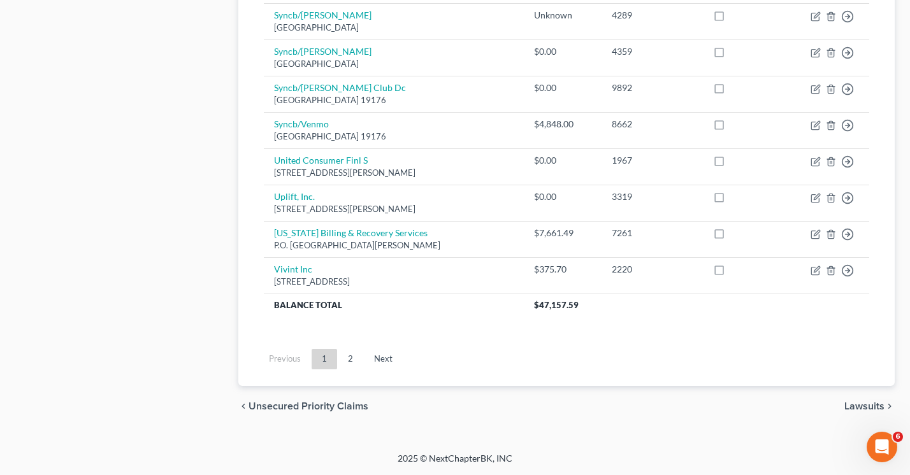
click at [382, 360] on link "Next" at bounding box center [383, 359] width 39 height 20
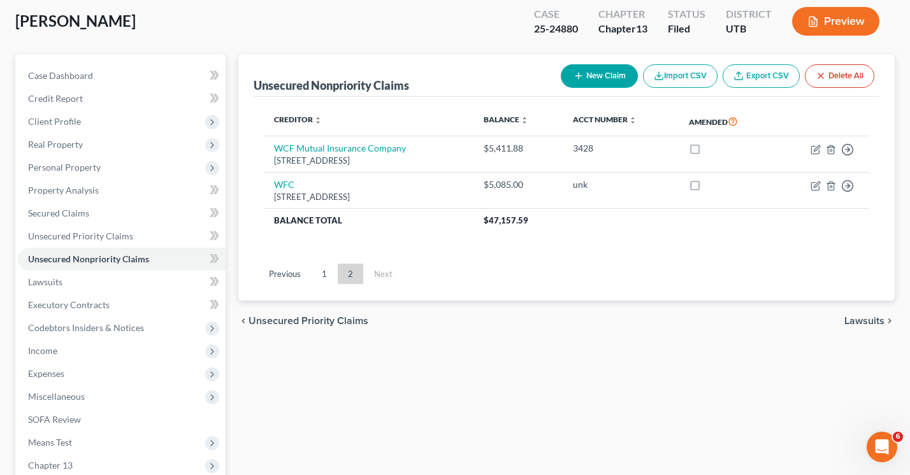
scroll to position [0, 0]
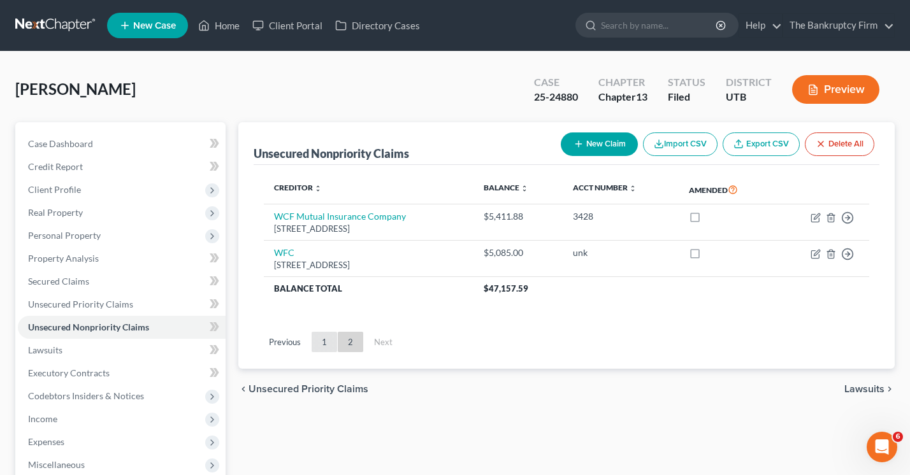
click at [328, 337] on link "1" at bounding box center [323, 342] width 25 height 20
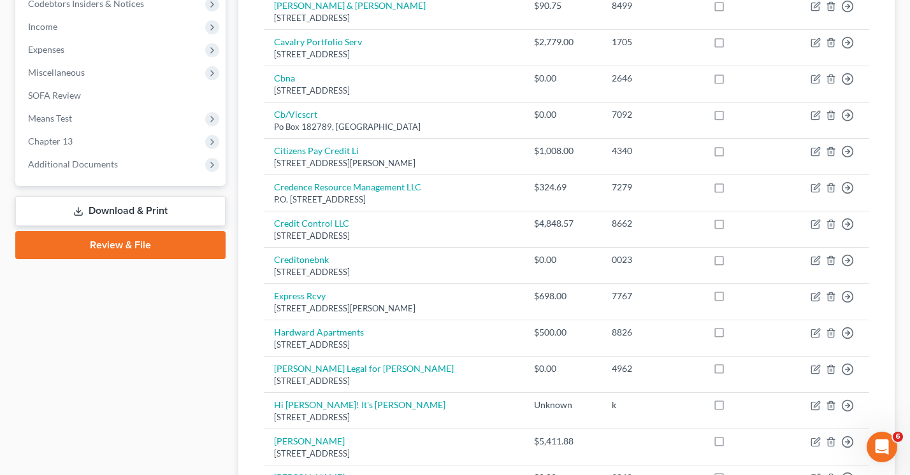
scroll to position [382, 0]
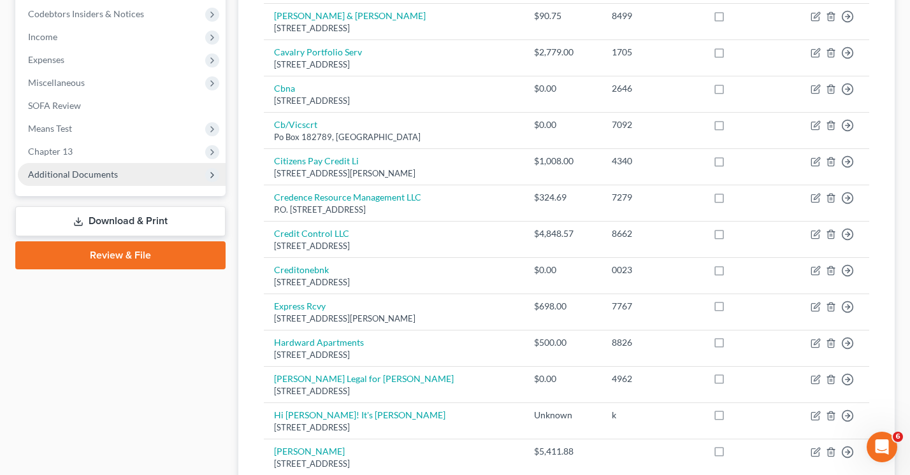
click at [79, 177] on span "Additional Documents" at bounding box center [73, 174] width 90 height 11
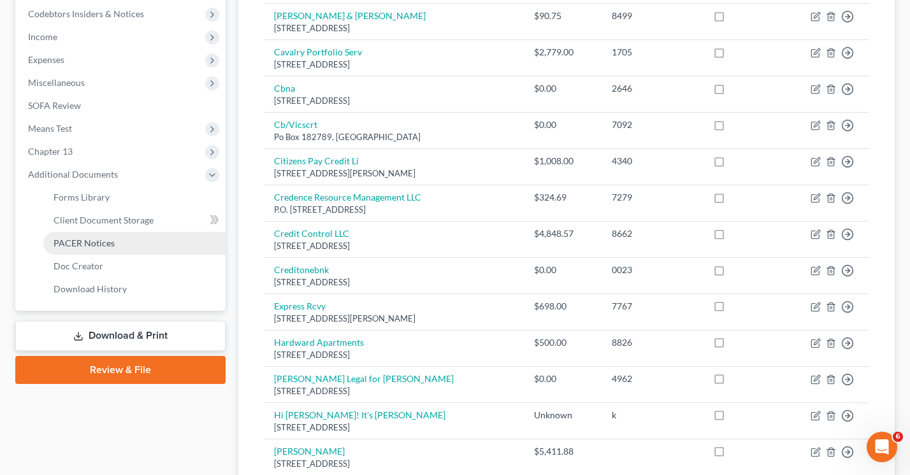
click at [94, 245] on span "PACER Notices" at bounding box center [84, 243] width 61 height 11
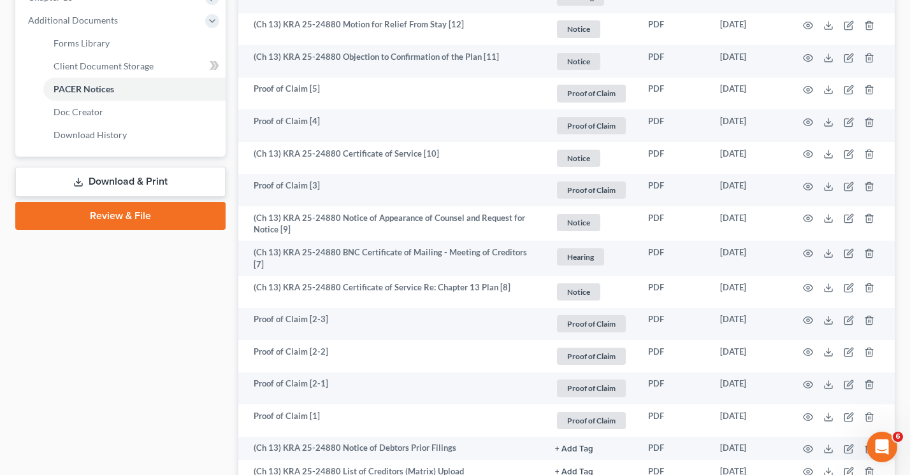
scroll to position [534, 0]
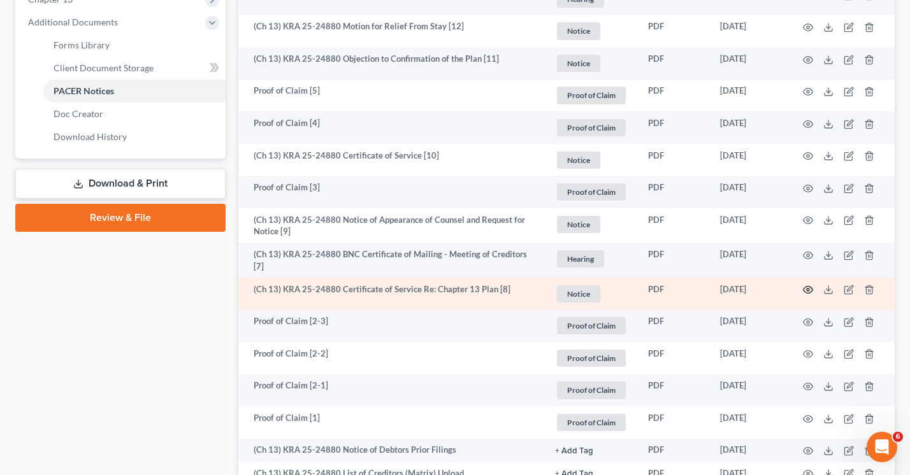
click at [808, 287] on icon "button" at bounding box center [808, 290] width 10 height 10
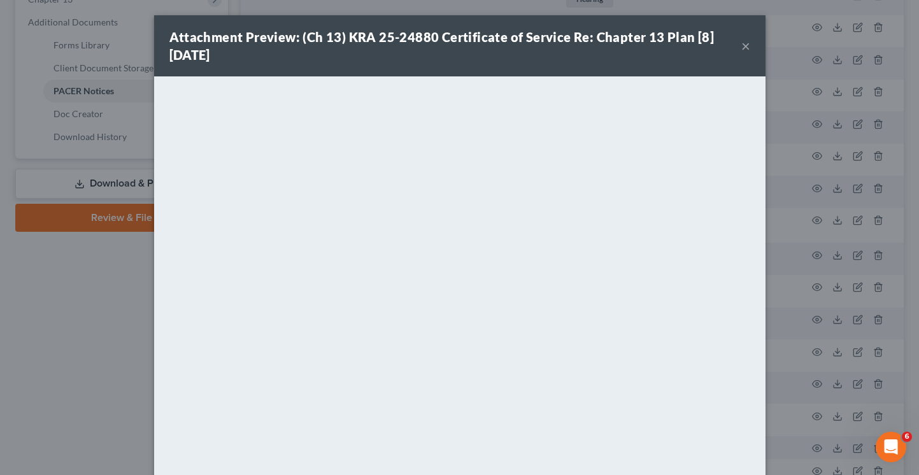
click at [76, 313] on div "Attachment Preview: (Ch 13) KRA 25-24880 Certificate of Service Re: Chapter 13 …" at bounding box center [459, 237] width 919 height 475
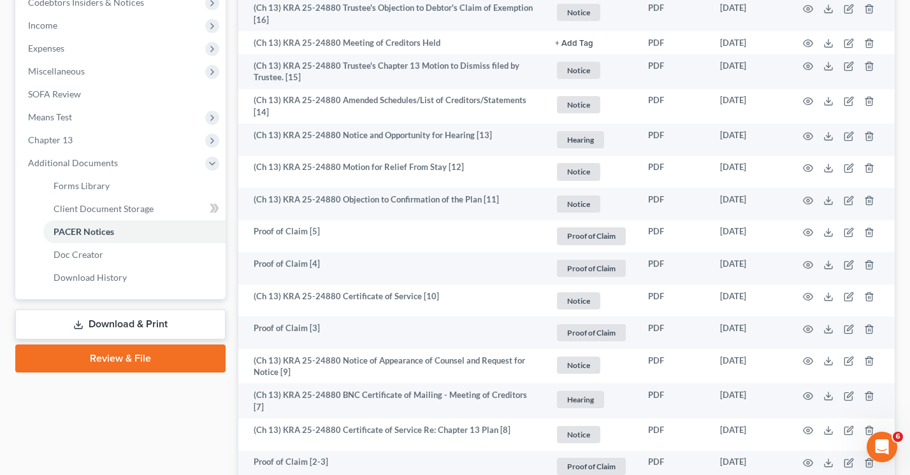
scroll to position [216, 0]
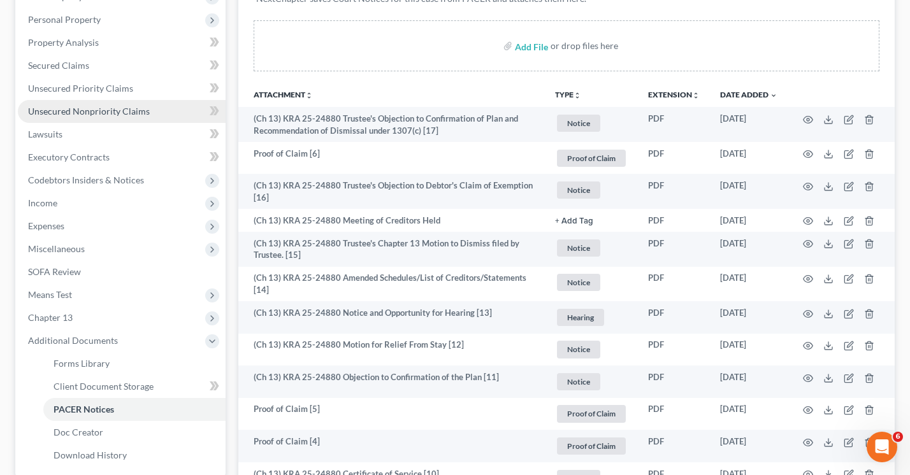
click at [70, 111] on span "Unsecured Nonpriority Claims" at bounding box center [89, 111] width 122 height 11
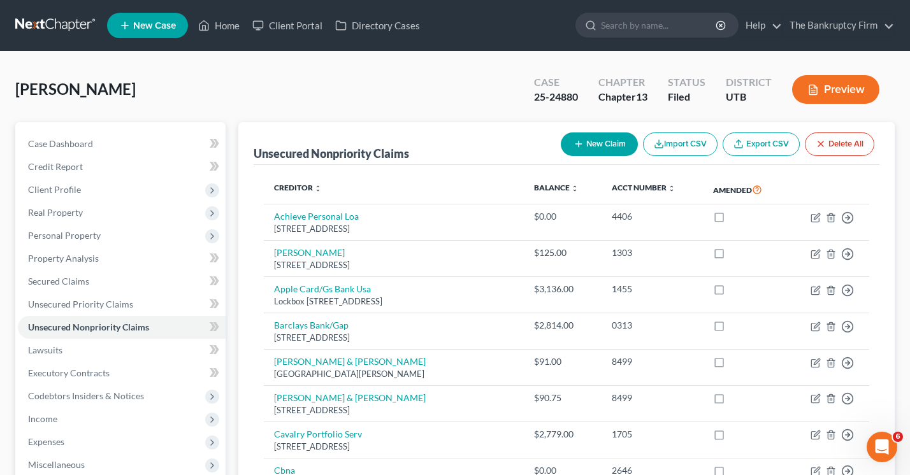
click at [575, 148] on icon "button" at bounding box center [578, 144] width 10 height 10
select select "0"
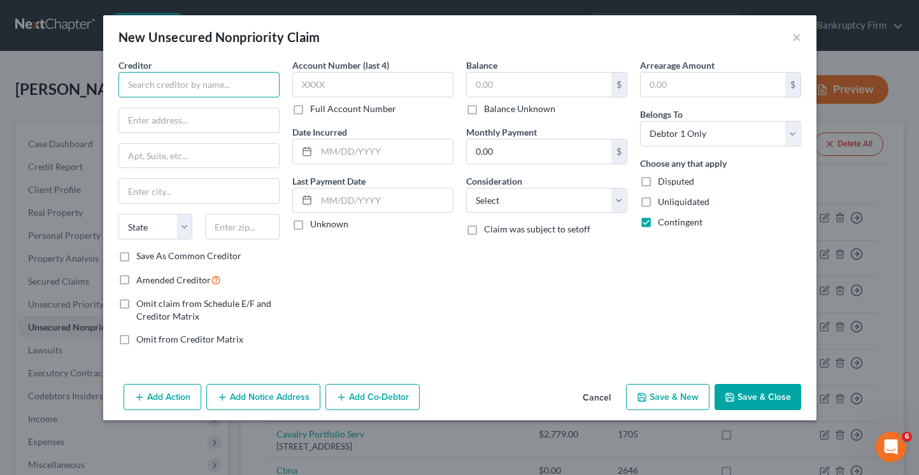
click at [206, 84] on input "text" at bounding box center [198, 84] width 161 height 25
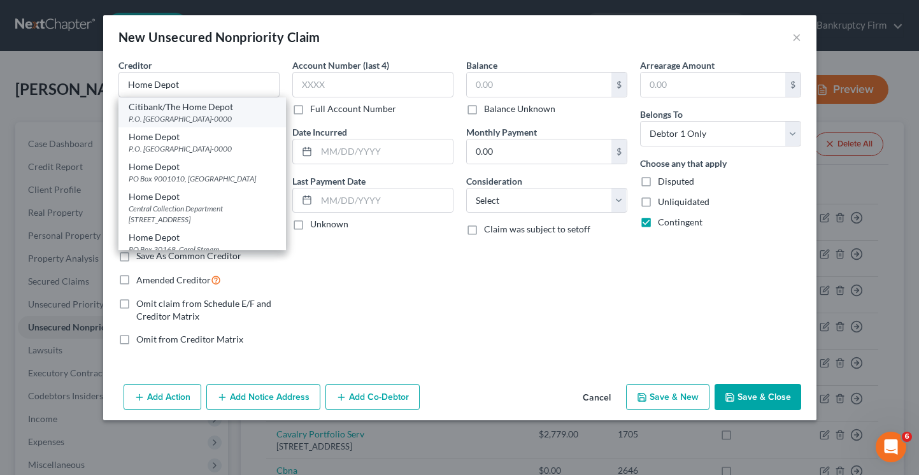
click at [172, 116] on div "P.O. Box 790040, Saint Louis, MO 63129-0000" at bounding box center [202, 118] width 147 height 11
type input "Citibank/The Home Depot"
type input "P.O. Box 790040"
type input "Saint Louis"
select select "26"
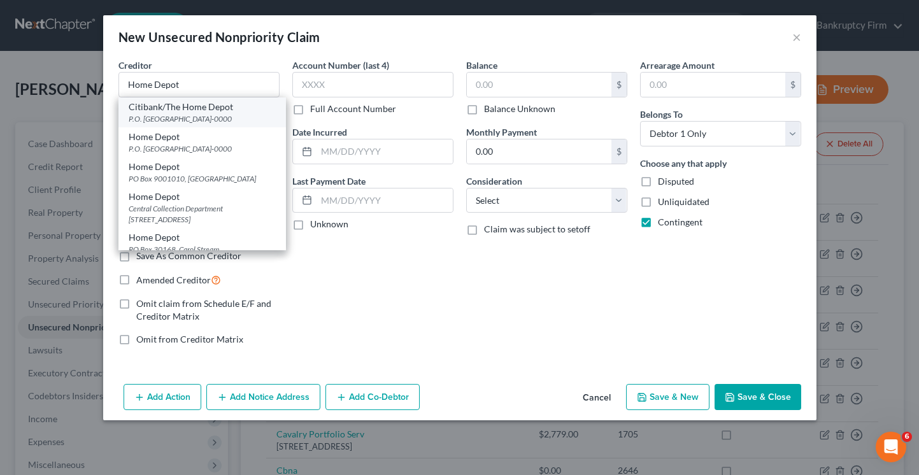
type input "63129-0000"
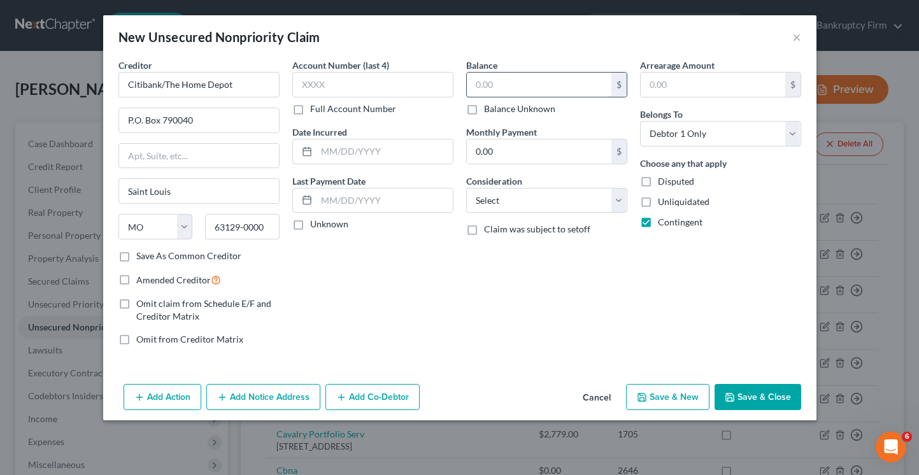
click at [487, 88] on input "text" at bounding box center [539, 85] width 145 height 24
type input "1,500"
click at [136, 278] on label "Amended Creditor" at bounding box center [178, 280] width 85 height 15
click at [141, 278] on input "Amended Creditor" at bounding box center [145, 277] width 8 height 8
checkbox input "true"
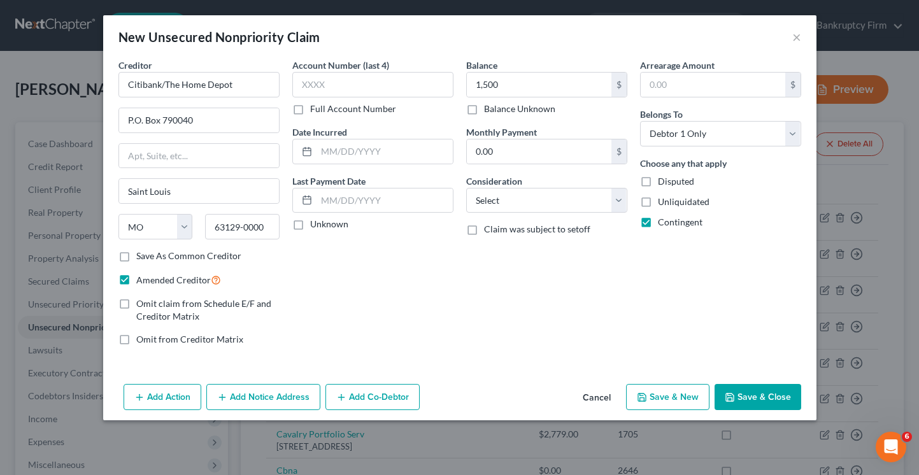
click at [738, 399] on button "Save & Close" at bounding box center [758, 397] width 87 height 27
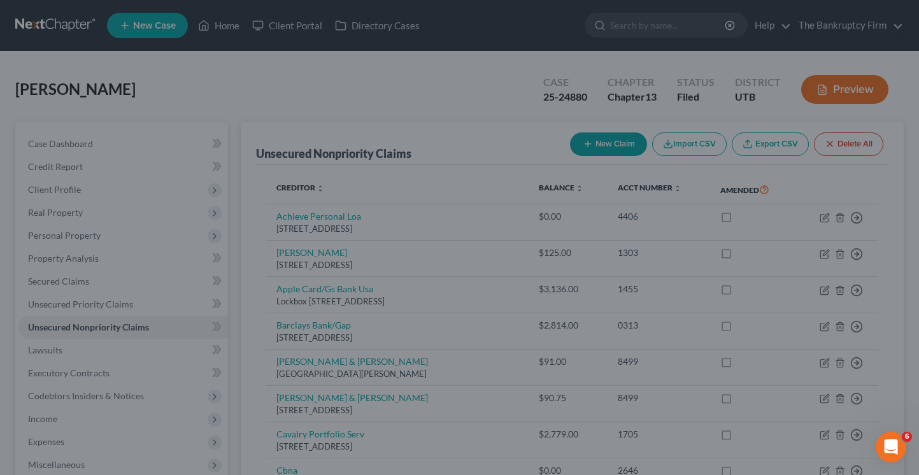
type input "1,500.00"
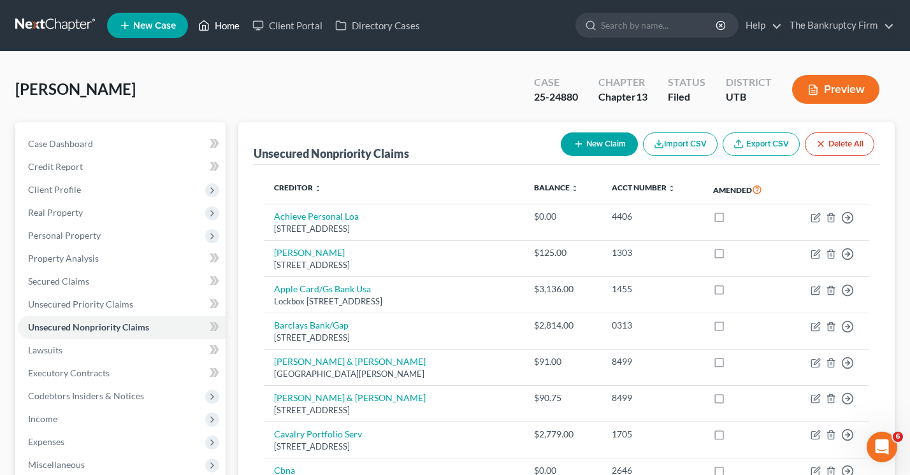
click at [231, 25] on link "Home" at bounding box center [219, 25] width 54 height 23
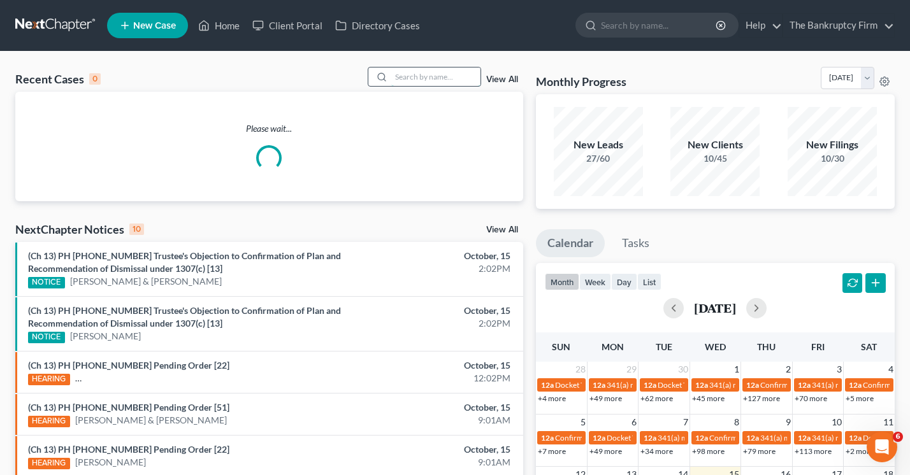
click at [424, 76] on input "search" at bounding box center [435, 77] width 89 height 18
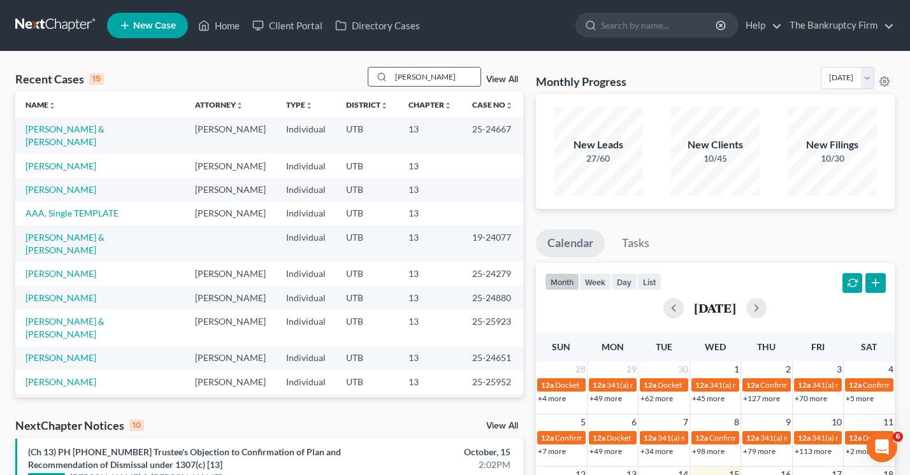
type input "moseley"
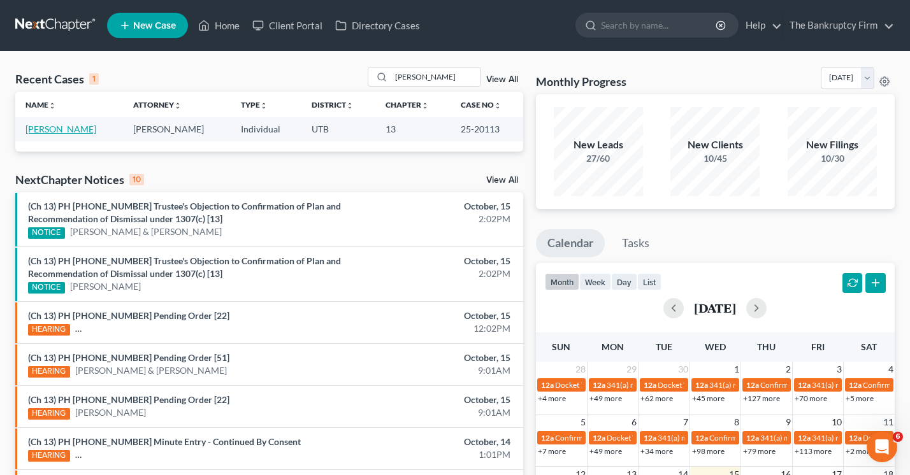
click at [54, 130] on link "Moseley, Dennis" at bounding box center [60, 129] width 71 height 11
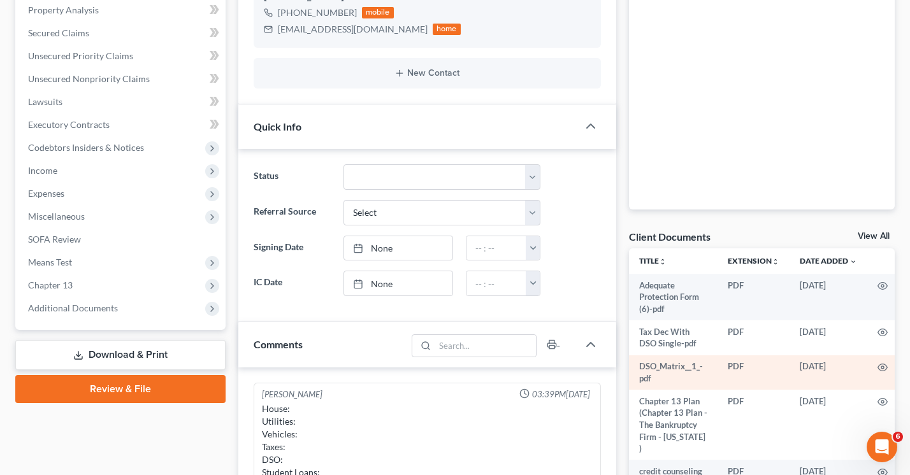
scroll to position [113, 0]
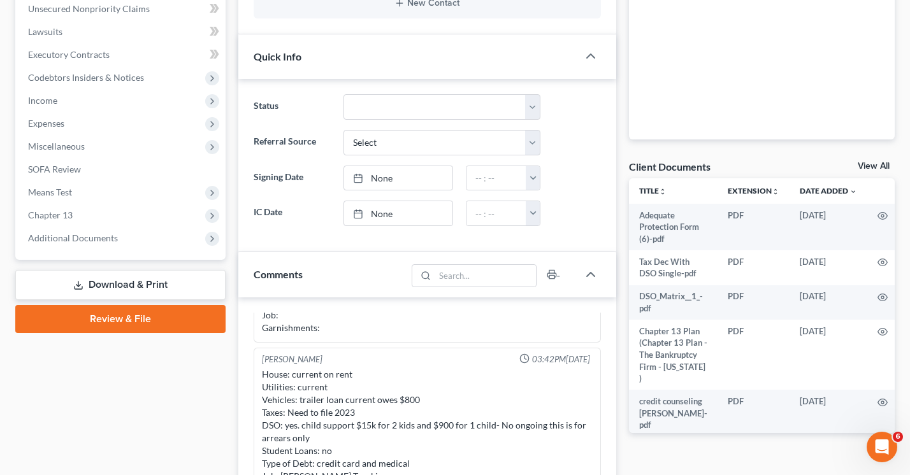
click at [873, 162] on link "View All" at bounding box center [873, 166] width 32 height 9
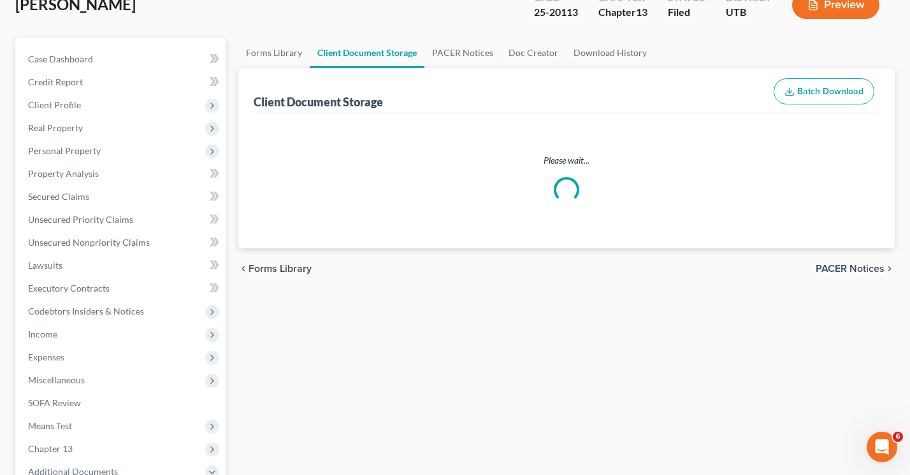
scroll to position [4, 0]
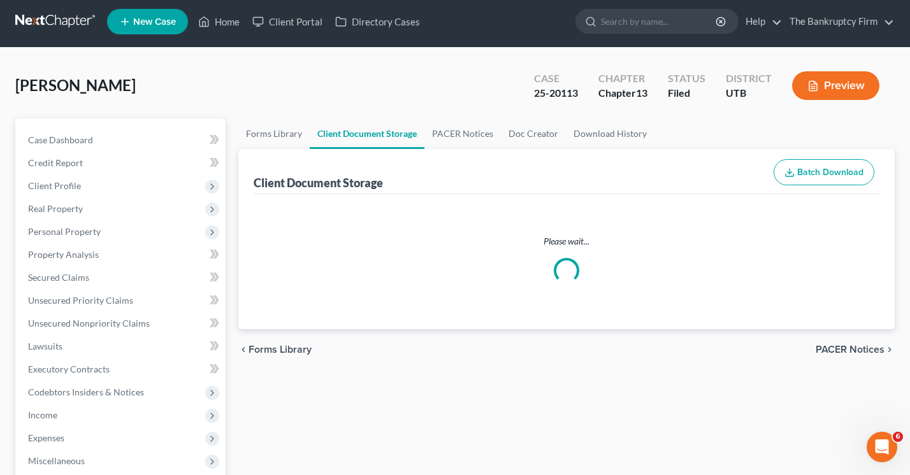
select select "30"
select select "26"
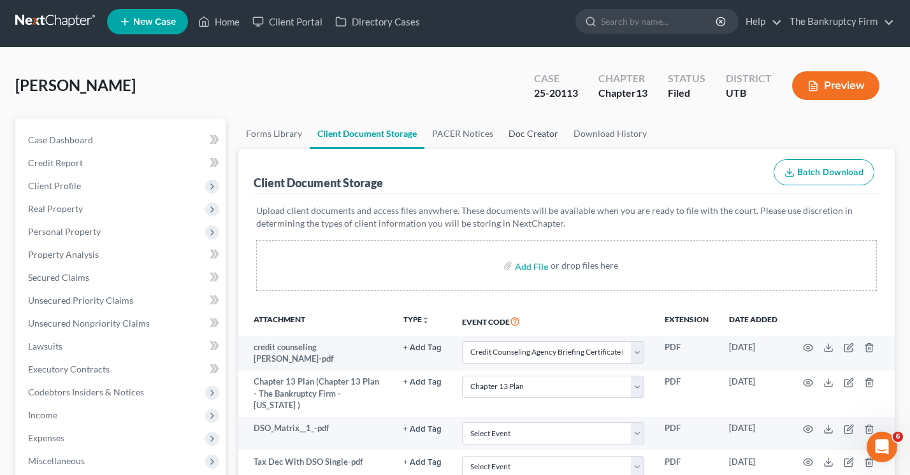
scroll to position [0, 0]
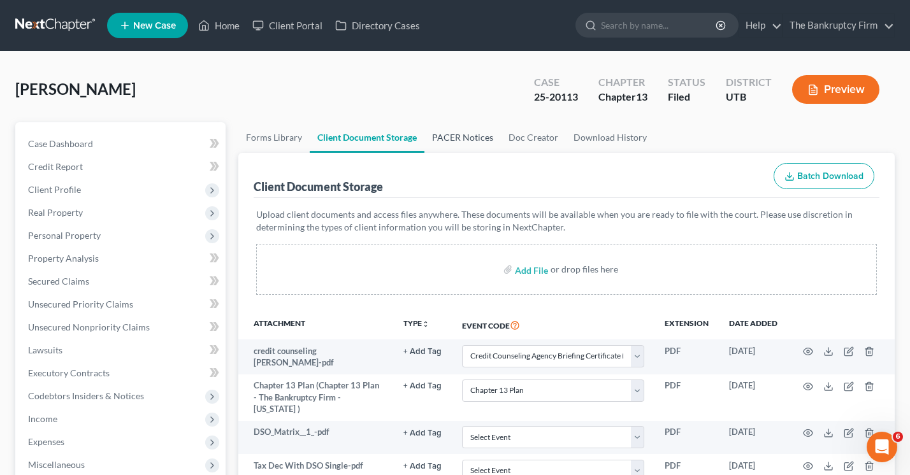
click at [468, 136] on link "PACER Notices" at bounding box center [462, 137] width 76 height 31
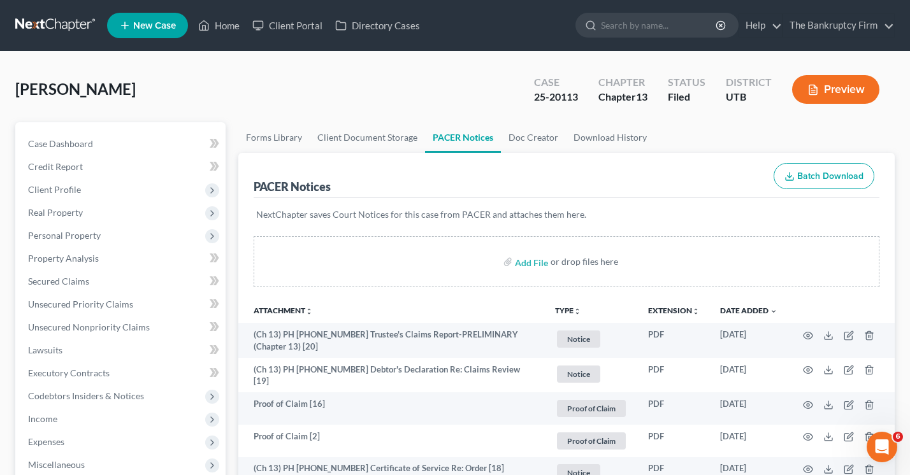
drag, startPoint x: 699, startPoint y: 168, endPoint x: 694, endPoint y: 173, distance: 7.2
click at [699, 168] on div "PACER Notices Batch Download" at bounding box center [567, 176] width 626 height 46
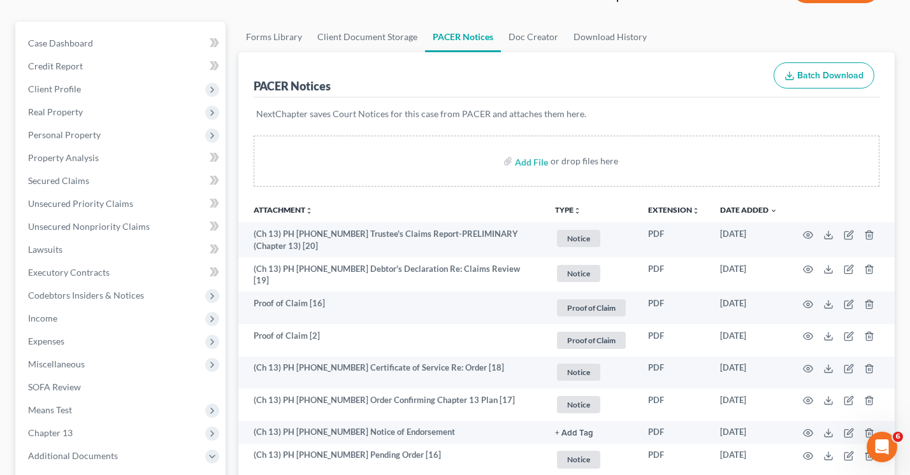
scroll to position [127, 0]
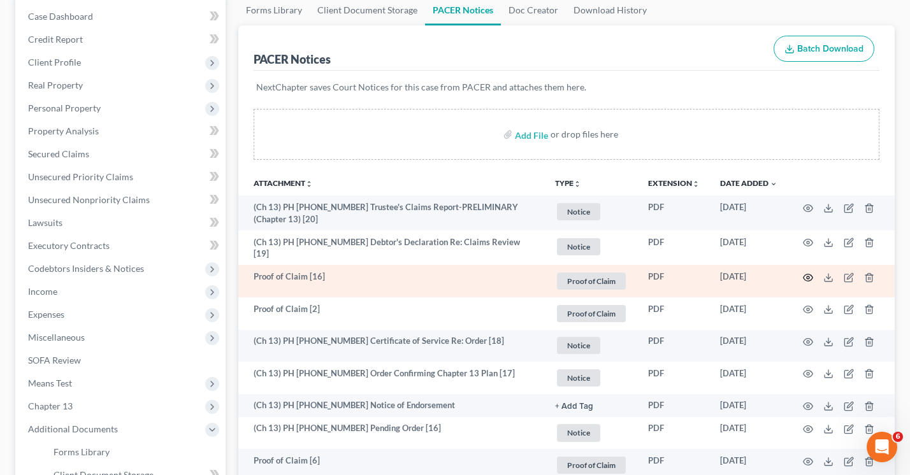
click at [808, 276] on circle "button" at bounding box center [807, 277] width 3 height 3
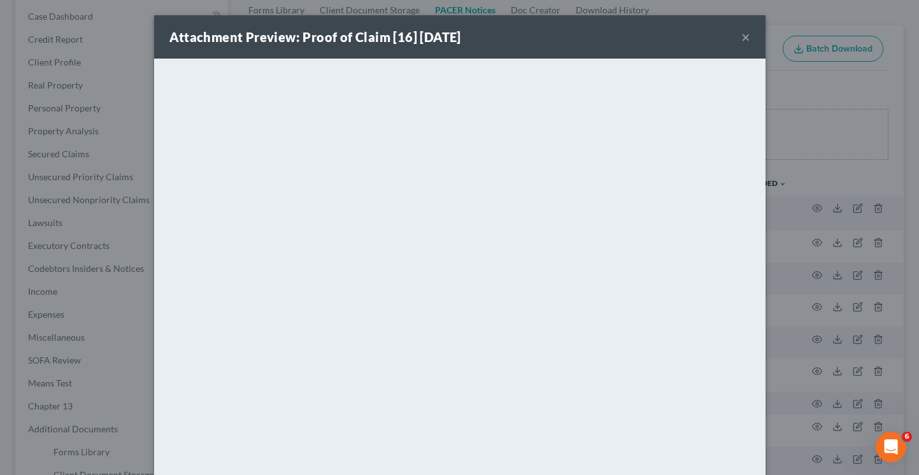
click at [741, 34] on button "×" at bounding box center [745, 36] width 9 height 15
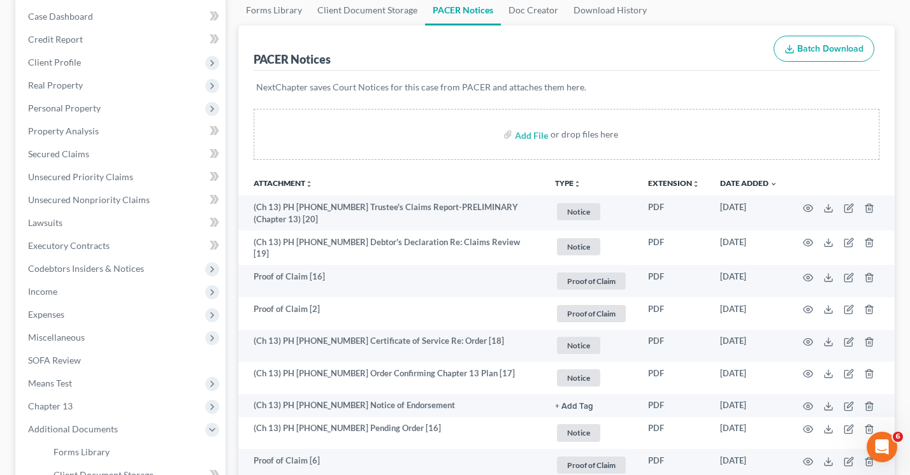
drag, startPoint x: 724, startPoint y: 107, endPoint x: 693, endPoint y: 113, distance: 31.1
click at [724, 107] on div "NextChapter saves Court Notices for this case from PACER and attaches them here." at bounding box center [567, 95] width 626 height 48
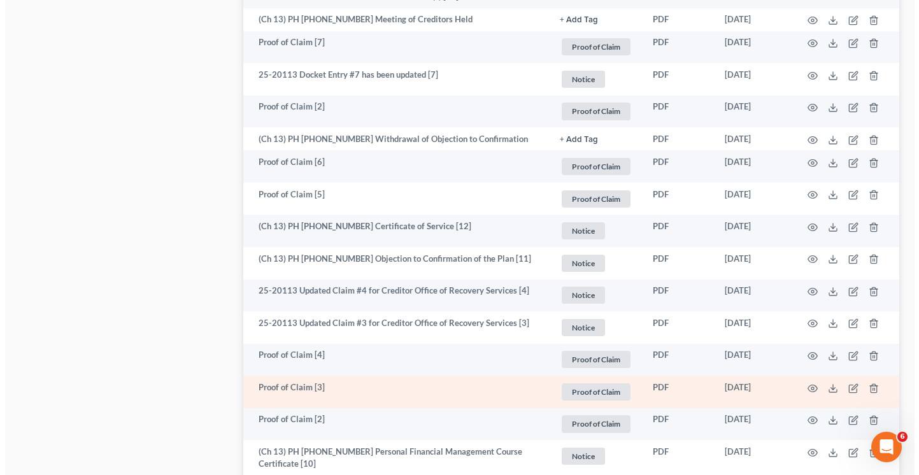
scroll to position [1147, 0]
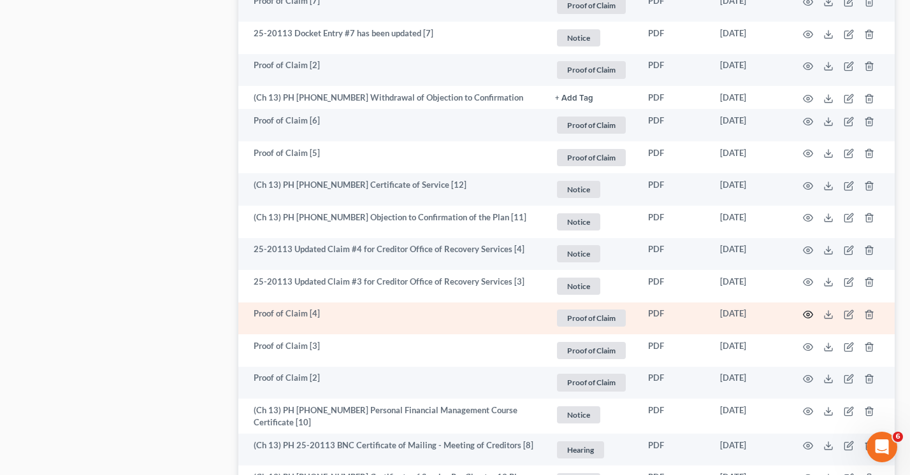
click at [806, 311] on icon "button" at bounding box center [808, 314] width 10 height 7
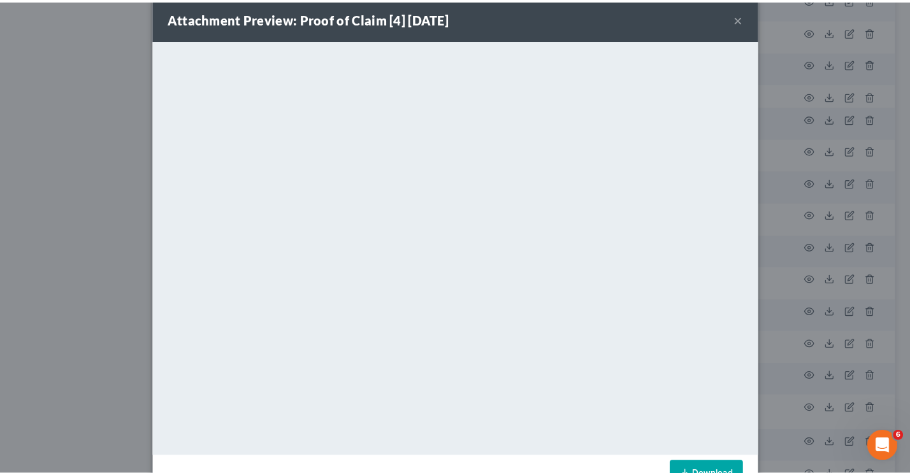
scroll to position [0, 0]
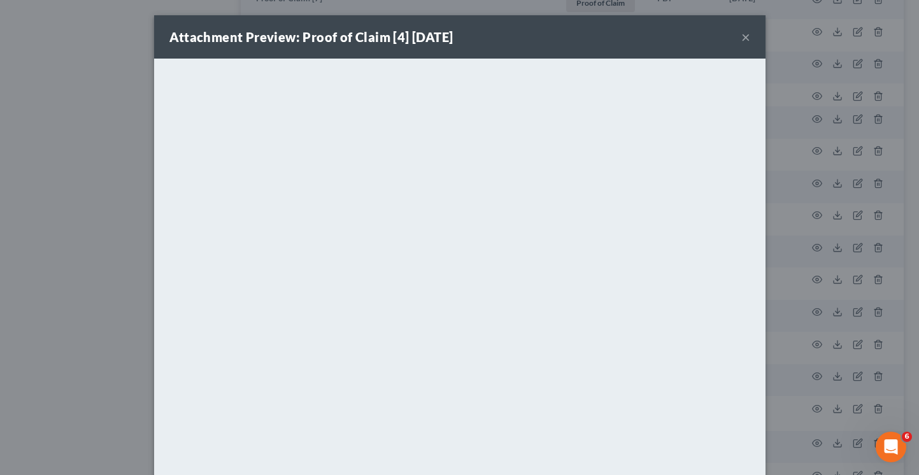
click at [743, 34] on button "×" at bounding box center [745, 36] width 9 height 15
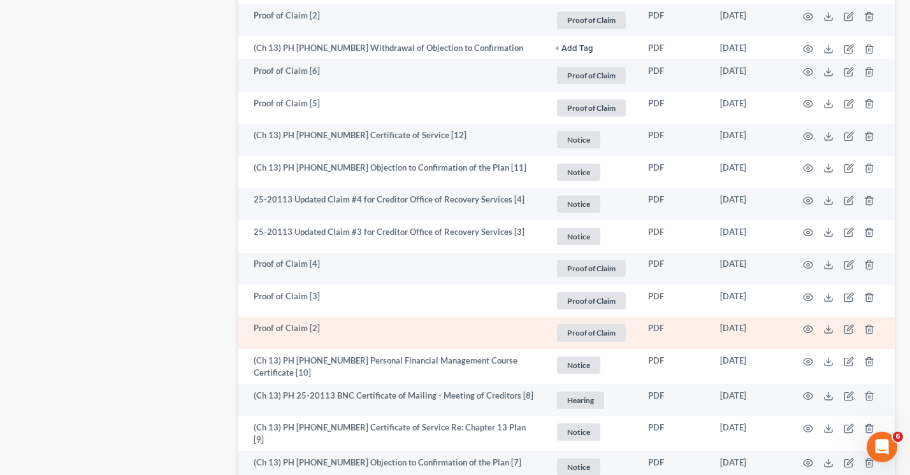
scroll to position [1210, 0]
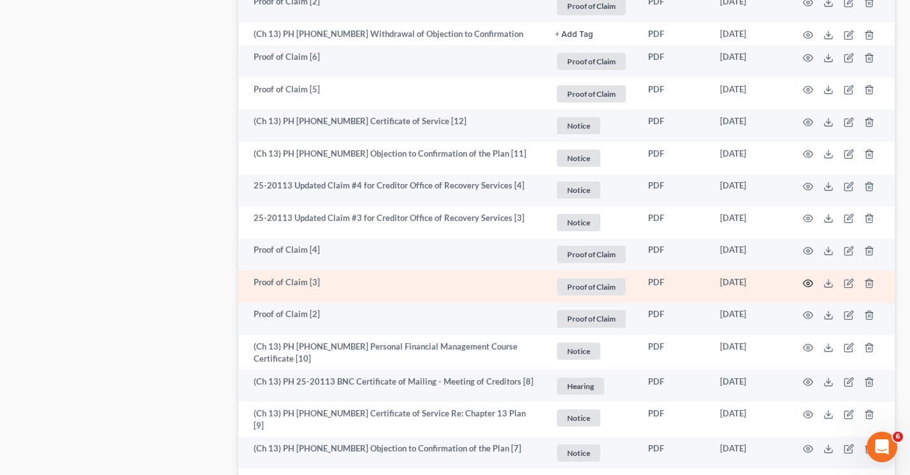
click at [806, 279] on icon "button" at bounding box center [808, 283] width 10 height 10
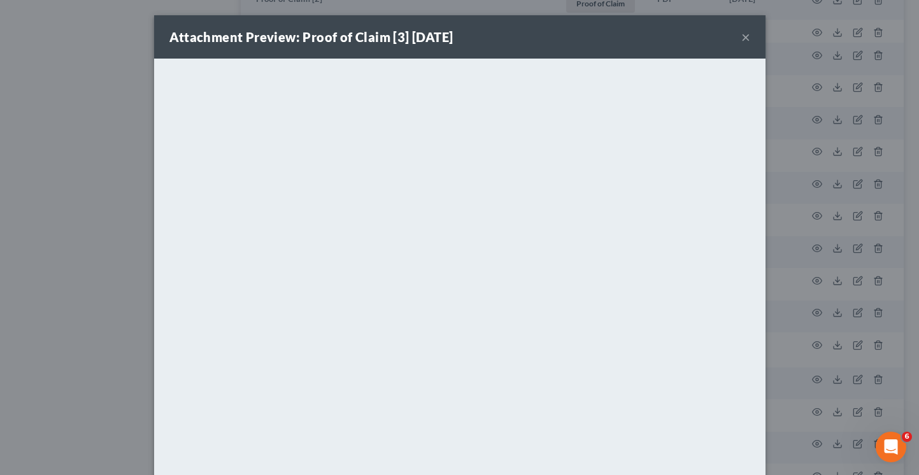
click at [741, 35] on button "×" at bounding box center [745, 36] width 9 height 15
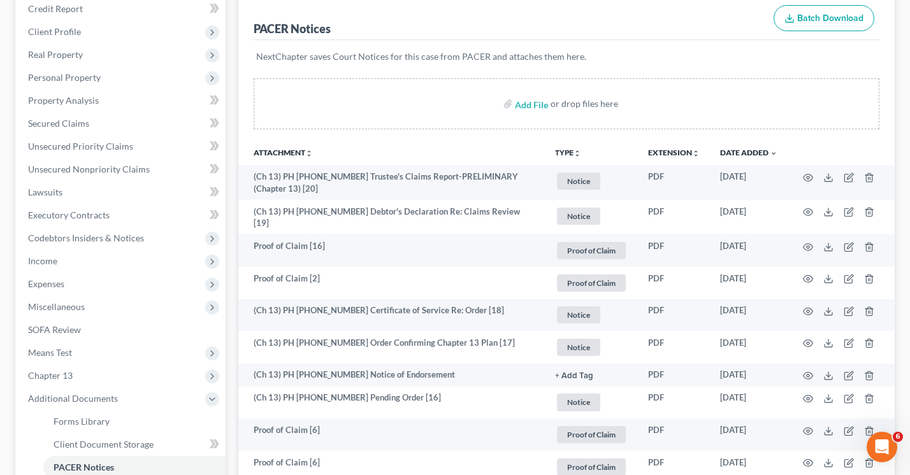
scroll to position [127, 0]
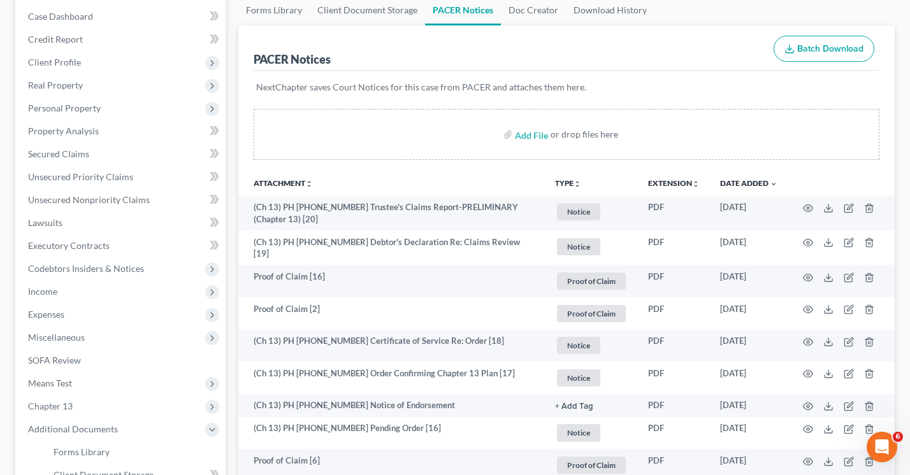
click at [705, 80] on div "NextChapter saves Court Notices for this case from PACER and attaches them here." at bounding box center [567, 95] width 626 height 48
click at [722, 32] on div "PACER Notices Batch Download" at bounding box center [567, 48] width 626 height 46
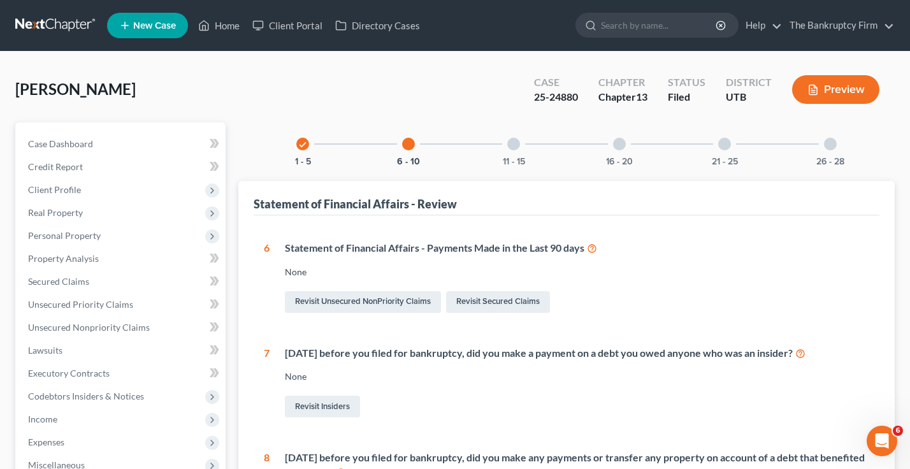
click at [225, 39] on ul "New Case Home Client Portal Directory Cases - No Result - See all results Or Pr…" at bounding box center [500, 25] width 787 height 33
click at [225, 27] on link "Home" at bounding box center [219, 25] width 54 height 23
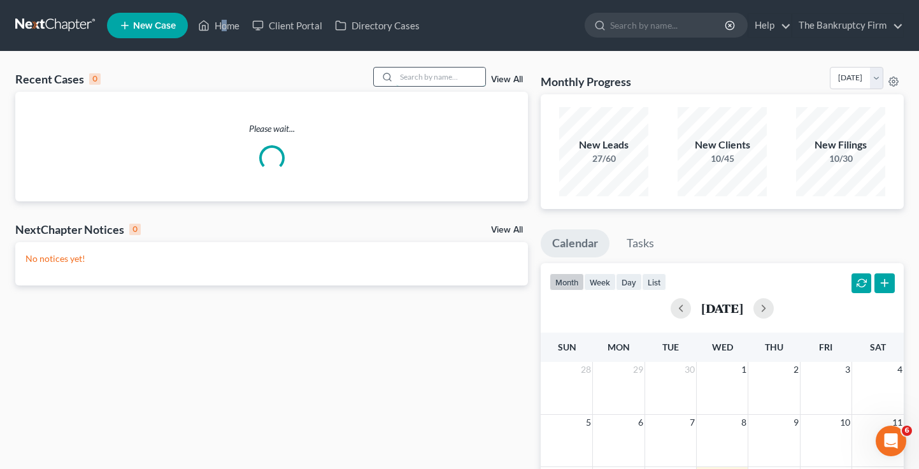
click at [422, 79] on input "search" at bounding box center [440, 77] width 89 height 18
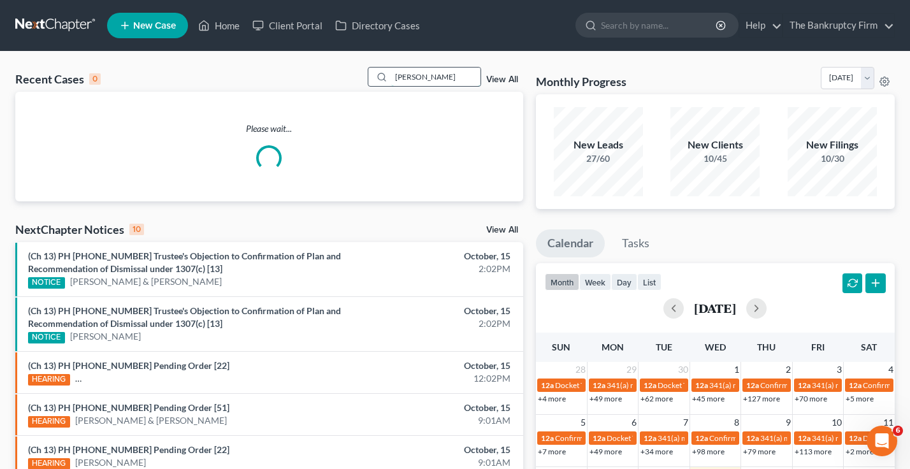
type input "spelts"
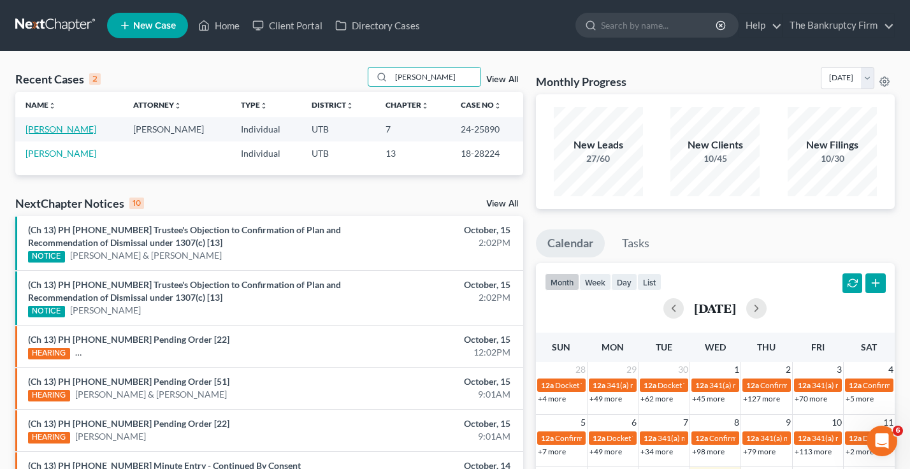
click at [42, 132] on link "Spelts, Melissa" at bounding box center [60, 129] width 71 height 11
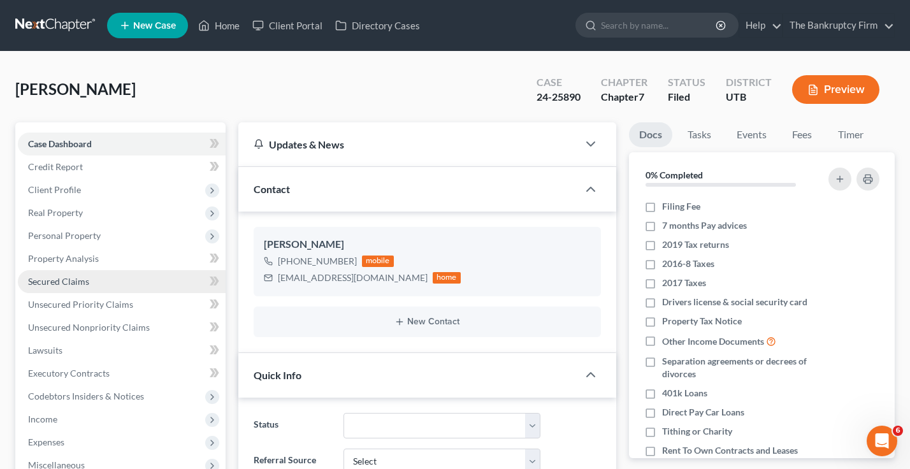
scroll to position [87, 0]
click at [60, 279] on span "Secured Claims" at bounding box center [58, 281] width 61 height 11
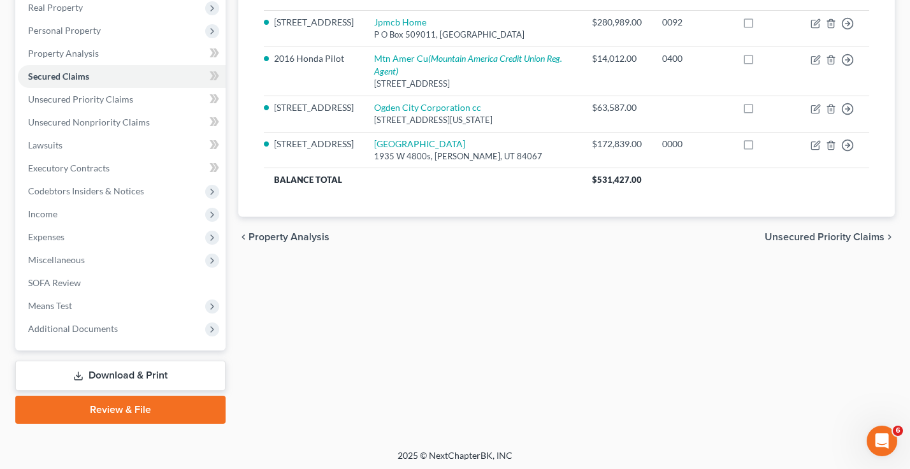
scroll to position [208, 0]
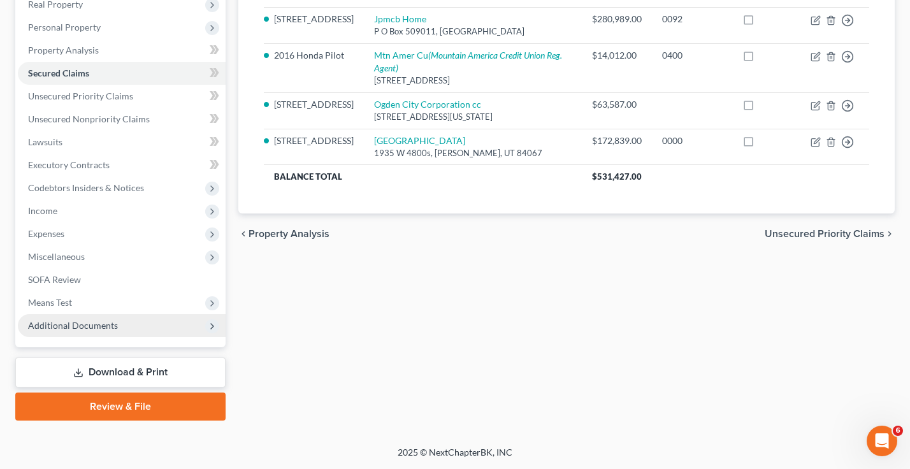
click at [80, 321] on span "Additional Documents" at bounding box center [73, 325] width 90 height 11
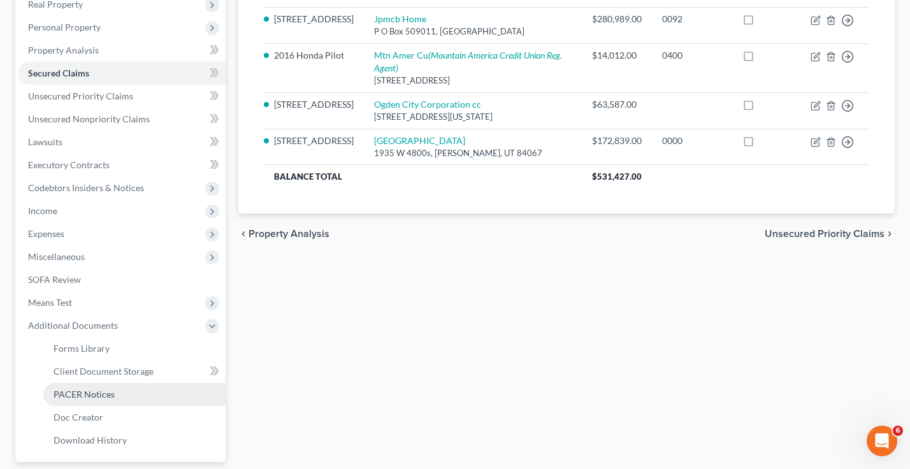
click at [82, 393] on span "PACER Notices" at bounding box center [84, 394] width 61 height 11
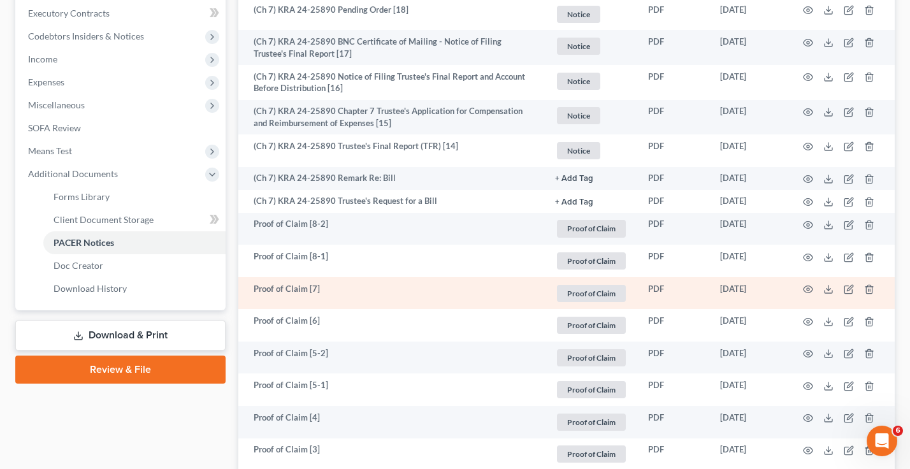
scroll to position [382, 0]
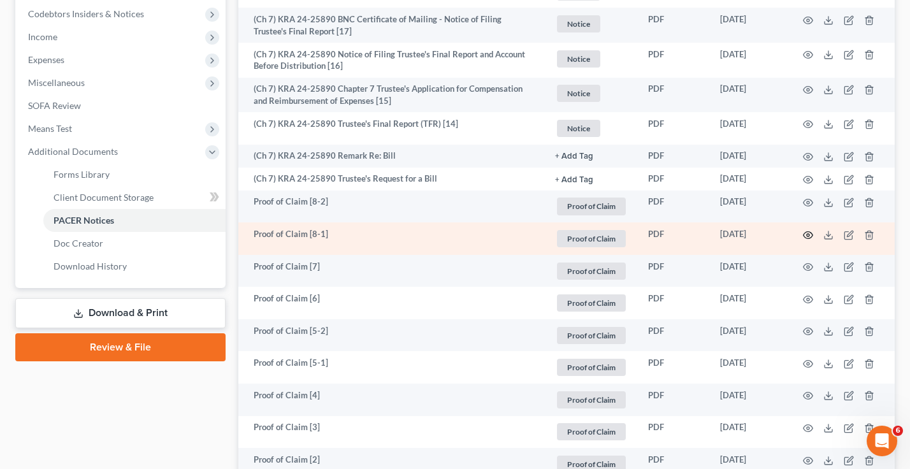
click at [807, 236] on circle "button" at bounding box center [807, 235] width 3 height 3
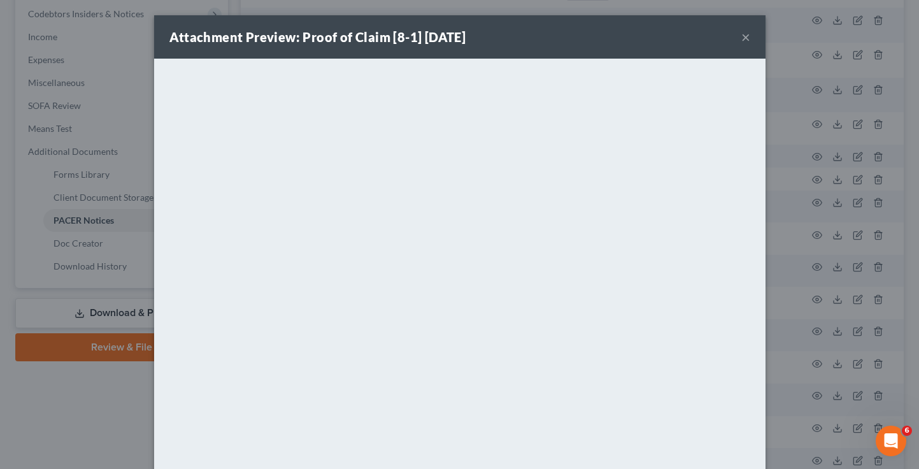
click at [744, 39] on button "×" at bounding box center [745, 36] width 9 height 15
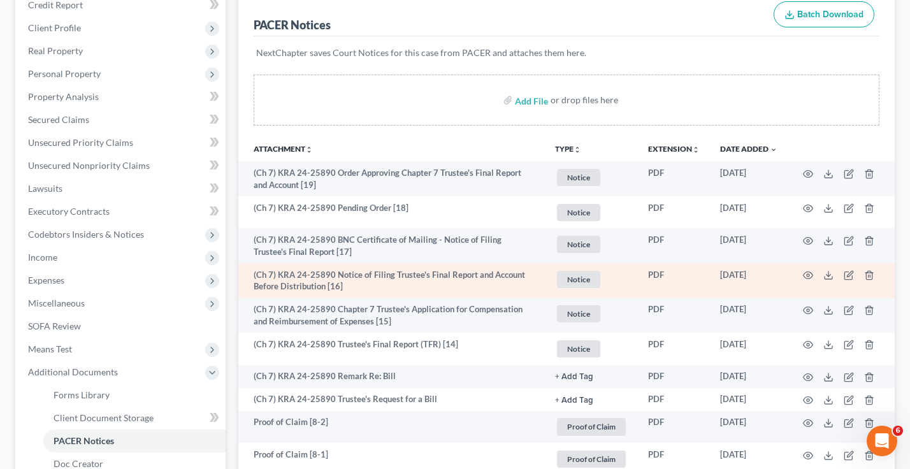
scroll to position [191, 0]
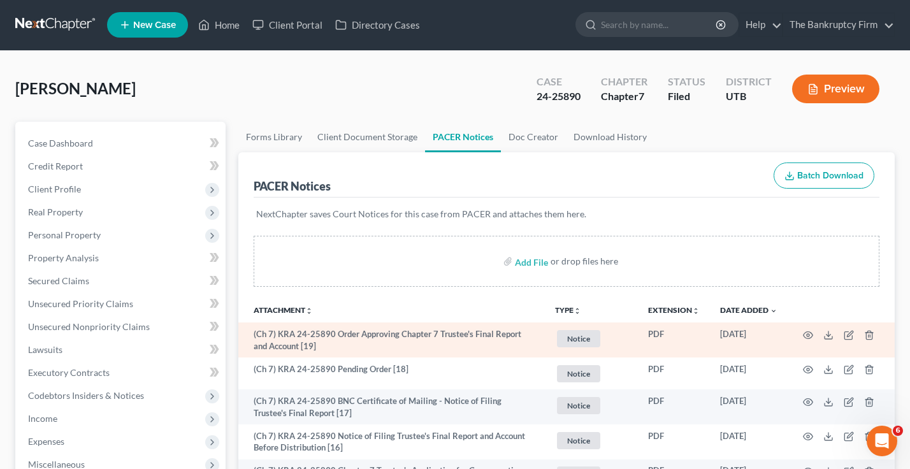
scroll to position [0, 0]
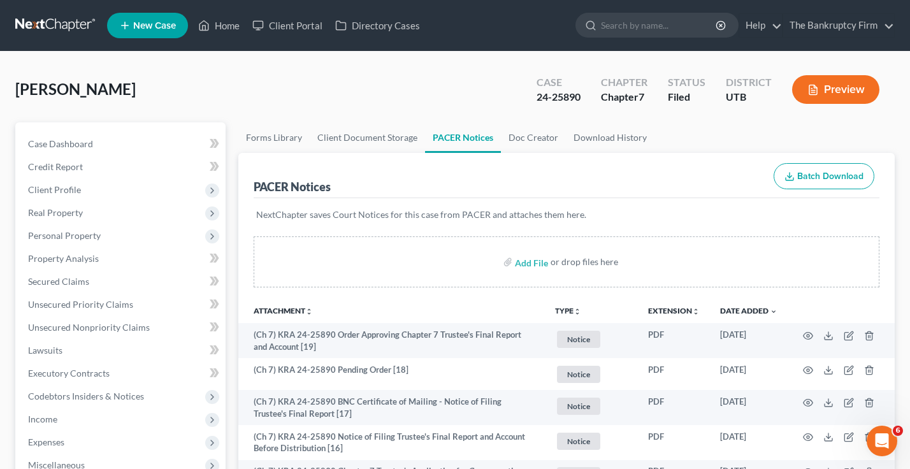
click at [206, 94] on div "Spelts, Melissa Upgraded Case 24-25890 Chapter Chapter 7 Status Filed District …" at bounding box center [454, 94] width 879 height 55
click at [234, 90] on div "Spelts, Melissa Upgraded Case 24-25890 Chapter Chapter 7 Status Filed District …" at bounding box center [454, 94] width 879 height 55
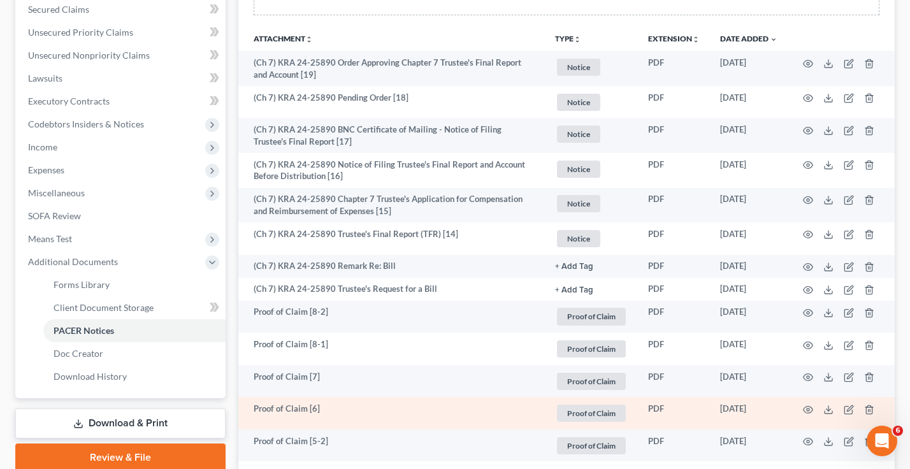
scroll to position [318, 0]
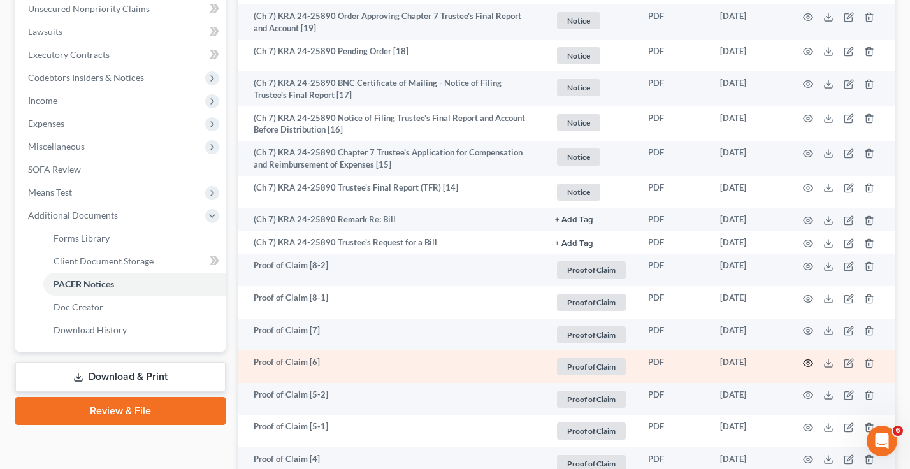
click at [810, 362] on icon "button" at bounding box center [808, 363] width 10 height 10
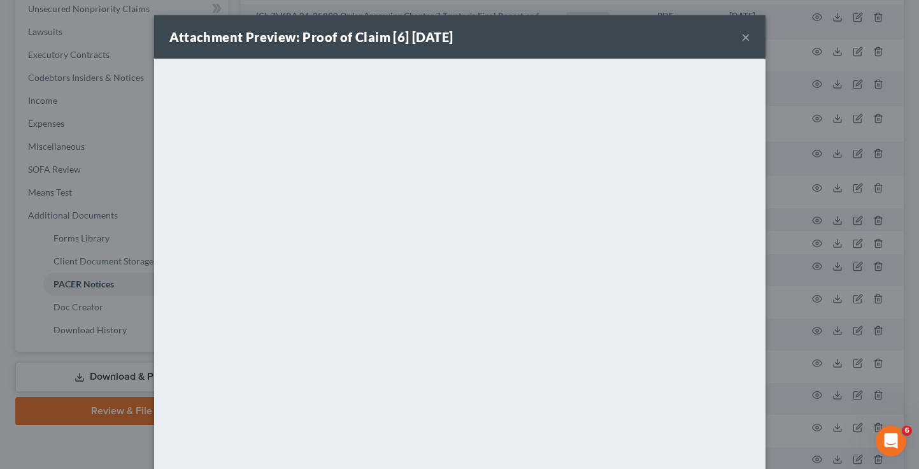
click at [747, 30] on div "Attachment Preview: Proof of Claim [6] 07/15/2025 ×" at bounding box center [459, 36] width 611 height 43
click at [743, 36] on button "×" at bounding box center [745, 36] width 9 height 15
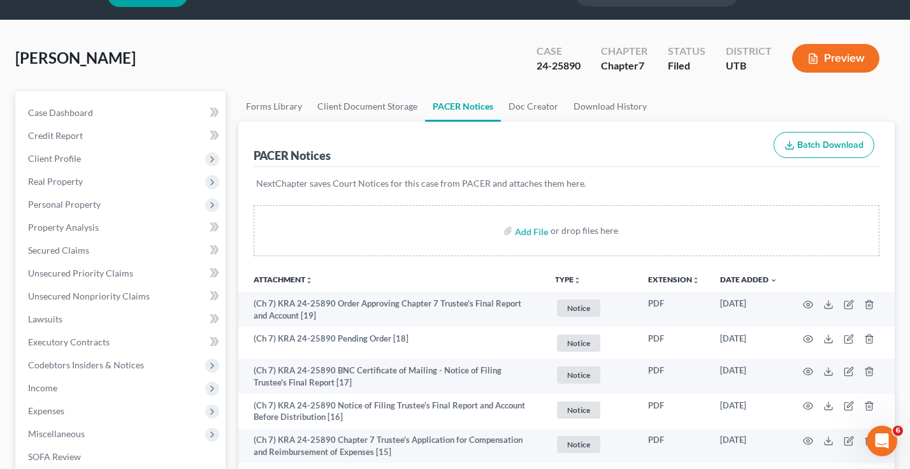
scroll to position [0, 0]
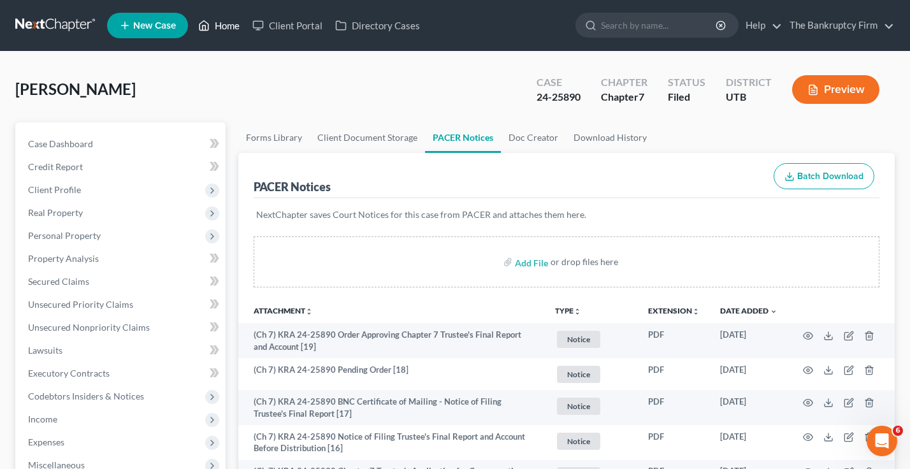
click at [225, 18] on link "Home" at bounding box center [219, 25] width 54 height 23
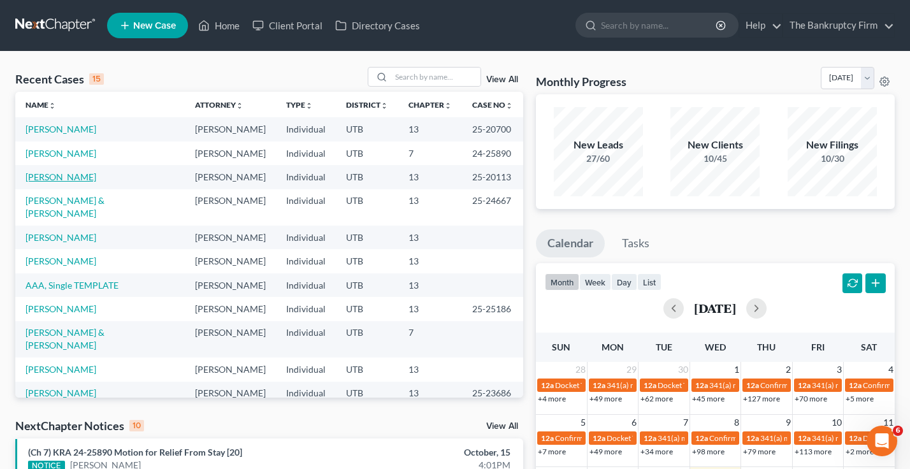
click at [41, 176] on link "Moseley, Dennis" at bounding box center [60, 176] width 71 height 11
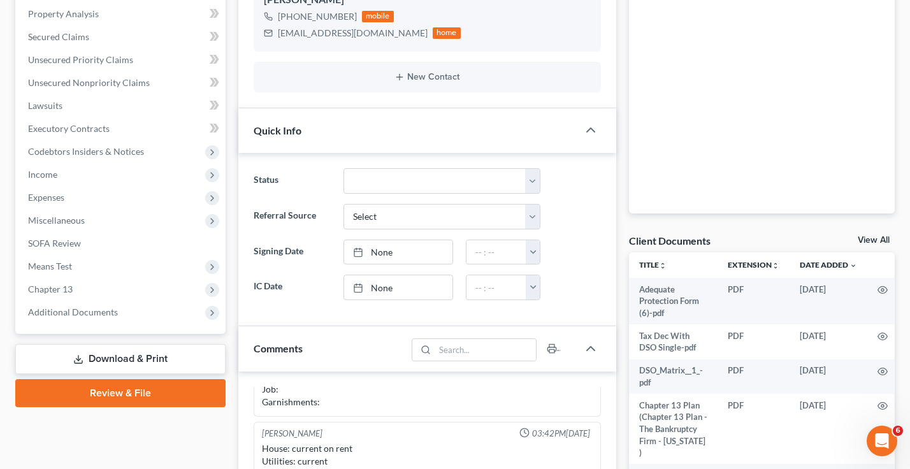
scroll to position [191, 0]
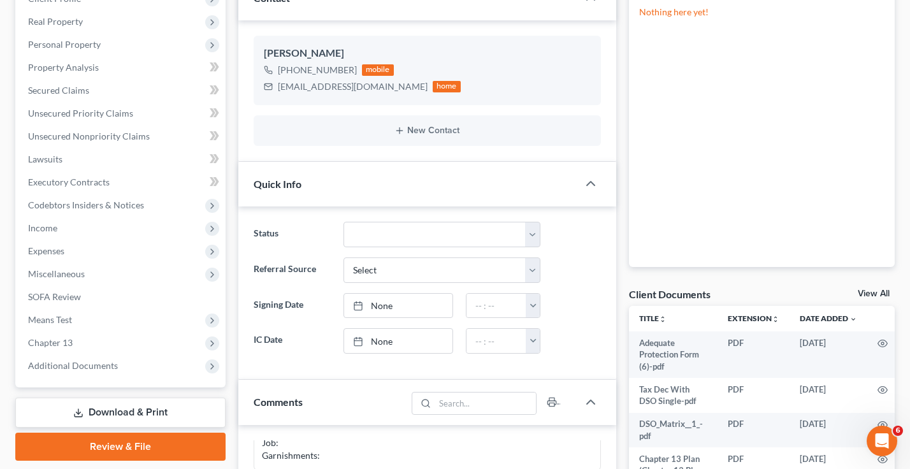
click at [871, 293] on link "View All" at bounding box center [873, 293] width 32 height 9
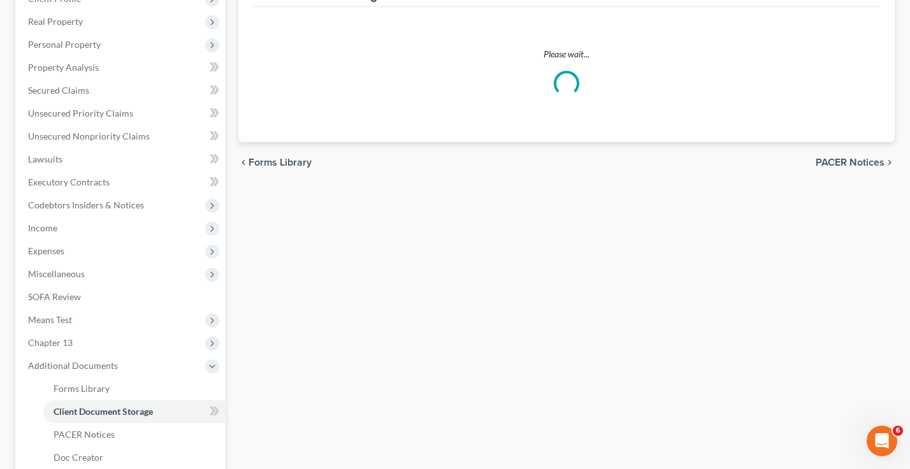
select select "30"
select select "26"
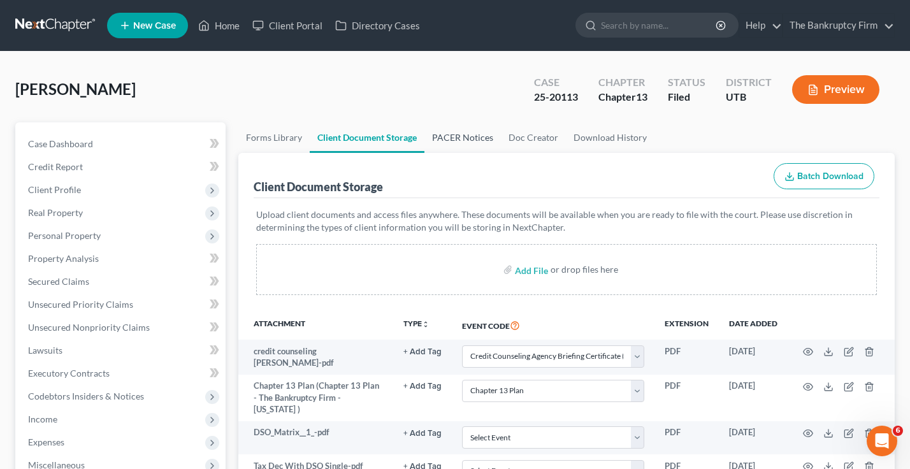
click at [447, 136] on link "PACER Notices" at bounding box center [462, 137] width 76 height 31
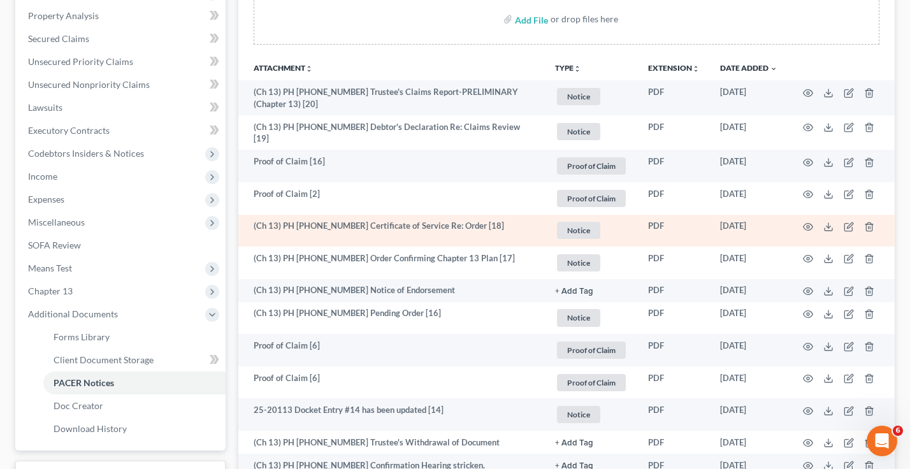
scroll to position [255, 0]
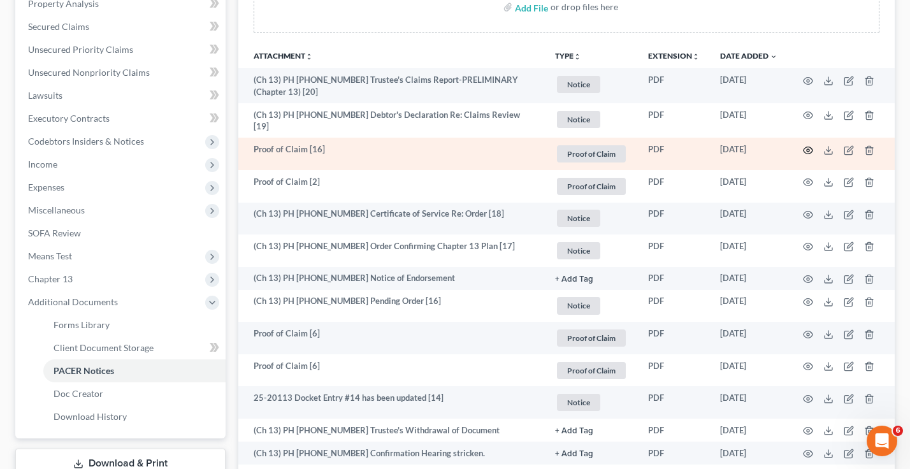
click at [804, 147] on icon "button" at bounding box center [808, 150] width 10 height 10
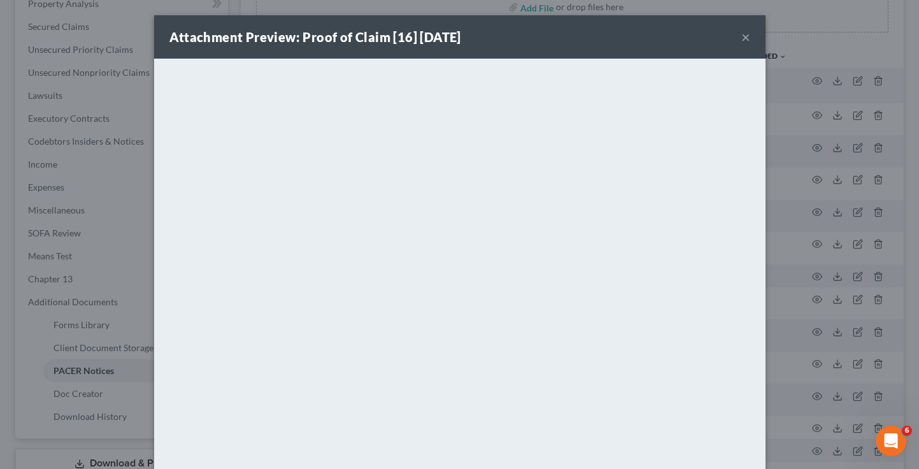
drag, startPoint x: 421, startPoint y: 46, endPoint x: 504, endPoint y: 63, distance: 84.4
click at [421, 46] on div "Attachment Preview: Proof of Claim [16] 06/27/2025 ×" at bounding box center [459, 36] width 611 height 43
click at [741, 36] on button "×" at bounding box center [745, 36] width 9 height 15
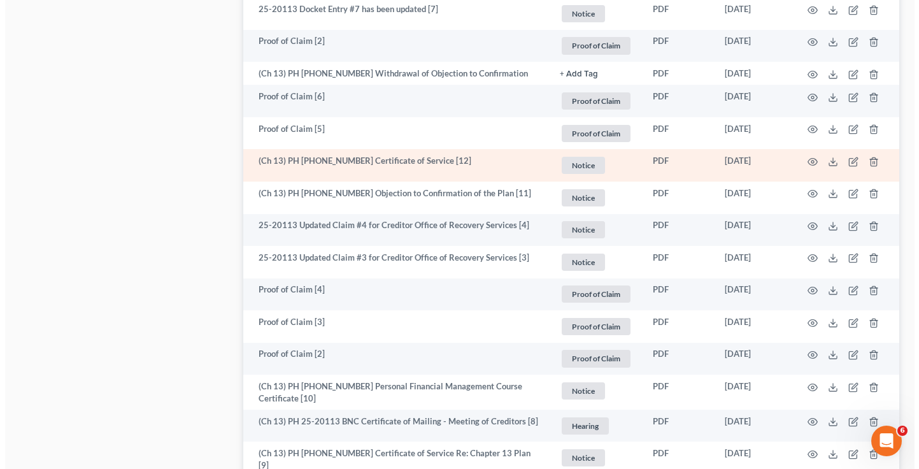
scroll to position [1210, 0]
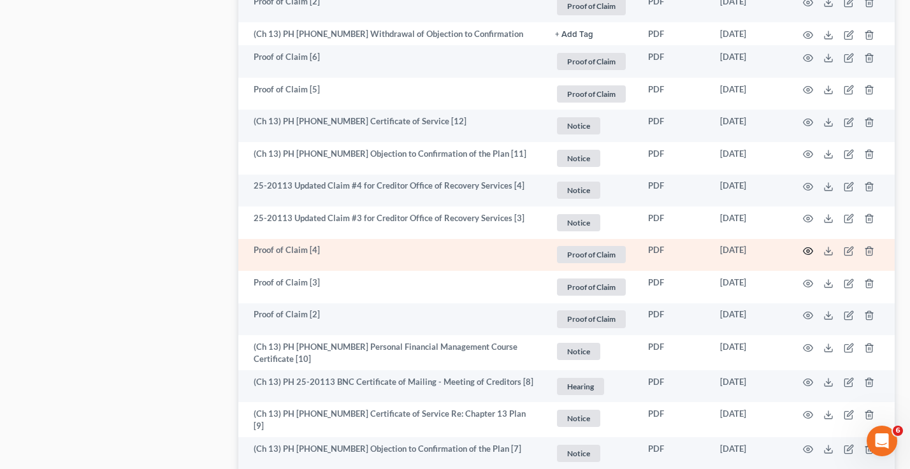
click at [806, 246] on icon "button" at bounding box center [808, 251] width 10 height 10
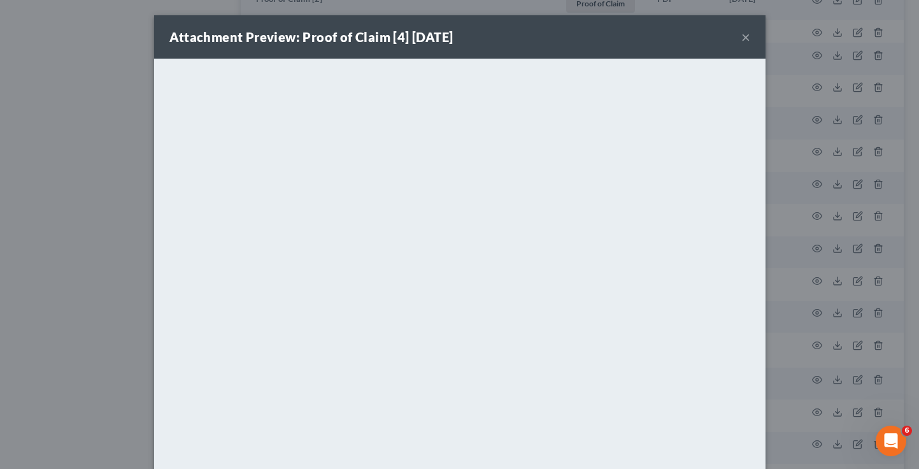
drag, startPoint x: 193, startPoint y: 49, endPoint x: 190, endPoint y: 64, distance: 15.5
click at [193, 49] on div "Attachment Preview: Proof of Claim [4] 01/23/2025 ×" at bounding box center [459, 36] width 611 height 43
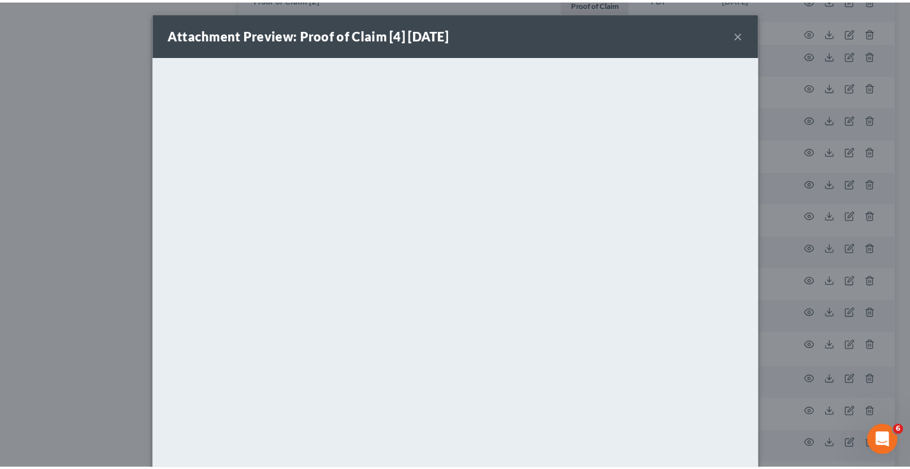
scroll to position [0, 0]
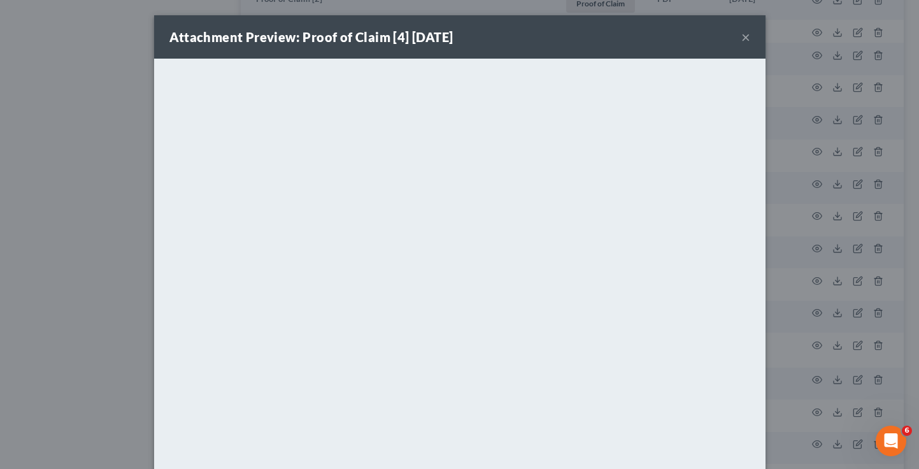
click at [736, 37] on div "Attachment Preview: Proof of Claim [4] 01/23/2025 ×" at bounding box center [459, 36] width 611 height 43
click at [743, 34] on button "×" at bounding box center [745, 36] width 9 height 15
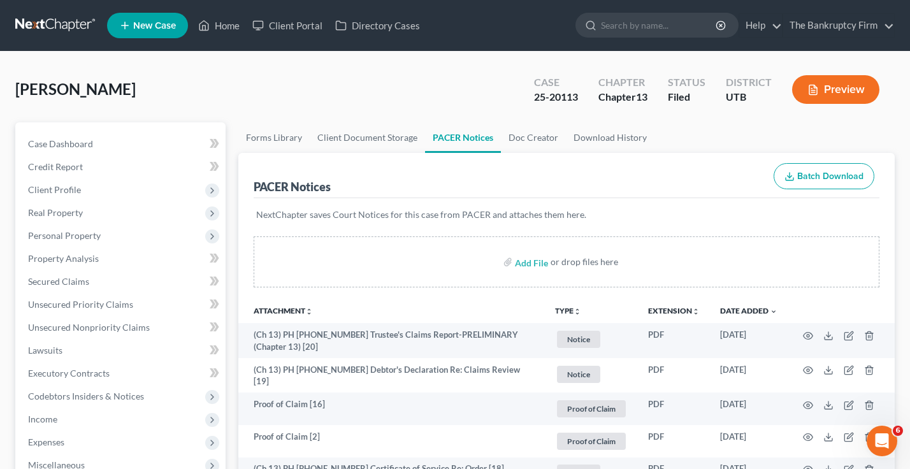
click at [229, 22] on link "Home" at bounding box center [219, 25] width 54 height 23
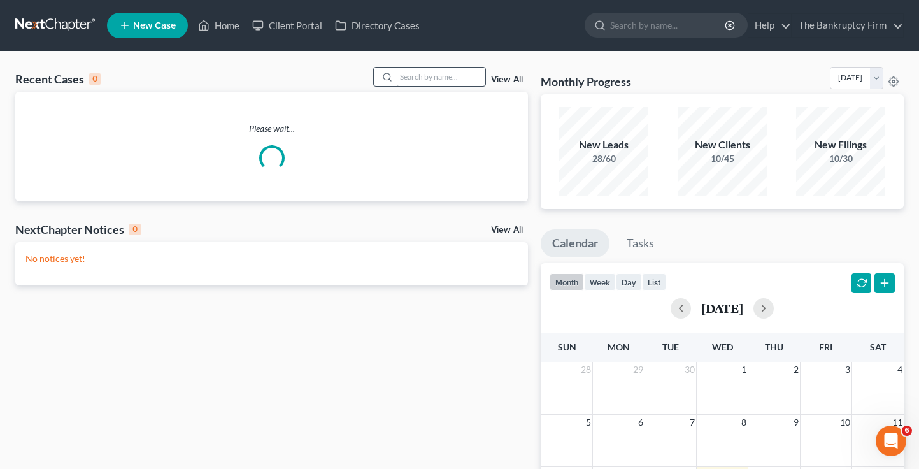
click at [411, 71] on div at bounding box center [429, 77] width 113 height 20
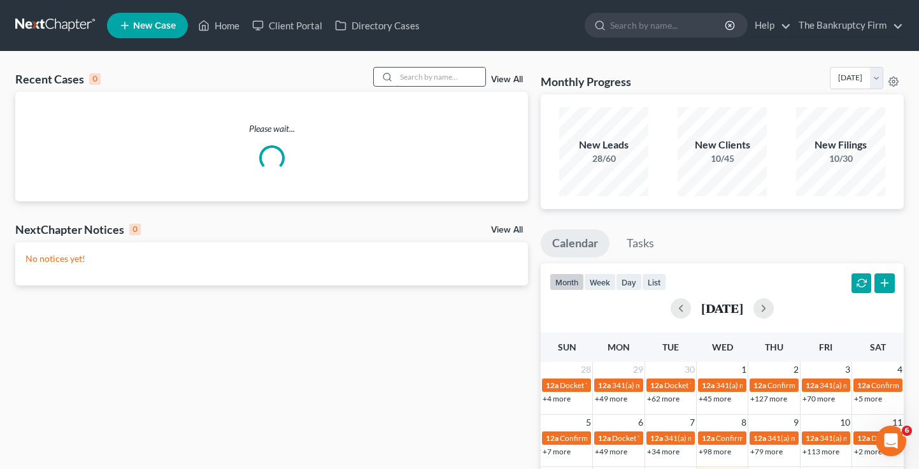
click at [410, 73] on input "search" at bounding box center [440, 77] width 89 height 18
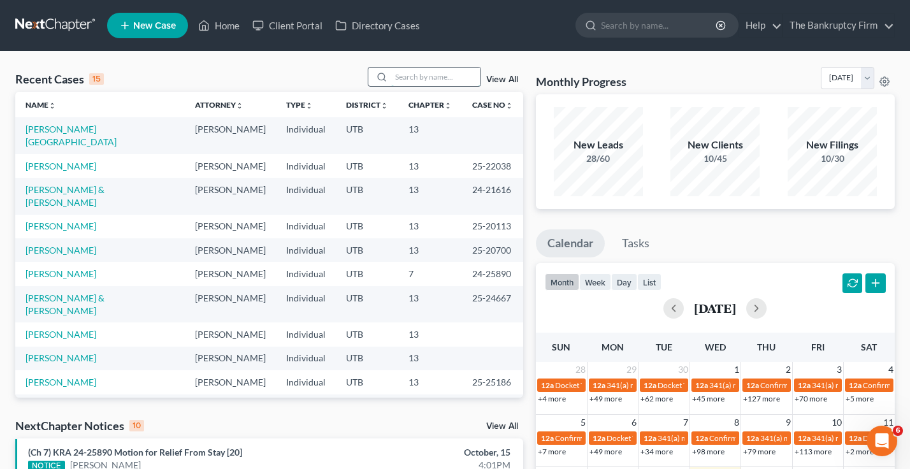
click at [417, 68] on input "search" at bounding box center [435, 77] width 89 height 18
type input "hoskisson"
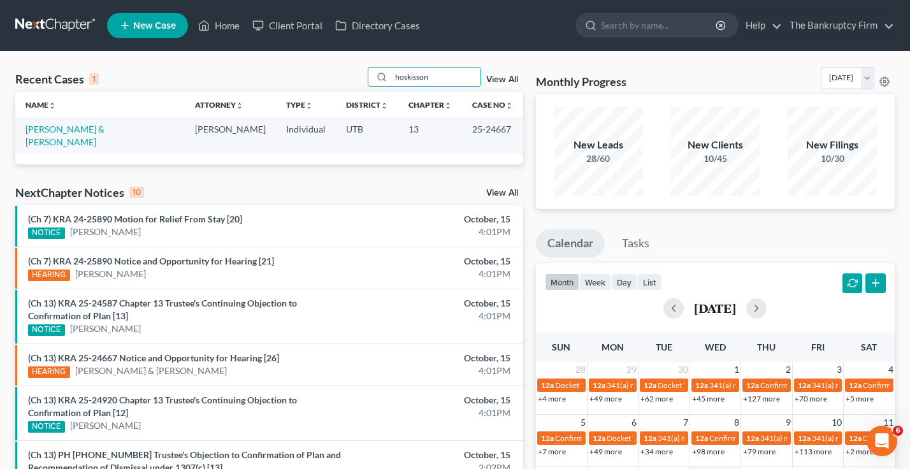
click at [92, 121] on td "[PERSON_NAME] & [PERSON_NAME]" at bounding box center [99, 135] width 169 height 36
click at [92, 129] on link "[PERSON_NAME] & [PERSON_NAME]" at bounding box center [64, 136] width 79 height 24
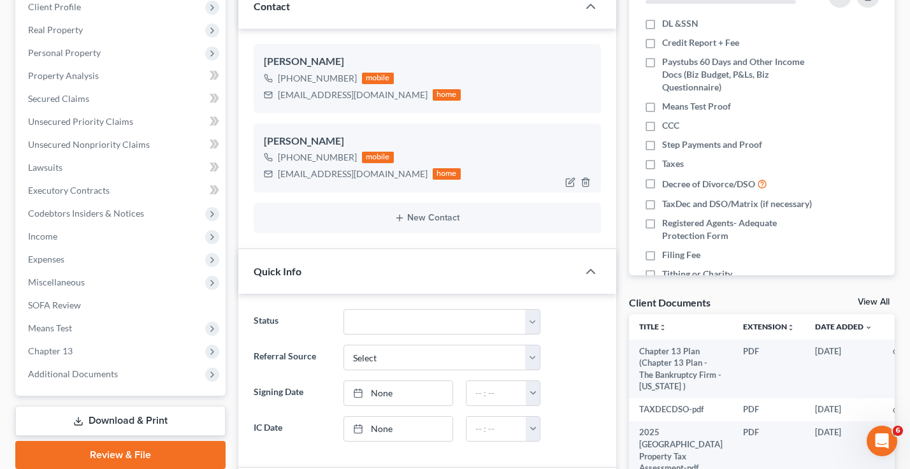
scroll to position [191, 0]
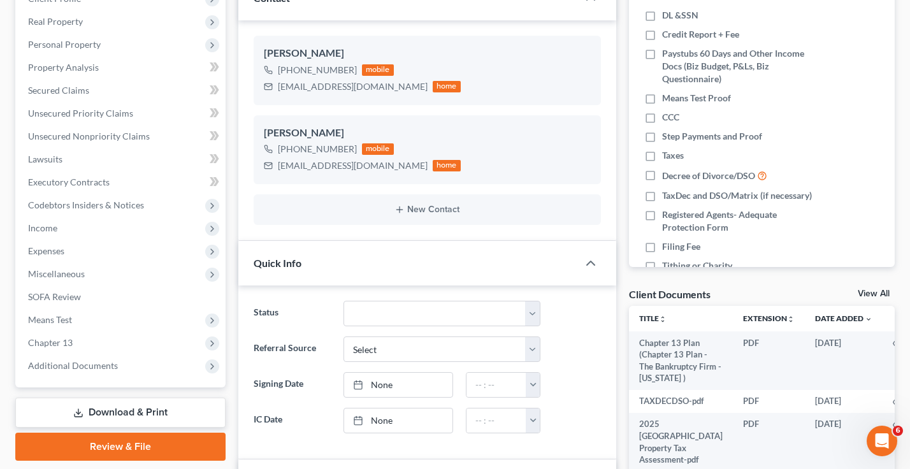
drag, startPoint x: 871, startPoint y: 290, endPoint x: 776, endPoint y: 282, distance: 94.7
click at [871, 290] on link "View All" at bounding box center [873, 293] width 32 height 9
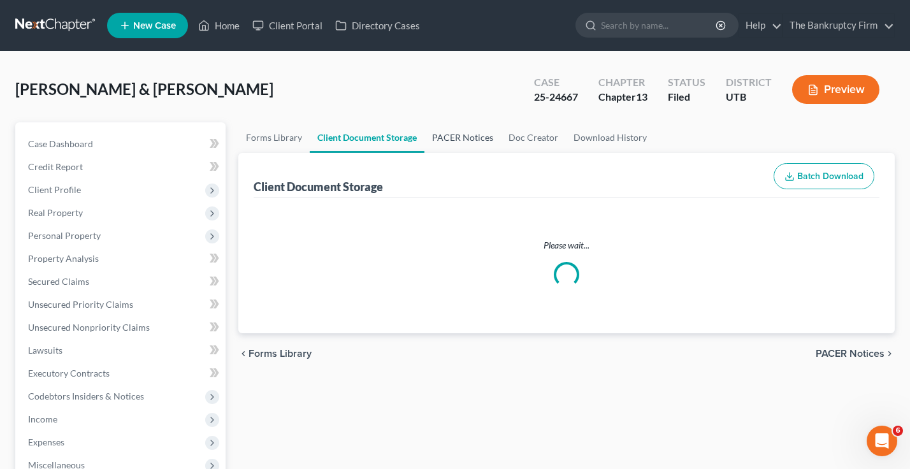
select select "26"
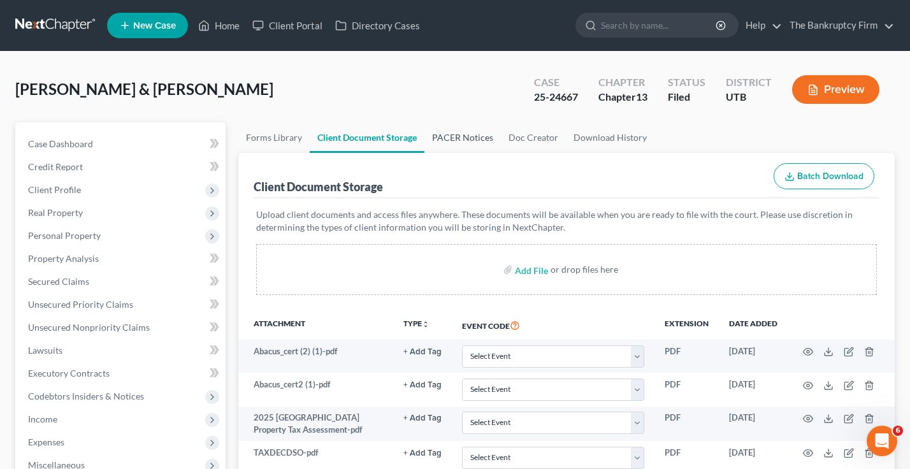
click at [466, 138] on link "PACER Notices" at bounding box center [462, 137] width 76 height 31
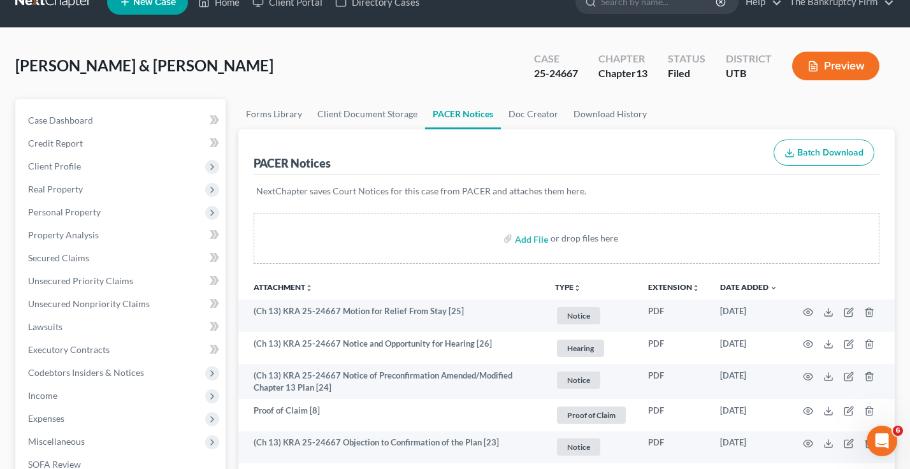
scroll to position [64, 0]
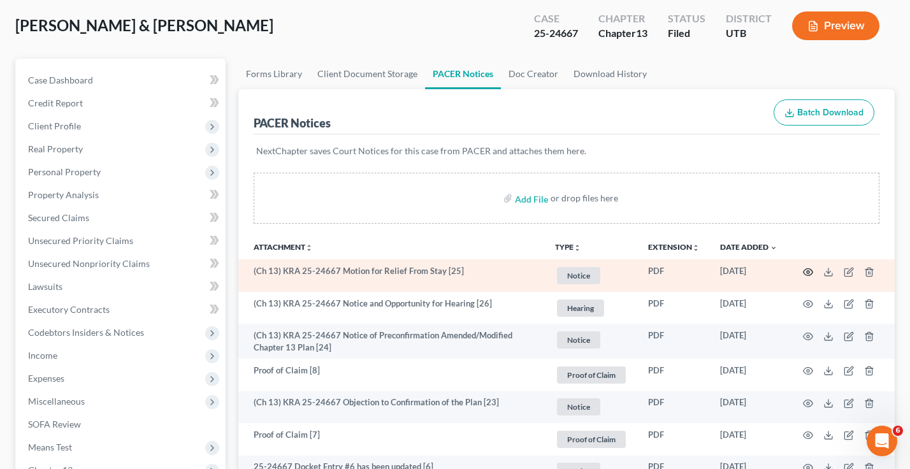
click at [806, 272] on circle "button" at bounding box center [807, 272] width 3 height 3
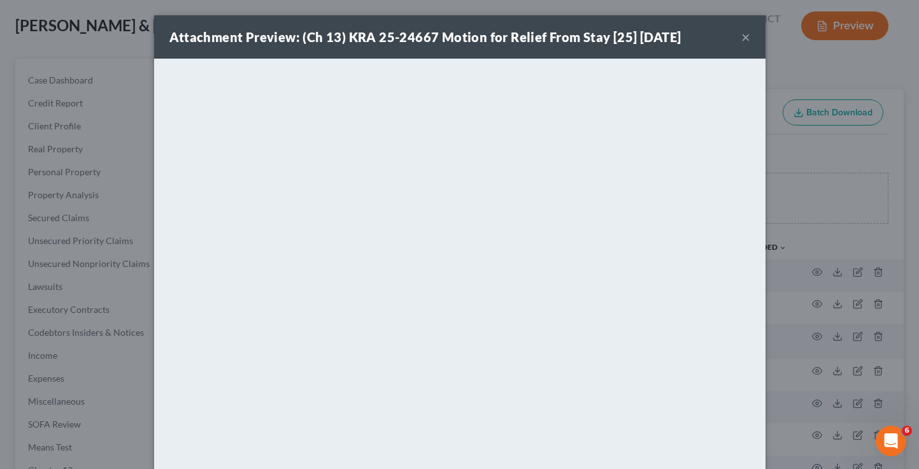
click at [741, 35] on button "×" at bounding box center [745, 36] width 9 height 15
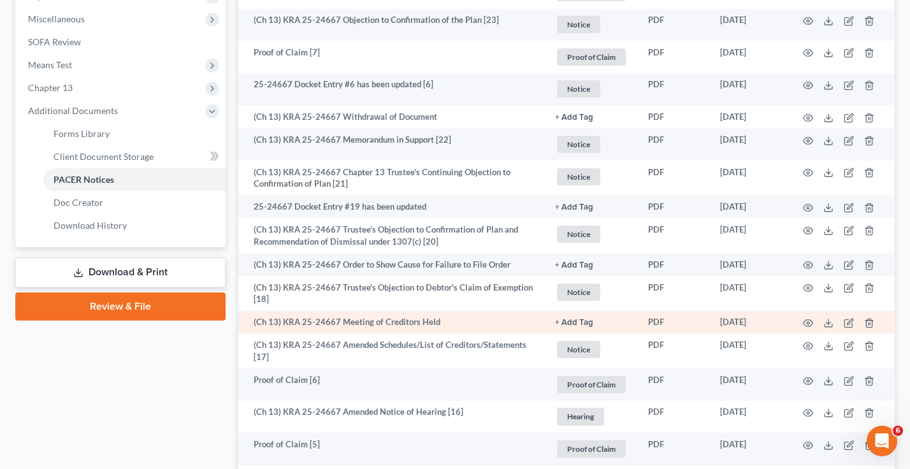
scroll to position [510, 0]
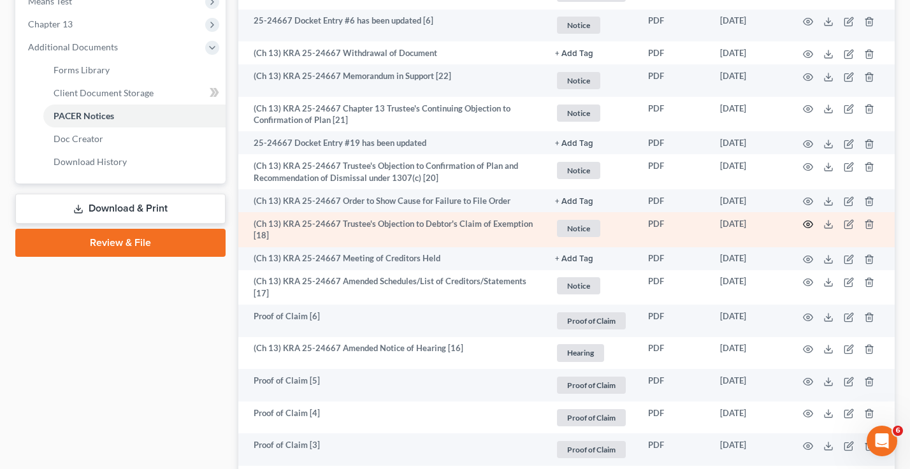
click at [805, 225] on icon "button" at bounding box center [808, 224] width 10 height 10
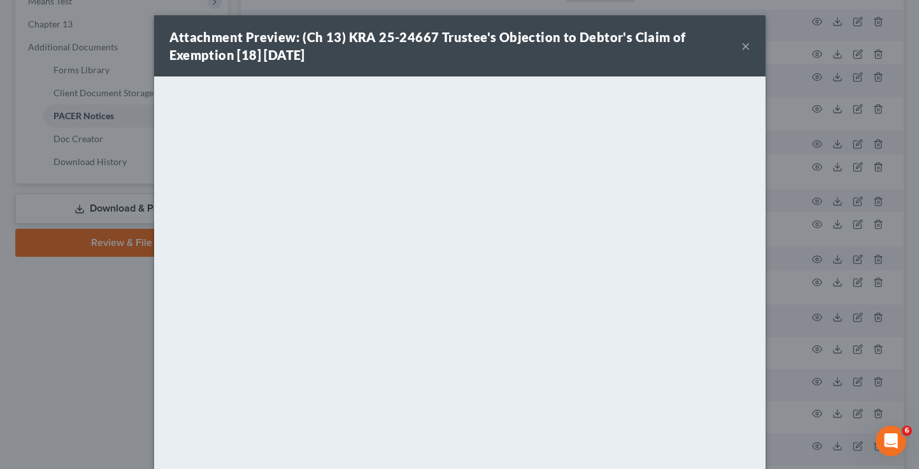
click at [743, 43] on button "×" at bounding box center [745, 45] width 9 height 15
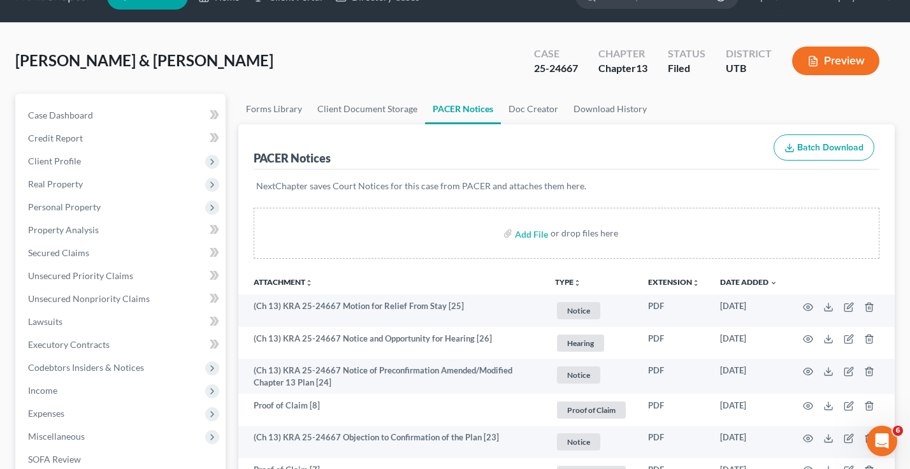
scroll to position [0, 0]
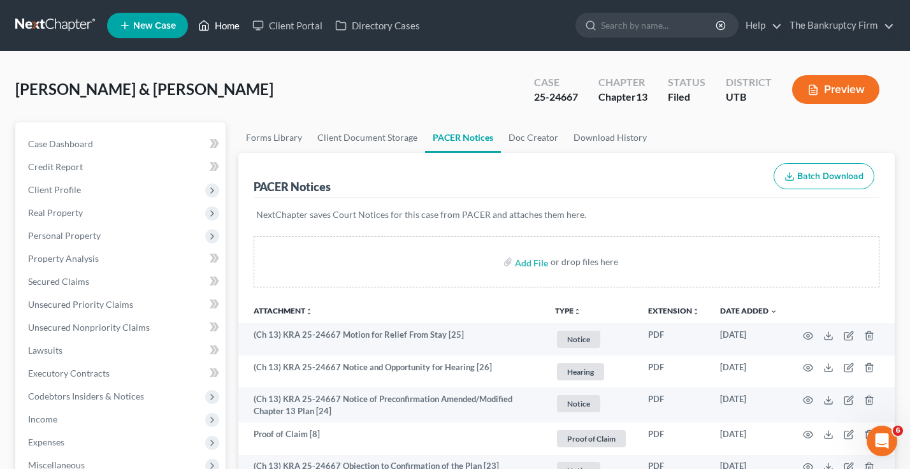
click at [229, 24] on link "Home" at bounding box center [219, 25] width 54 height 23
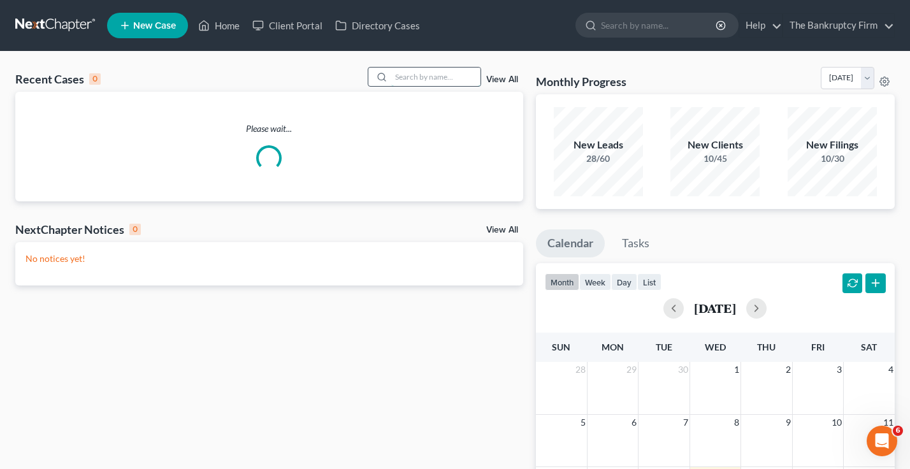
click at [431, 74] on input "search" at bounding box center [435, 77] width 89 height 18
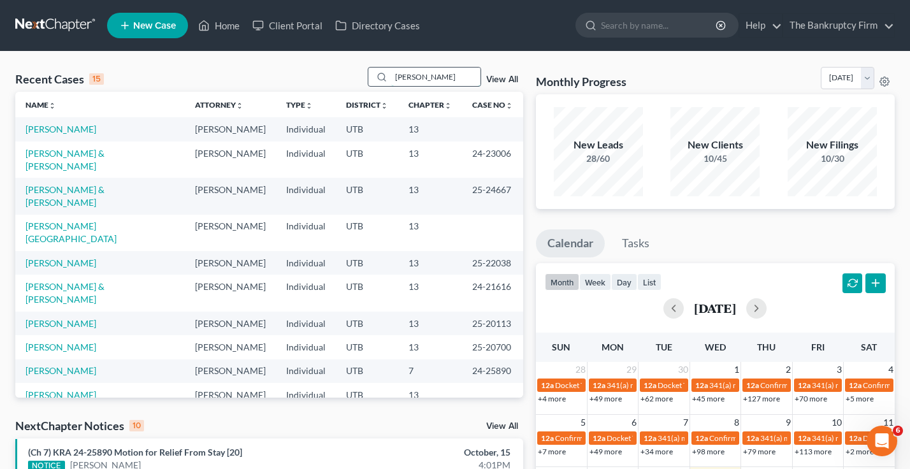
type input "hanks"
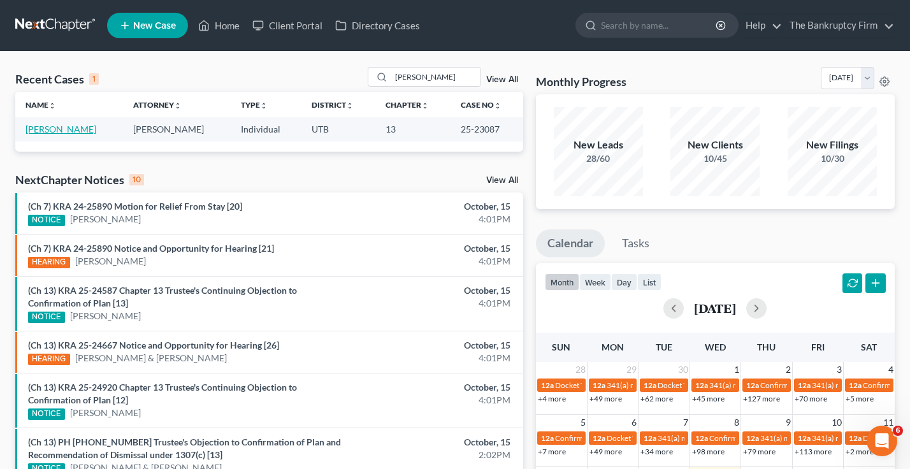
click at [59, 128] on link "Hanks, Michael" at bounding box center [60, 129] width 71 height 11
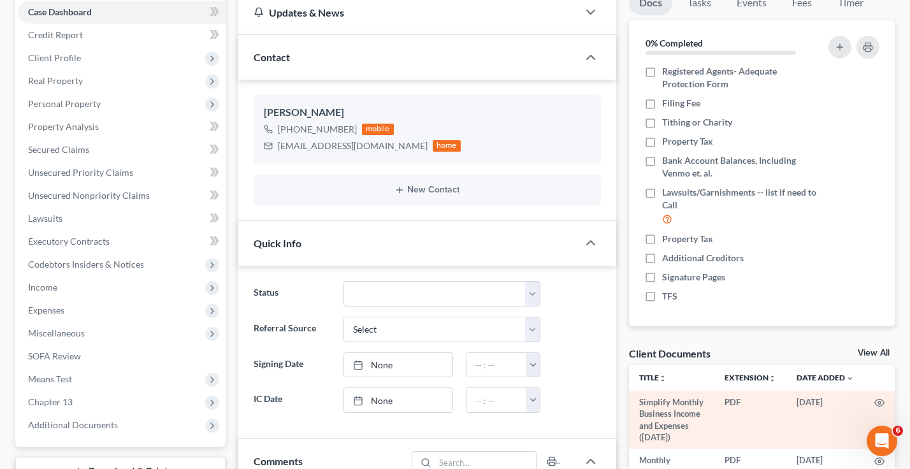
scroll to position [191, 0]
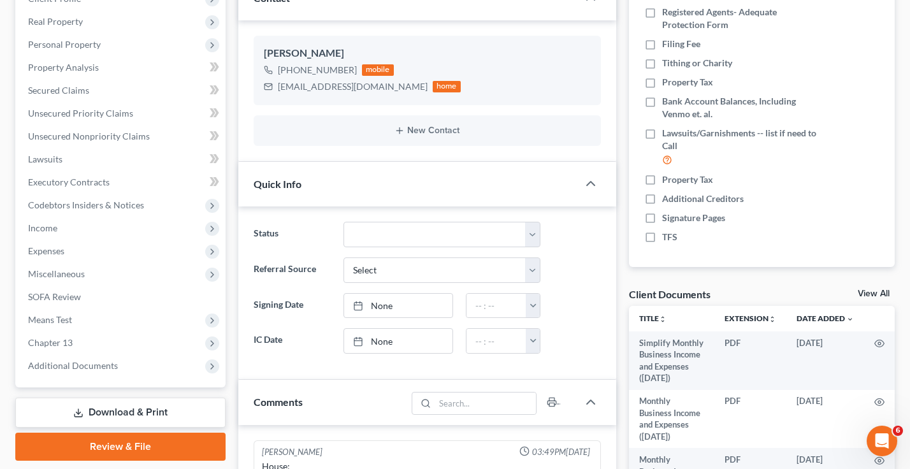
click at [863, 292] on link "View All" at bounding box center [873, 293] width 32 height 9
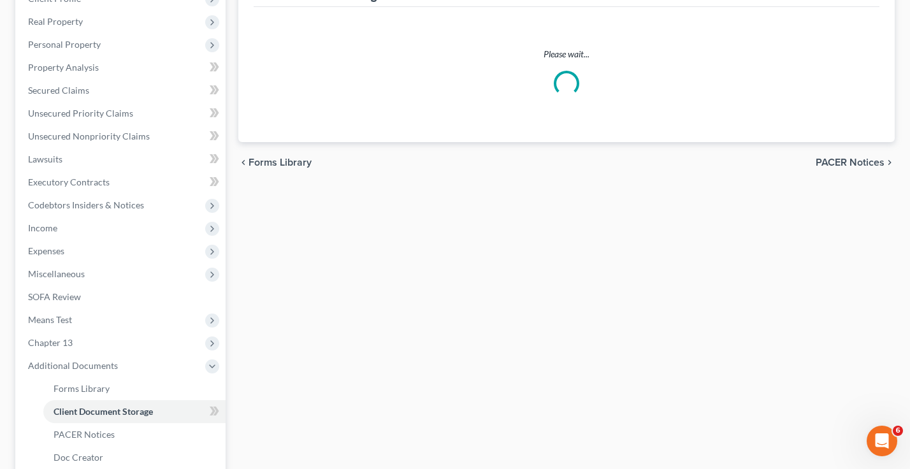
scroll to position [32, 0]
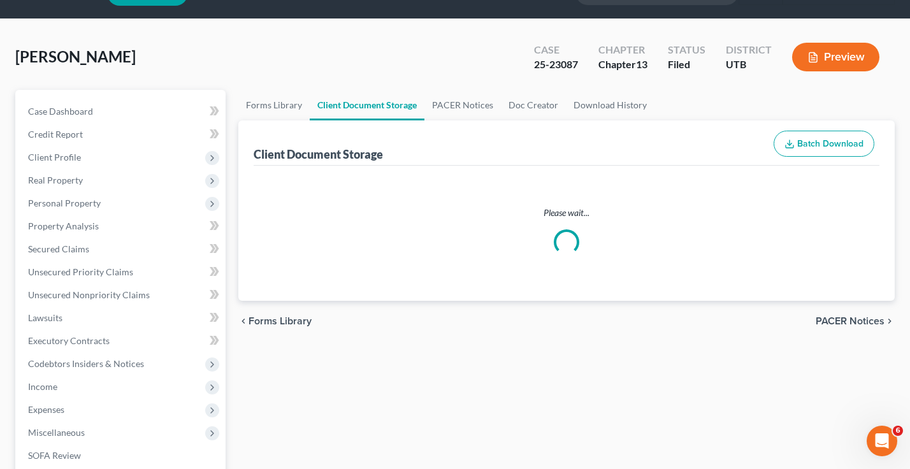
select select "30"
select select "26"
select select "41"
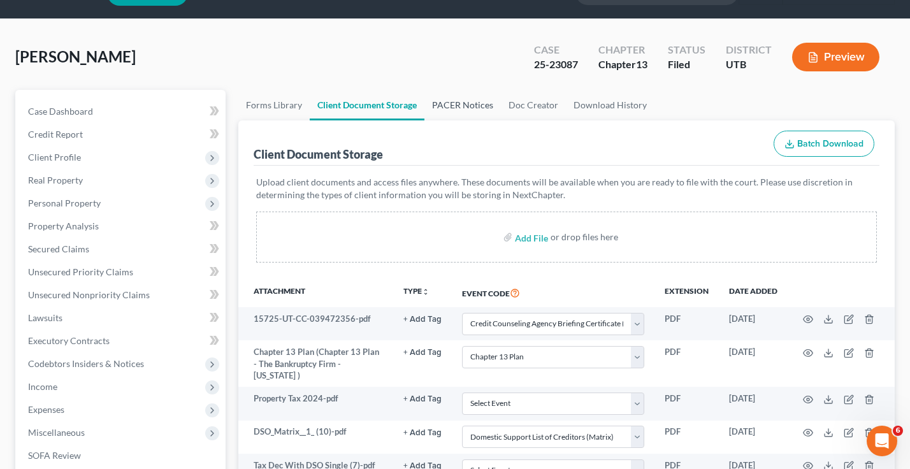
scroll to position [0, 0]
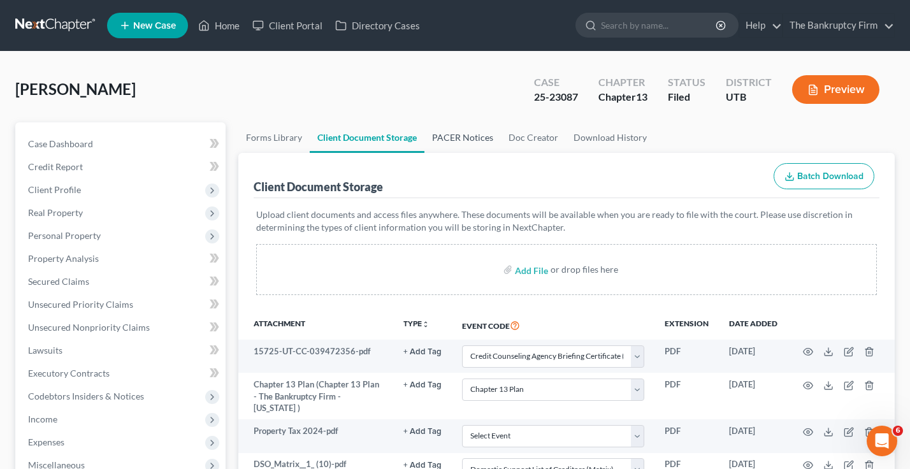
click at [464, 138] on link "PACER Notices" at bounding box center [462, 137] width 76 height 31
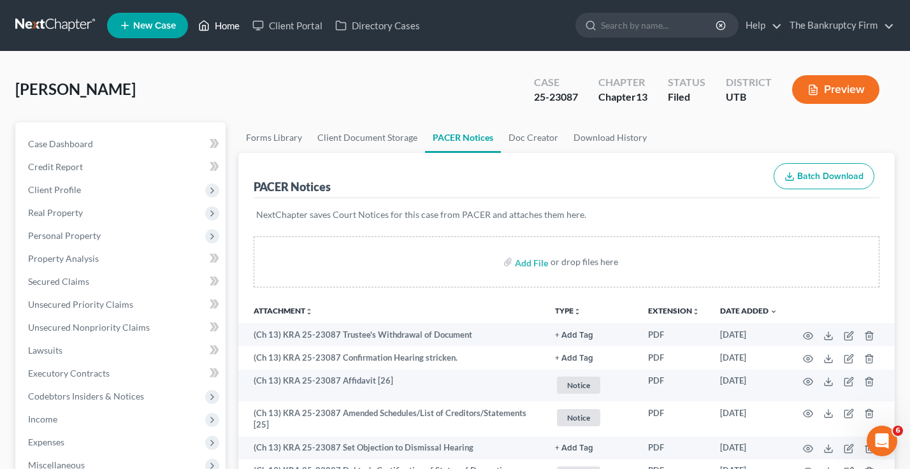
click at [228, 24] on link "Home" at bounding box center [219, 25] width 54 height 23
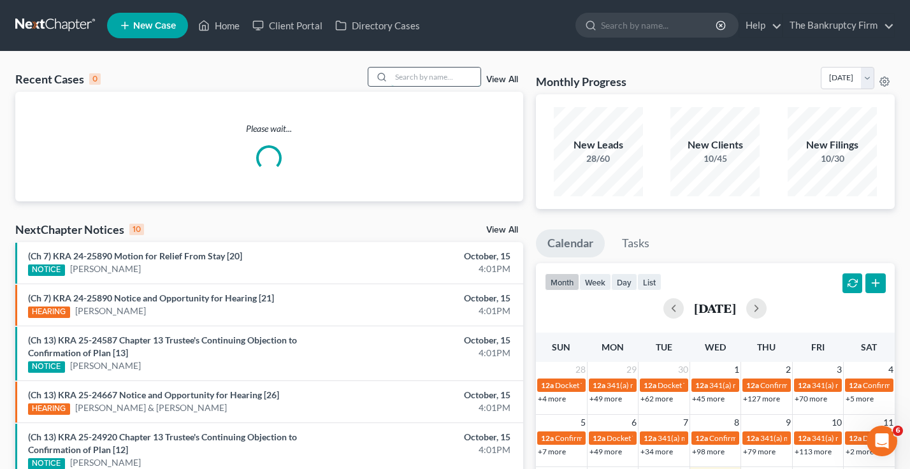
click at [398, 78] on input "search" at bounding box center [435, 77] width 89 height 18
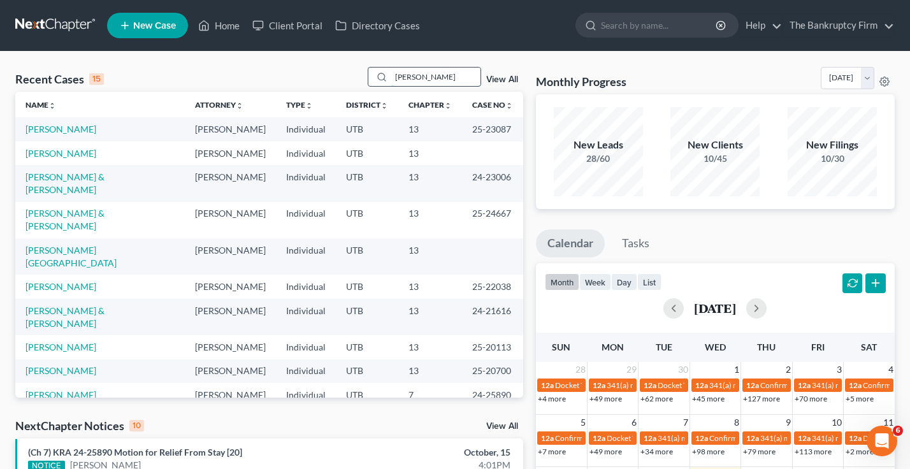
type input "rigby"
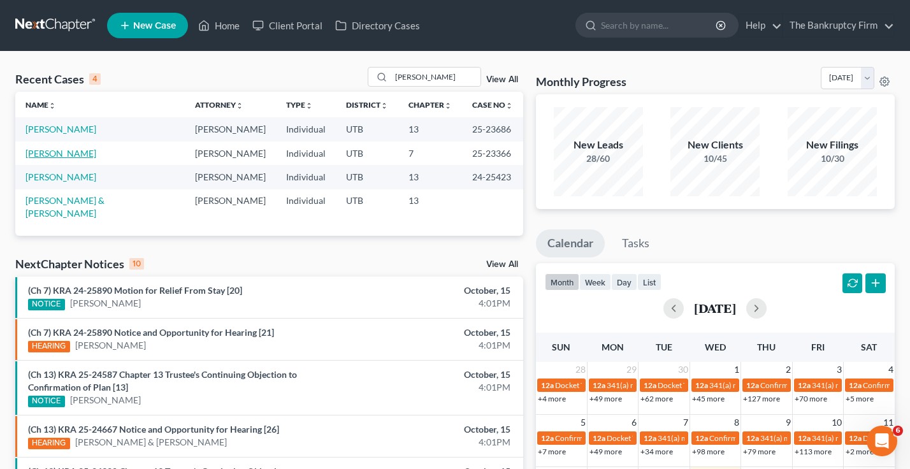
click at [58, 157] on link "Rigby, Nathan" at bounding box center [60, 153] width 71 height 11
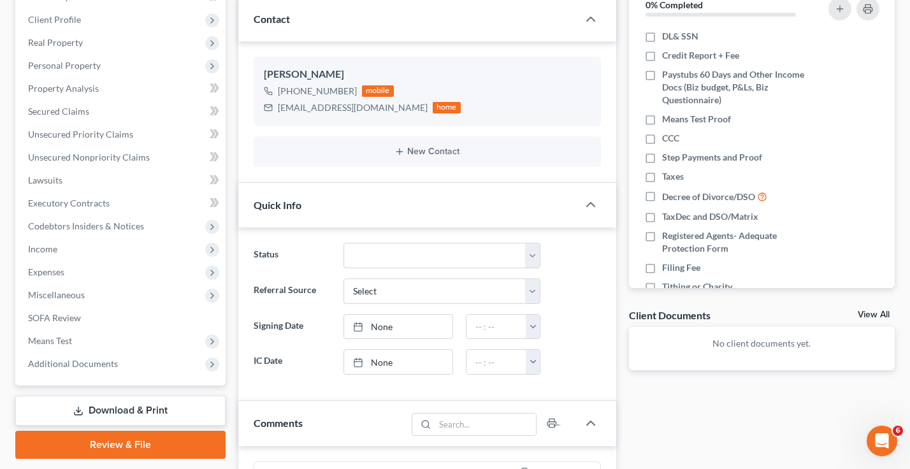
scroll to position [191, 0]
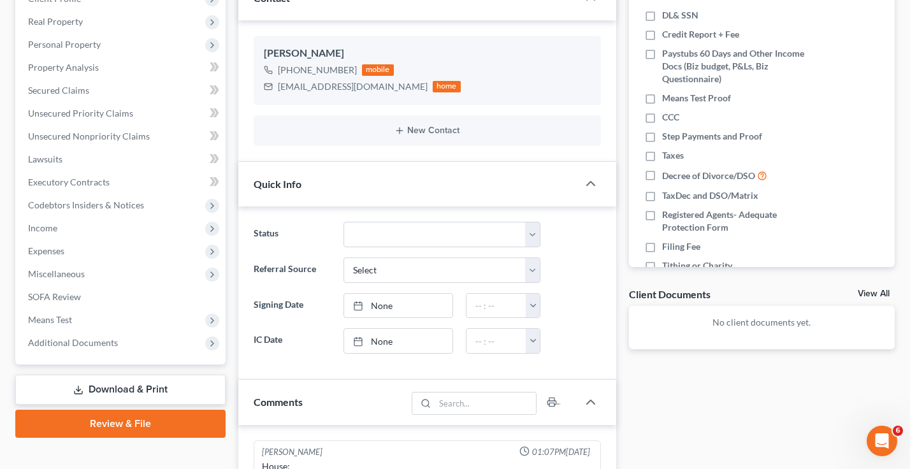
click at [868, 297] on link "View All" at bounding box center [873, 293] width 32 height 9
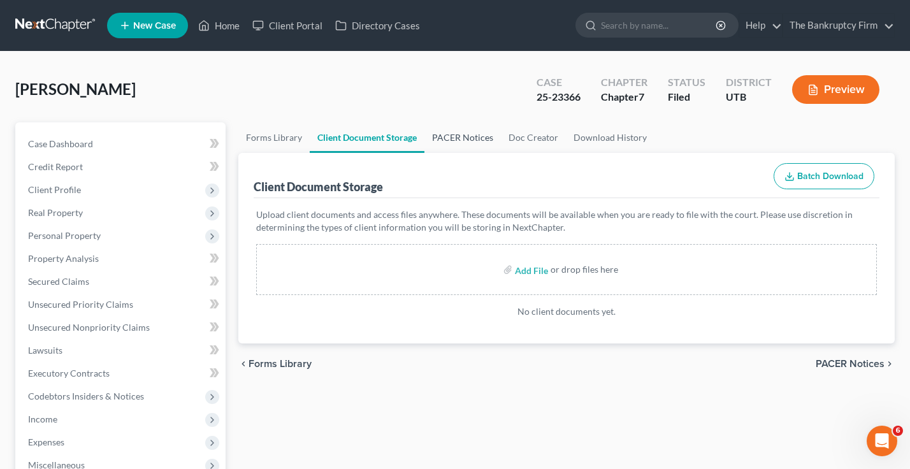
click at [483, 140] on link "PACER Notices" at bounding box center [462, 137] width 76 height 31
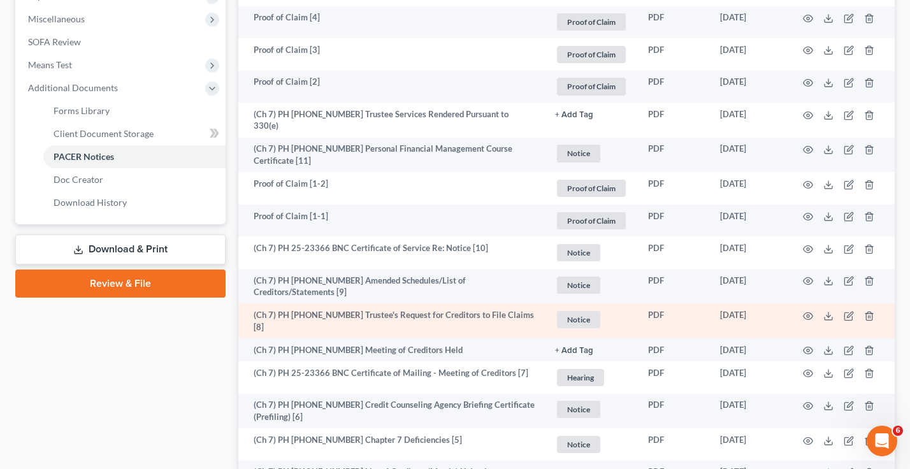
scroll to position [510, 0]
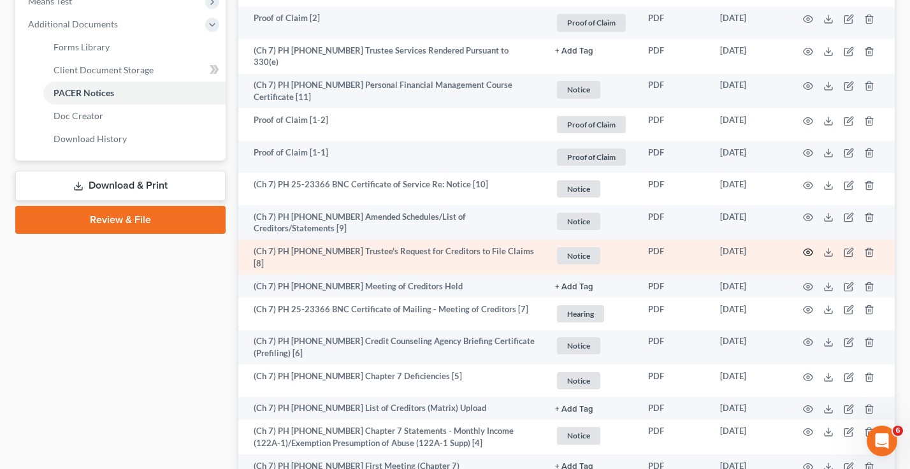
click at [807, 248] on icon "button" at bounding box center [808, 251] width 10 height 7
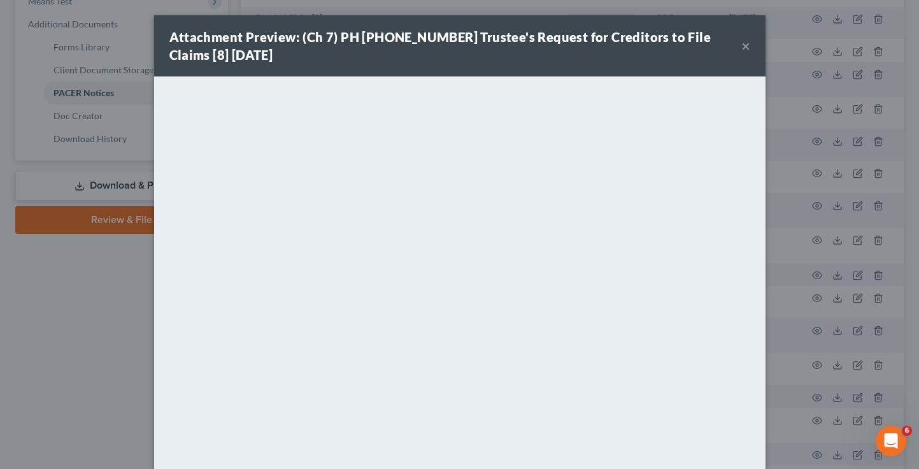
click at [741, 46] on button "×" at bounding box center [745, 45] width 9 height 15
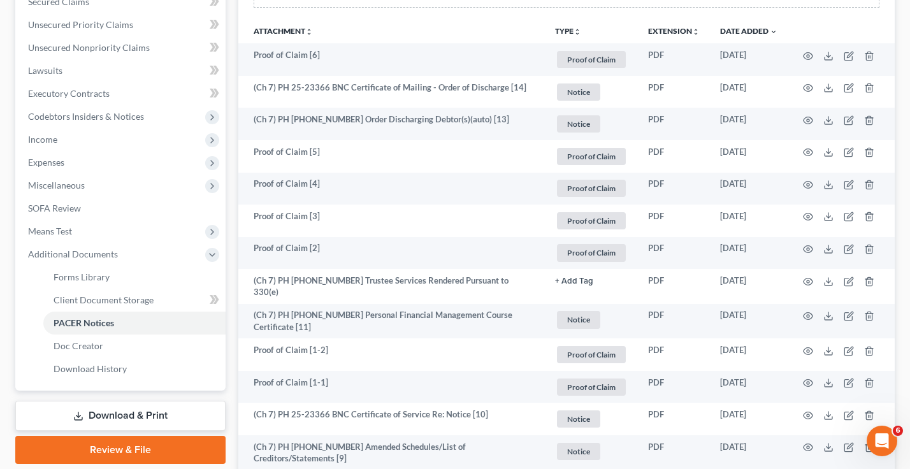
scroll to position [0, 0]
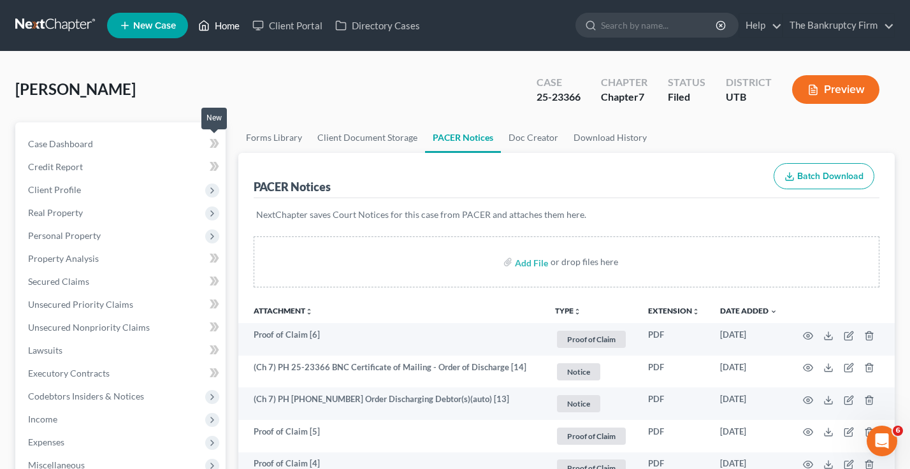
click at [228, 23] on link "Home" at bounding box center [219, 25] width 54 height 23
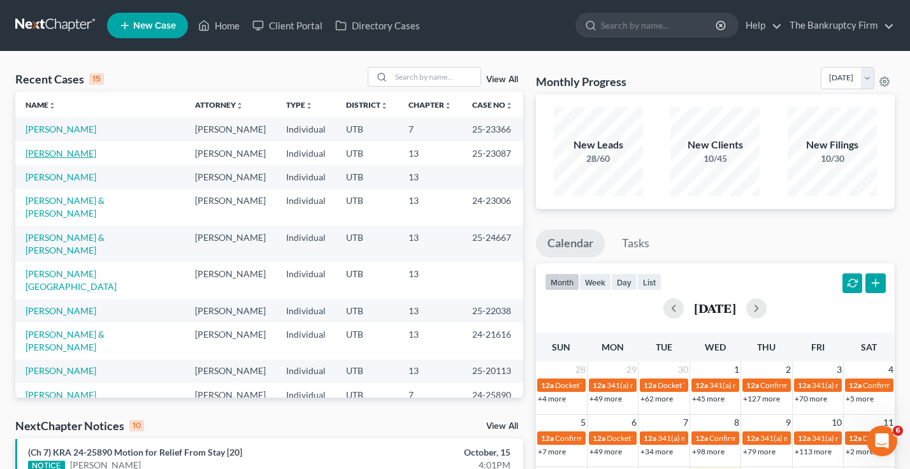
click at [44, 154] on link "Hanks, Michael" at bounding box center [60, 153] width 71 height 11
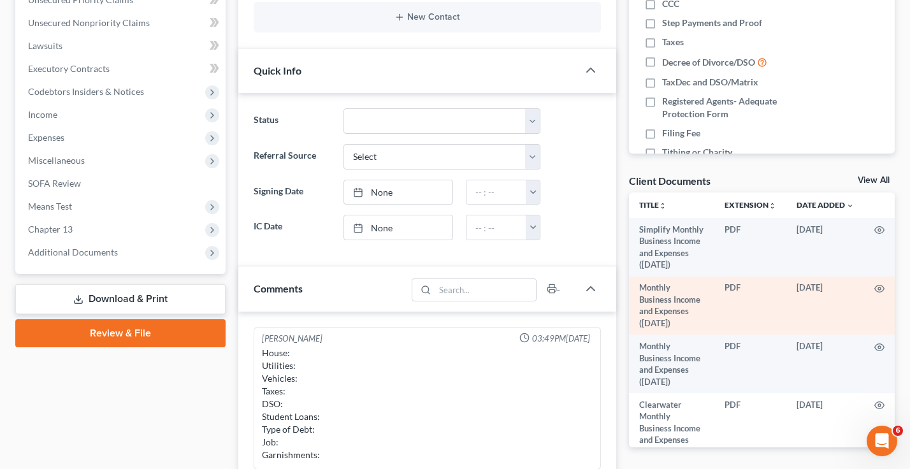
scroll to position [318, 0]
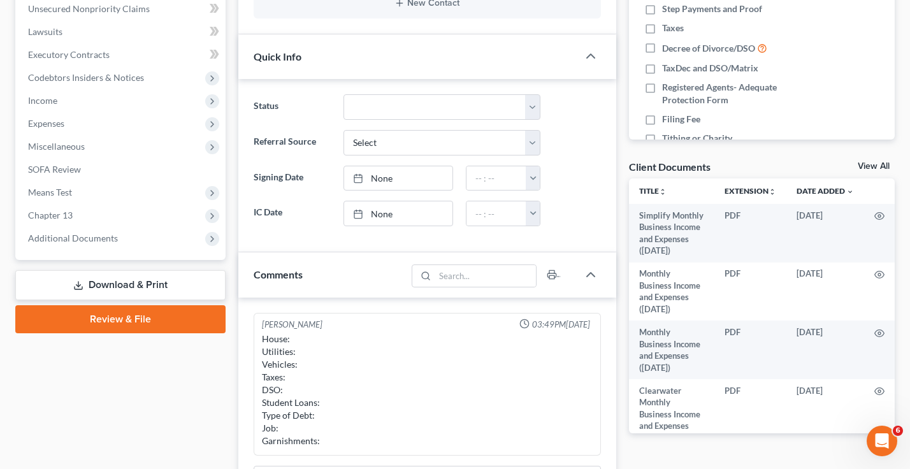
click at [861, 162] on link "View All" at bounding box center [873, 166] width 32 height 9
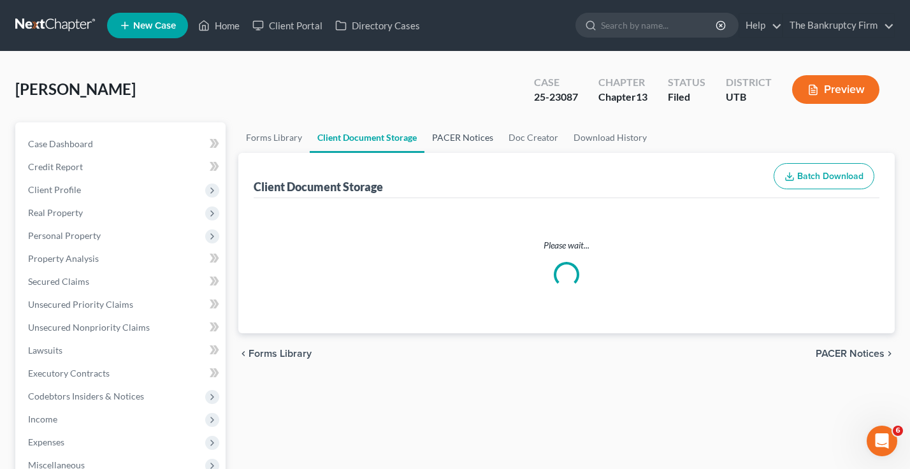
click at [459, 137] on link "PACER Notices" at bounding box center [462, 137] width 76 height 31
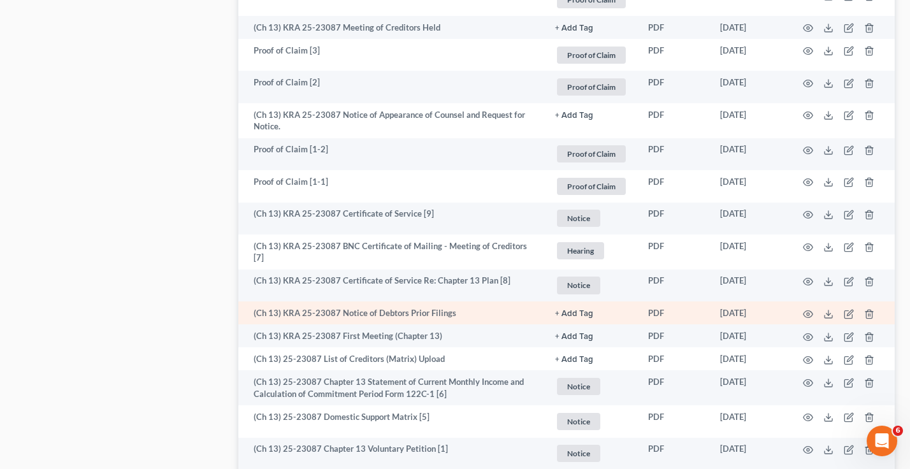
scroll to position [1327, 0]
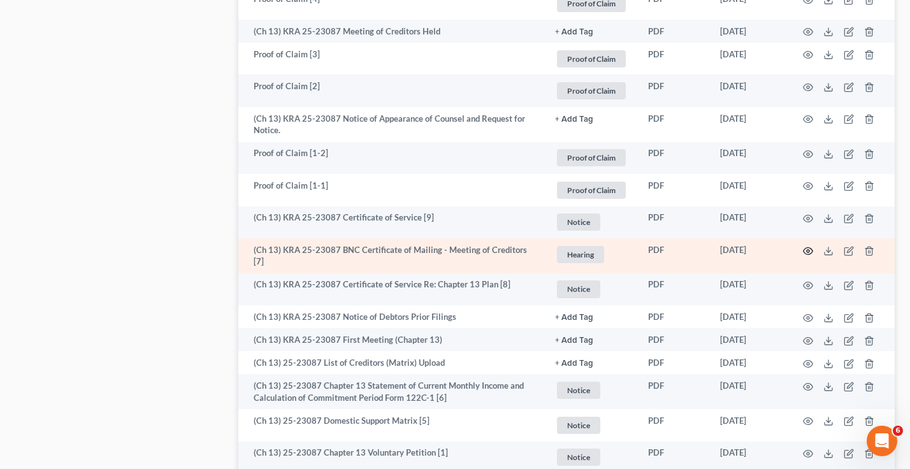
click at [808, 253] on icon "button" at bounding box center [808, 251] width 10 height 10
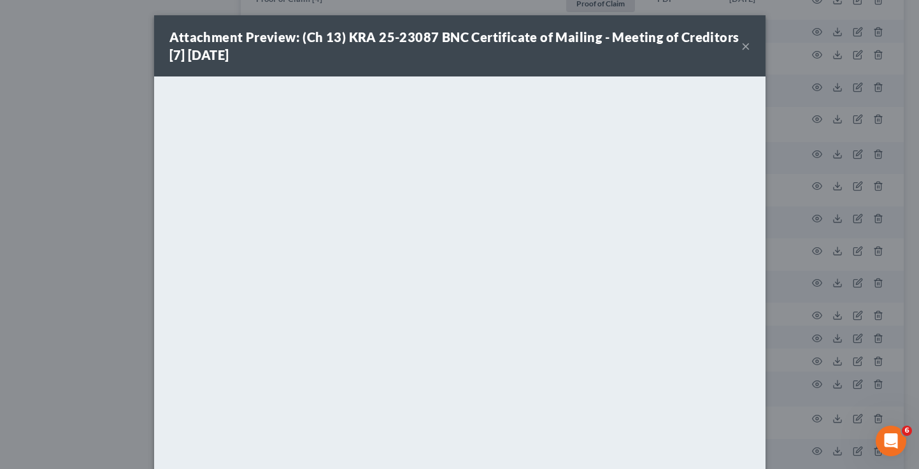
click at [143, 189] on div "Attachment Preview: (Ch 13) KRA 25-23087 BNC Certificate of Mailing - Meeting o…" at bounding box center [459, 234] width 919 height 469
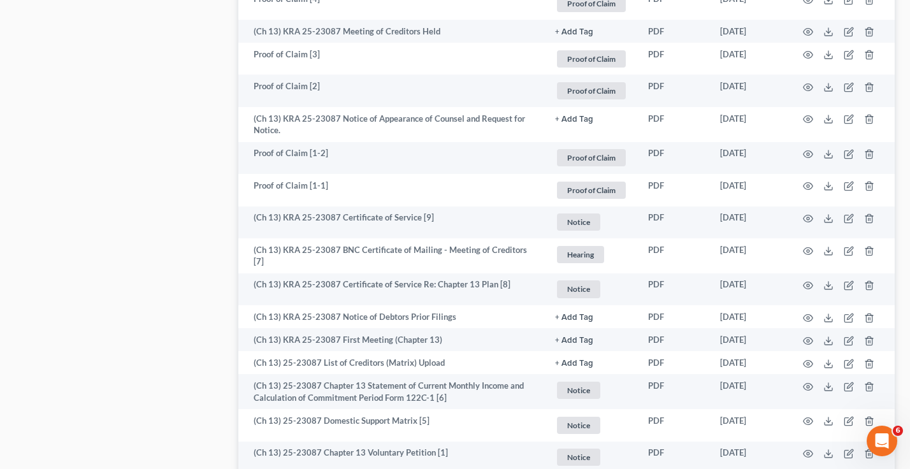
drag, startPoint x: 124, startPoint y: 220, endPoint x: 127, endPoint y: 209, distance: 11.9
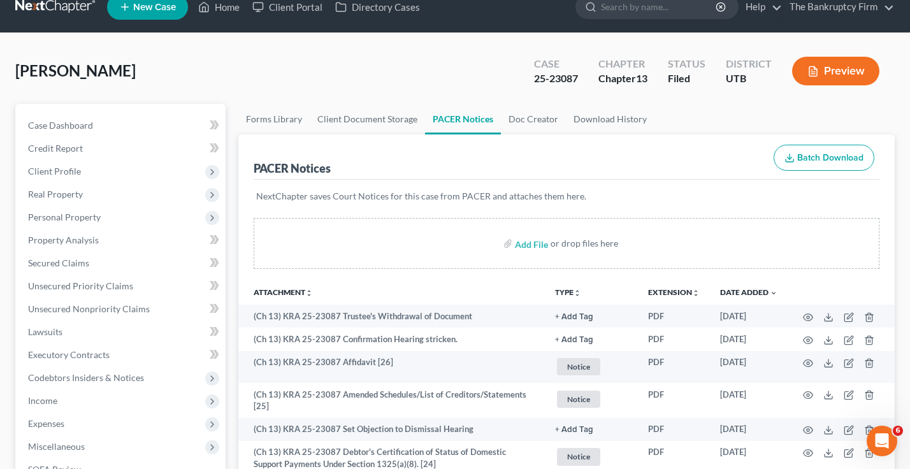
scroll to position [0, 0]
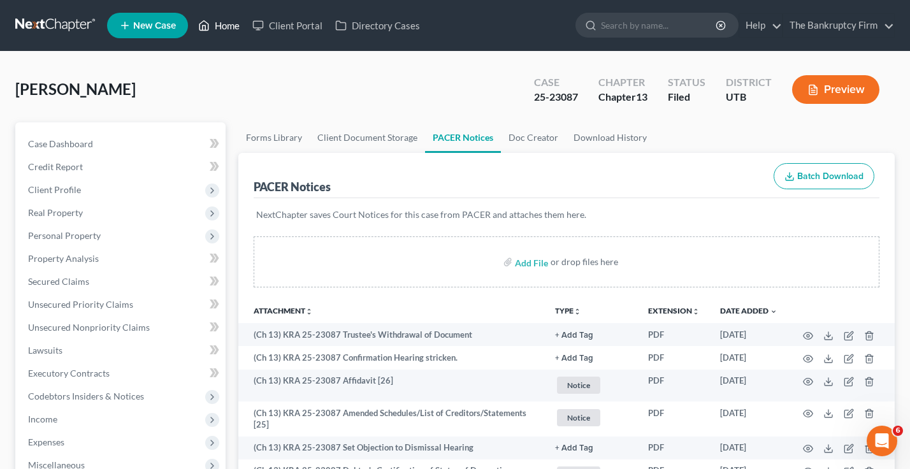
drag, startPoint x: 218, startPoint y: 26, endPoint x: 217, endPoint y: 39, distance: 13.5
click at [218, 26] on link "Home" at bounding box center [219, 25] width 54 height 23
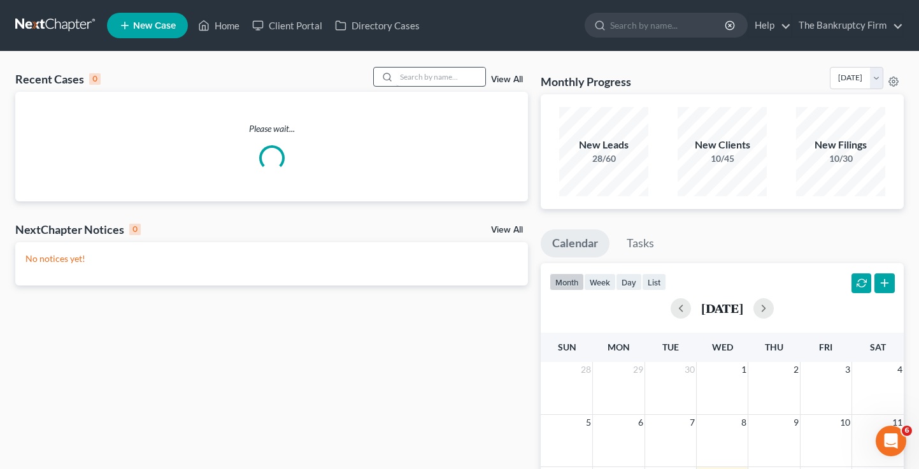
click at [429, 76] on div "Recent Cases 0 View All Please wait... NextChapter Notices 0 View All No notice…" at bounding box center [459, 382] width 919 height 661
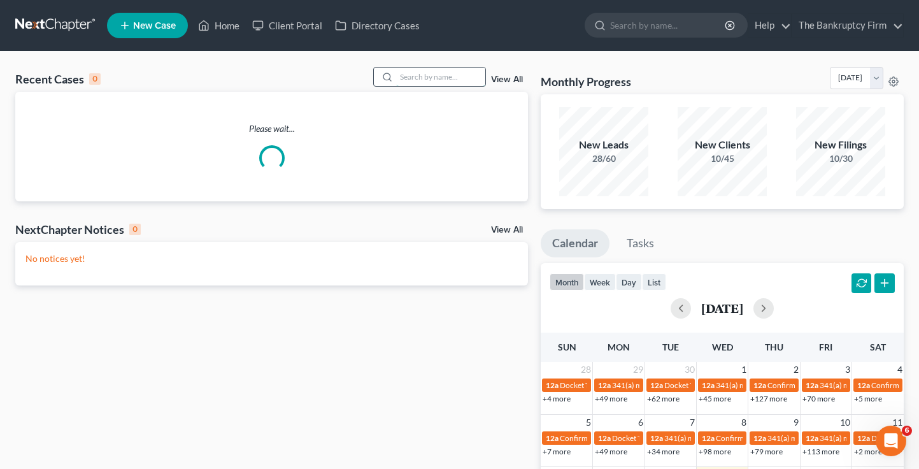
click at [422, 75] on input "search" at bounding box center [440, 77] width 89 height 18
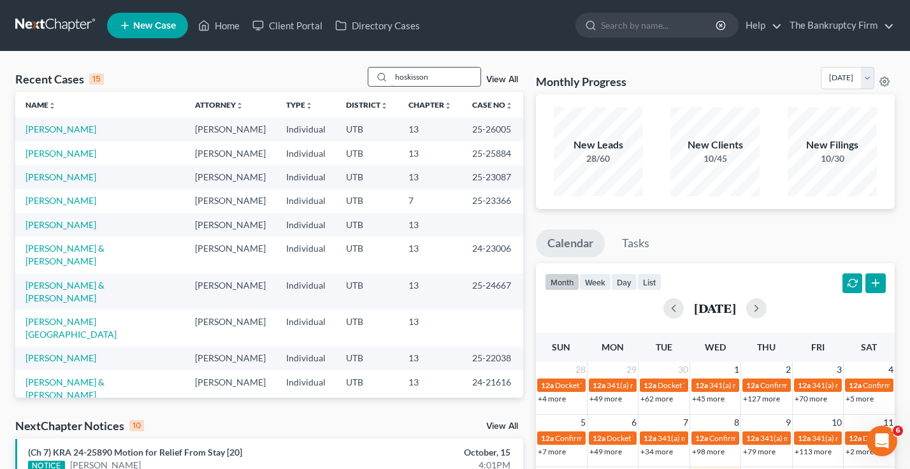
type input "hoskisson"
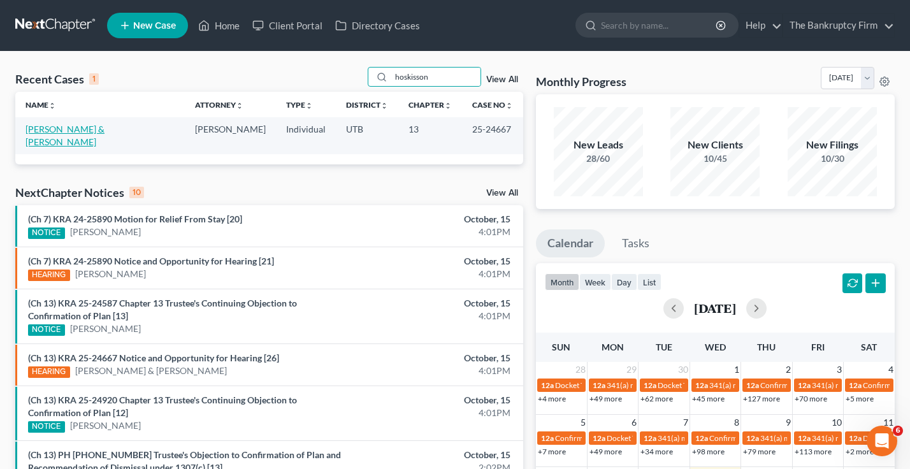
click at [67, 129] on link "[PERSON_NAME] & [PERSON_NAME]" at bounding box center [64, 136] width 79 height 24
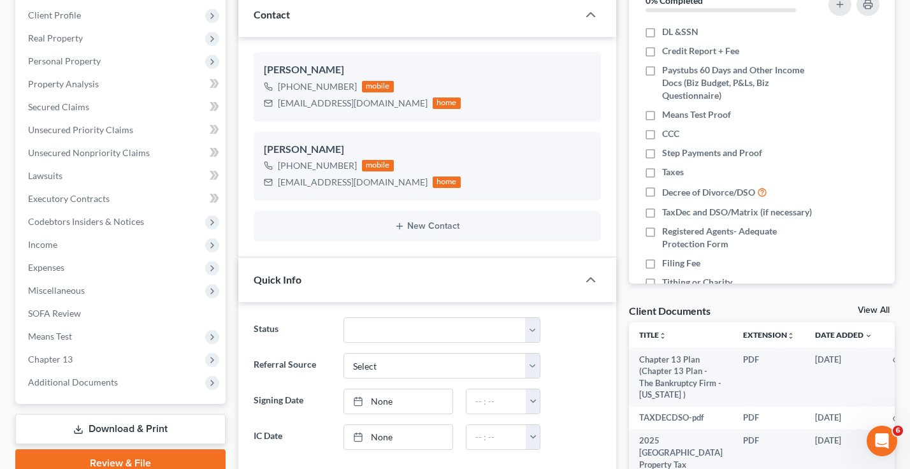
scroll to position [191, 0]
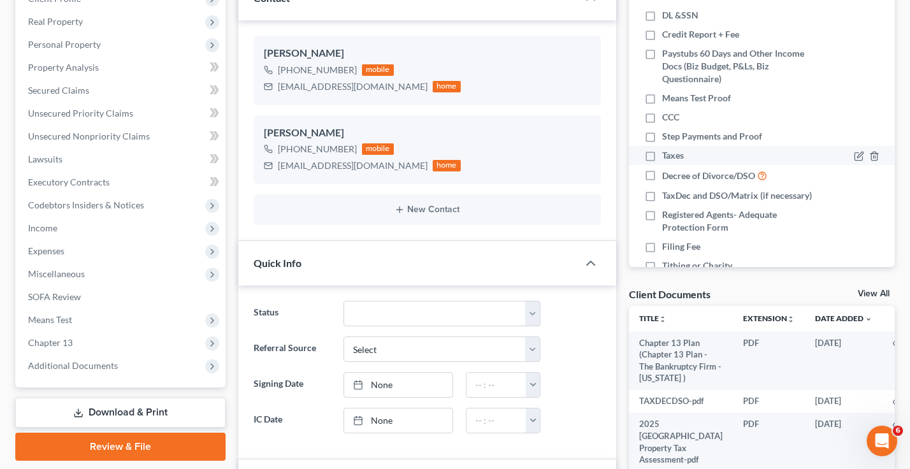
drag, startPoint x: 866, startPoint y: 291, endPoint x: 631, endPoint y: 147, distance: 276.2
click at [866, 291] on link "View All" at bounding box center [873, 293] width 32 height 9
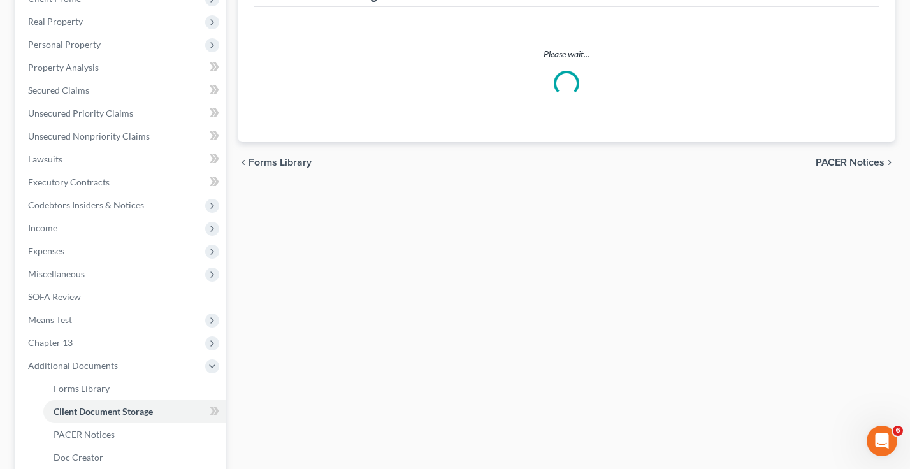
scroll to position [190, 0]
select select "26"
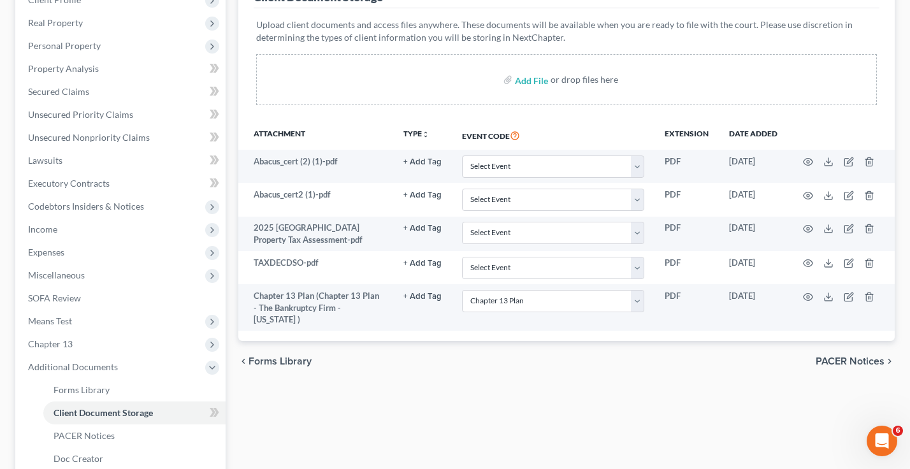
scroll to position [0, 0]
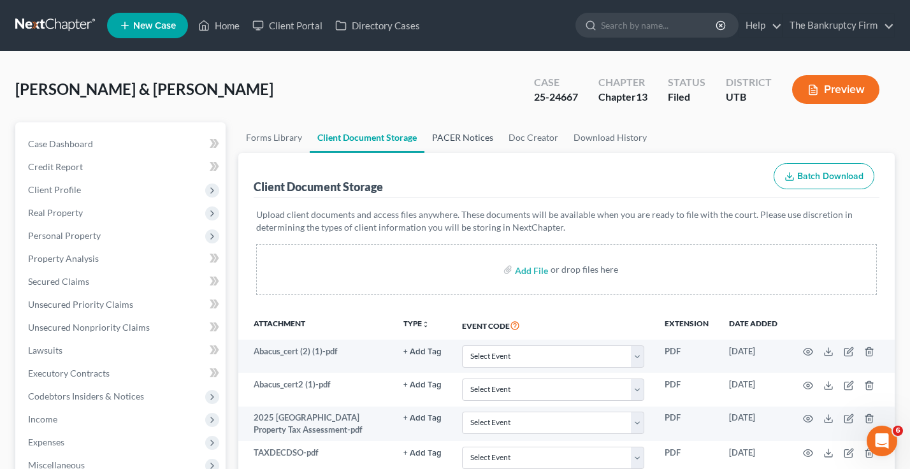
click at [463, 128] on link "PACER Notices" at bounding box center [462, 137] width 76 height 31
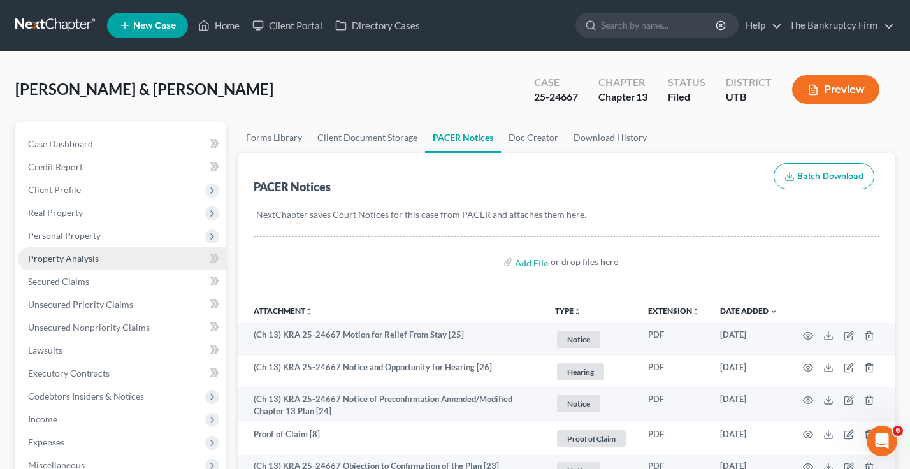
click at [69, 259] on span "Property Analysis" at bounding box center [63, 258] width 71 height 11
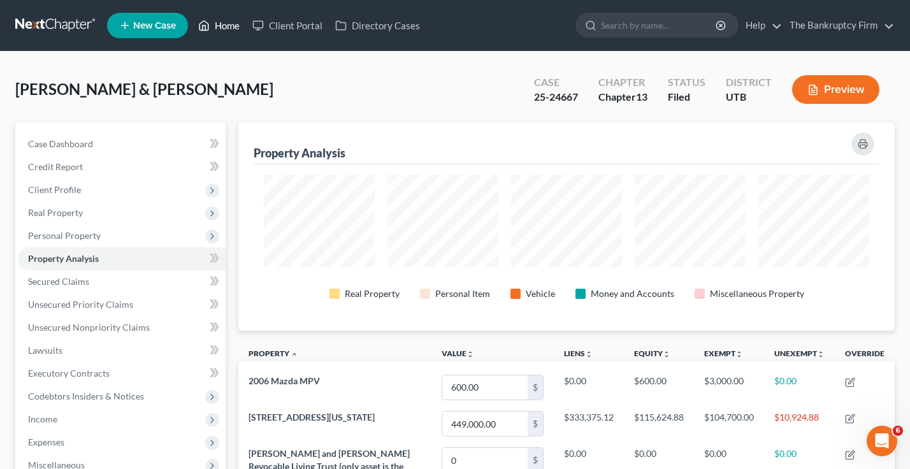
click at [231, 27] on link "Home" at bounding box center [219, 25] width 54 height 23
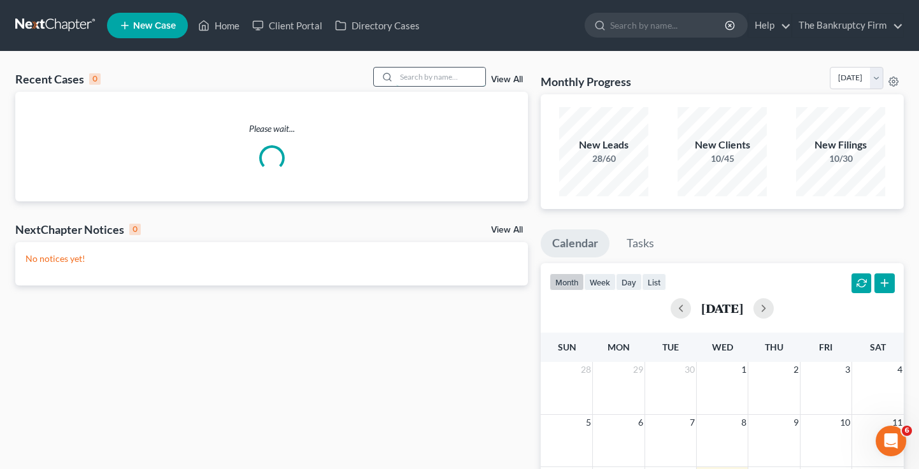
click at [401, 75] on input "search" at bounding box center [440, 77] width 89 height 18
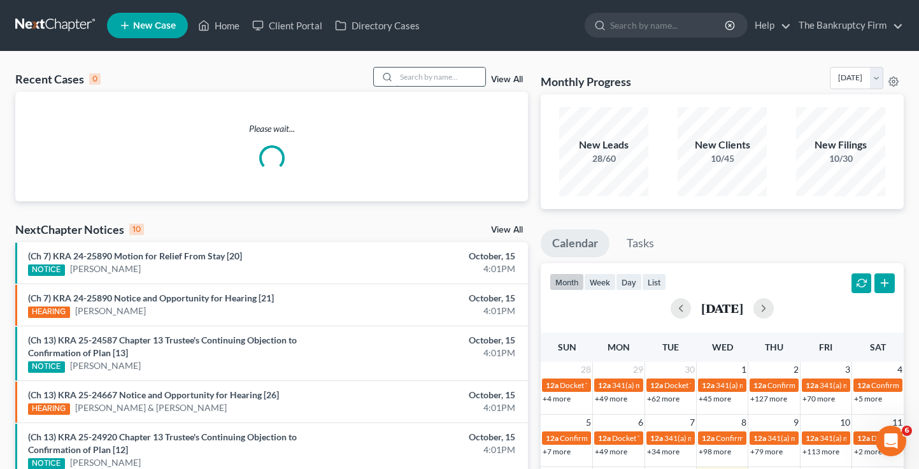
click at [403, 74] on input "search" at bounding box center [440, 77] width 89 height 18
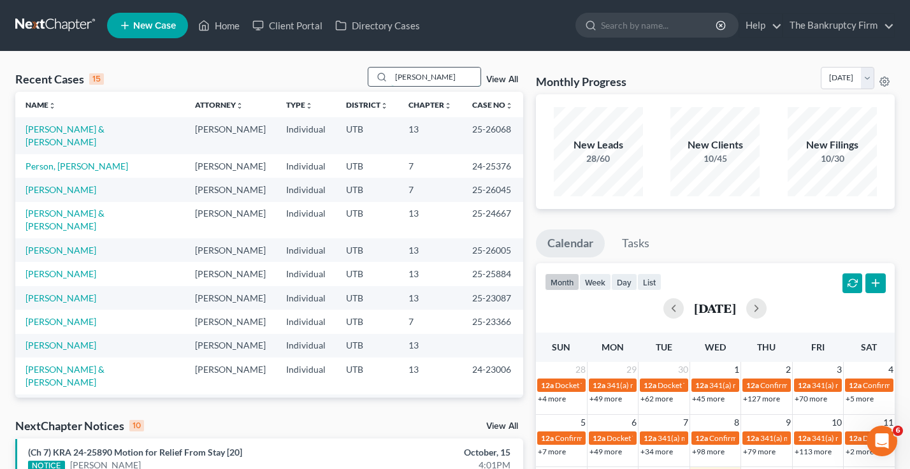
type input "robinette"
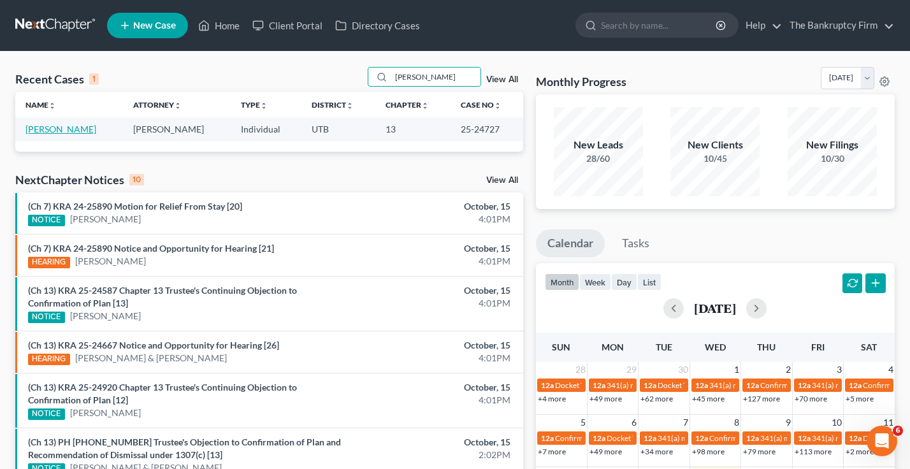
click at [67, 131] on link "Robinette, Haley" at bounding box center [60, 129] width 71 height 11
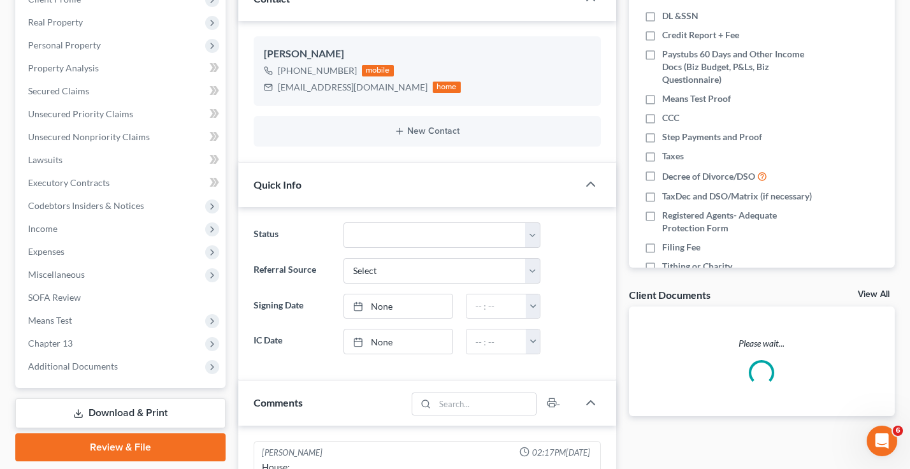
scroll to position [147, 0]
click at [872, 294] on link "View All" at bounding box center [873, 293] width 32 height 9
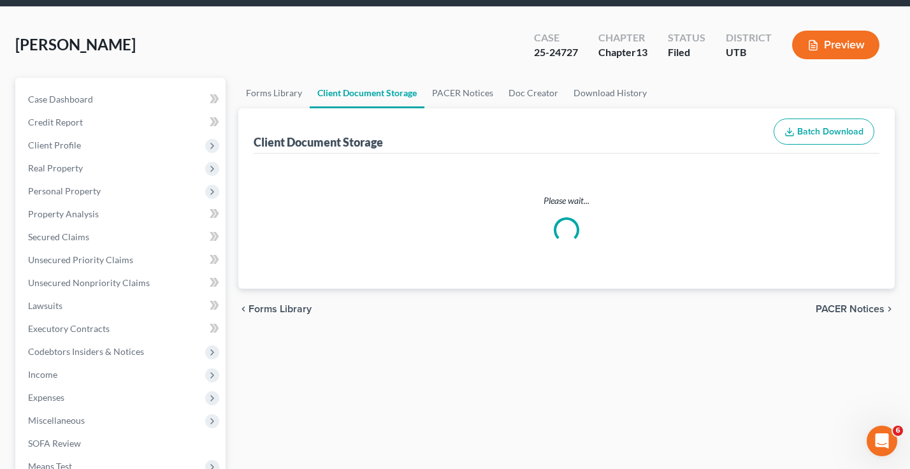
scroll to position [3, 0]
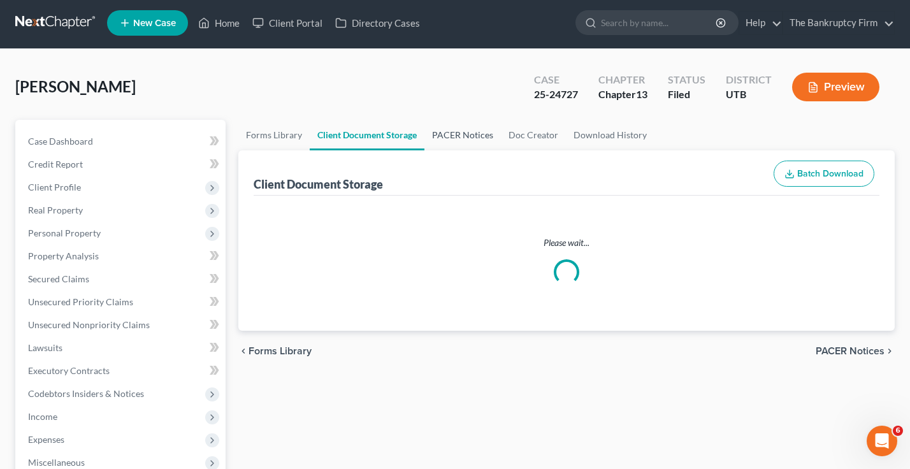
select select "30"
select select "26"
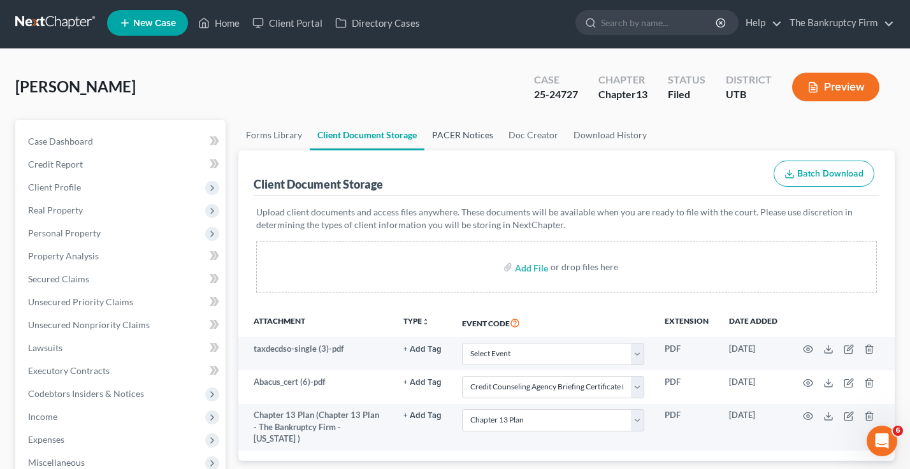
scroll to position [0, 0]
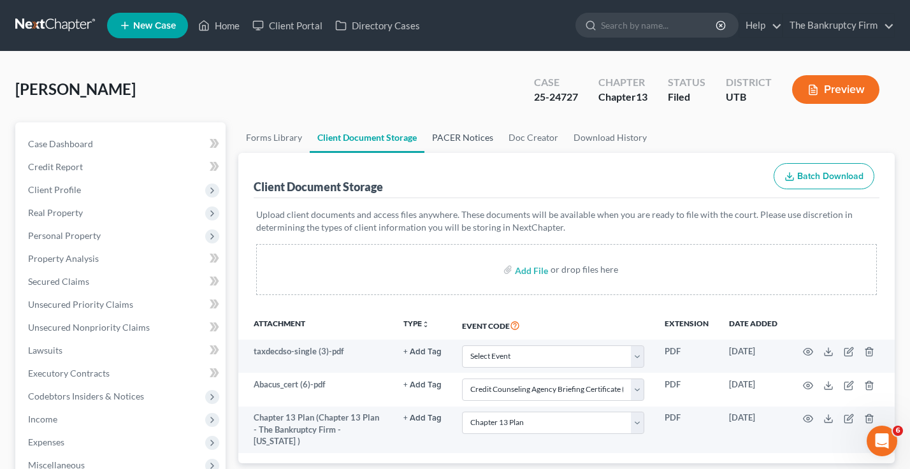
click at [456, 136] on link "PACER Notices" at bounding box center [462, 137] width 76 height 31
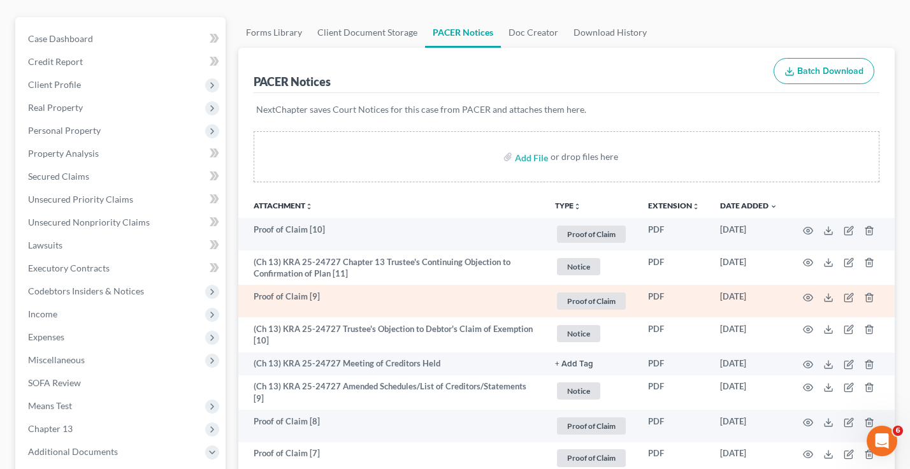
scroll to position [127, 0]
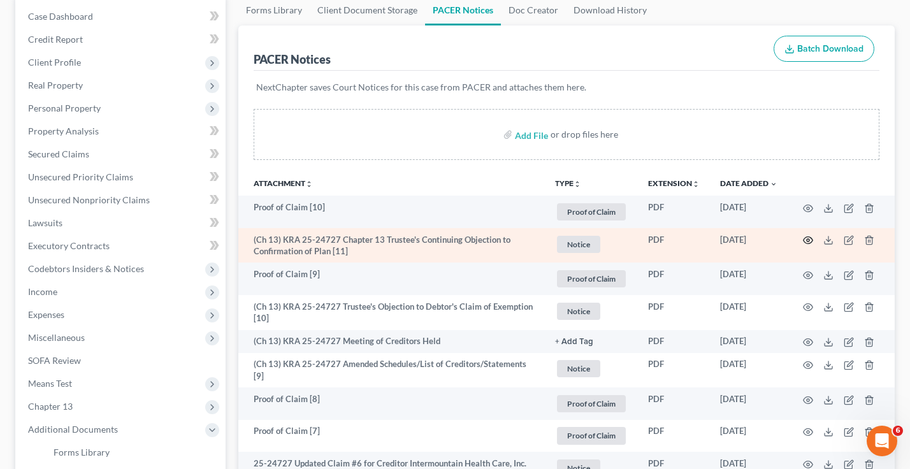
click at [807, 240] on icon "button" at bounding box center [808, 240] width 10 height 10
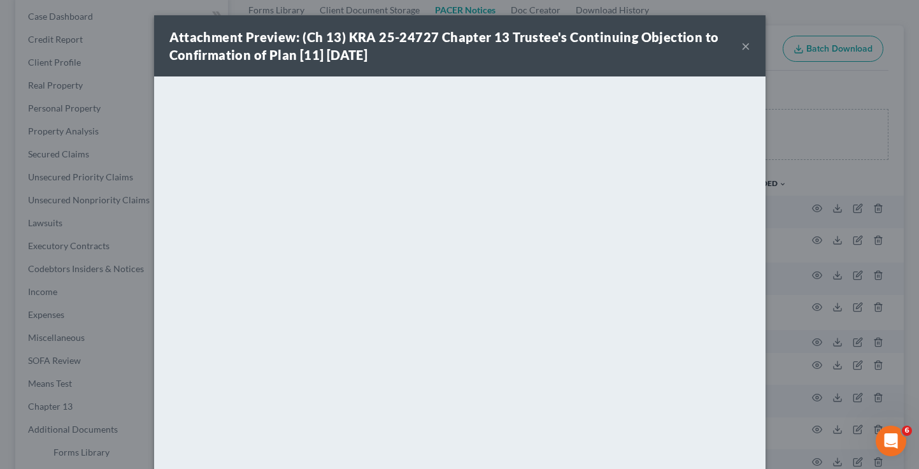
click at [742, 43] on button "×" at bounding box center [745, 45] width 9 height 15
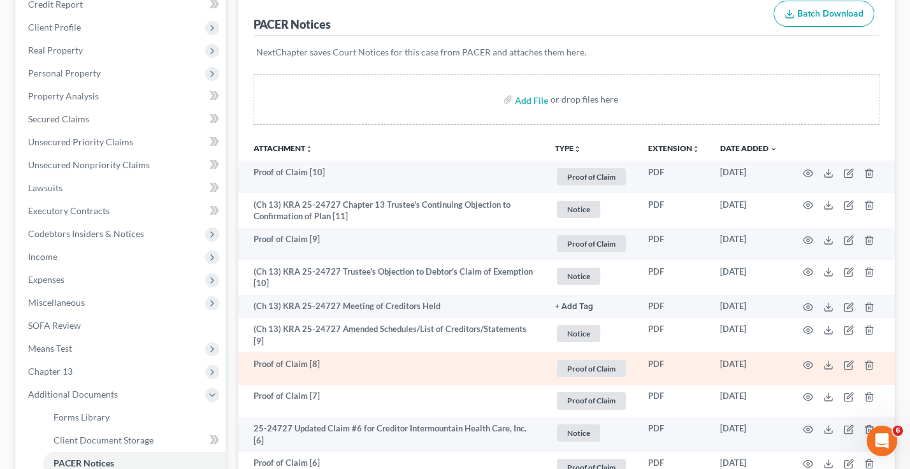
scroll to position [191, 0]
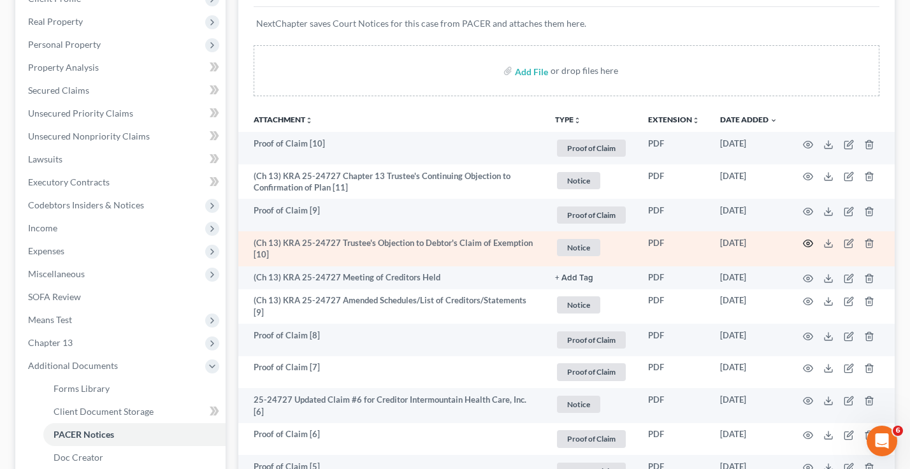
click at [804, 246] on icon "button" at bounding box center [808, 243] width 10 height 10
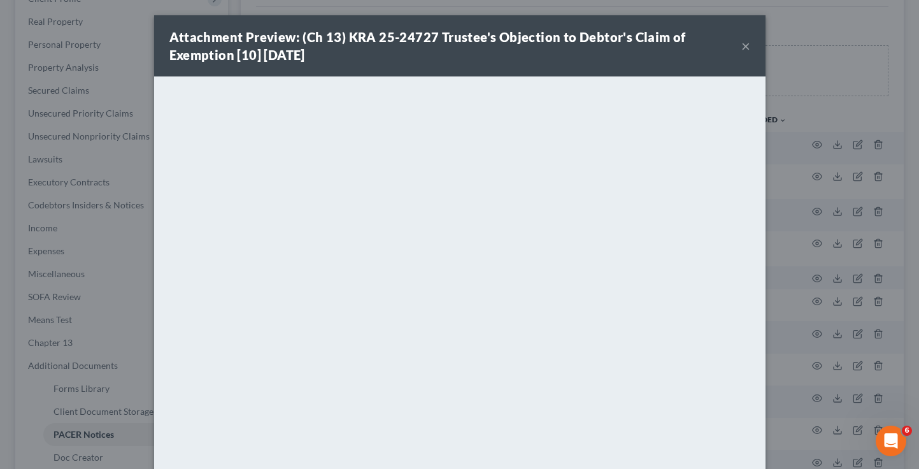
click at [741, 47] on button "×" at bounding box center [745, 45] width 9 height 15
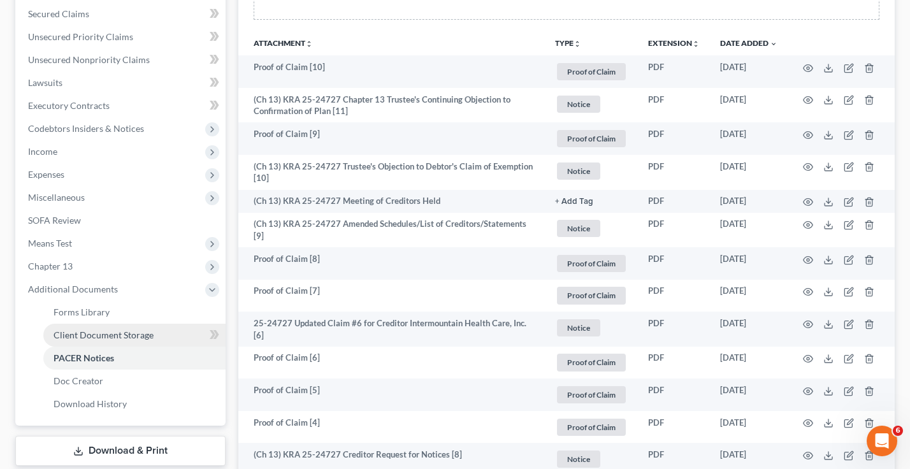
scroll to position [64, 0]
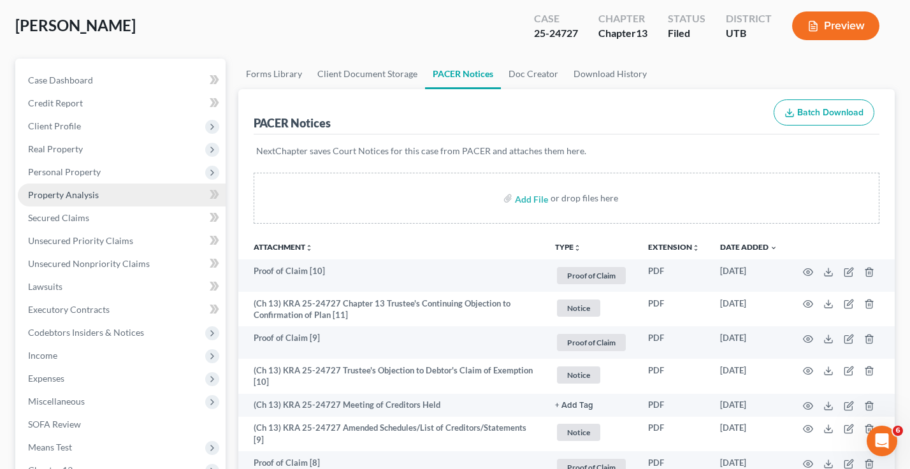
click at [64, 197] on span "Property Analysis" at bounding box center [63, 194] width 71 height 11
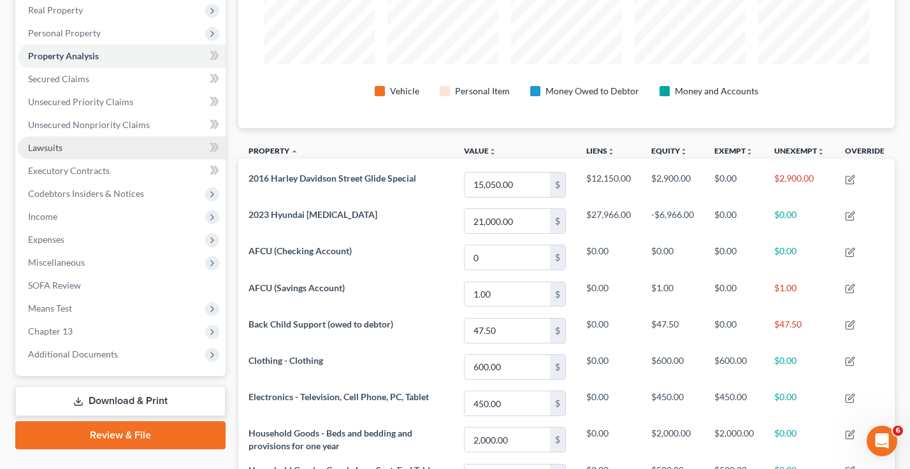
scroll to position [64, 0]
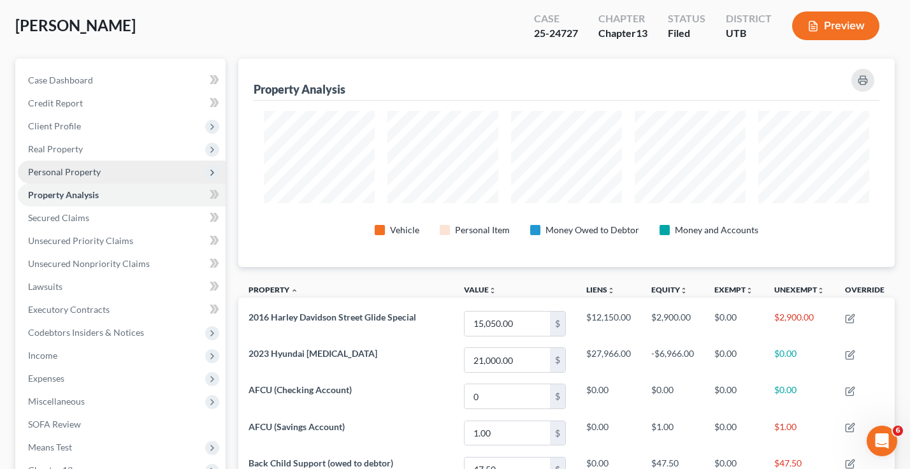
click at [68, 175] on span "Personal Property" at bounding box center [64, 171] width 73 height 11
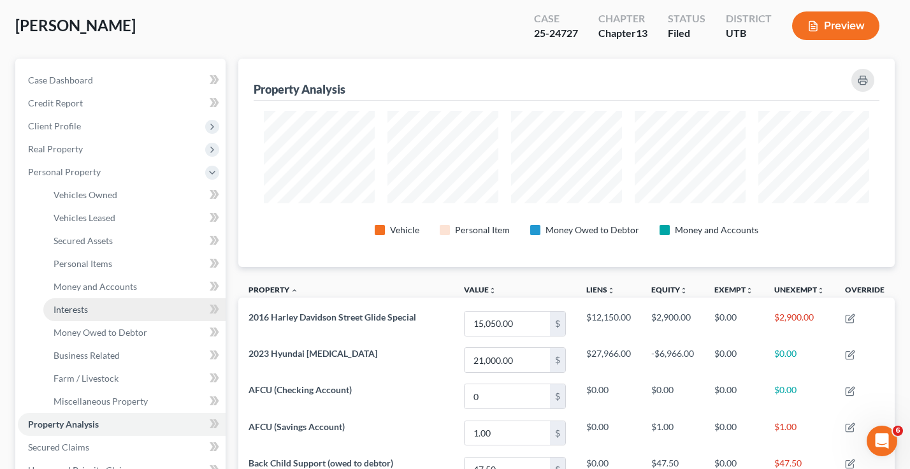
click at [59, 311] on span "Interests" at bounding box center [71, 309] width 34 height 11
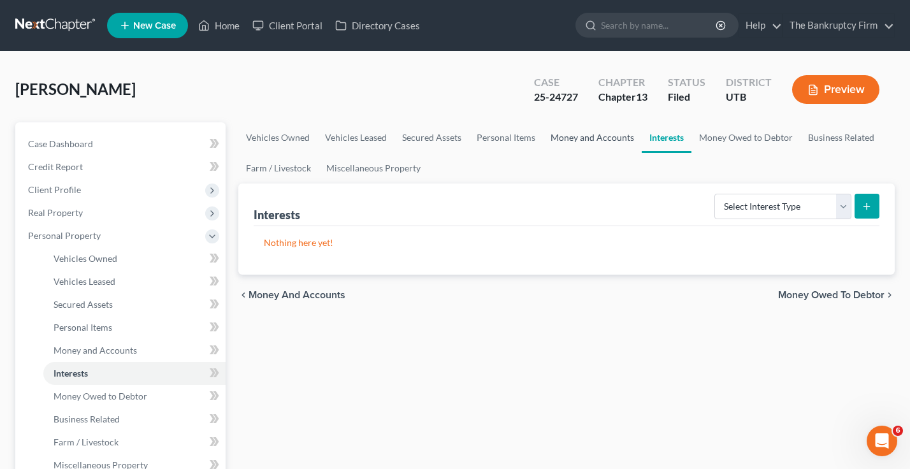
click at [586, 143] on link "Money and Accounts" at bounding box center [592, 137] width 99 height 31
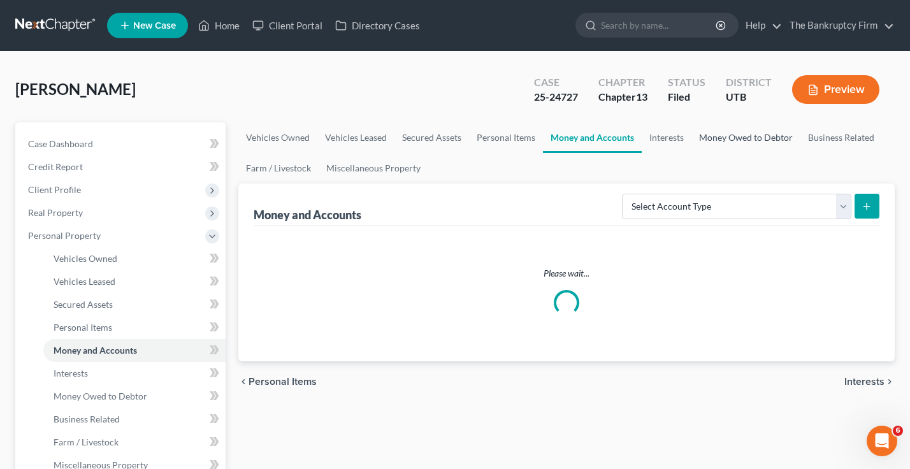
click at [742, 138] on link "Money Owed to Debtor" at bounding box center [745, 137] width 109 height 31
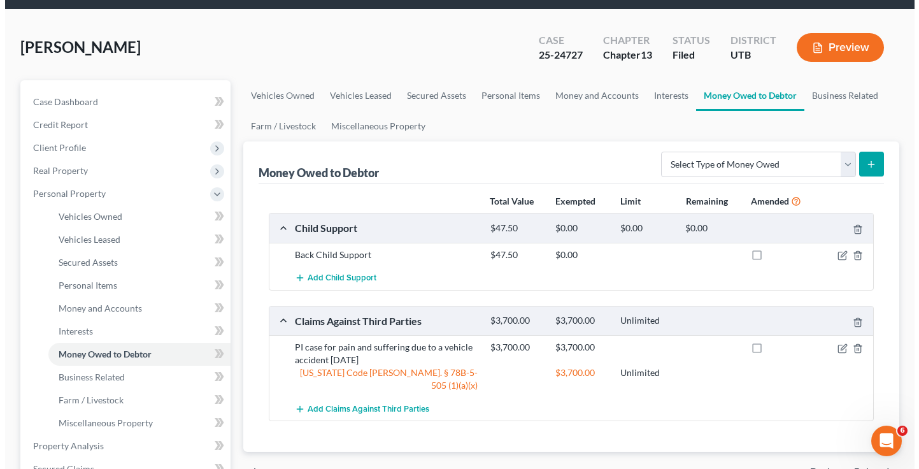
scroll to position [64, 0]
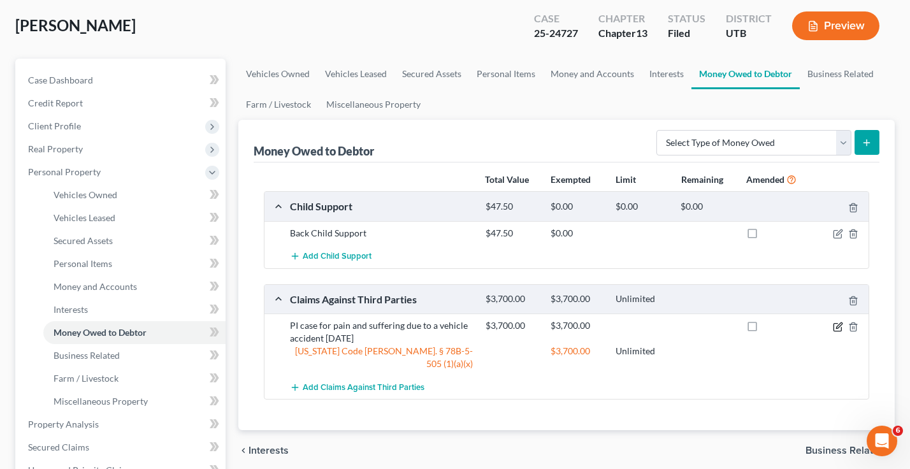
click at [837, 327] on icon "button" at bounding box center [838, 327] width 10 height 10
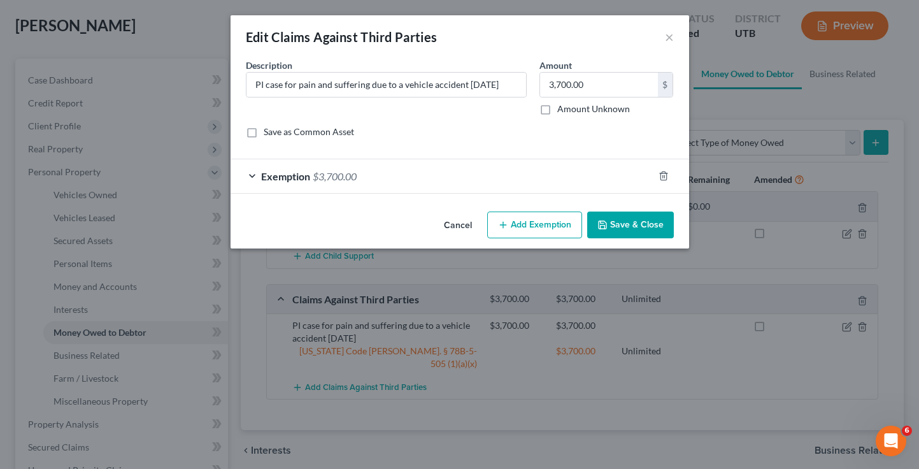
click at [466, 176] on div "Exemption $3,700.00" at bounding box center [442, 176] width 423 height 34
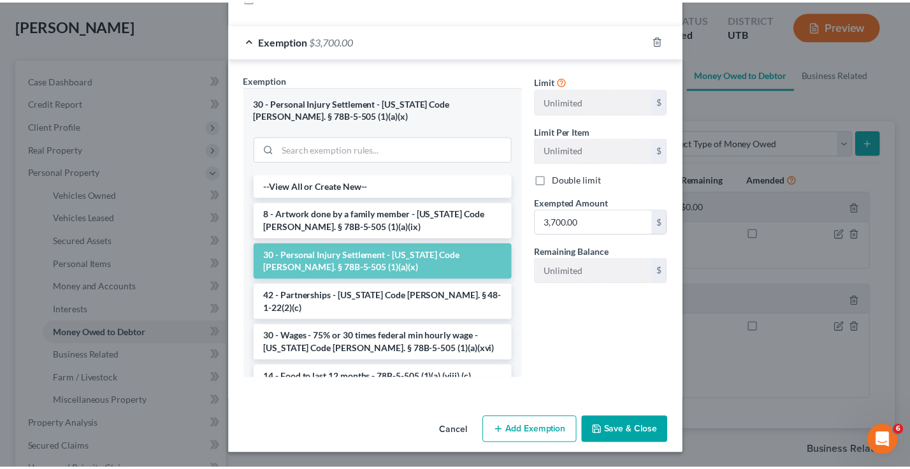
scroll to position [136, 0]
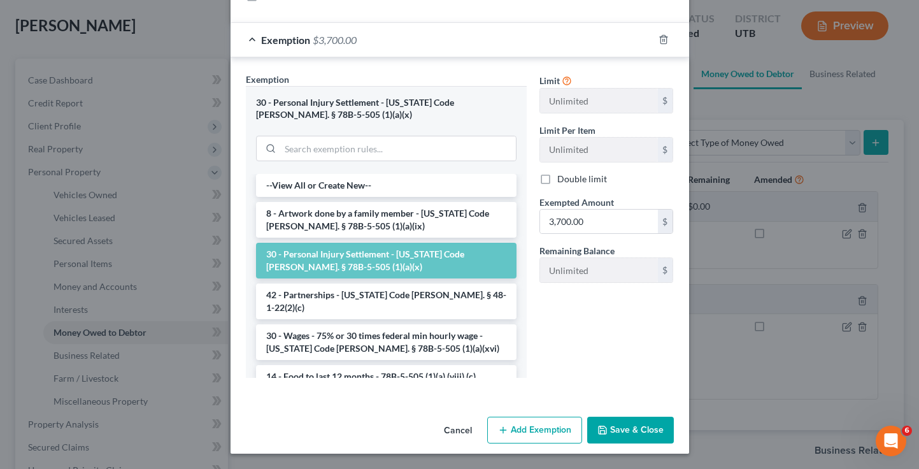
click at [448, 431] on button "Cancel" at bounding box center [458, 430] width 48 height 25
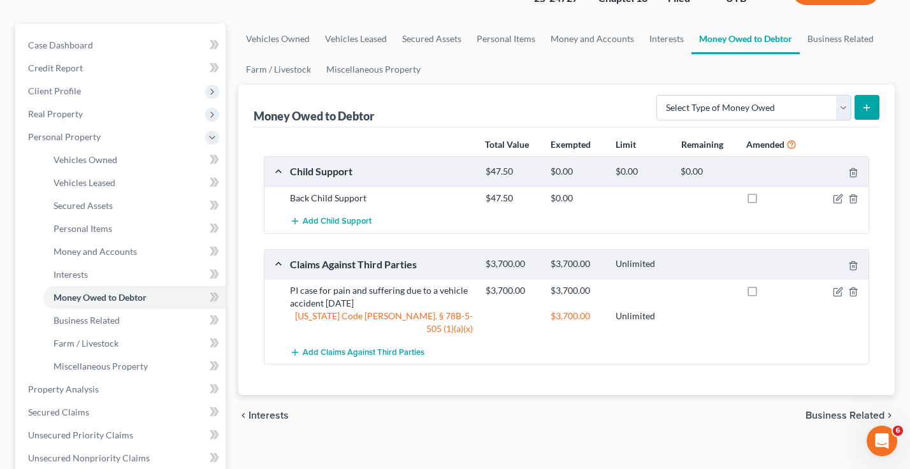
scroll to position [127, 0]
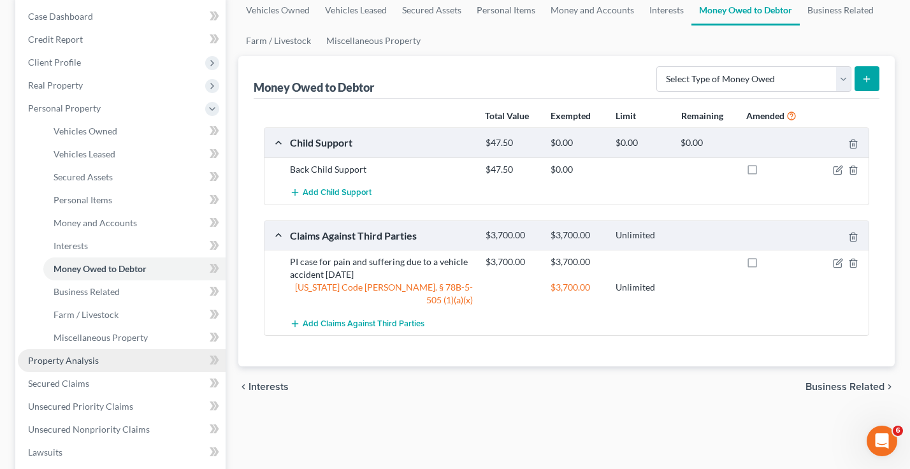
click at [85, 358] on span "Property Analysis" at bounding box center [63, 360] width 71 height 11
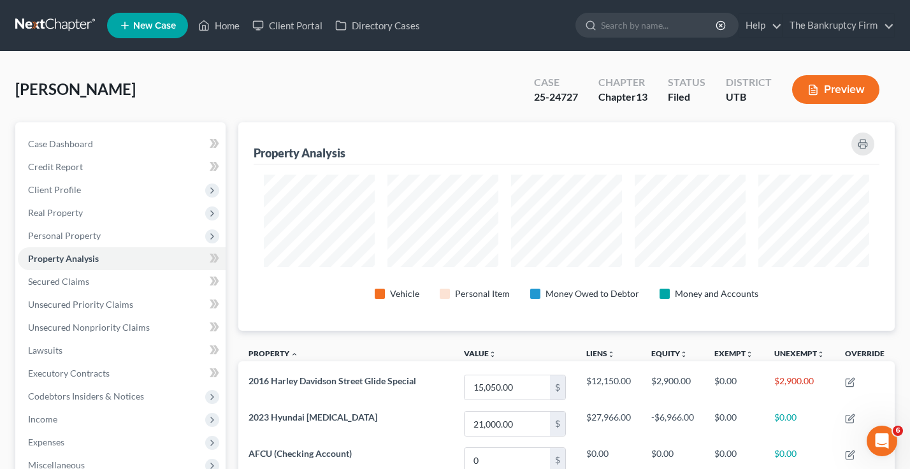
scroll to position [636763, 636316]
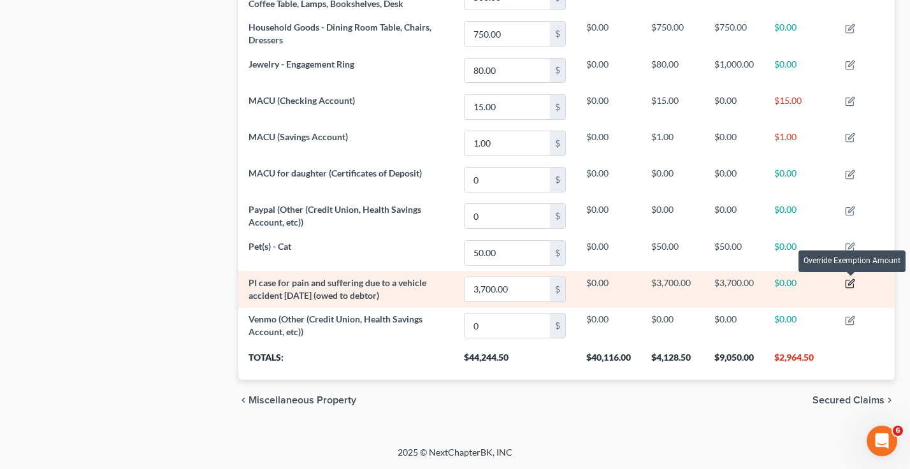
click at [852, 282] on icon "button" at bounding box center [850, 283] width 10 height 10
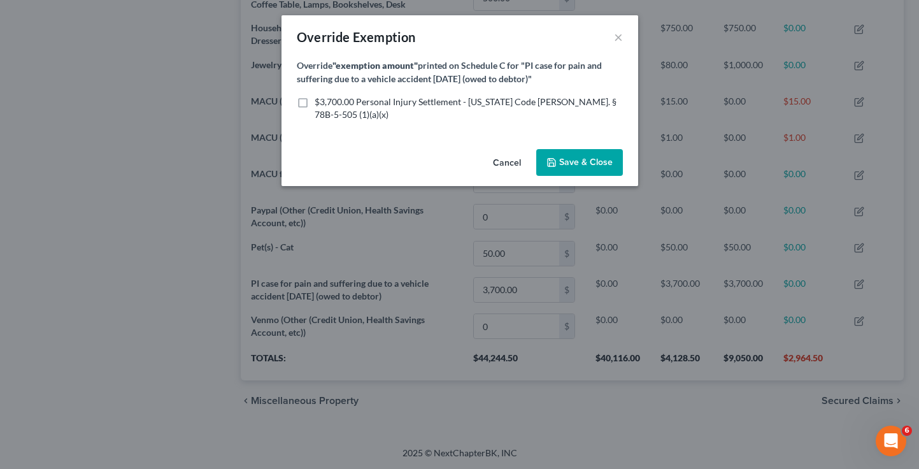
click at [315, 103] on label "$3,700.00 Personal Injury Settlement - Utah Code Ann. § 78B-5-505 (1)(a)(x)" at bounding box center [469, 108] width 308 height 25
click at [320, 103] on input "$3,700.00 Personal Injury Settlement - Utah Code Ann. § 78B-5-505 (1)(a)(x)" at bounding box center [324, 100] width 8 height 8
checkbox input "true"
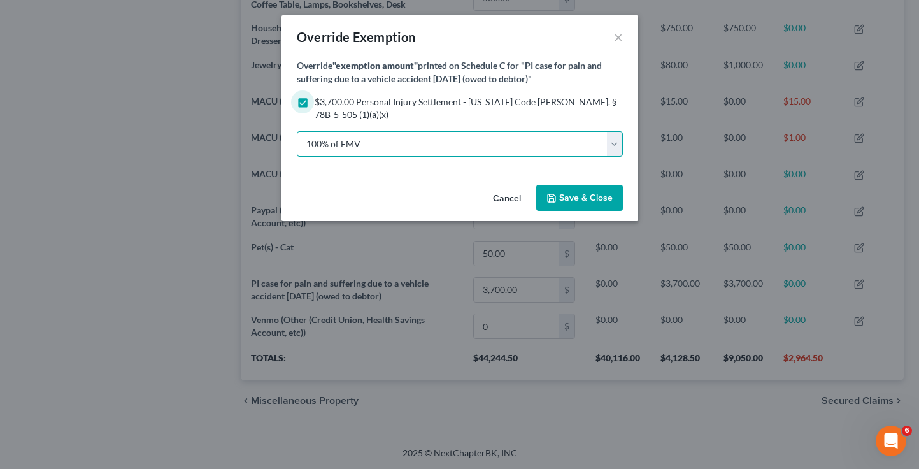
click at [379, 134] on select "100% of FMV Unknown Other" at bounding box center [460, 143] width 326 height 25
select select "2"
click at [297, 131] on select "100% of FMV Unknown Other" at bounding box center [460, 143] width 326 height 25
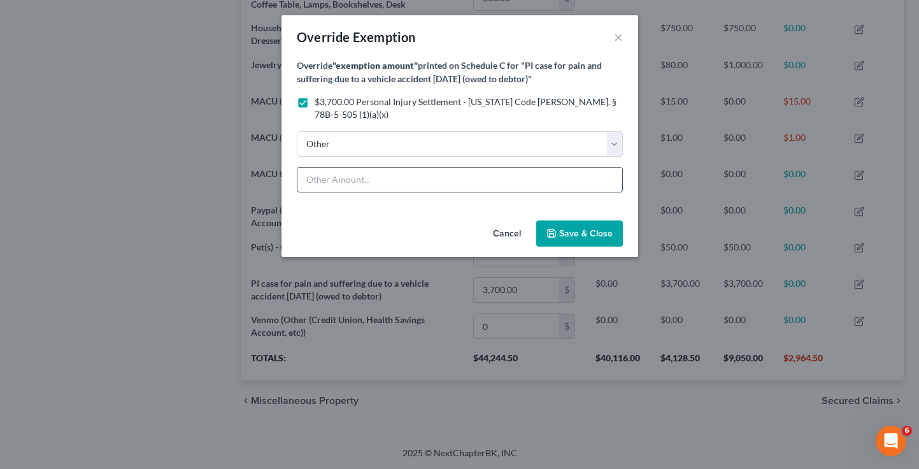
click at [325, 168] on input "text" at bounding box center [459, 180] width 325 height 24
type input "T"
type input "$3,700.00 to the extent it is compensatory"
click at [592, 227] on button "Save & Close" at bounding box center [579, 233] width 87 height 27
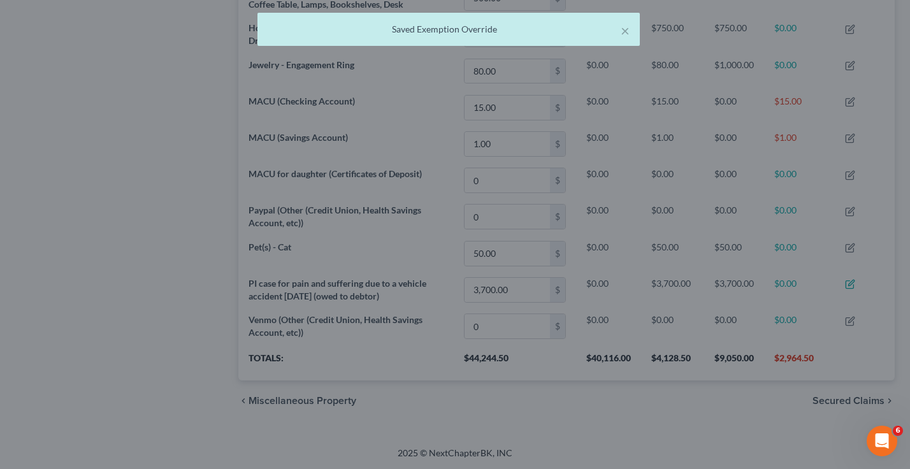
scroll to position [208, 656]
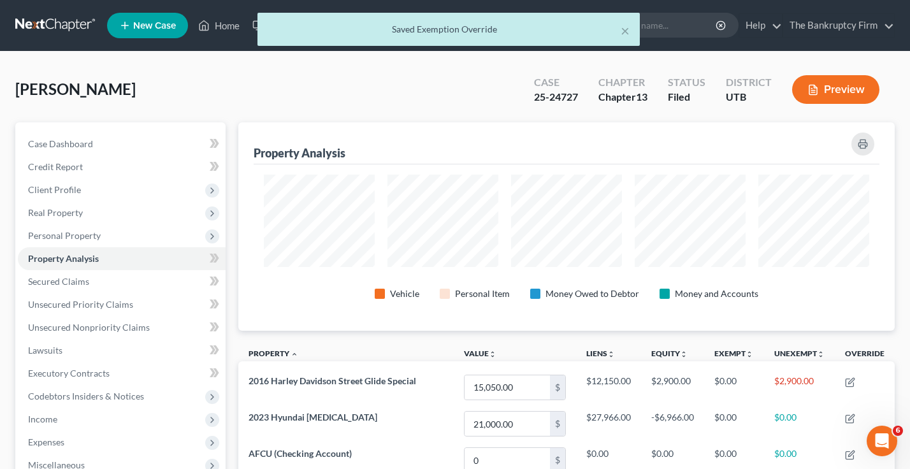
click at [829, 82] on button "Preview" at bounding box center [835, 89] width 87 height 29
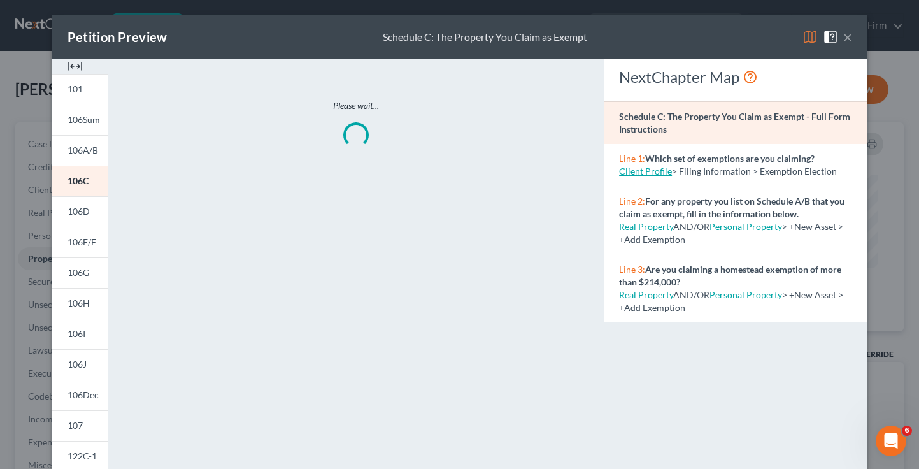
click at [803, 33] on img at bounding box center [810, 36] width 15 height 15
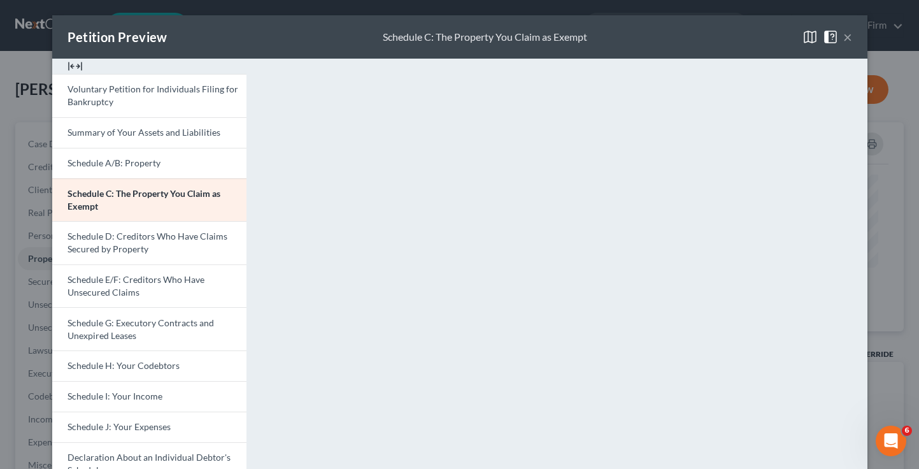
click at [845, 38] on button "×" at bounding box center [847, 36] width 9 height 15
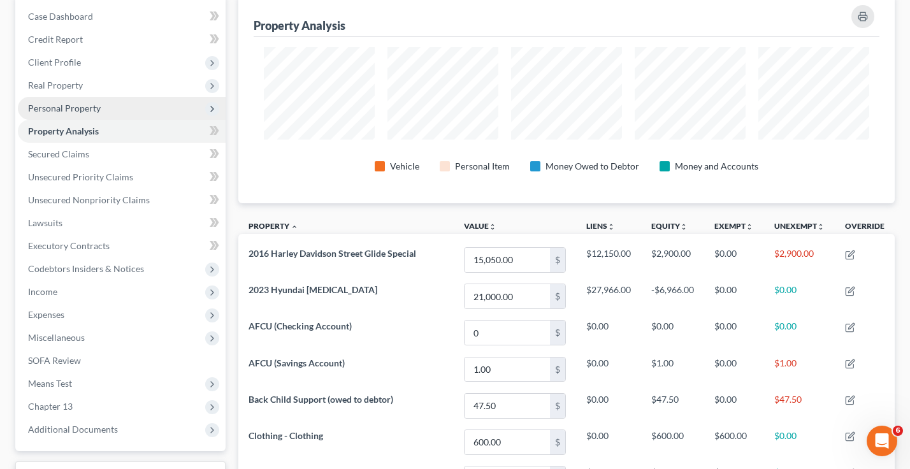
click at [50, 109] on span "Personal Property" at bounding box center [64, 108] width 73 height 11
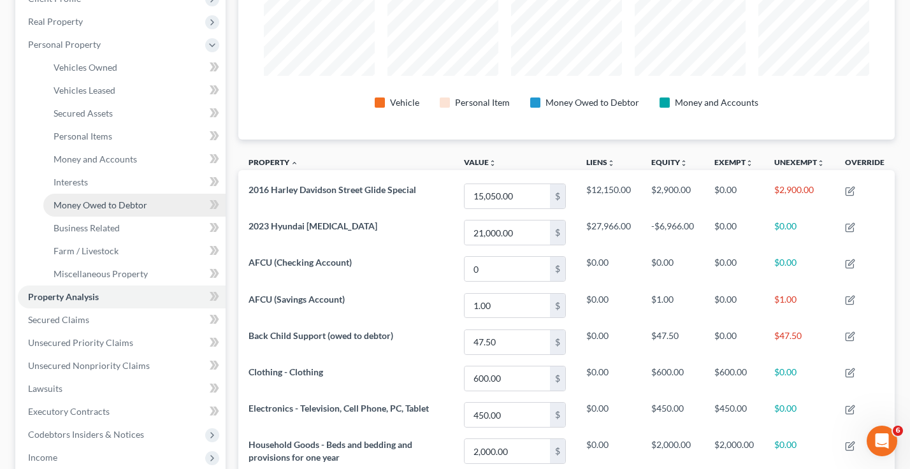
click at [92, 203] on span "Money Owed to Debtor" at bounding box center [101, 204] width 94 height 11
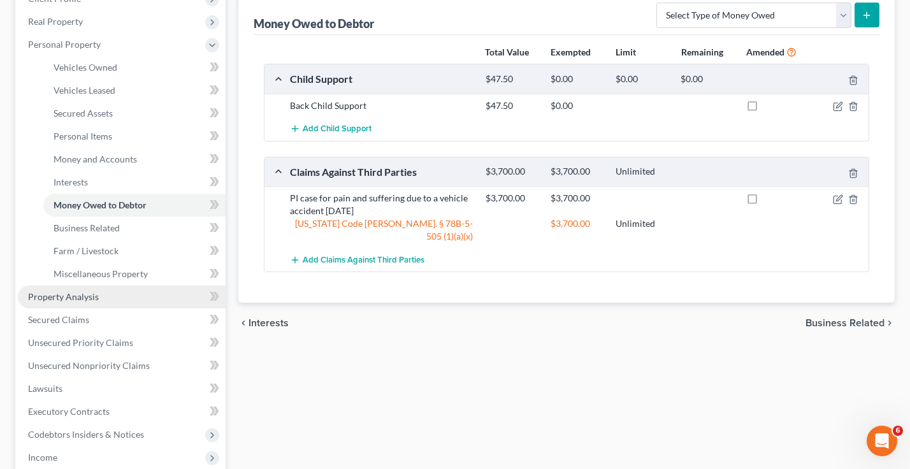
click at [68, 299] on span "Property Analysis" at bounding box center [63, 296] width 71 height 11
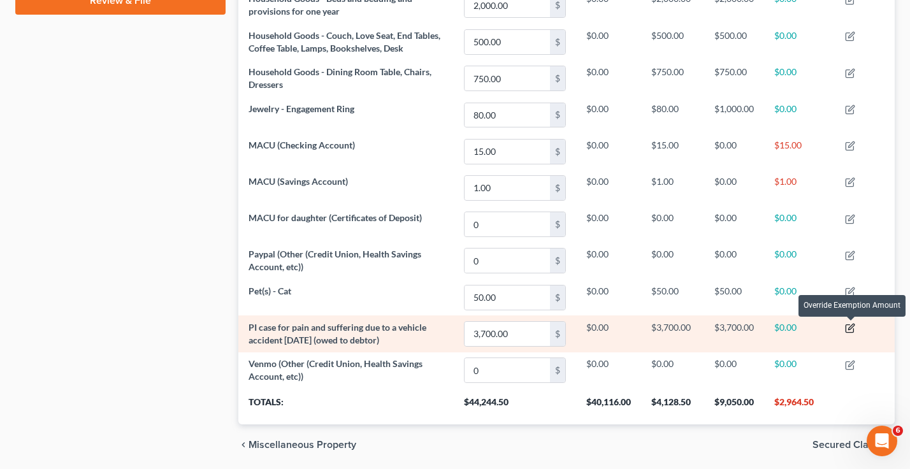
click at [848, 329] on icon "button" at bounding box center [850, 328] width 10 height 10
select select "2"
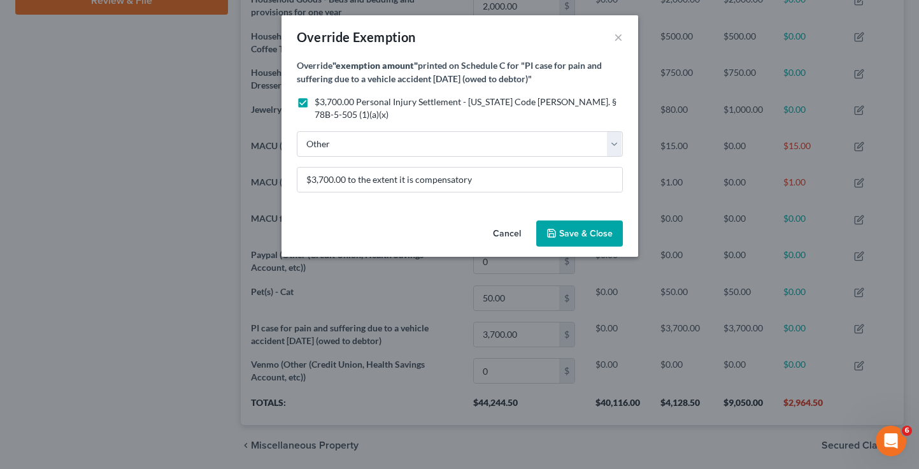
click at [315, 104] on label "$3,700.00 Personal Injury Settlement - Utah Code Ann. § 78B-5-505 (1)(a)(x)" at bounding box center [469, 108] width 308 height 25
click at [320, 104] on input "$3,700.00 Personal Injury Settlement - Utah Code Ann. § 78B-5-505 (1)(a)(x)" at bounding box center [324, 100] width 8 height 8
checkbox input "false"
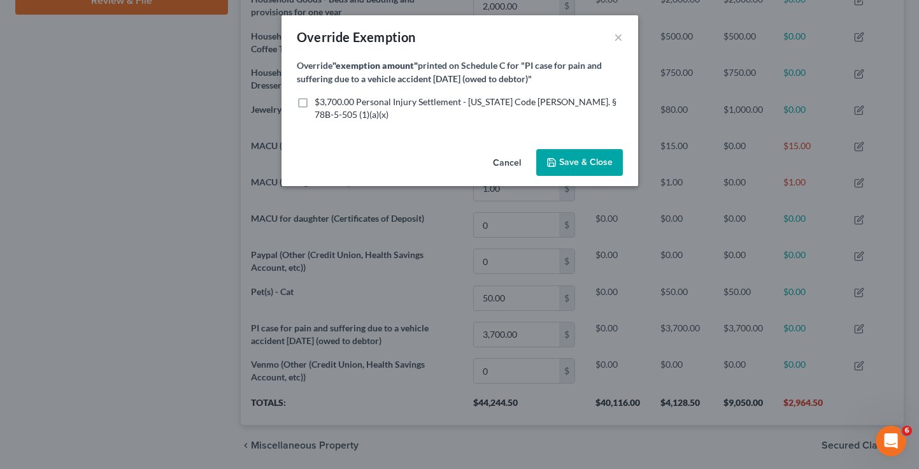
click at [587, 157] on span "Save & Close" at bounding box center [586, 162] width 54 height 11
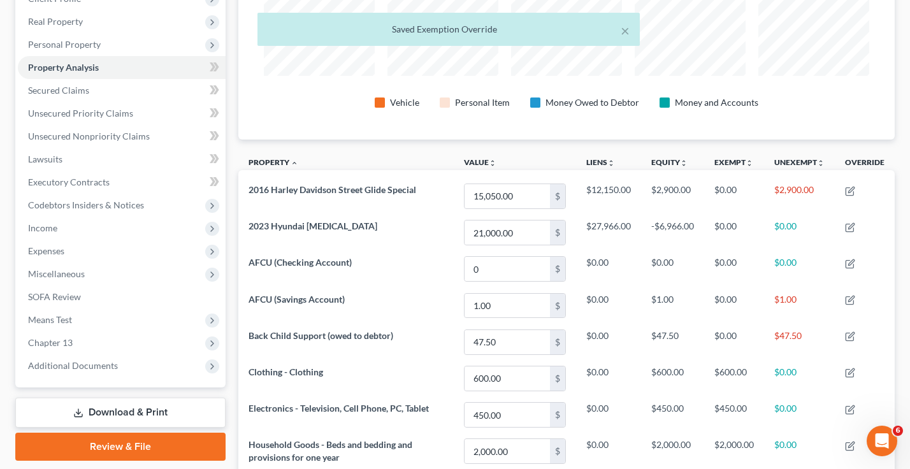
click at [122, 418] on link "Download & Print" at bounding box center [120, 412] width 210 height 30
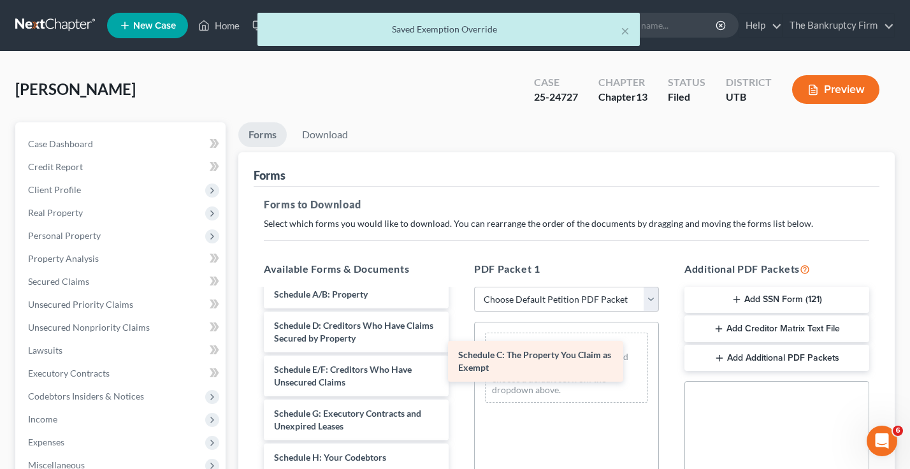
drag, startPoint x: 316, startPoint y: 334, endPoint x: 566, endPoint y: 378, distance: 254.2
click at [459, 366] on div "Schedule C: The Property You Claim as Exempt Chapter 13 Plan (Chapter 13 Plan -…" at bounding box center [356, 451] width 205 height 704
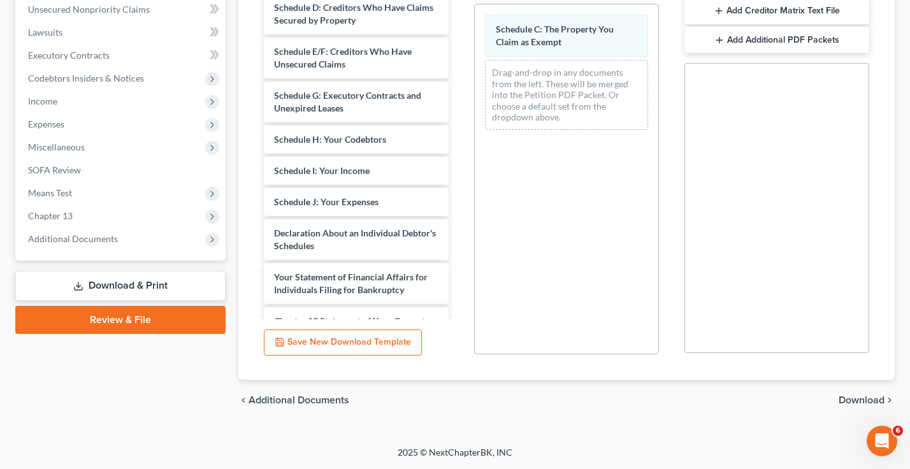
click at [866, 396] on span "Download" at bounding box center [861, 400] width 46 height 10
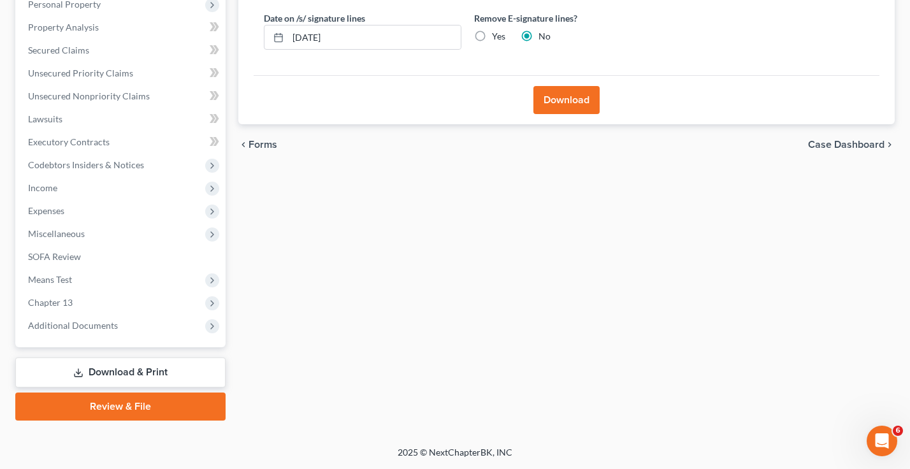
click at [571, 97] on button "Download" at bounding box center [566, 100] width 66 height 28
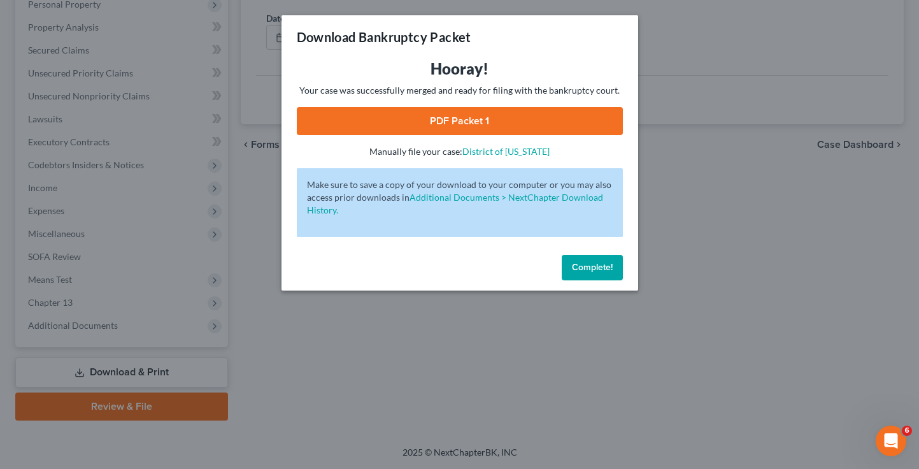
click at [515, 119] on link "PDF Packet 1" at bounding box center [460, 121] width 326 height 28
click at [587, 268] on span "Complete!" at bounding box center [592, 267] width 41 height 11
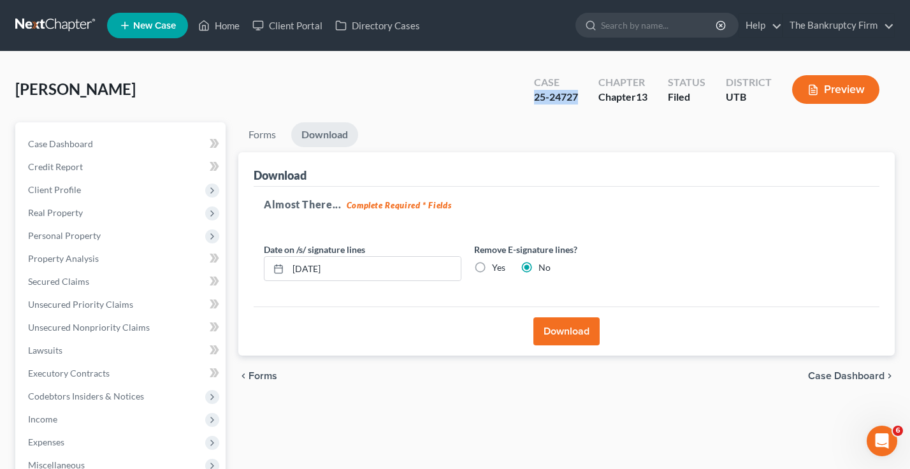
drag, startPoint x: 580, startPoint y: 97, endPoint x: 526, endPoint y: 103, distance: 55.1
click at [526, 103] on div "Case 25-24727" at bounding box center [556, 91] width 64 height 38
copy div "25-24727"
